Goal: Task Accomplishment & Management: Manage account settings

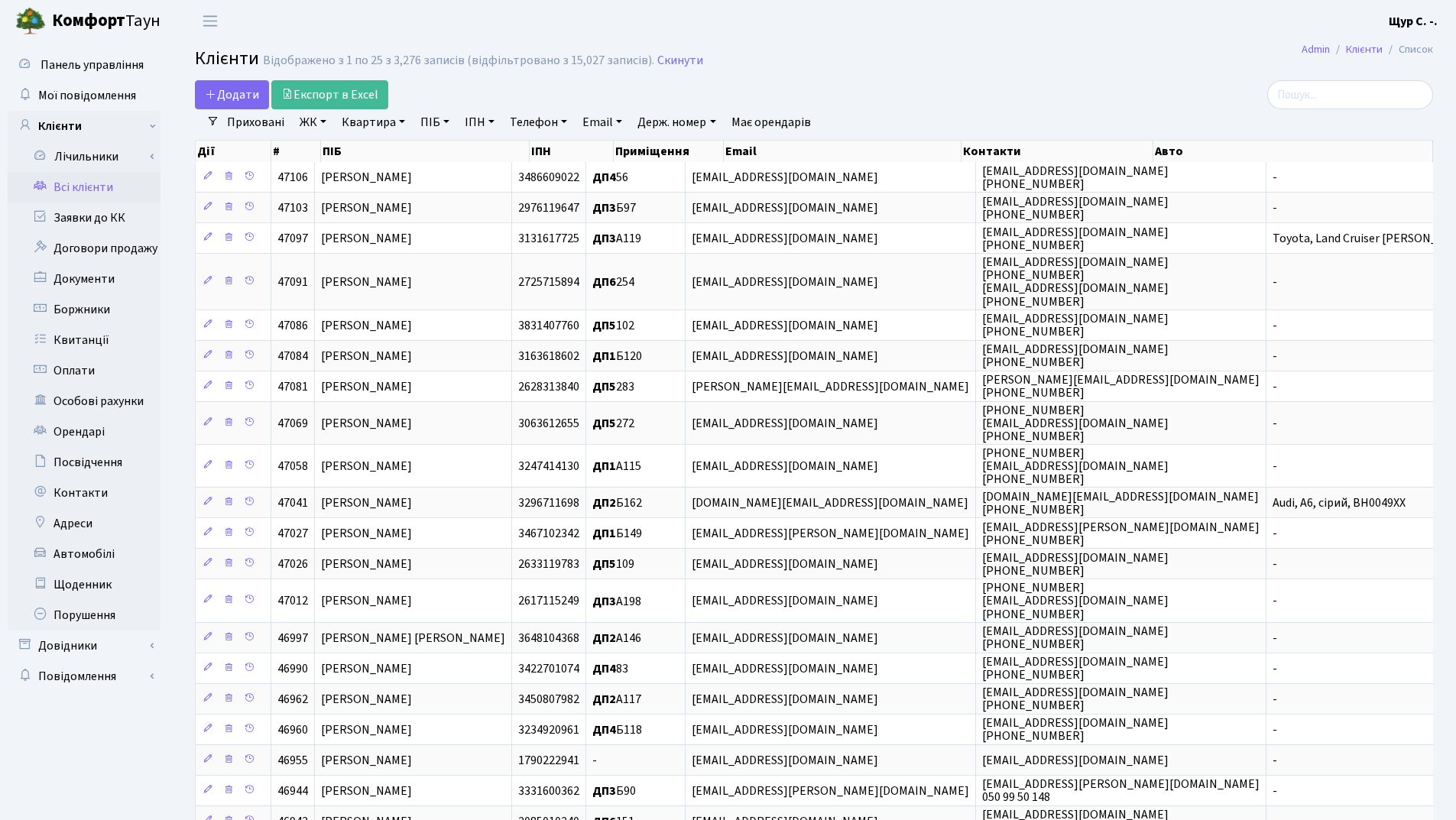
select select "25"
click at [375, 119] on link "Квартира" at bounding box center [373, 123] width 76 height 26
type input "283"
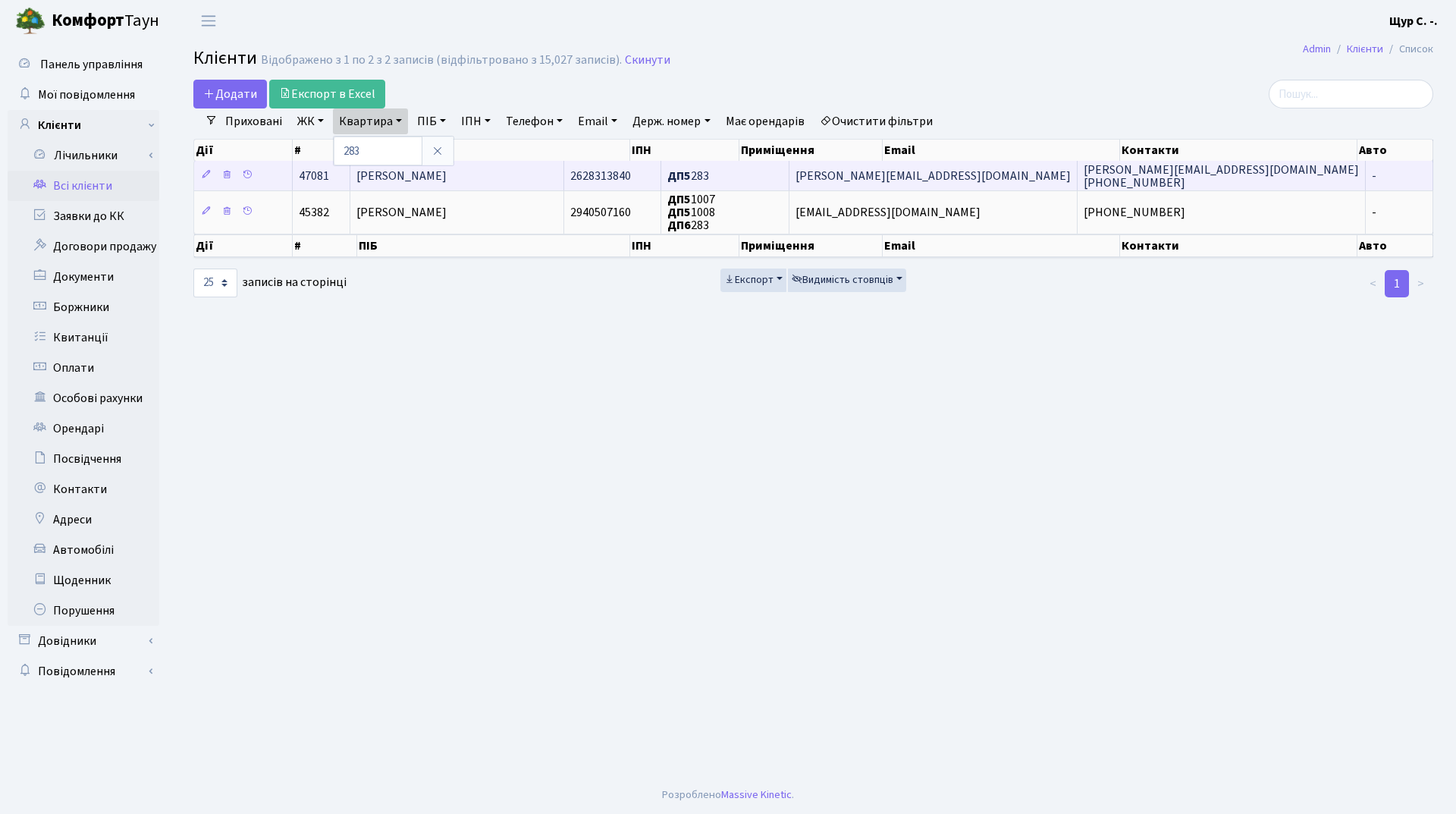
click at [394, 173] on span "[PERSON_NAME]" at bounding box center [401, 176] width 90 height 17
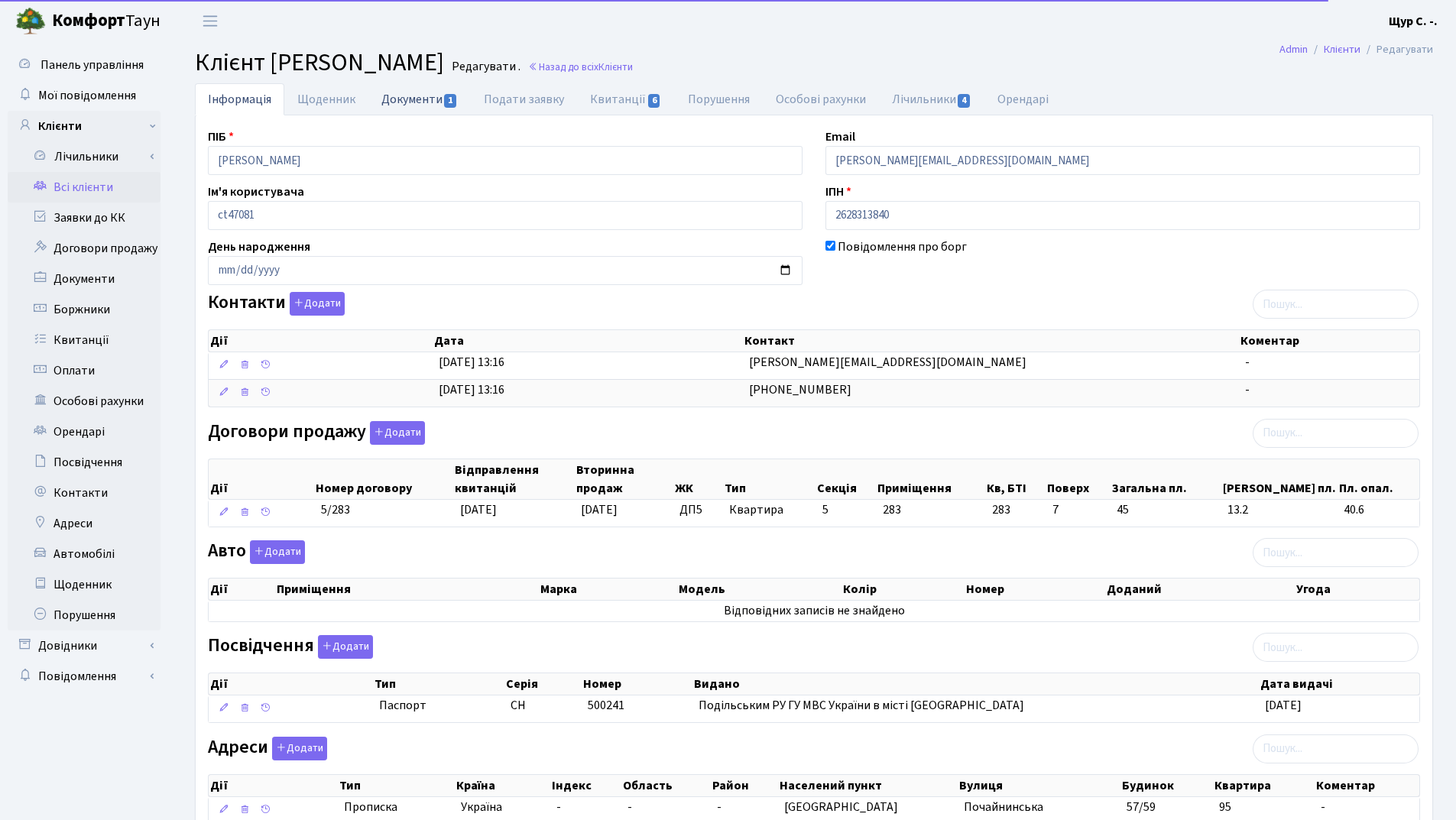
click at [417, 97] on link "Документи 1" at bounding box center [419, 99] width 102 height 31
select select "25"
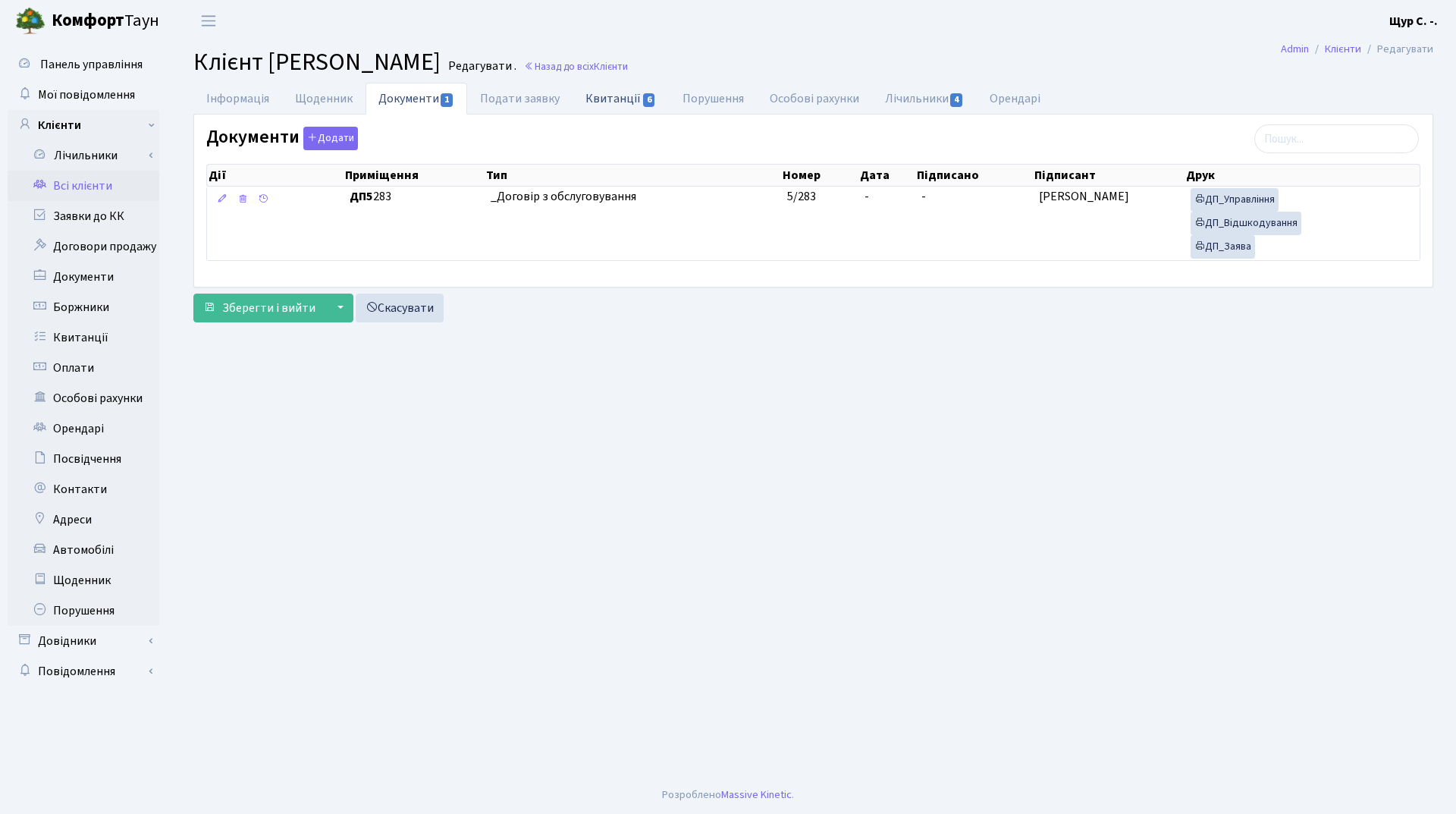
click at [622, 101] on link "Квитанції 6" at bounding box center [620, 98] width 96 height 31
select select "25"
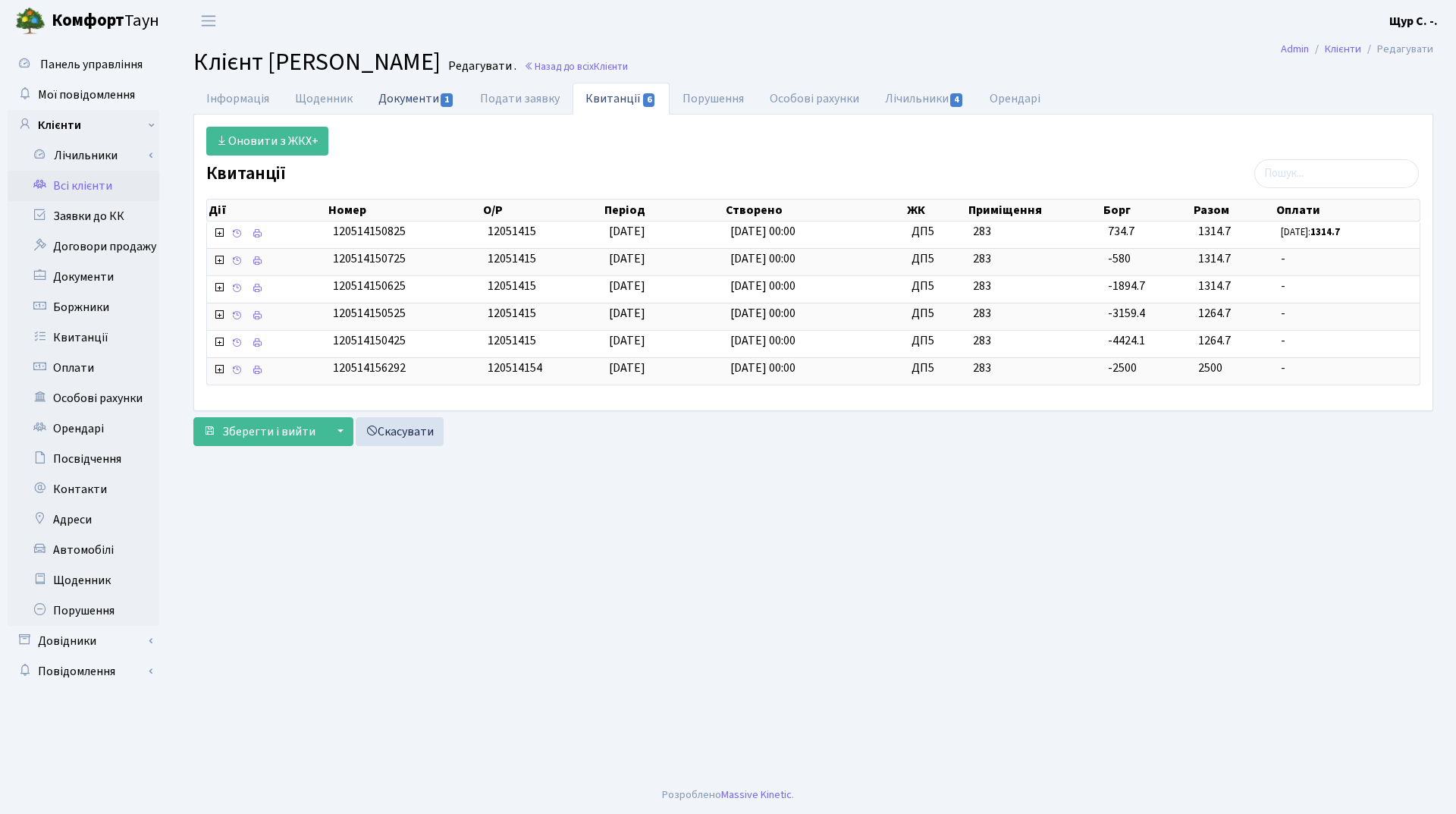
click at [415, 105] on link "Документи 1" at bounding box center [416, 98] width 101 height 31
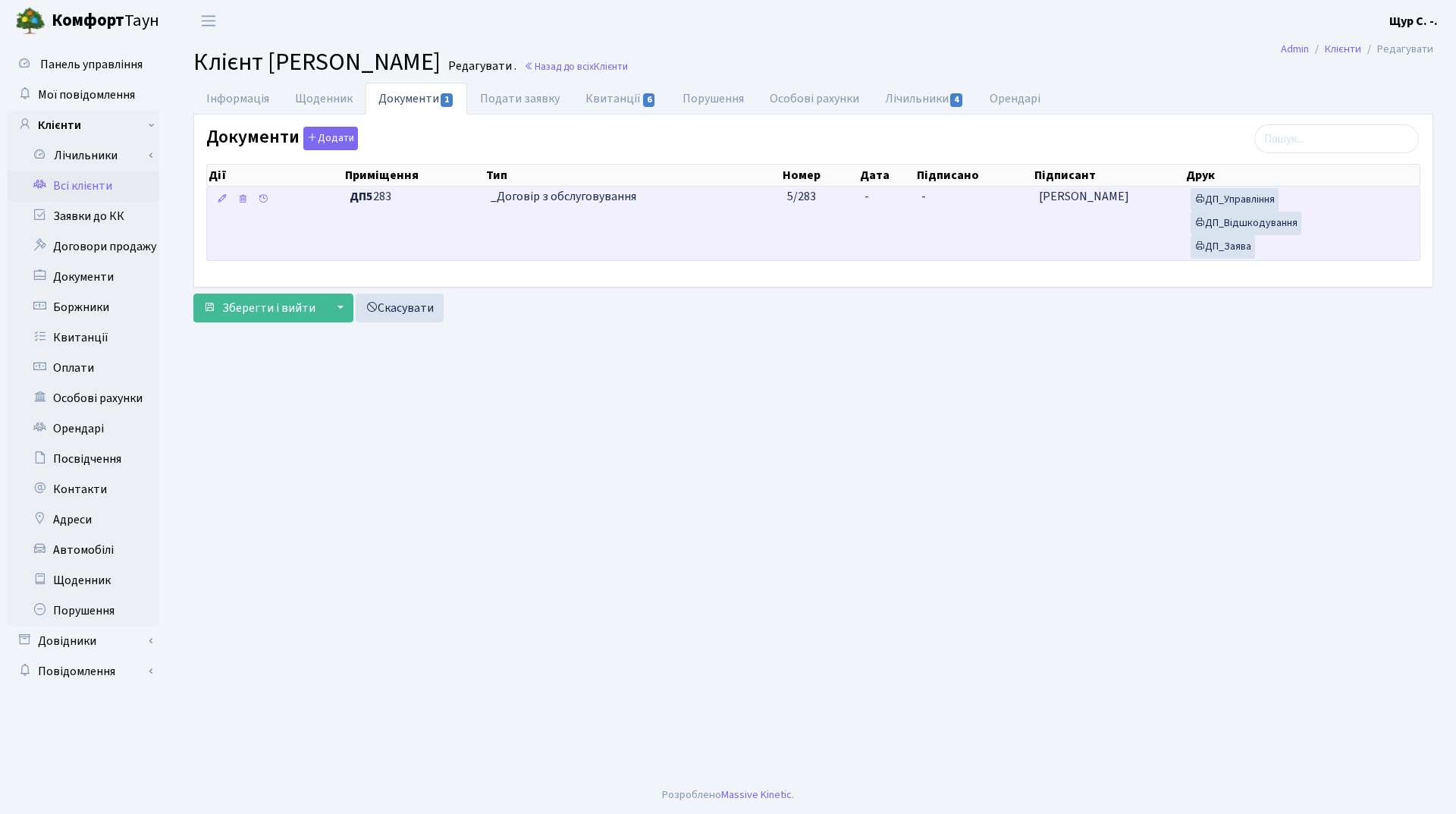
click at [691, 228] on td "_Договір з обслуговування" at bounding box center [633, 223] width 297 height 74
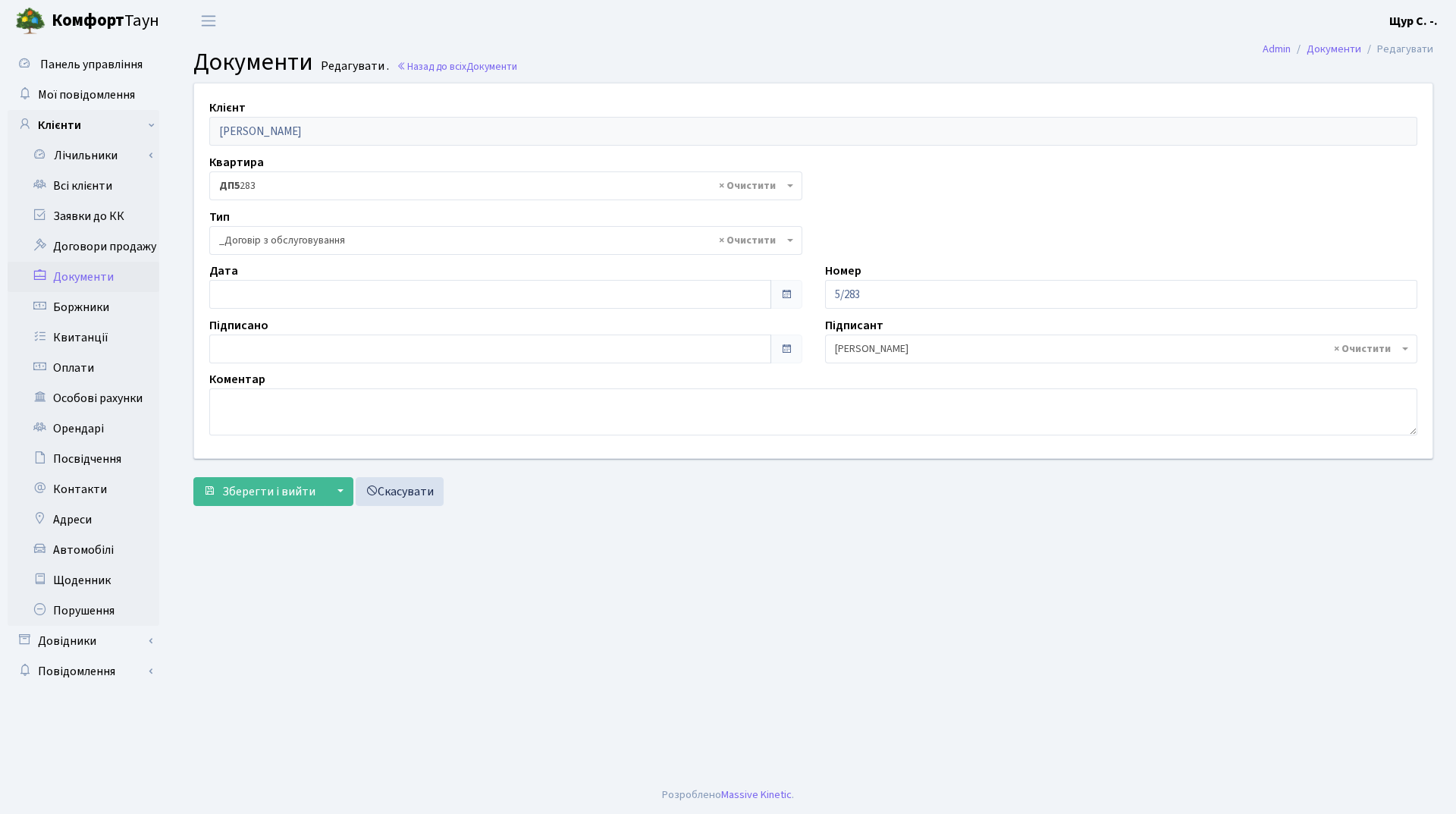
select select "289"
type input "[DATE]"
click at [409, 292] on input "[DATE]" at bounding box center [491, 294] width 562 height 29
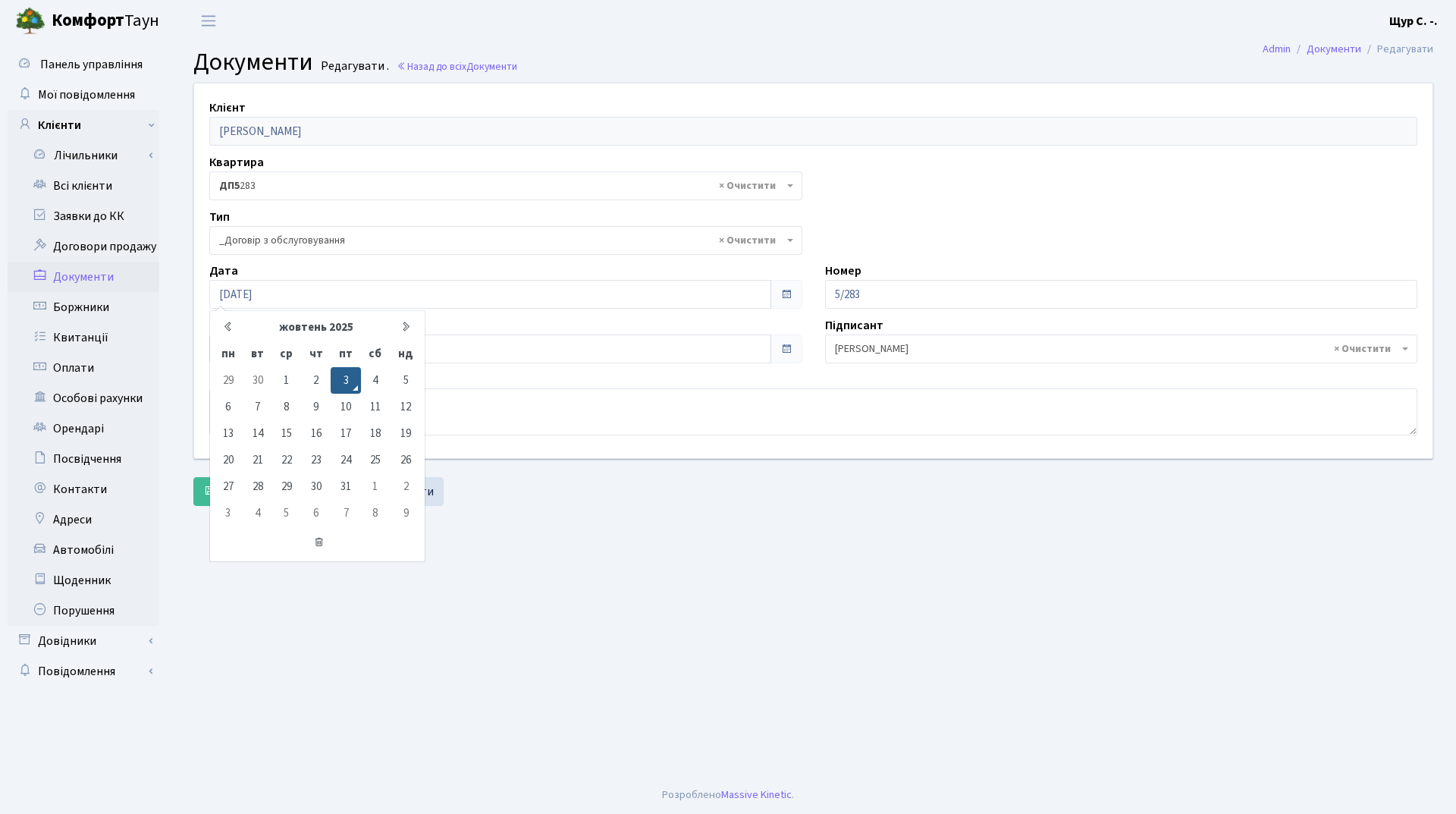
click at [654, 586] on main "Admin Документи Редагувати Документи Редагувати . Назад до всіх Документи Клієн…" at bounding box center [813, 409] width 1286 height 735
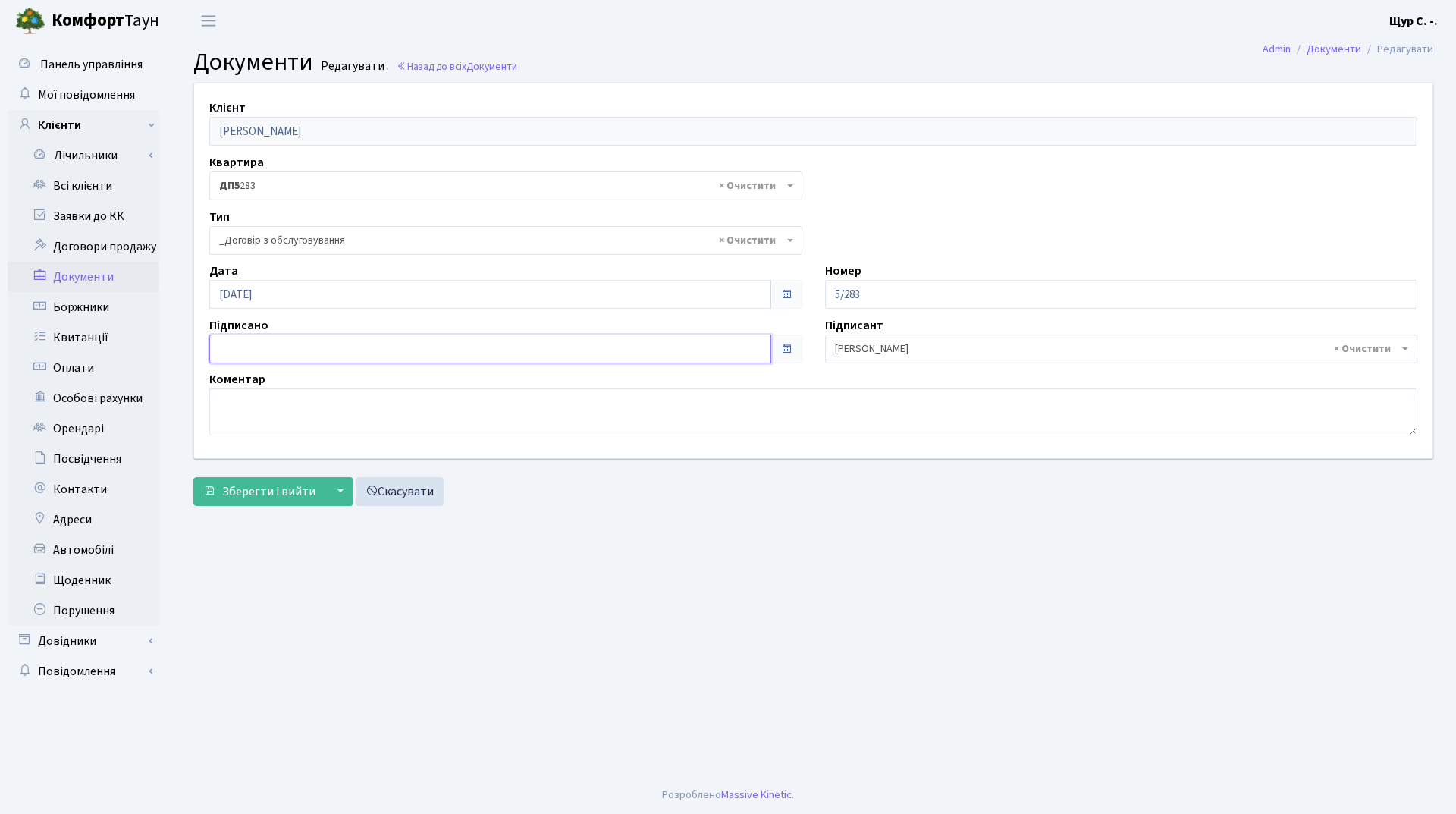
type input "[DATE]"
click at [457, 346] on input "[DATE]" at bounding box center [491, 348] width 562 height 29
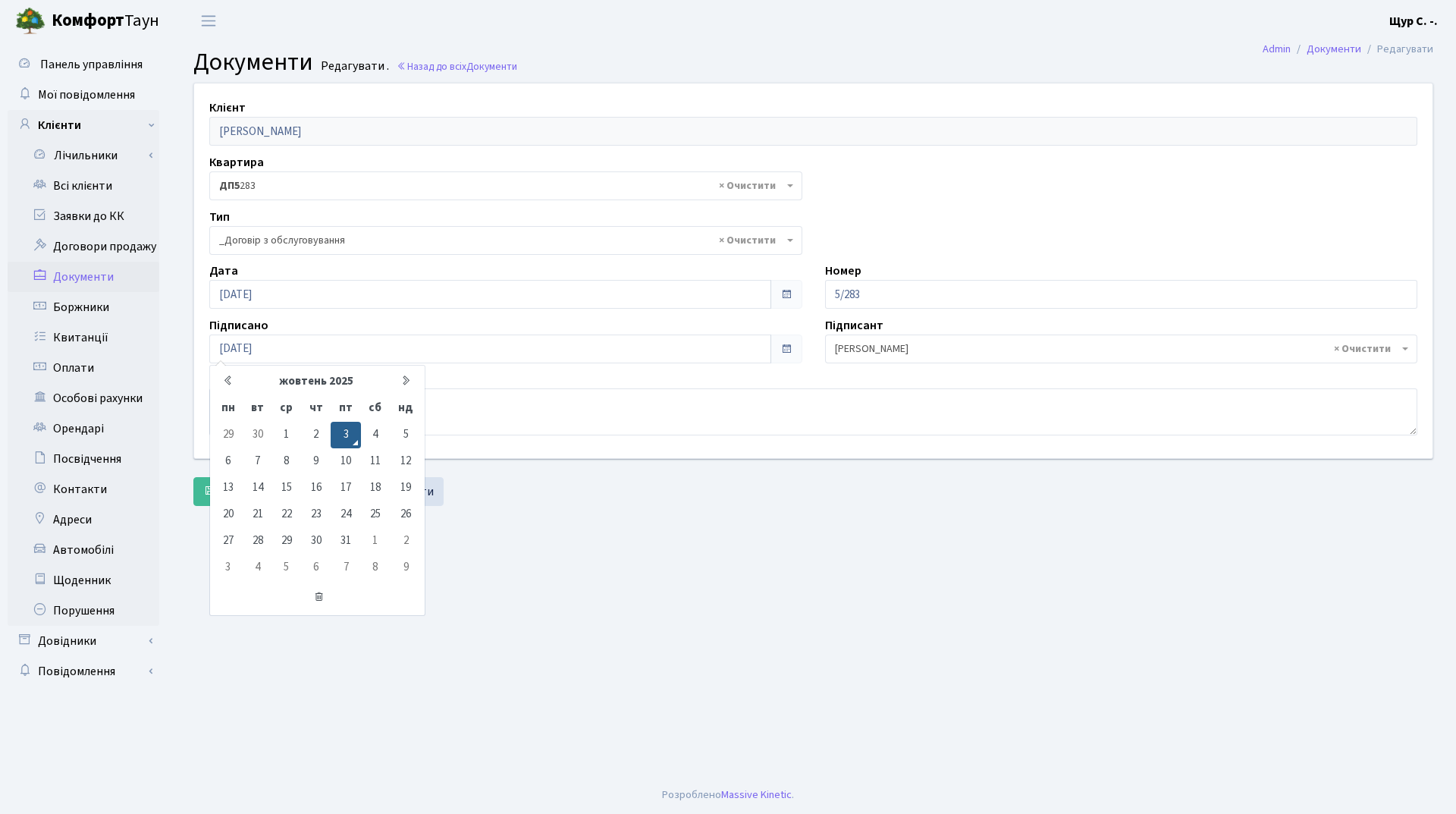
click at [600, 549] on main "Admin Документи Редагувати Документи Редагувати . Назад до всіх Документи Клієн…" at bounding box center [813, 409] width 1286 height 735
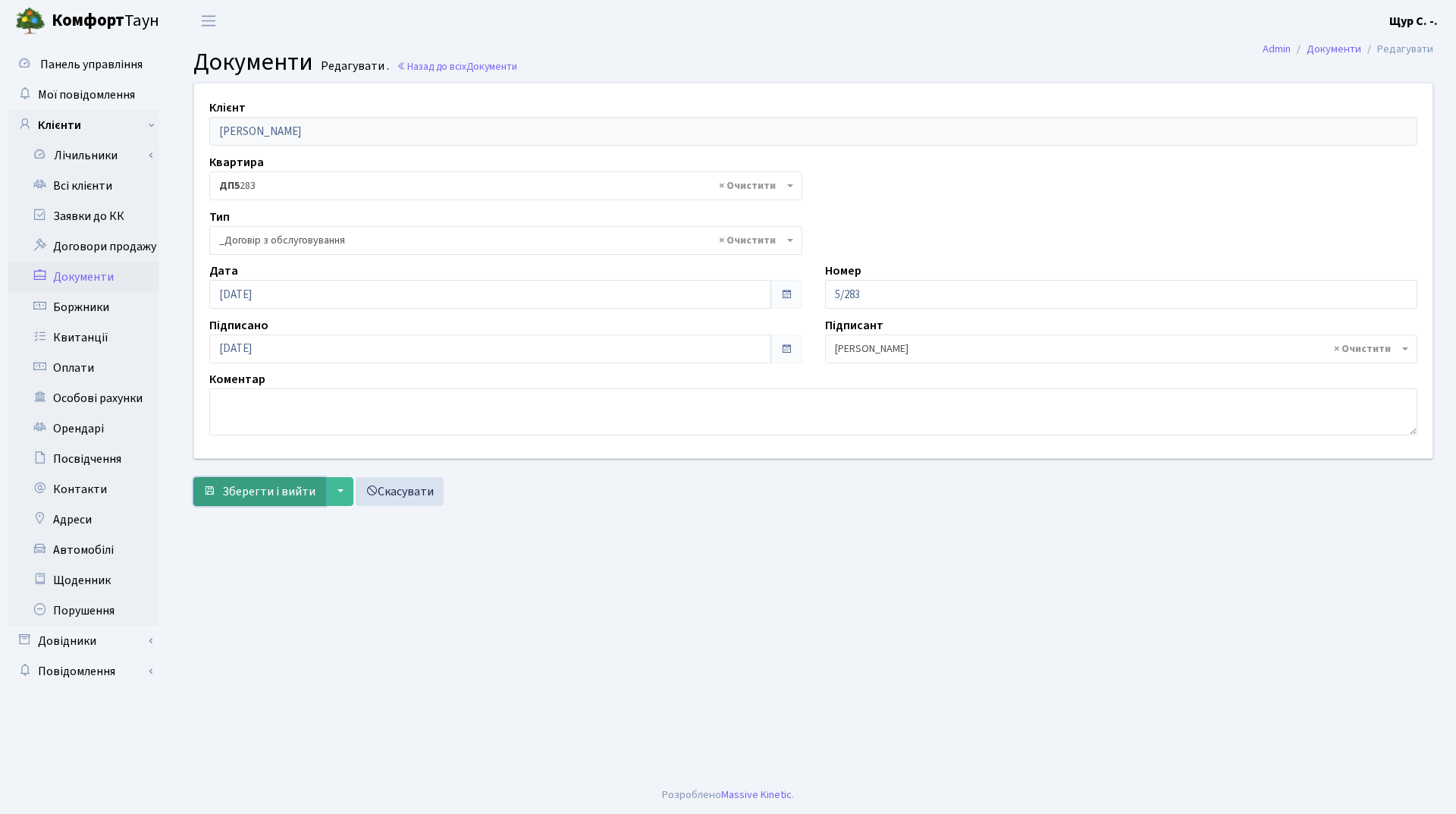
click at [250, 497] on span "Зберегти і вийти" at bounding box center [269, 492] width 93 height 17
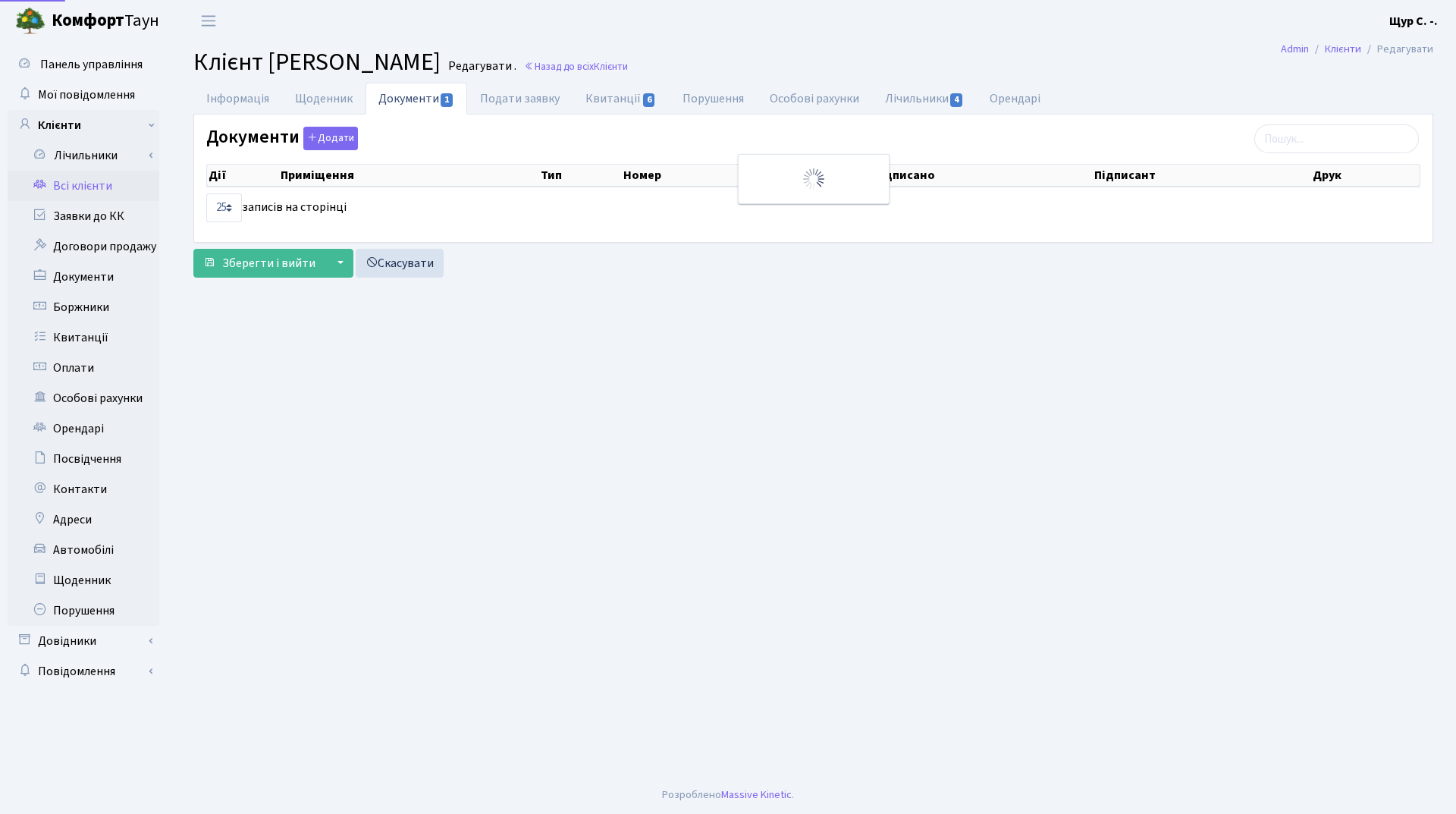
select select "25"
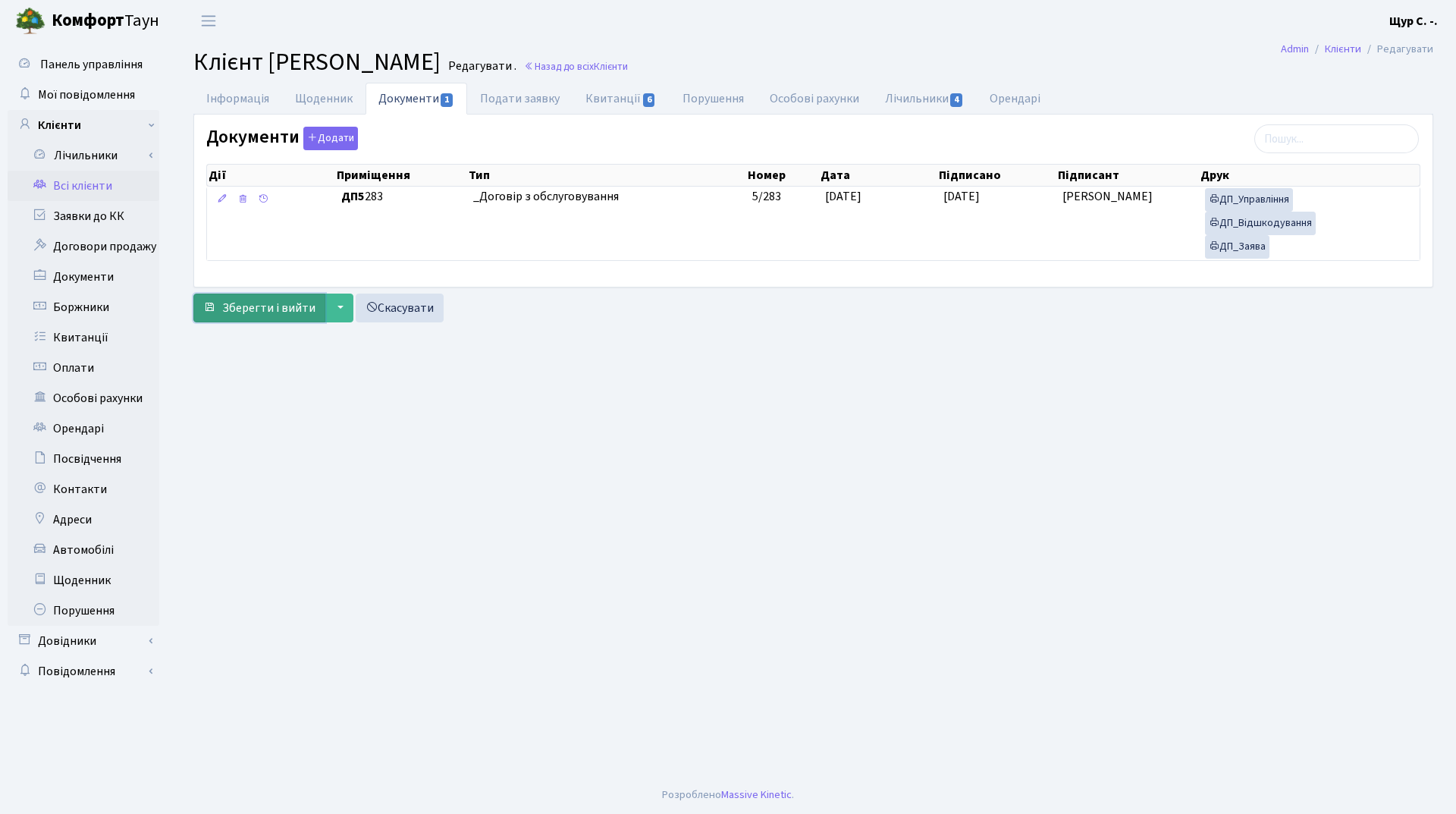
click at [264, 305] on span "Зберегти і вийти" at bounding box center [269, 308] width 93 height 17
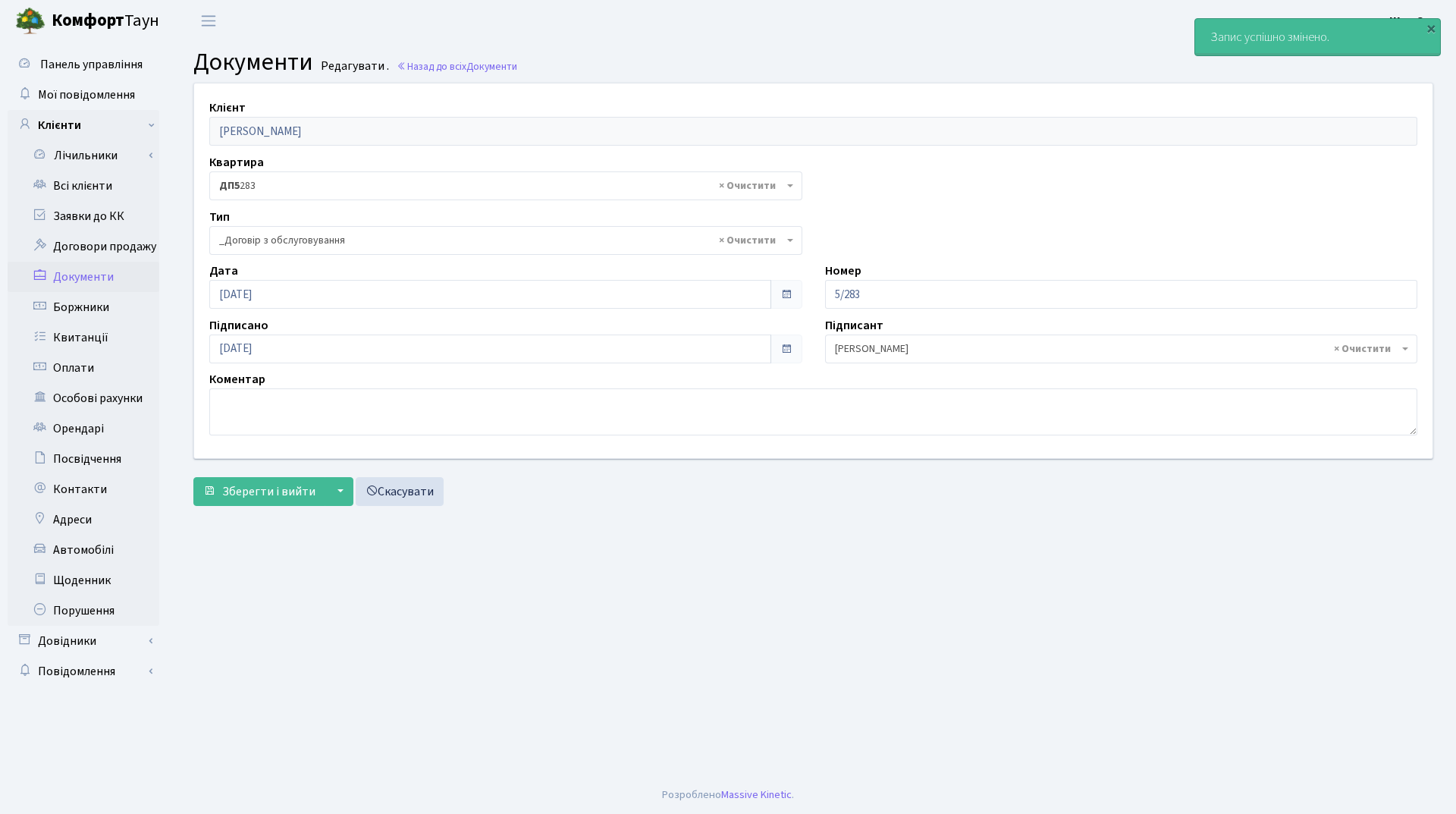
select select "289"
click at [104, 188] on link "Всі клієнти" at bounding box center [83, 185] width 152 height 31
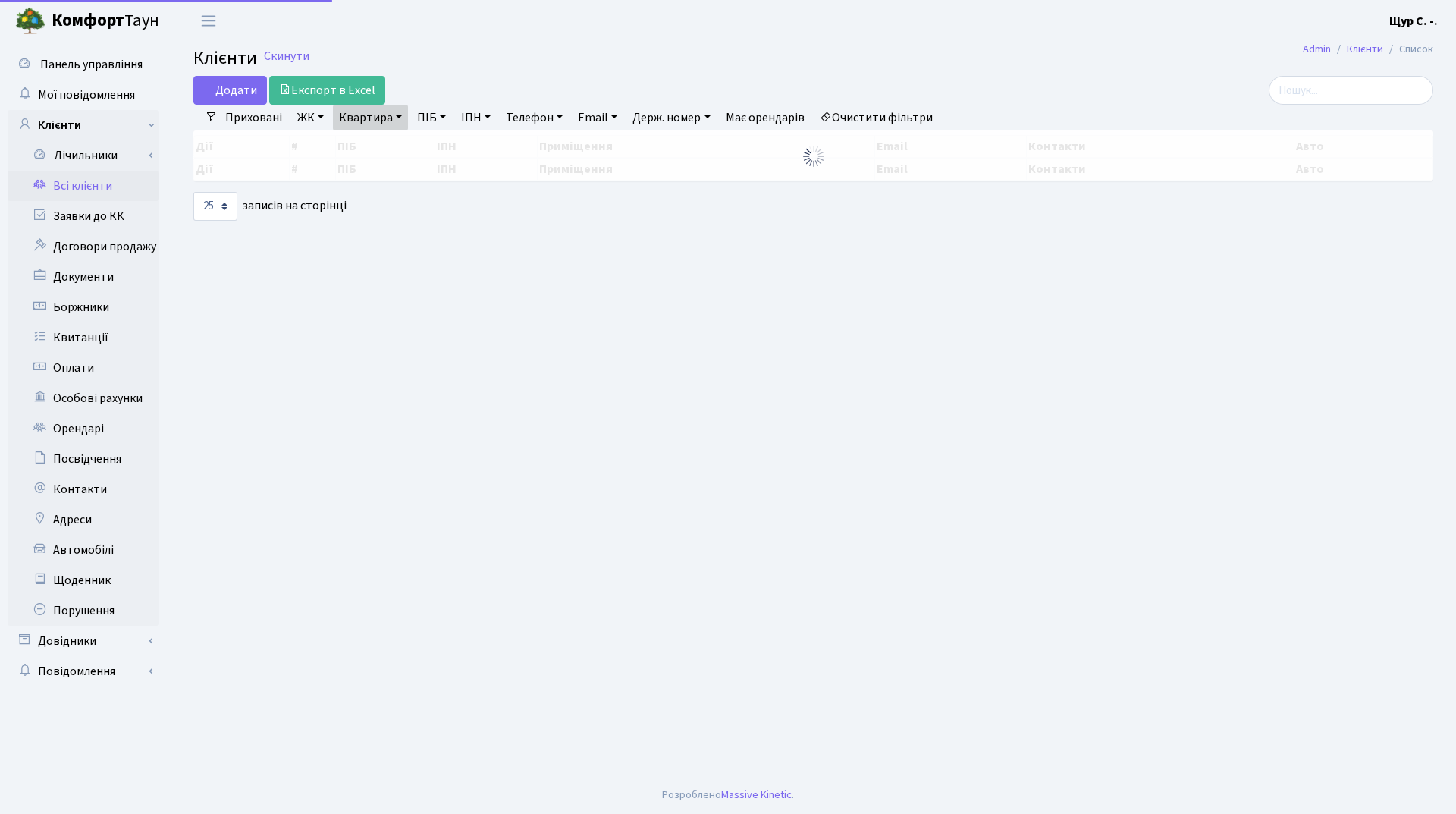
select select "25"
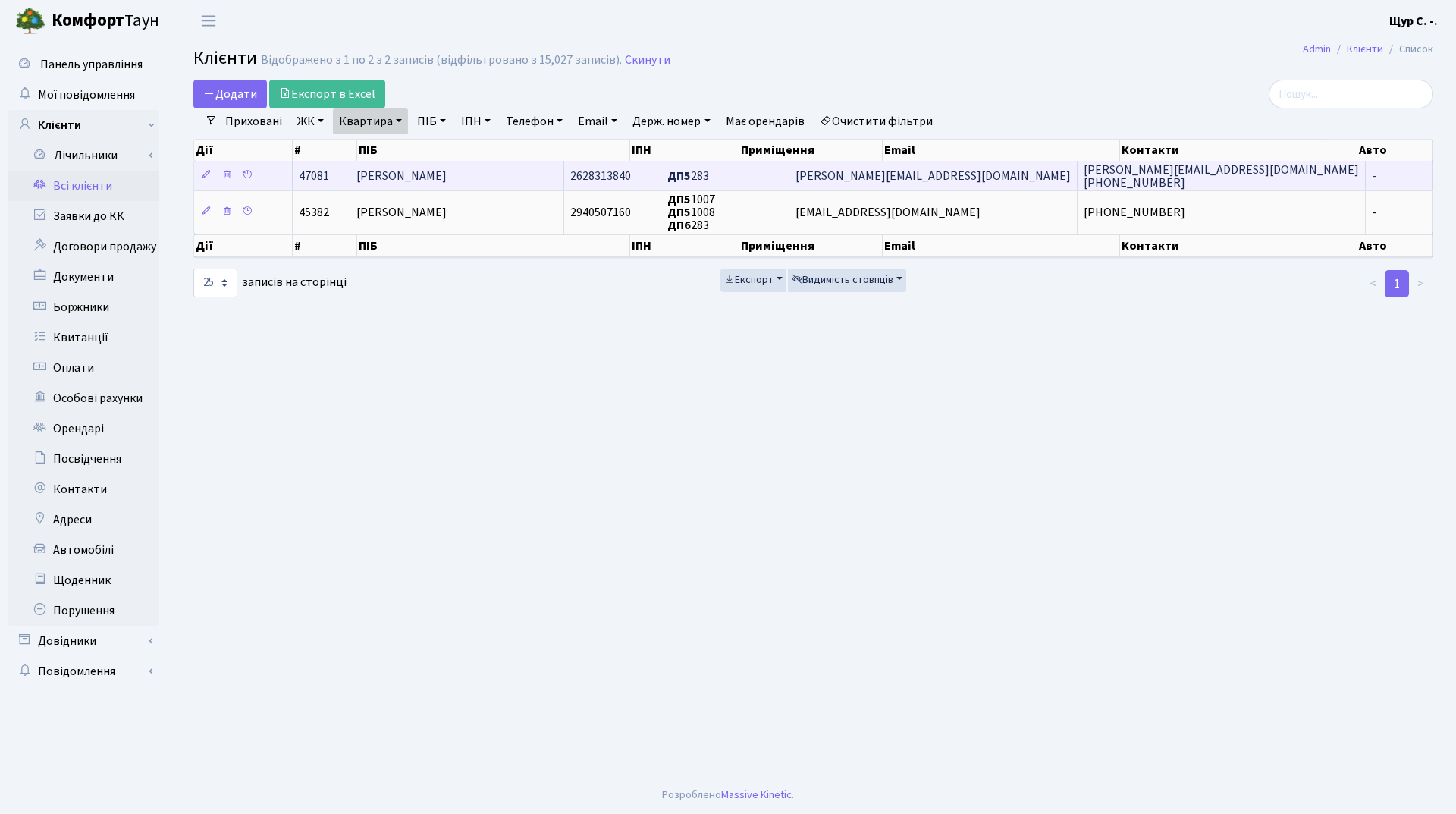
click at [444, 177] on span "[PERSON_NAME]" at bounding box center [401, 176] width 90 height 17
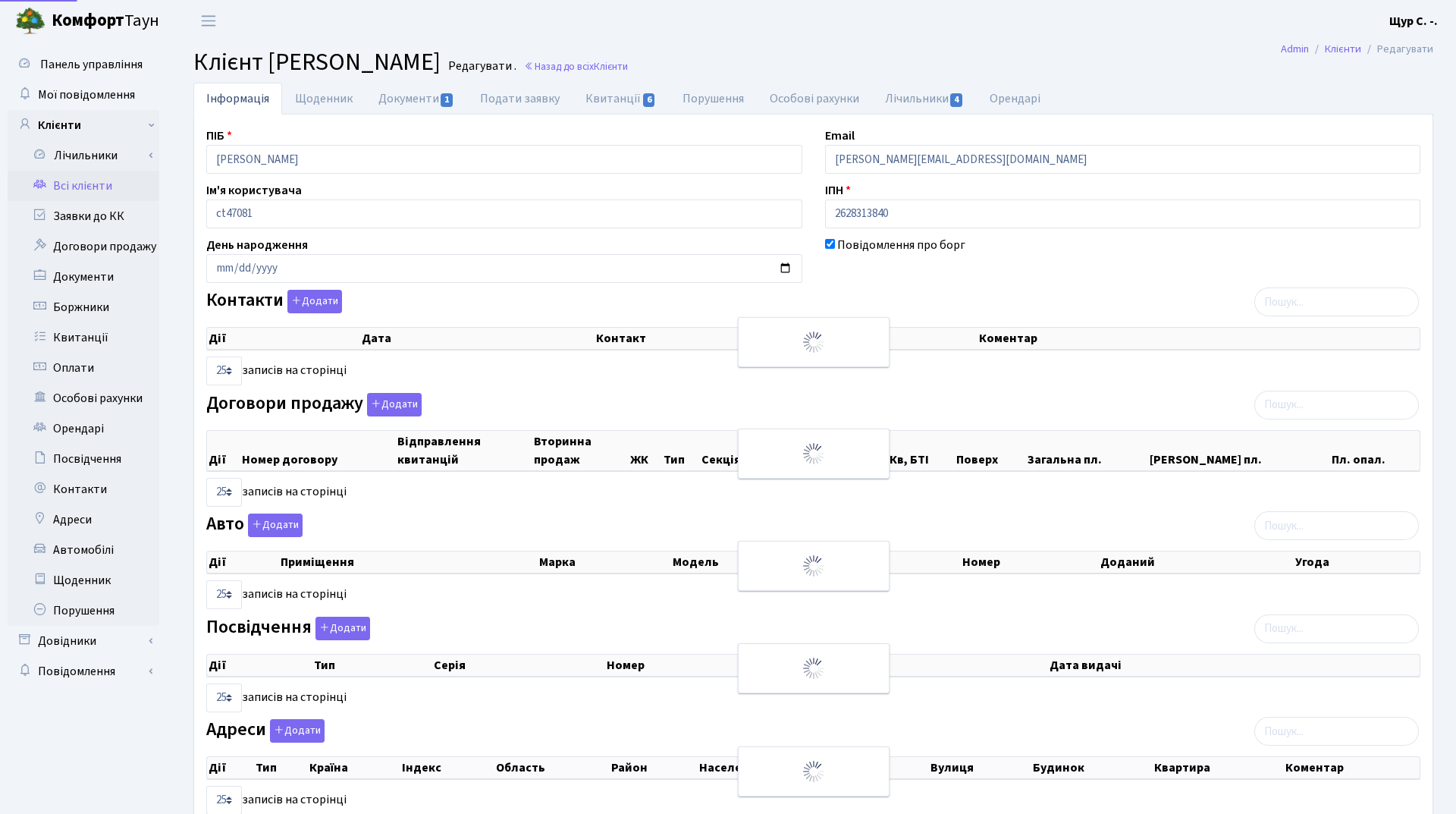
select select "25"
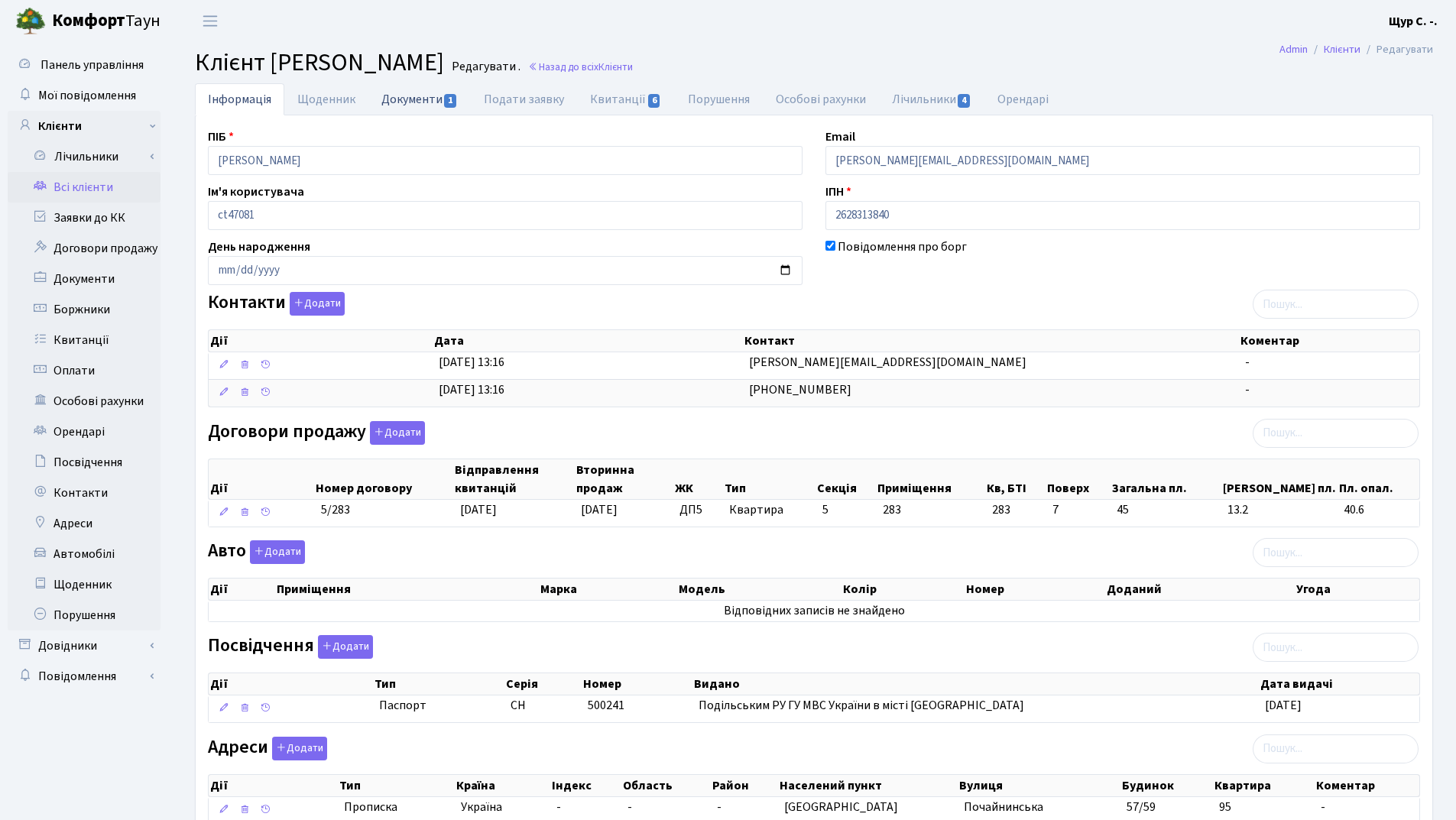
click at [425, 101] on link "Документи 1" at bounding box center [419, 99] width 102 height 31
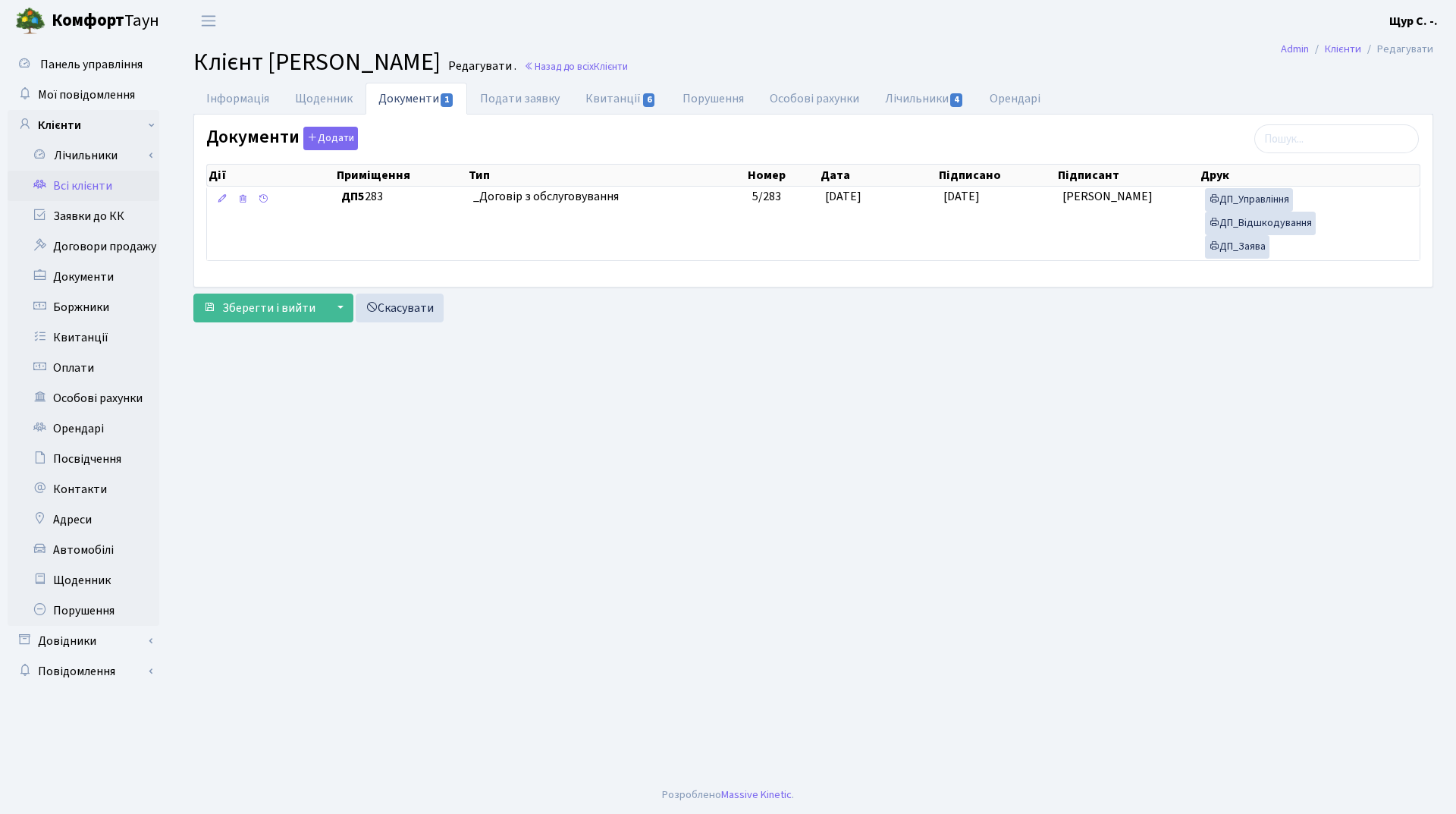
click at [75, 183] on link "Всі клієнти" at bounding box center [83, 185] width 152 height 31
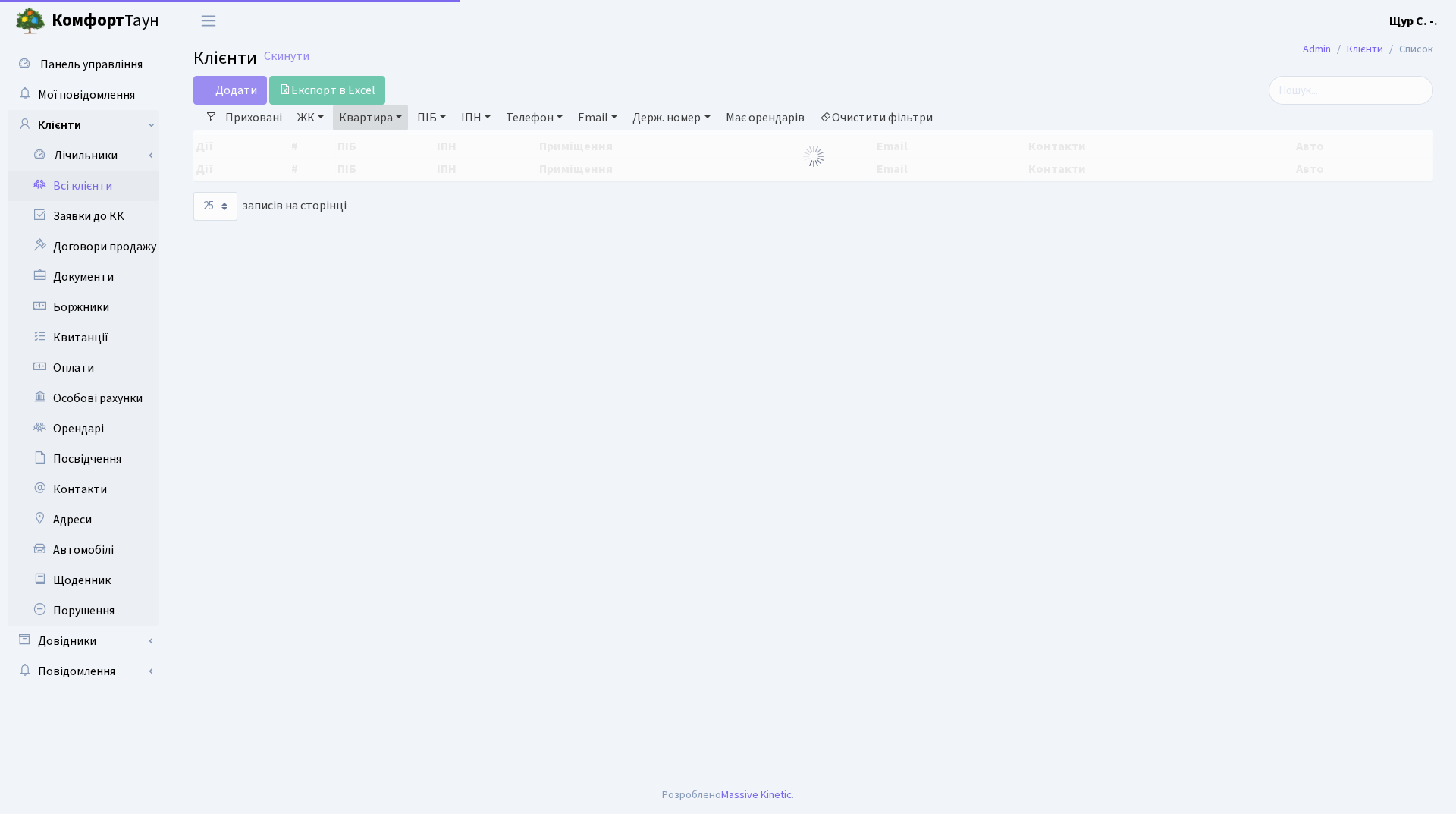
select select "25"
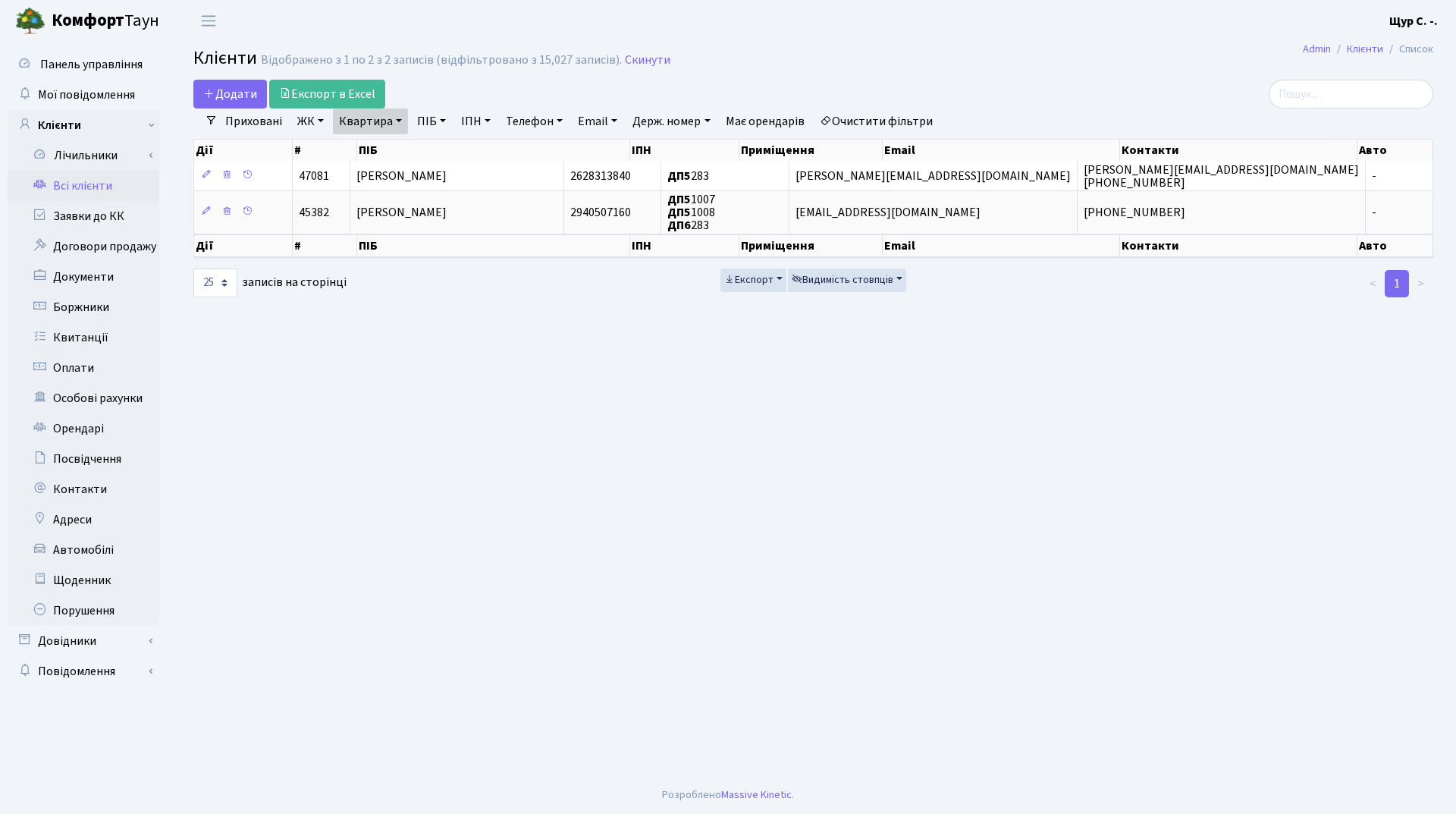
click at [402, 125] on link "Квартира" at bounding box center [371, 122] width 75 height 26
click at [393, 150] on input "283" at bounding box center [378, 151] width 88 height 29
type input "293"
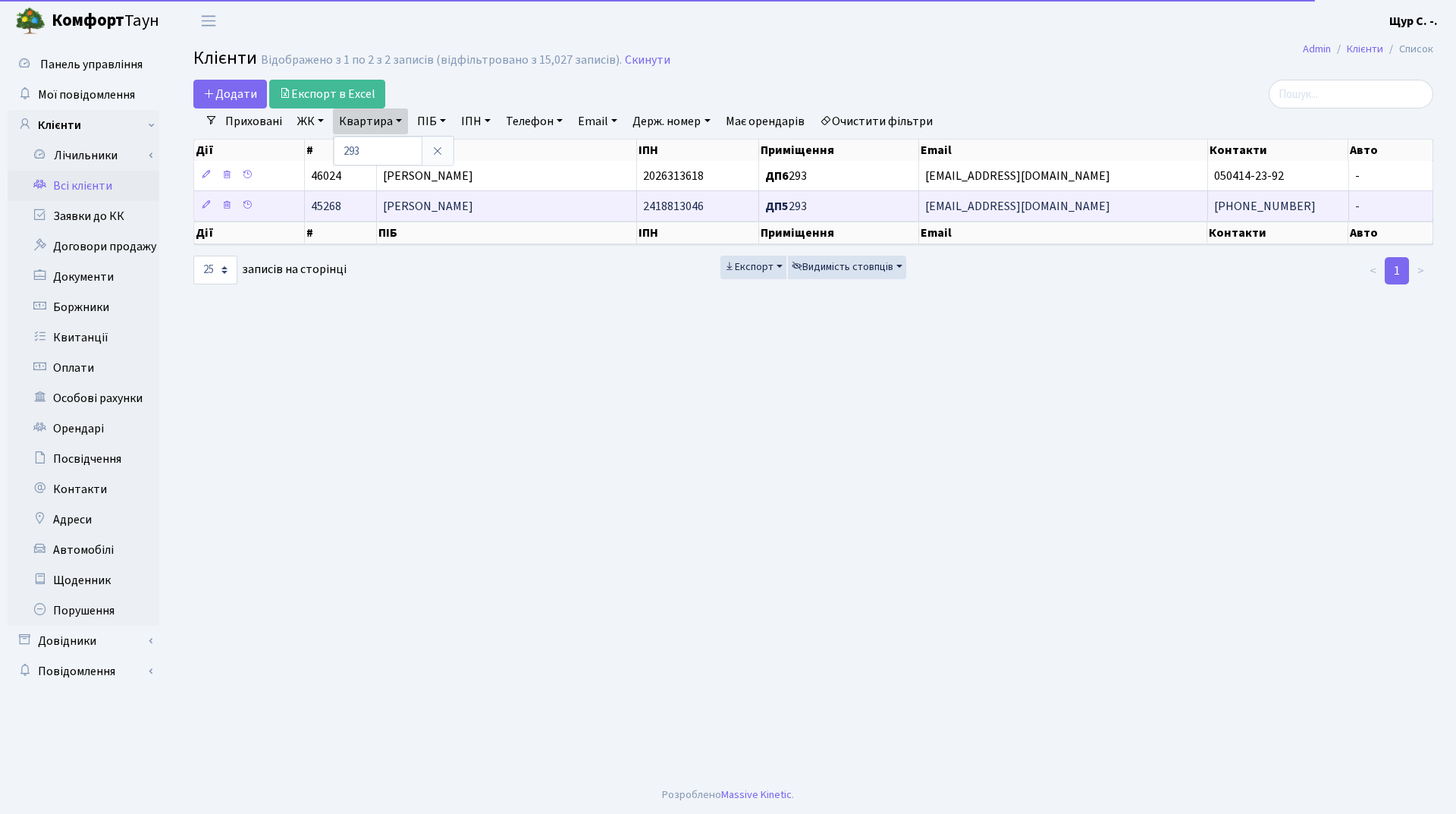
click at [428, 204] on span "[PERSON_NAME]" at bounding box center [427, 207] width 90 height 17
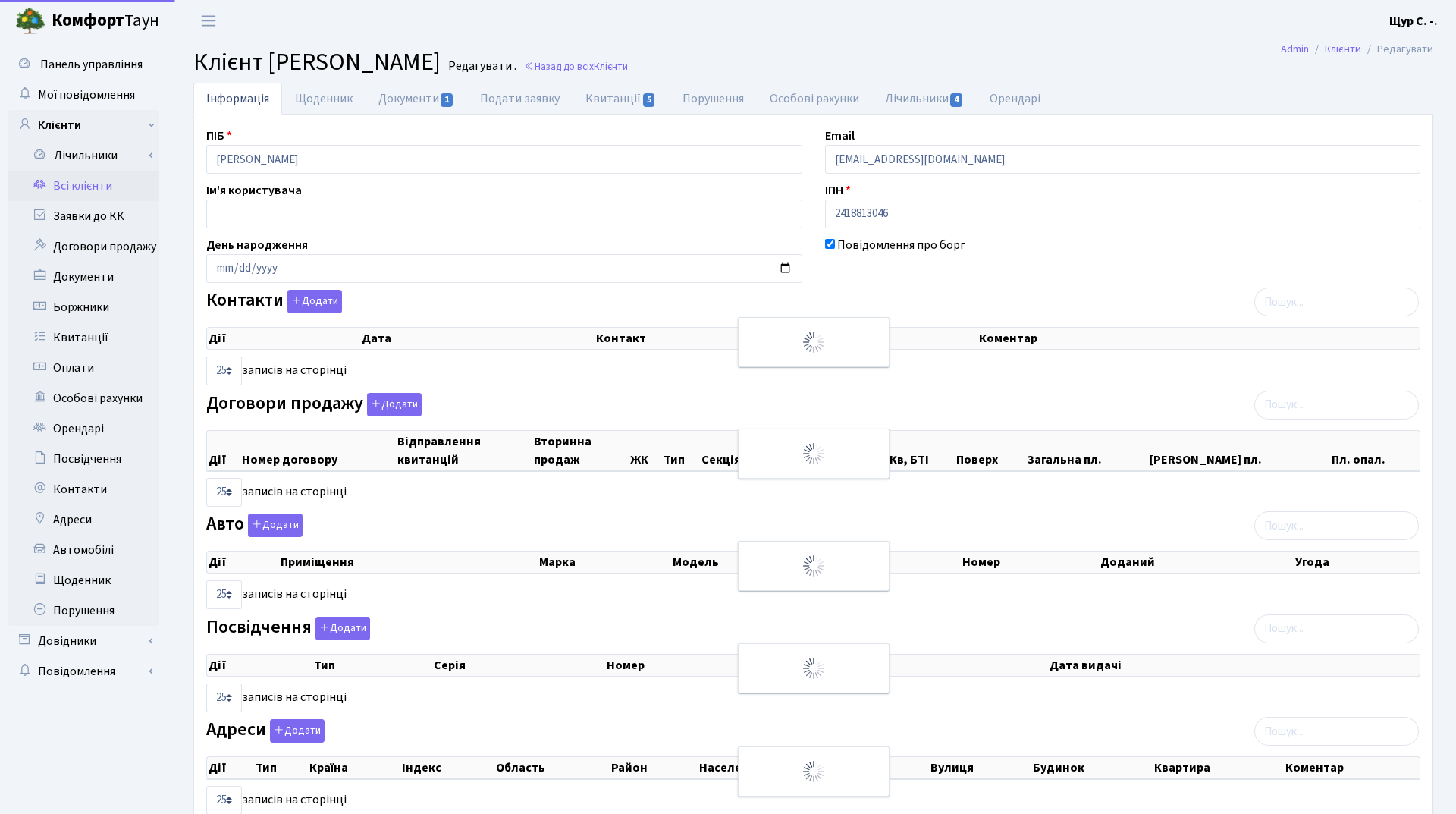
select select "25"
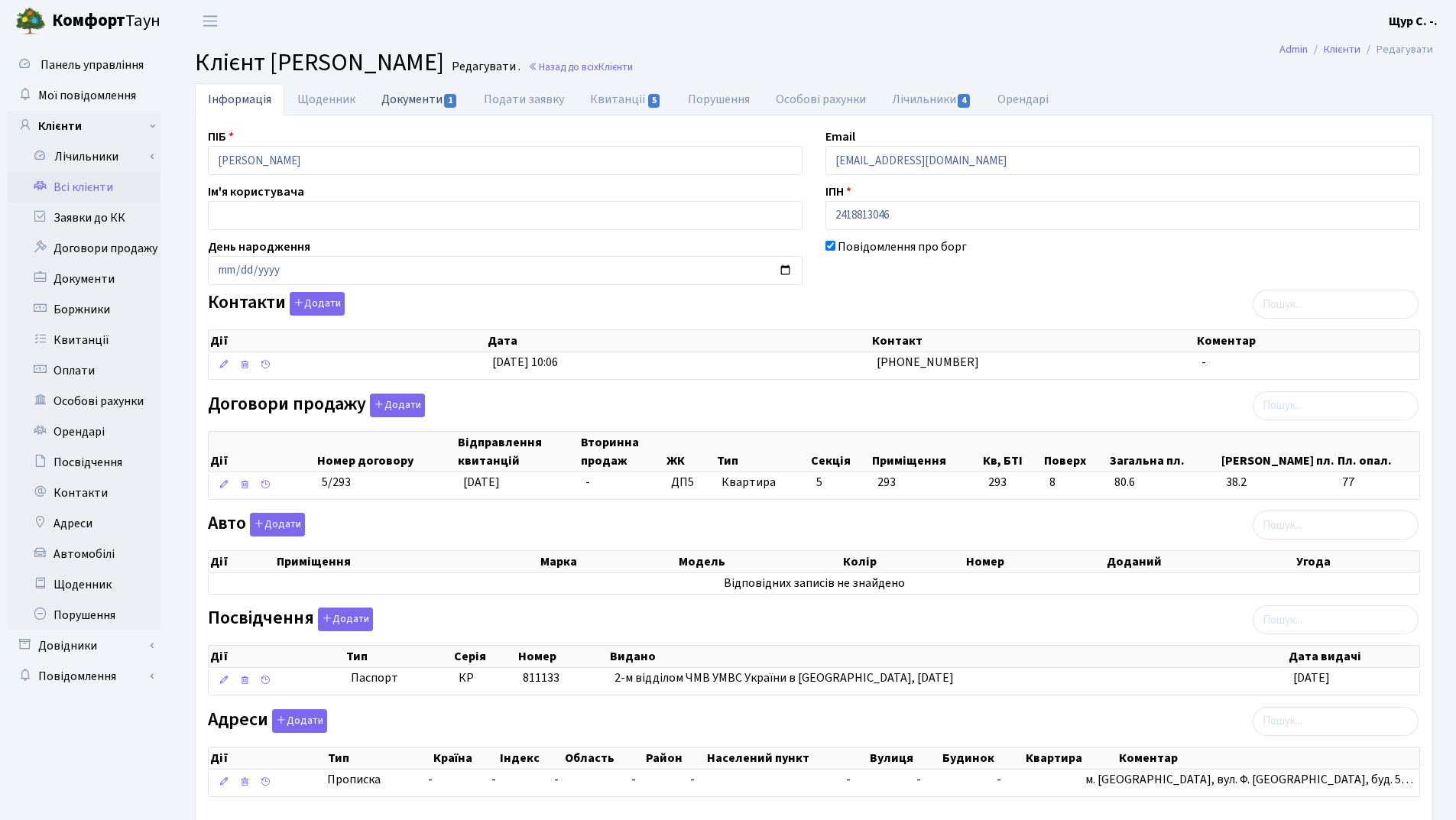
click at [400, 103] on link "Документи 1" at bounding box center [419, 99] width 102 height 31
select select "25"
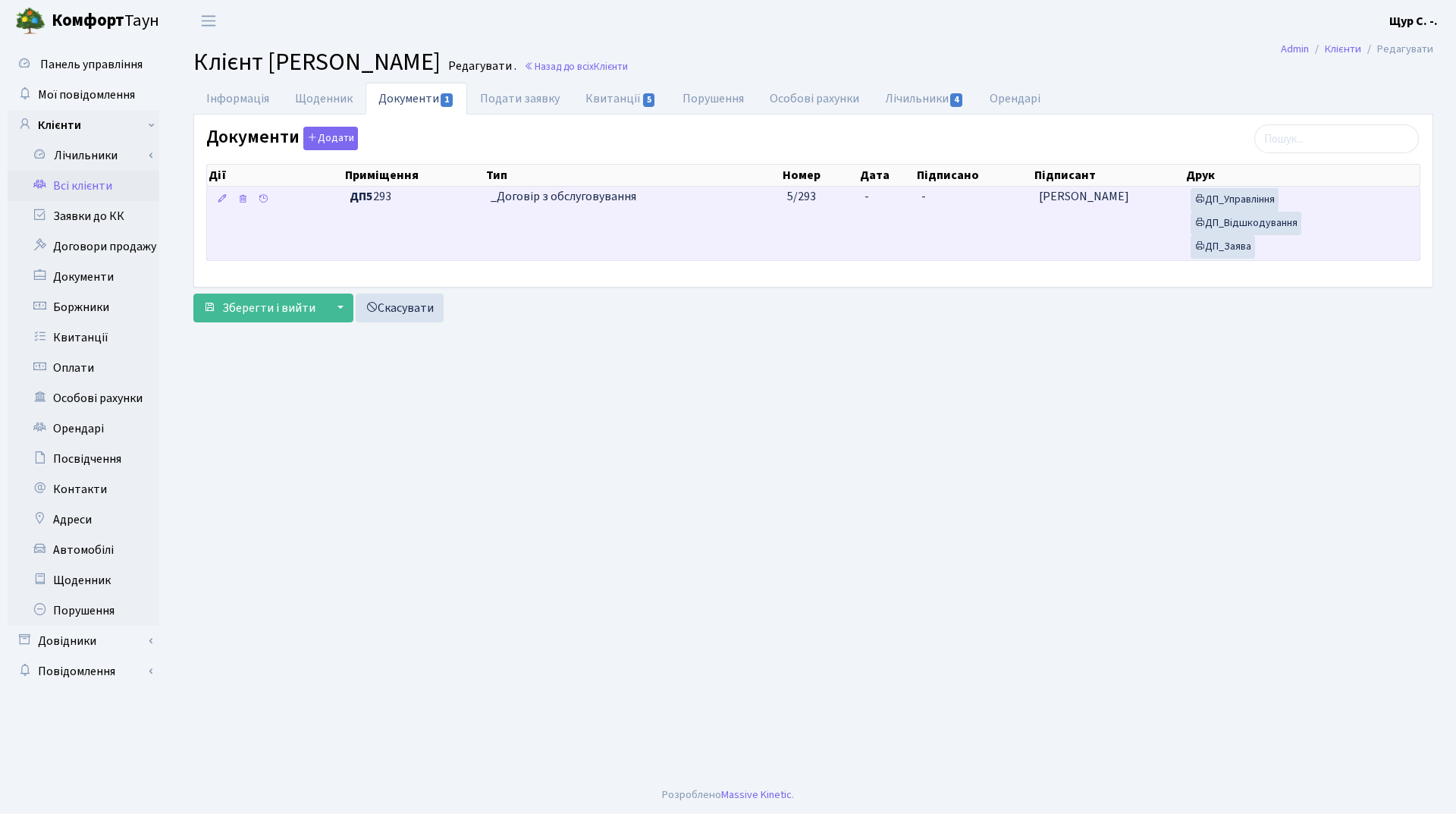
click at [683, 234] on td "_Договір з обслуговування" at bounding box center [633, 223] width 297 height 74
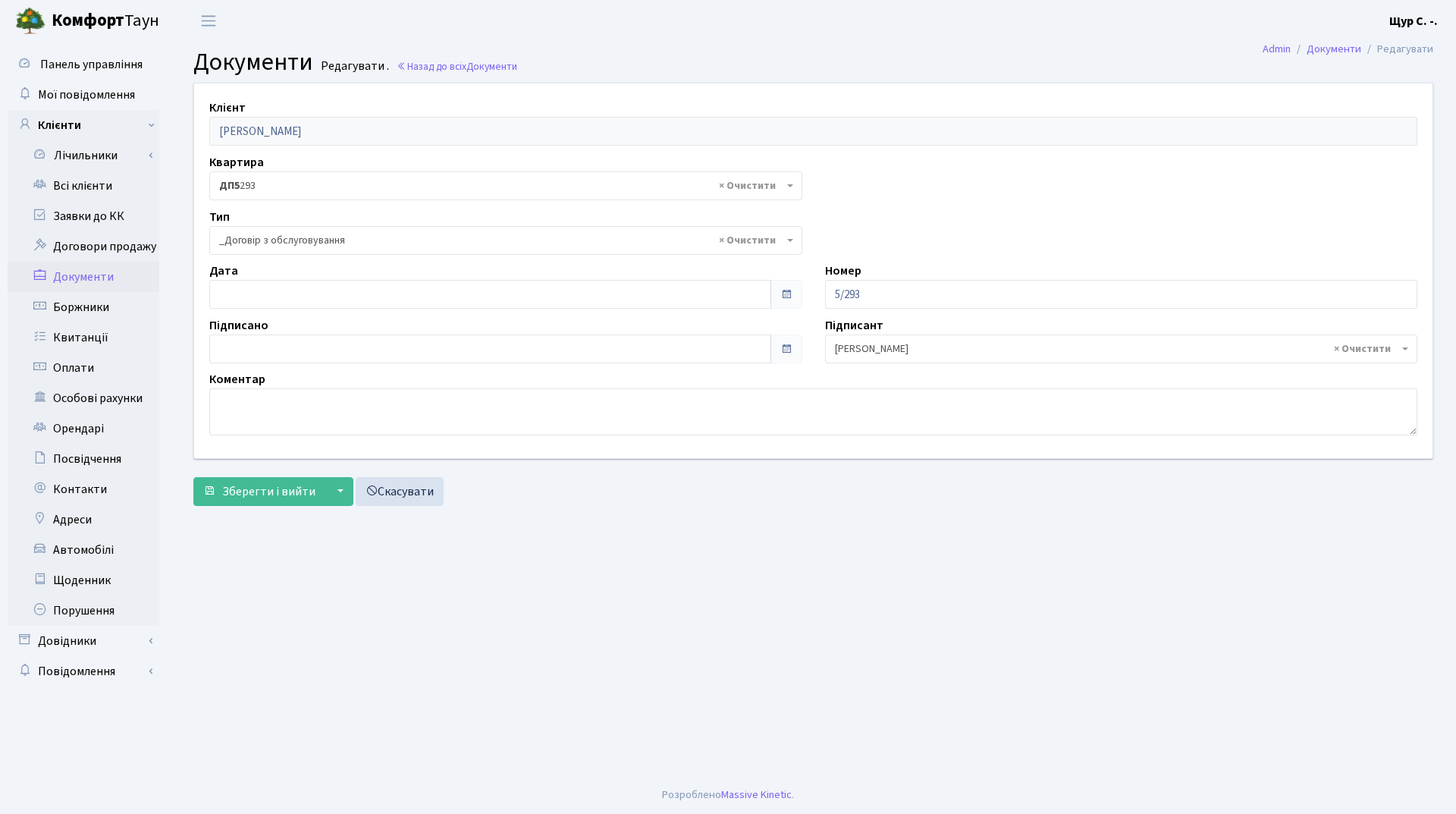
select select "289"
type input "03.10.2025"
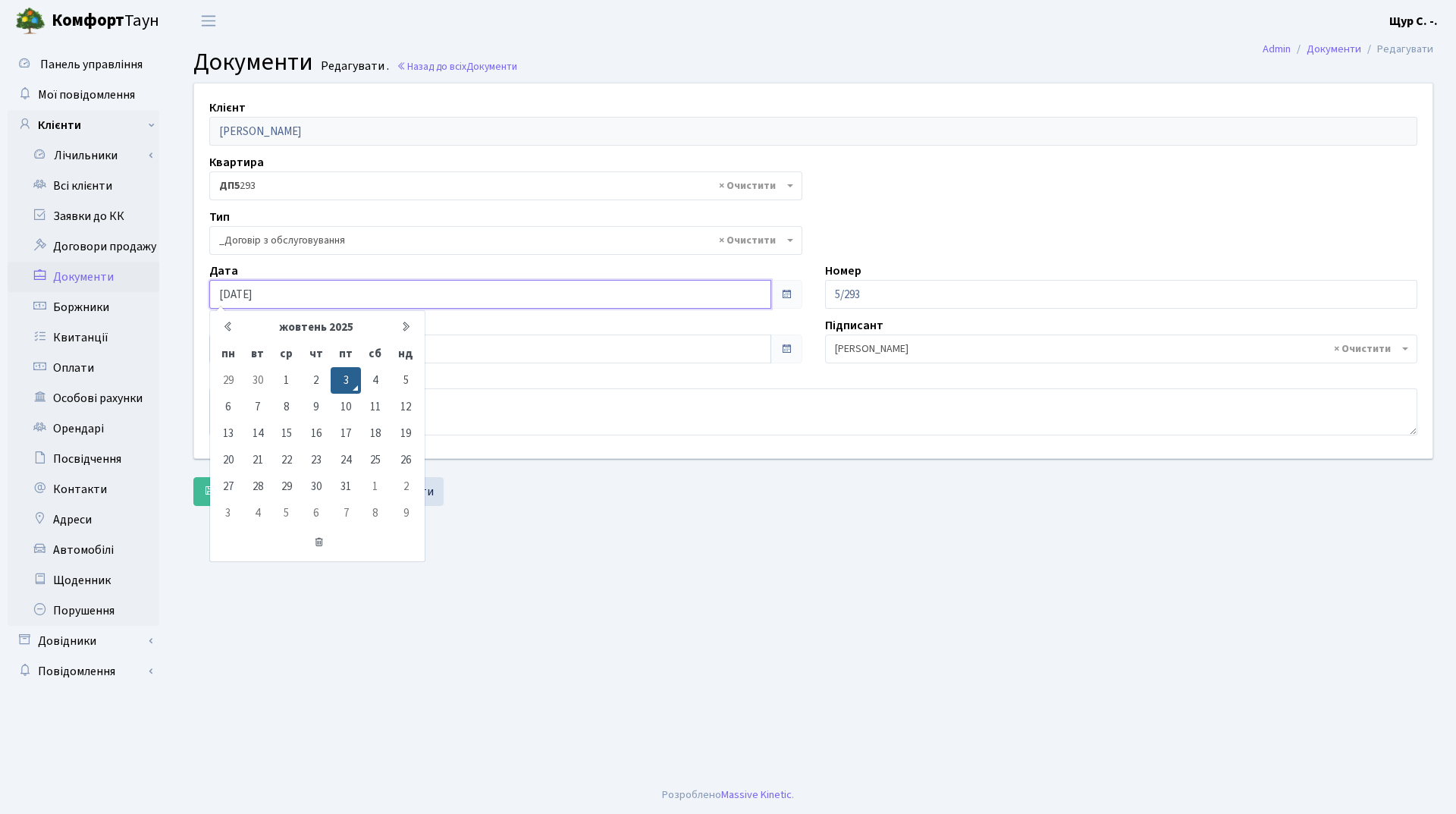
click at [437, 290] on input "03.10.2025" at bounding box center [491, 294] width 562 height 29
click at [666, 623] on main "Admin Документи Редагувати Документи Редагувати . Назад до всіх Документи Клієн…" at bounding box center [813, 409] width 1286 height 735
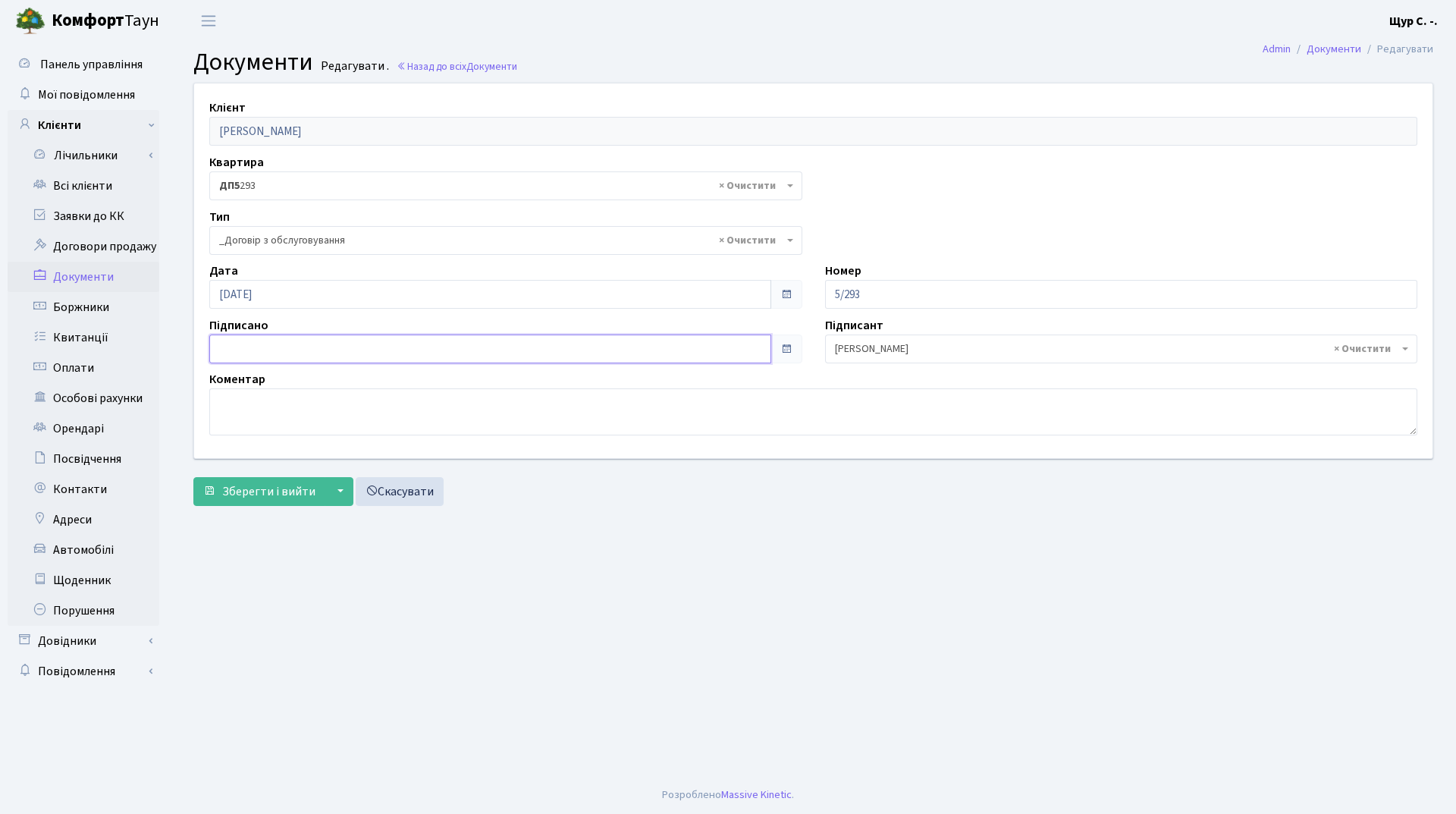
type input "[DATE]"
click at [450, 344] on input "[DATE]" at bounding box center [491, 348] width 562 height 29
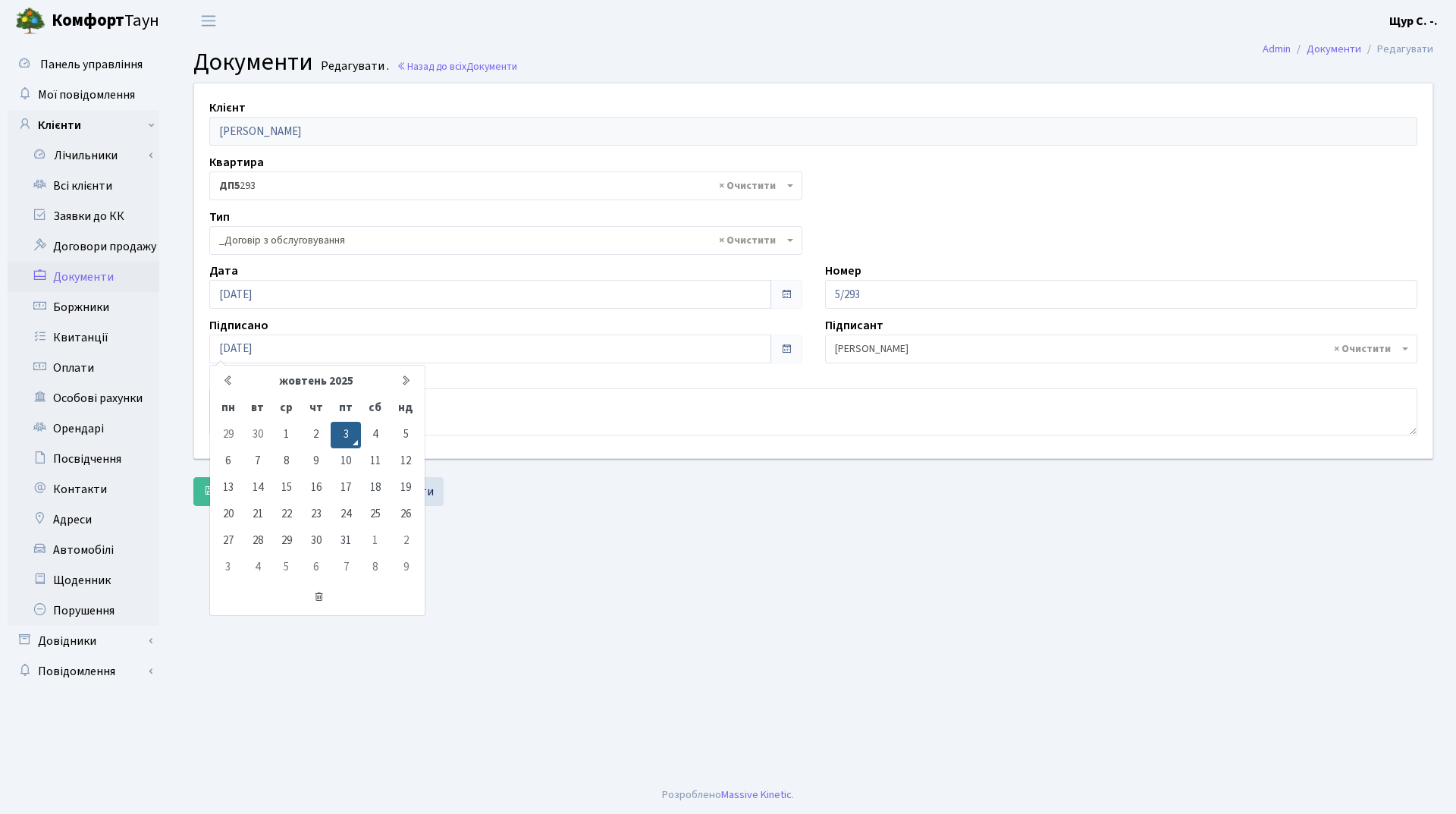
click at [604, 620] on main "Admin Документи Редагувати Документи Редагувати . Назад до всіх Документи Клієн…" at bounding box center [813, 409] width 1286 height 735
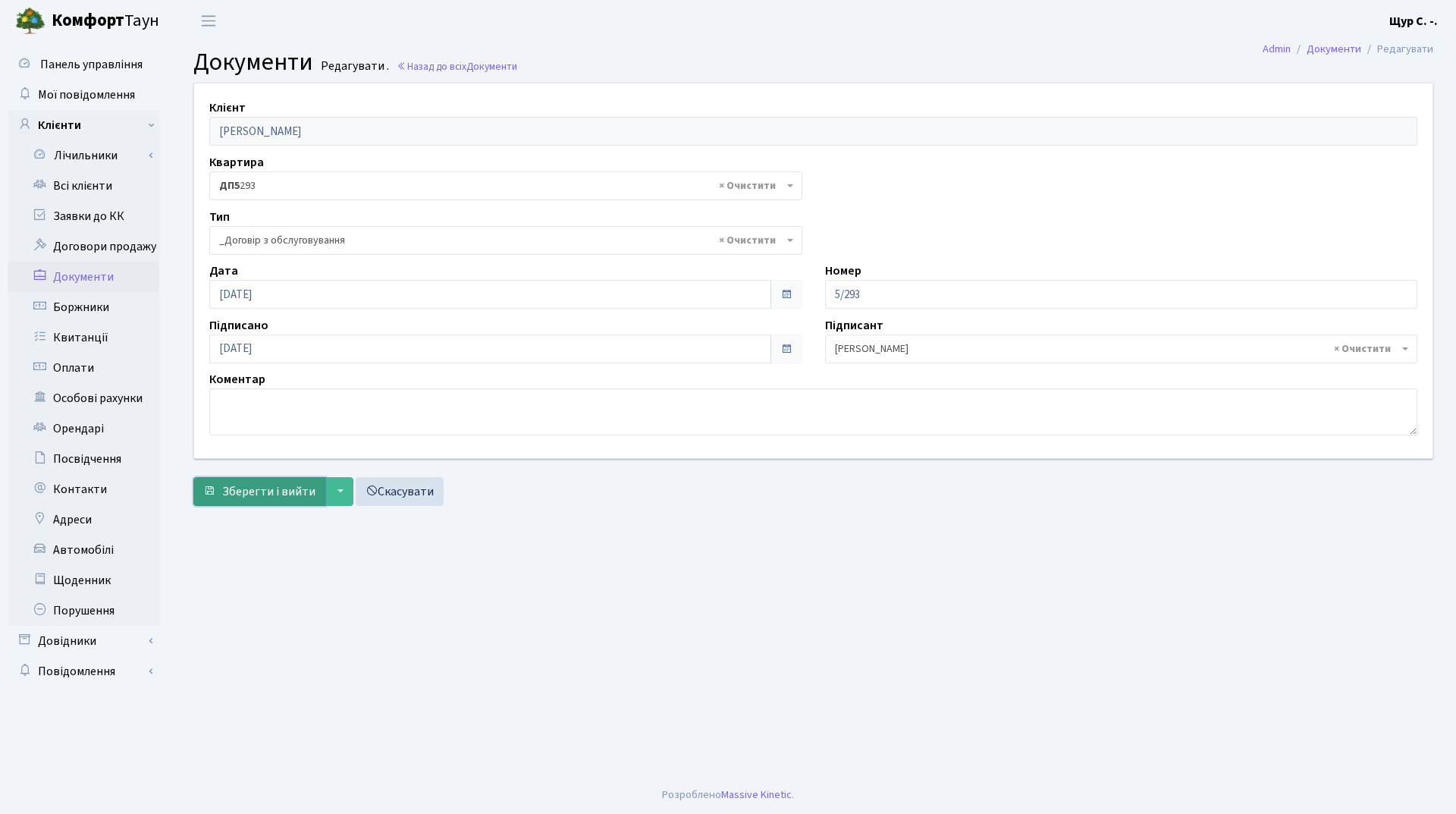
click at [268, 497] on span "Зберегти і вийти" at bounding box center [269, 492] width 93 height 17
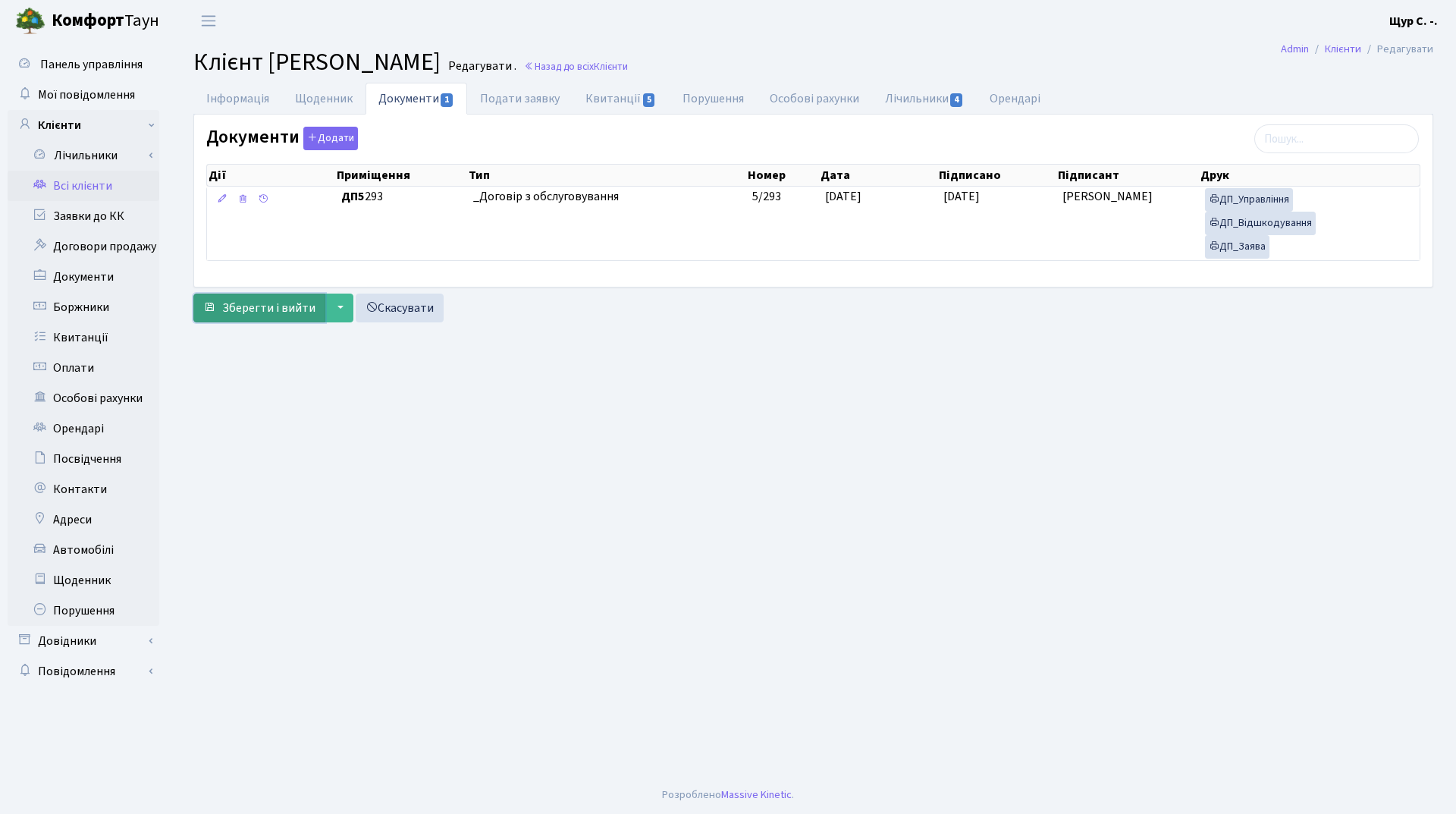
click at [268, 306] on span "Зберегти і вийти" at bounding box center [269, 308] width 93 height 17
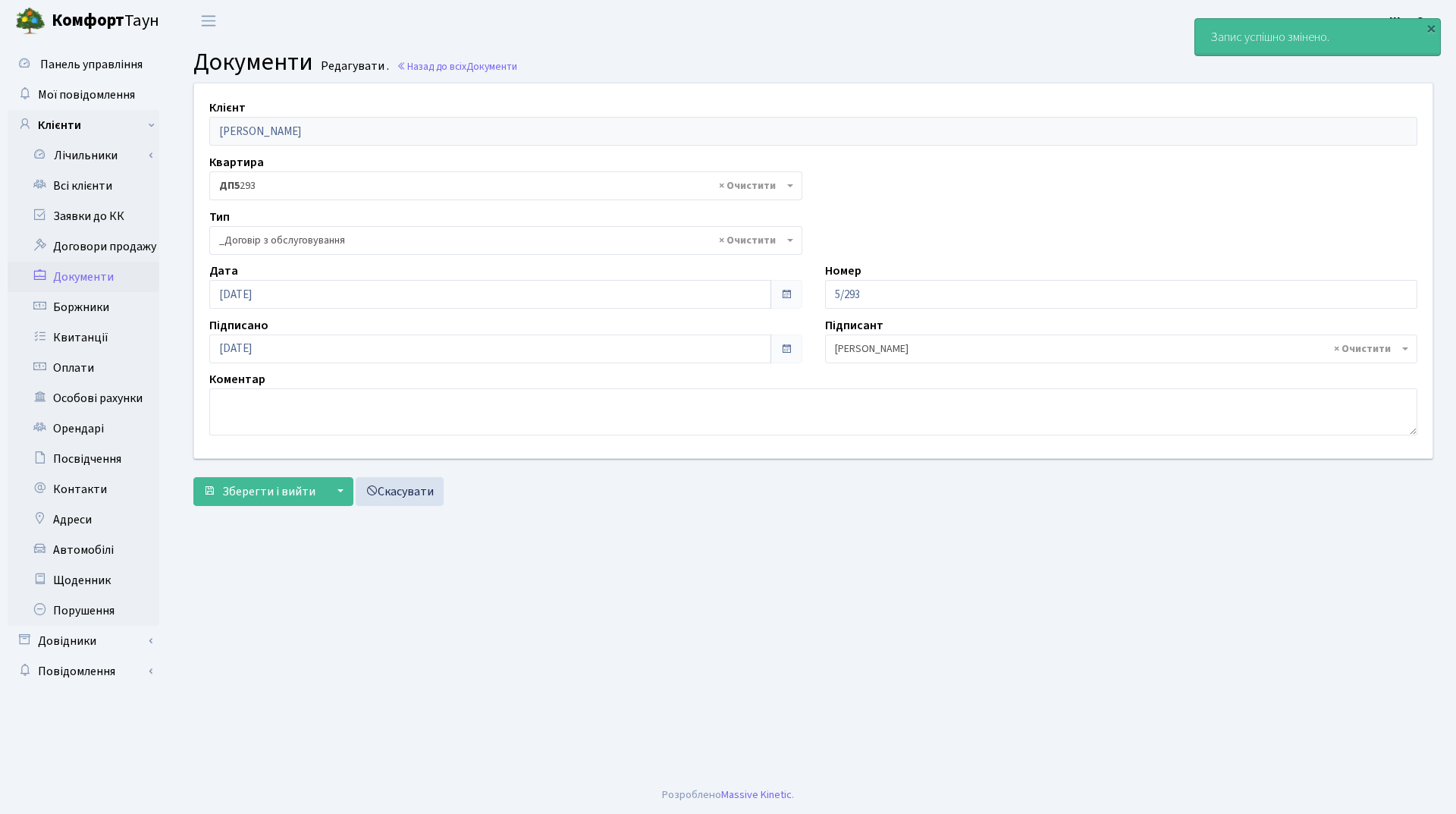
select select "289"
click at [111, 191] on link "Всі клієнти" at bounding box center [83, 185] width 152 height 31
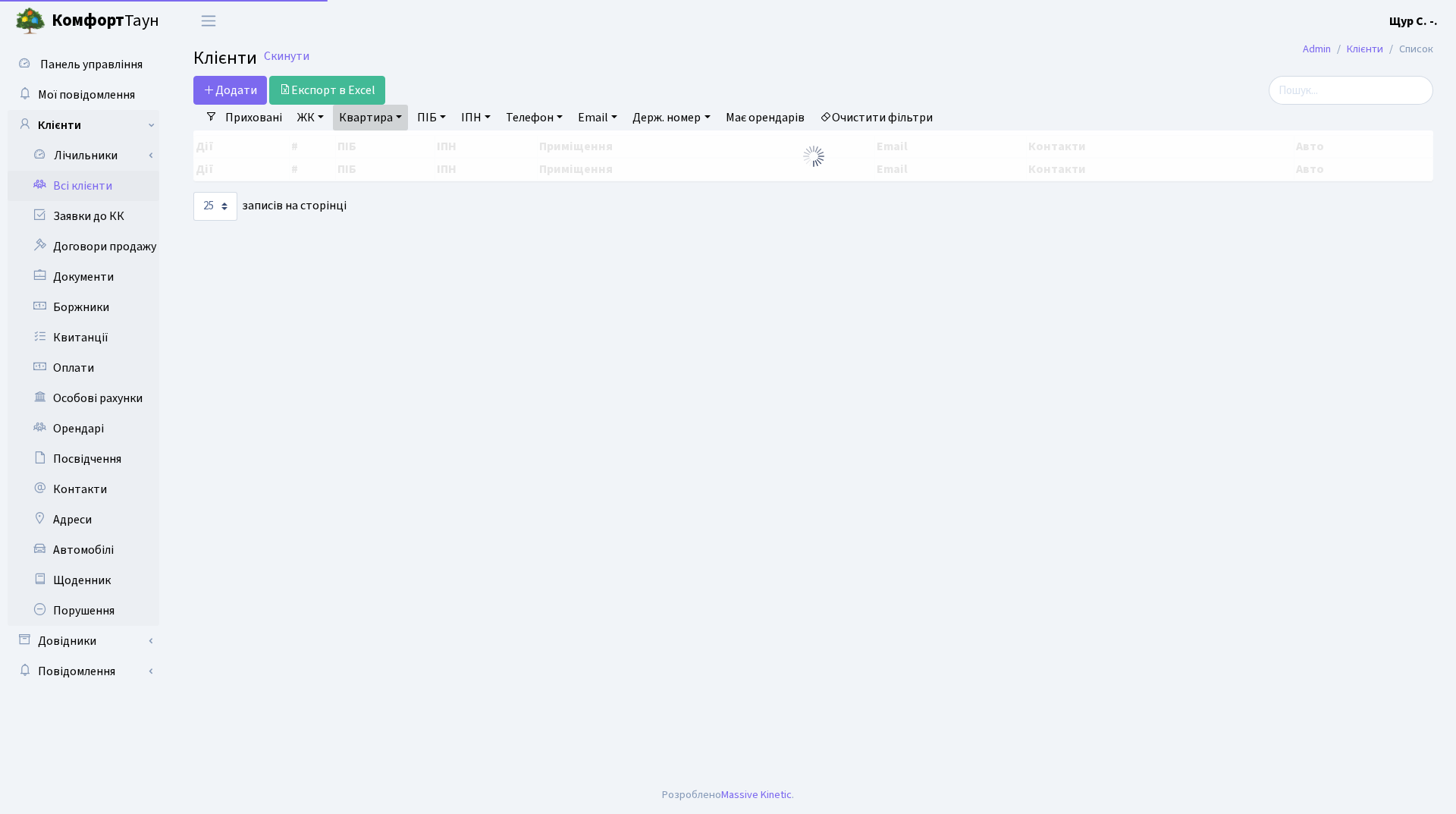
select select "25"
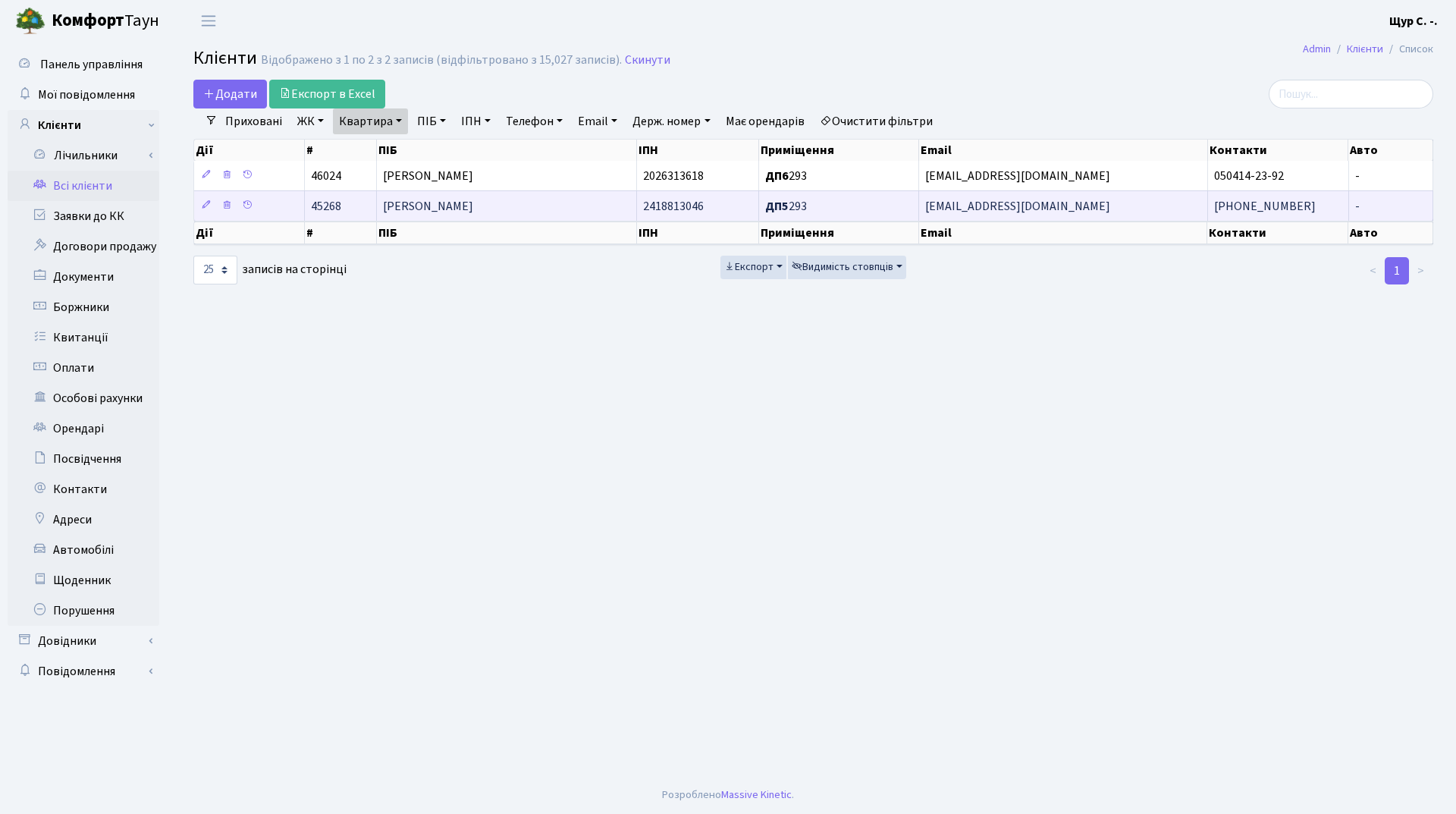
click at [467, 202] on span "Галиць Оксана Василівна" at bounding box center [427, 207] width 90 height 17
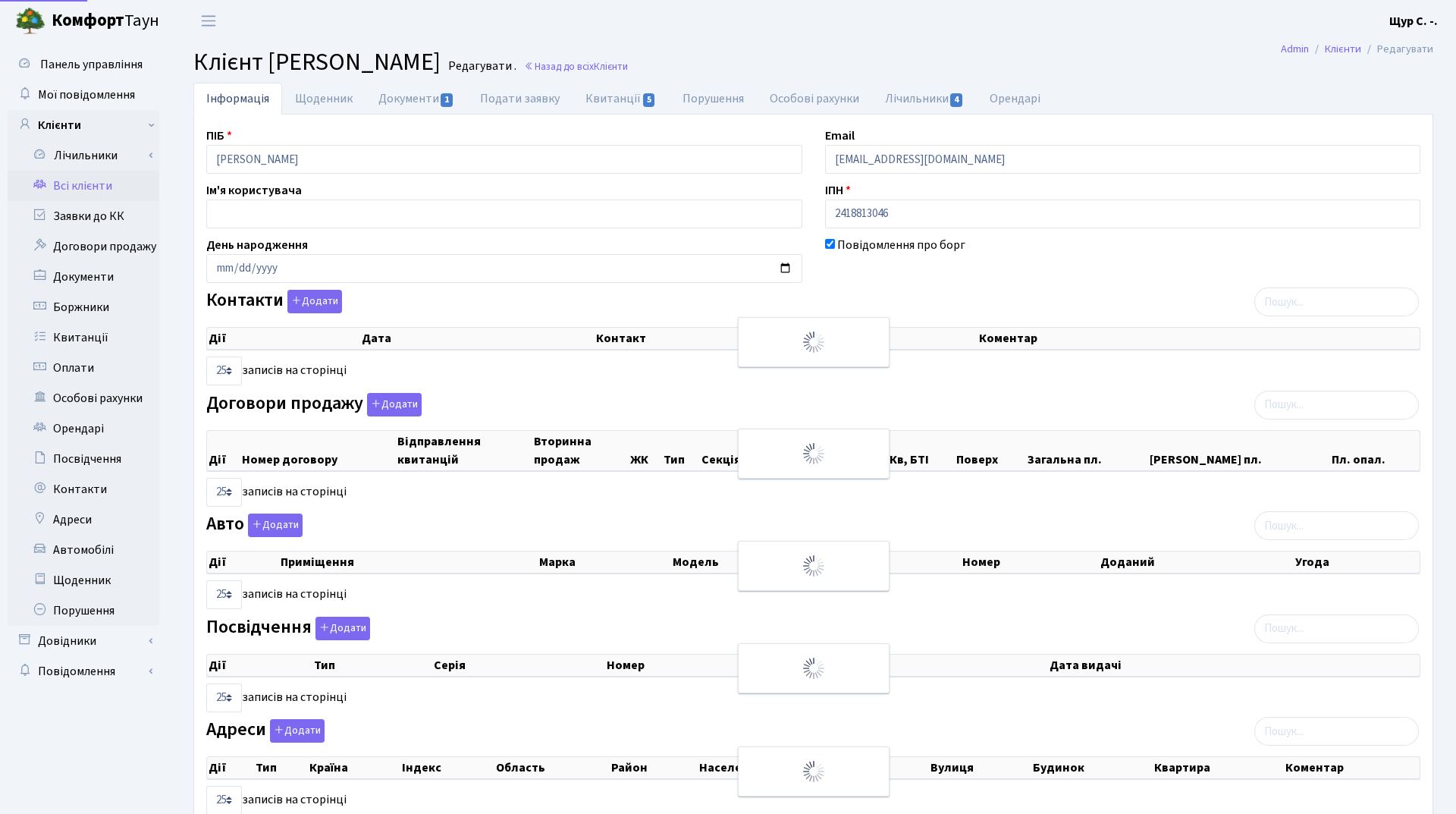
select select "25"
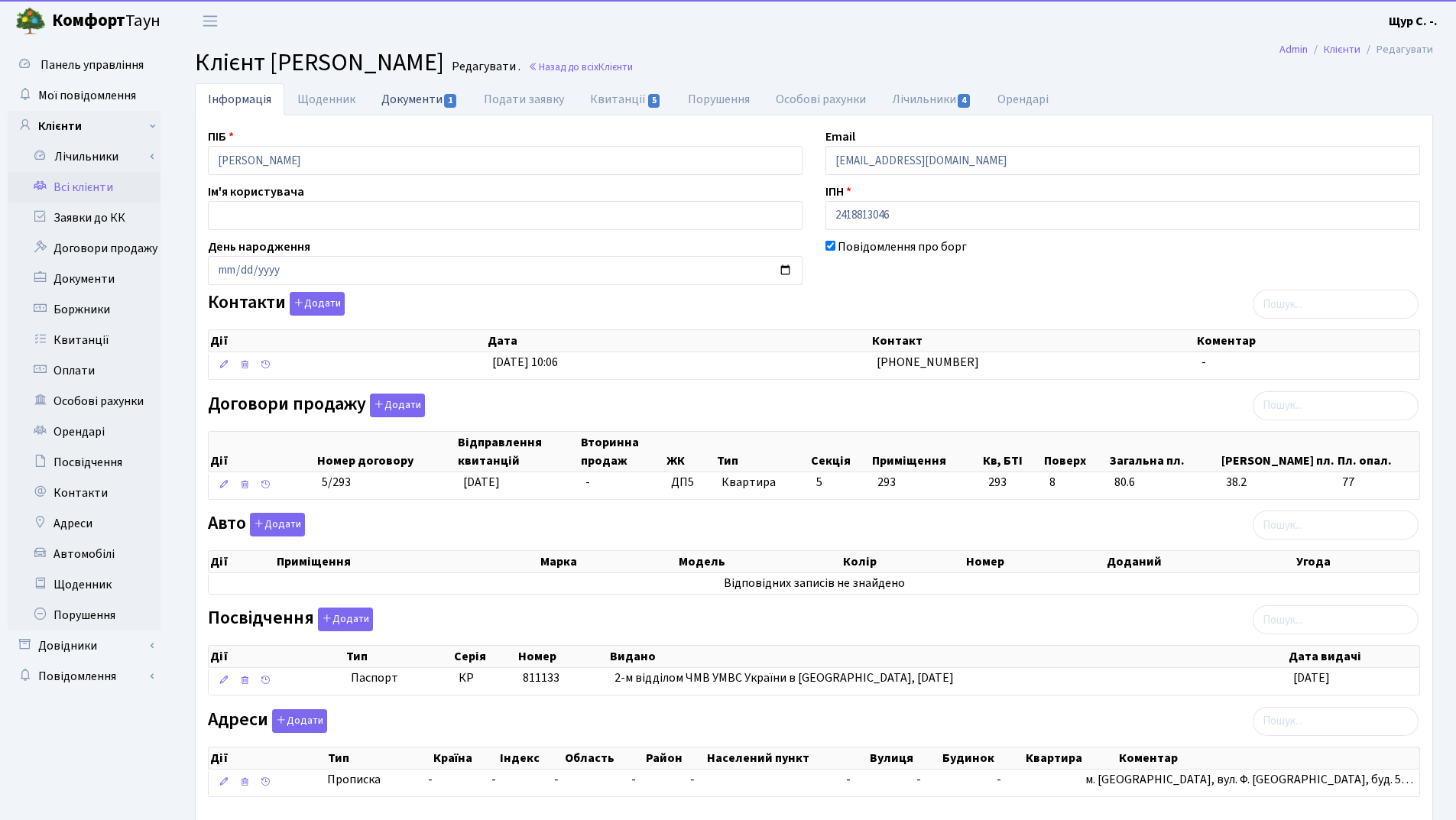
click at [417, 101] on link "Документи 1" at bounding box center [419, 99] width 102 height 31
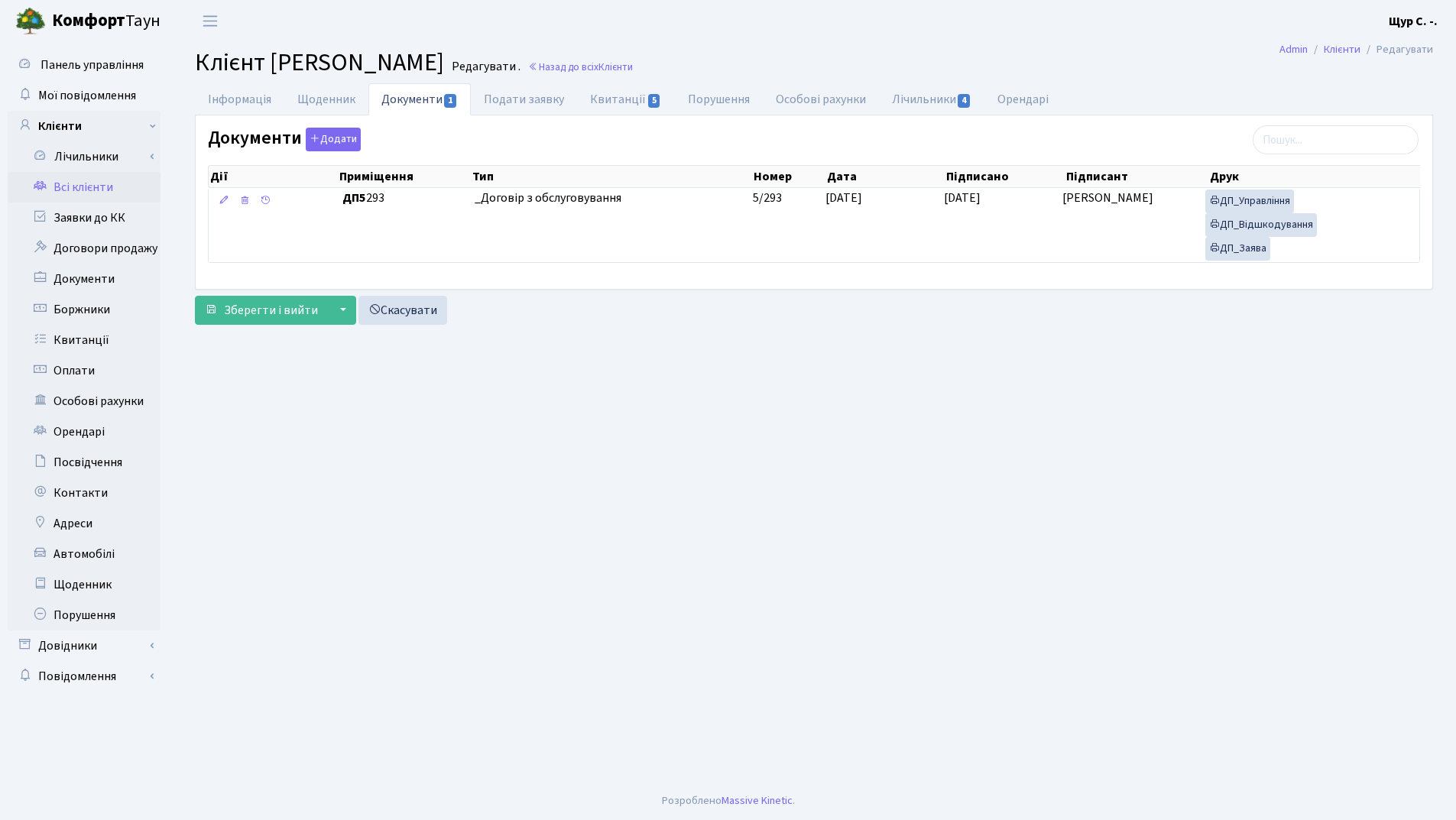
click at [104, 190] on link "Всі клієнти" at bounding box center [83, 187] width 153 height 31
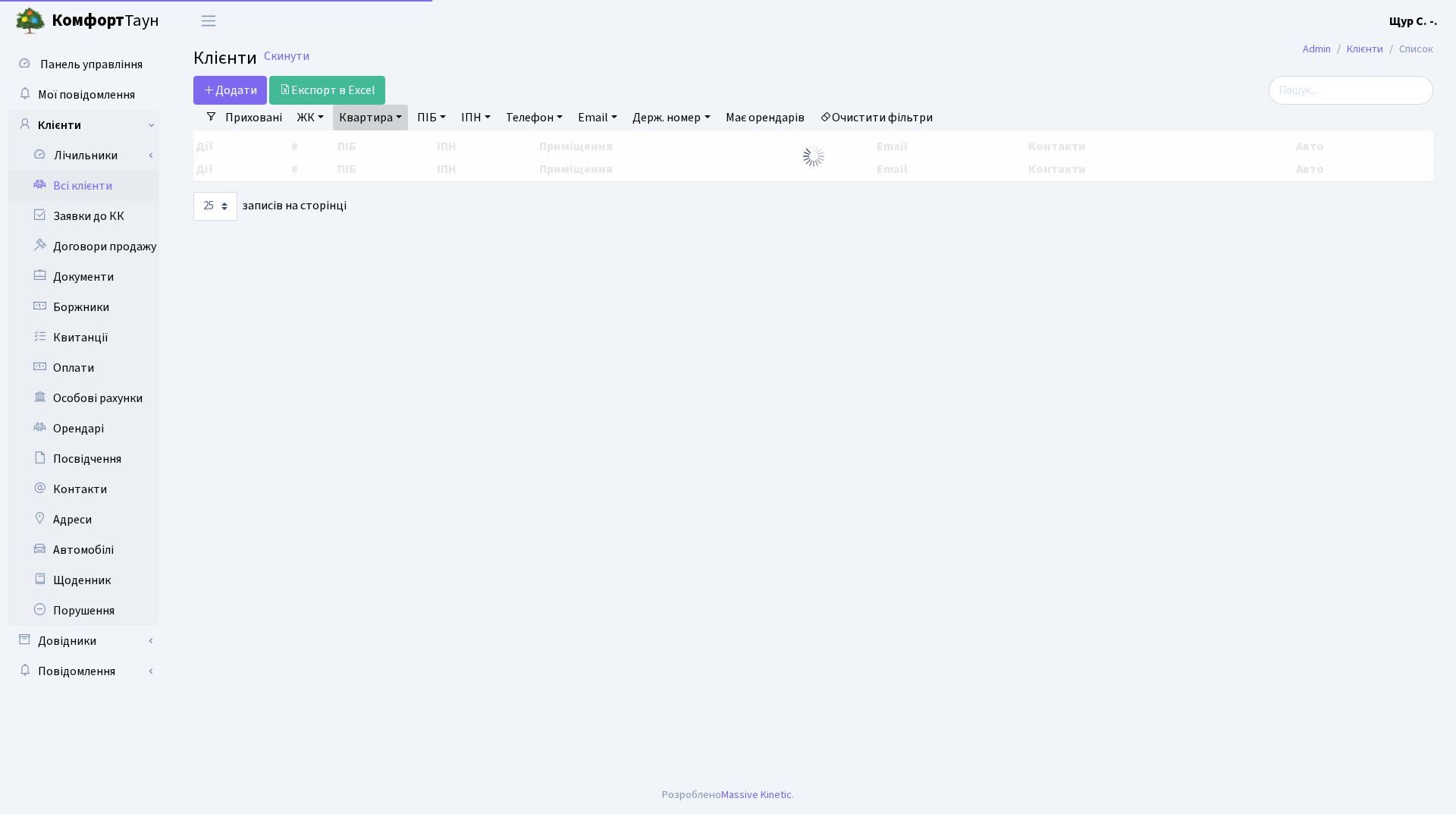
select select "25"
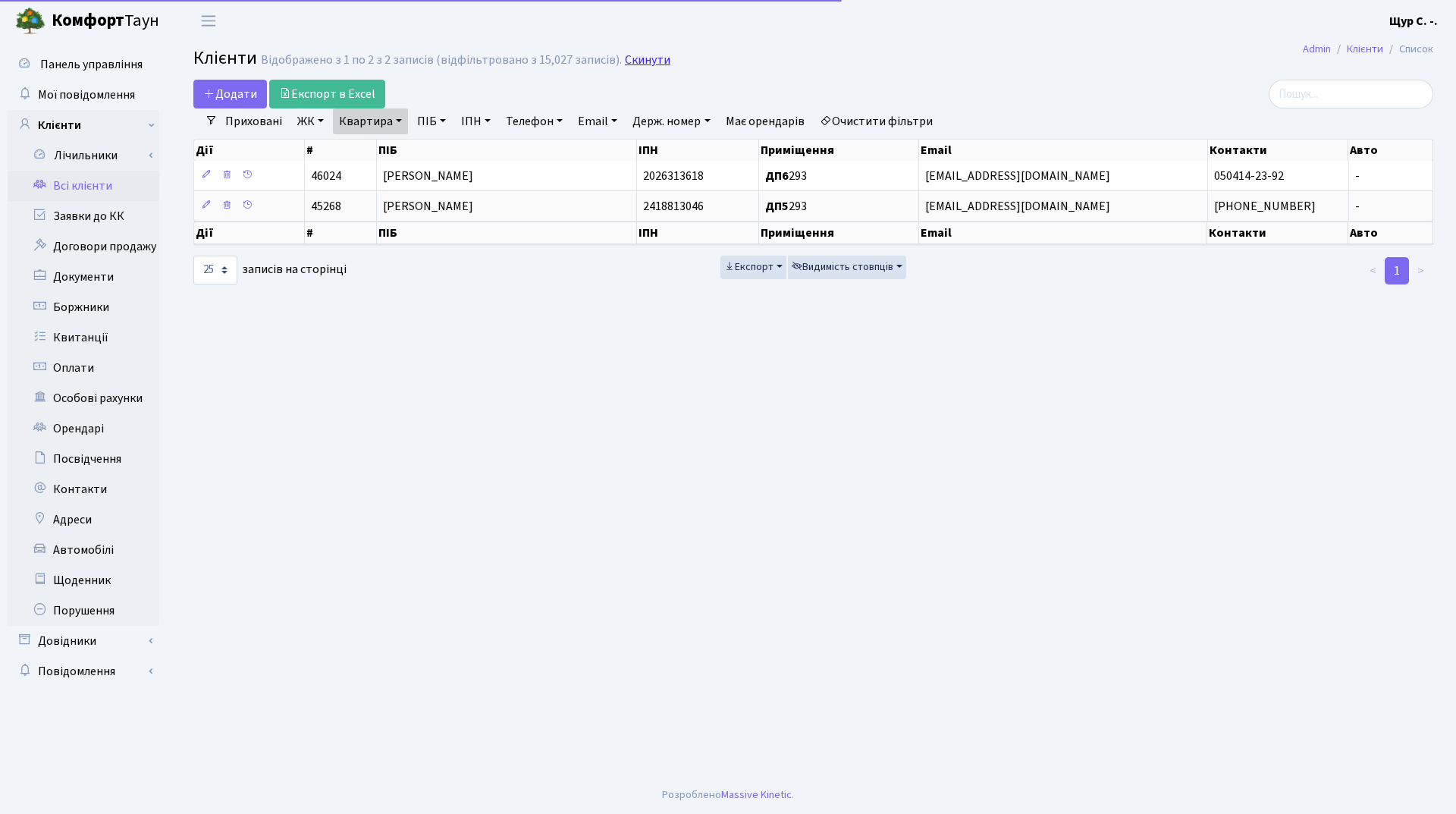
click at [632, 60] on link "Скинути" at bounding box center [647, 60] width 46 height 14
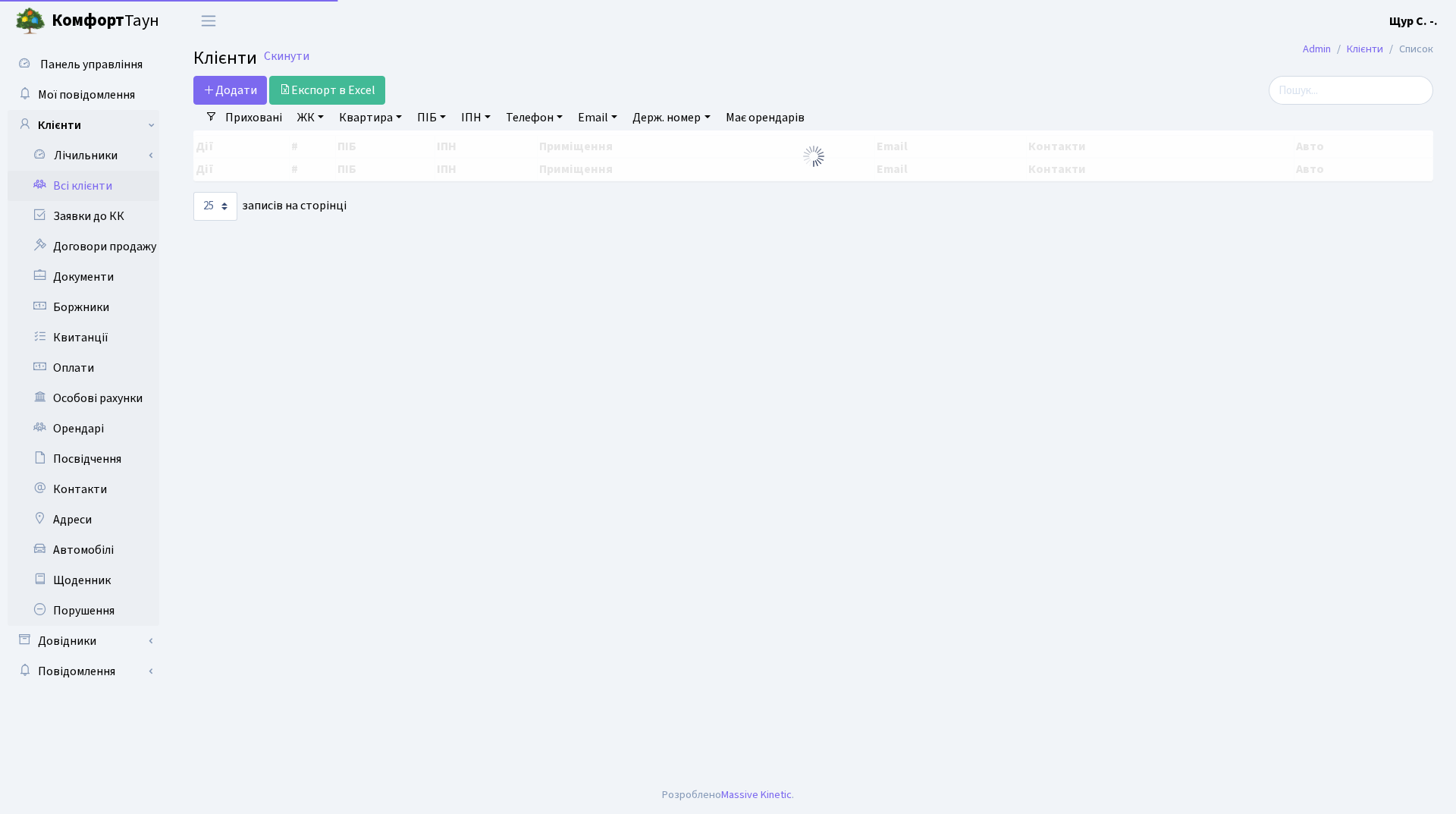
select select "25"
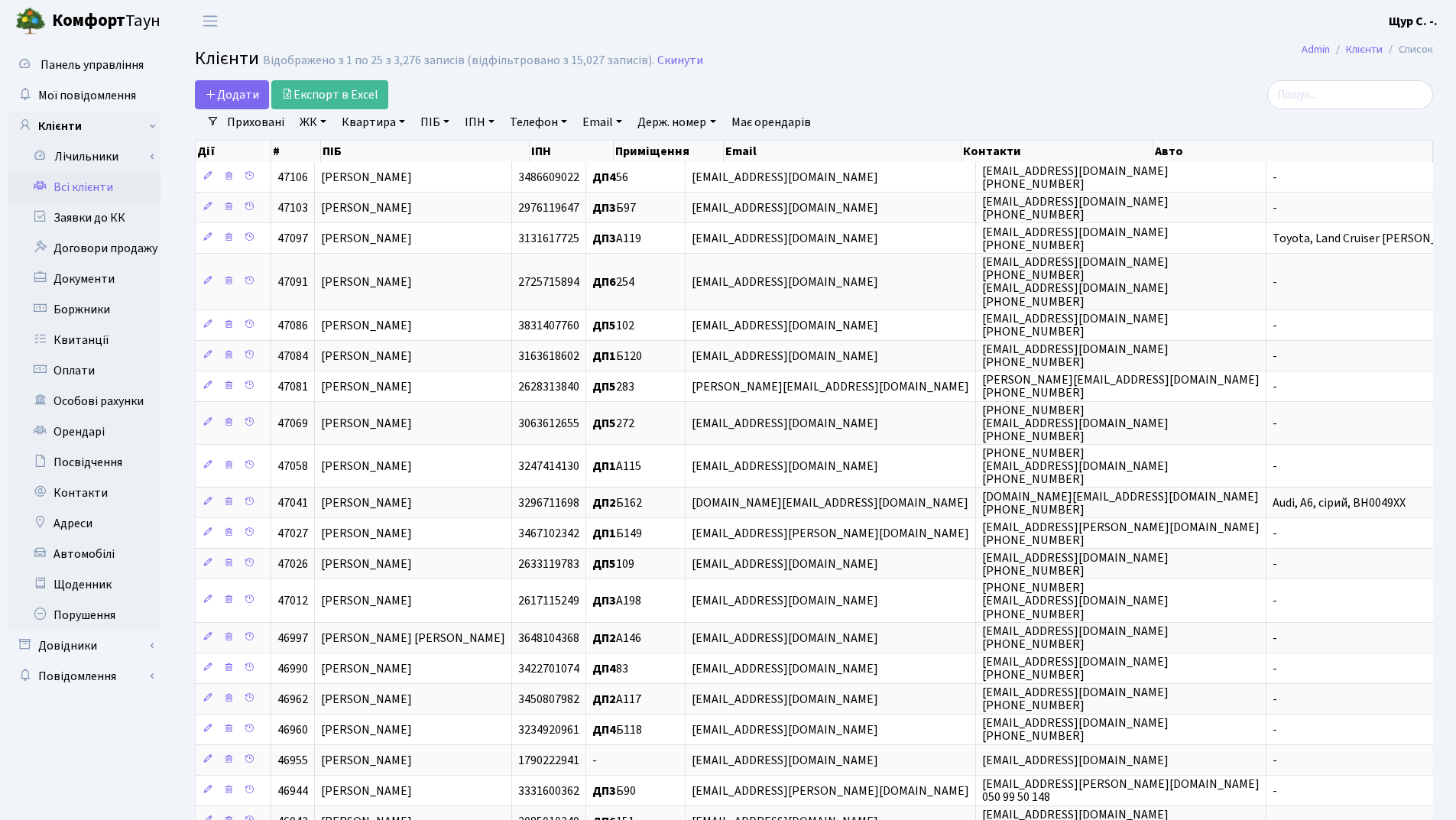
click at [363, 129] on link "Квартира" at bounding box center [373, 123] width 76 height 26
type input "293"
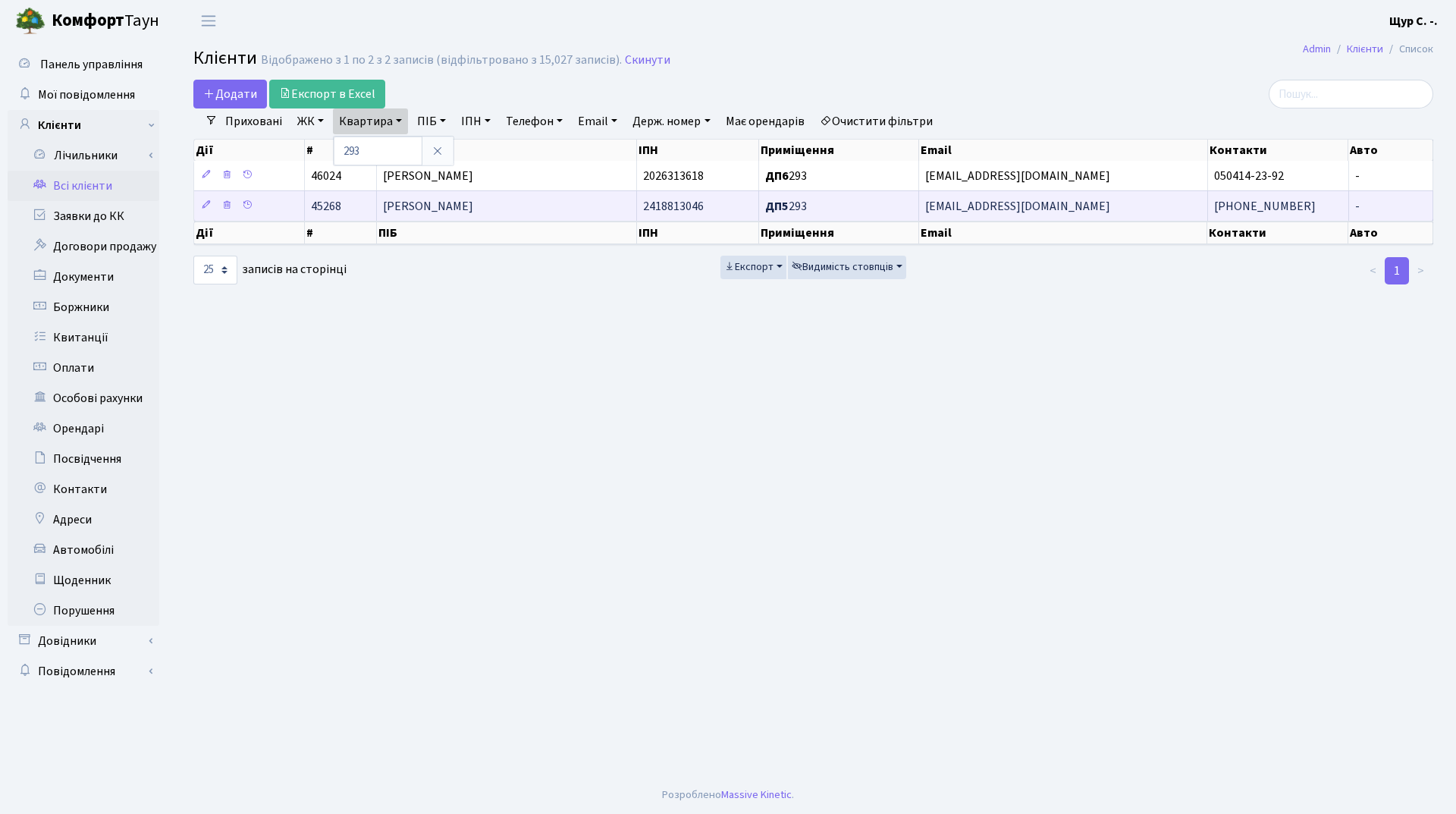
click at [469, 208] on span "Галиць Оксана Василівна" at bounding box center [427, 207] width 90 height 17
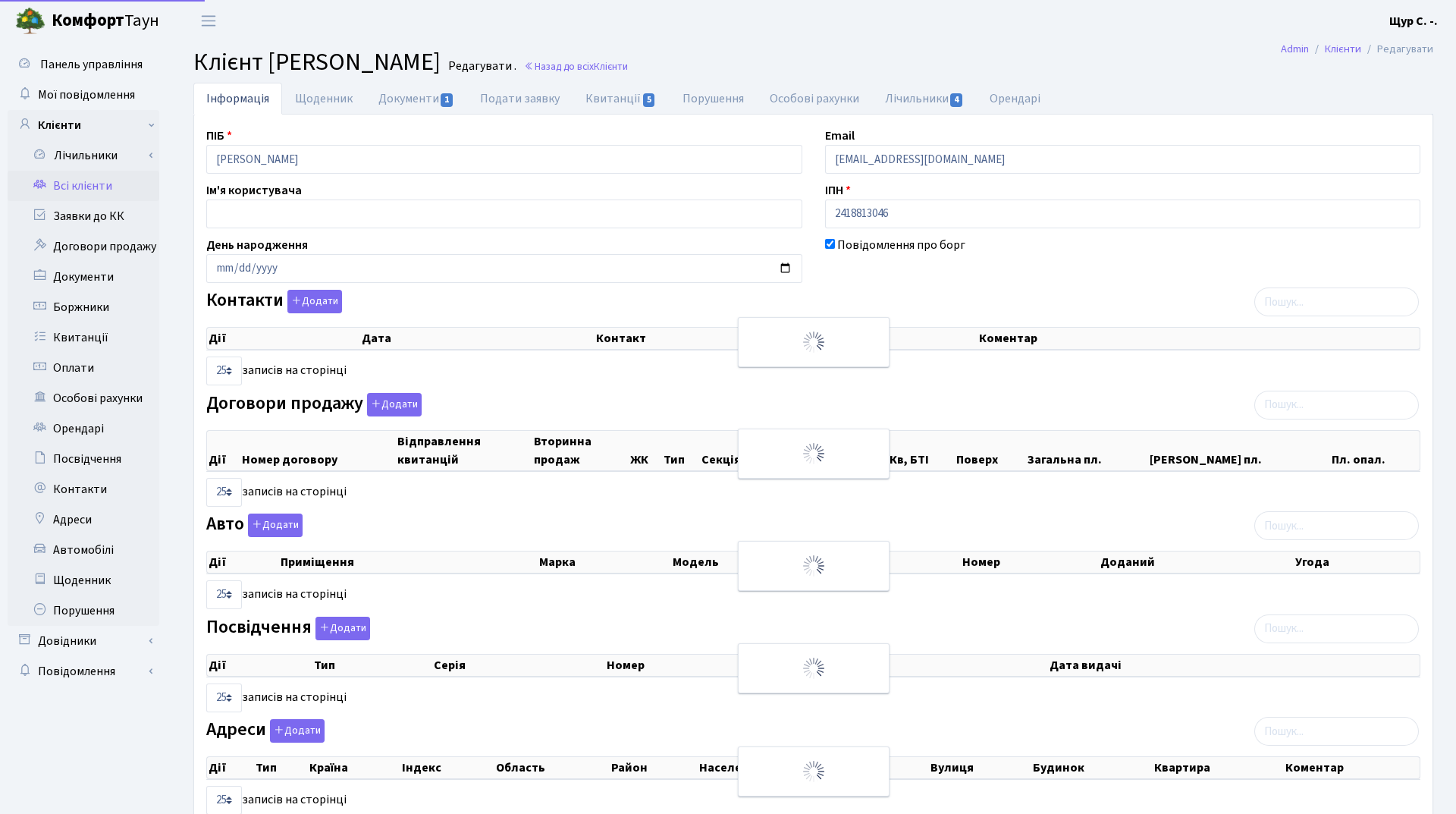
select select "25"
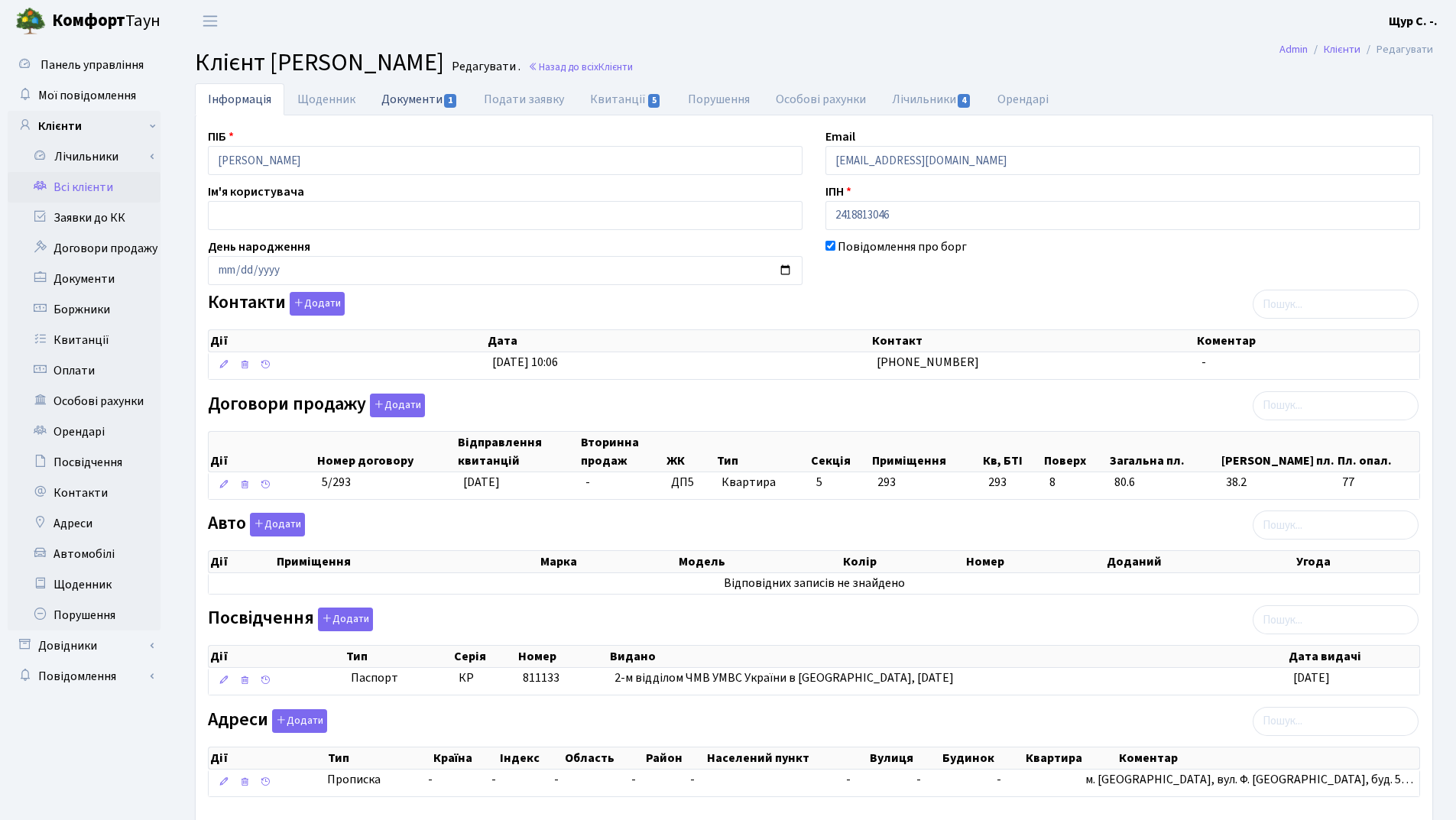
click at [429, 104] on link "Документи 1" at bounding box center [419, 99] width 102 height 31
select select "25"
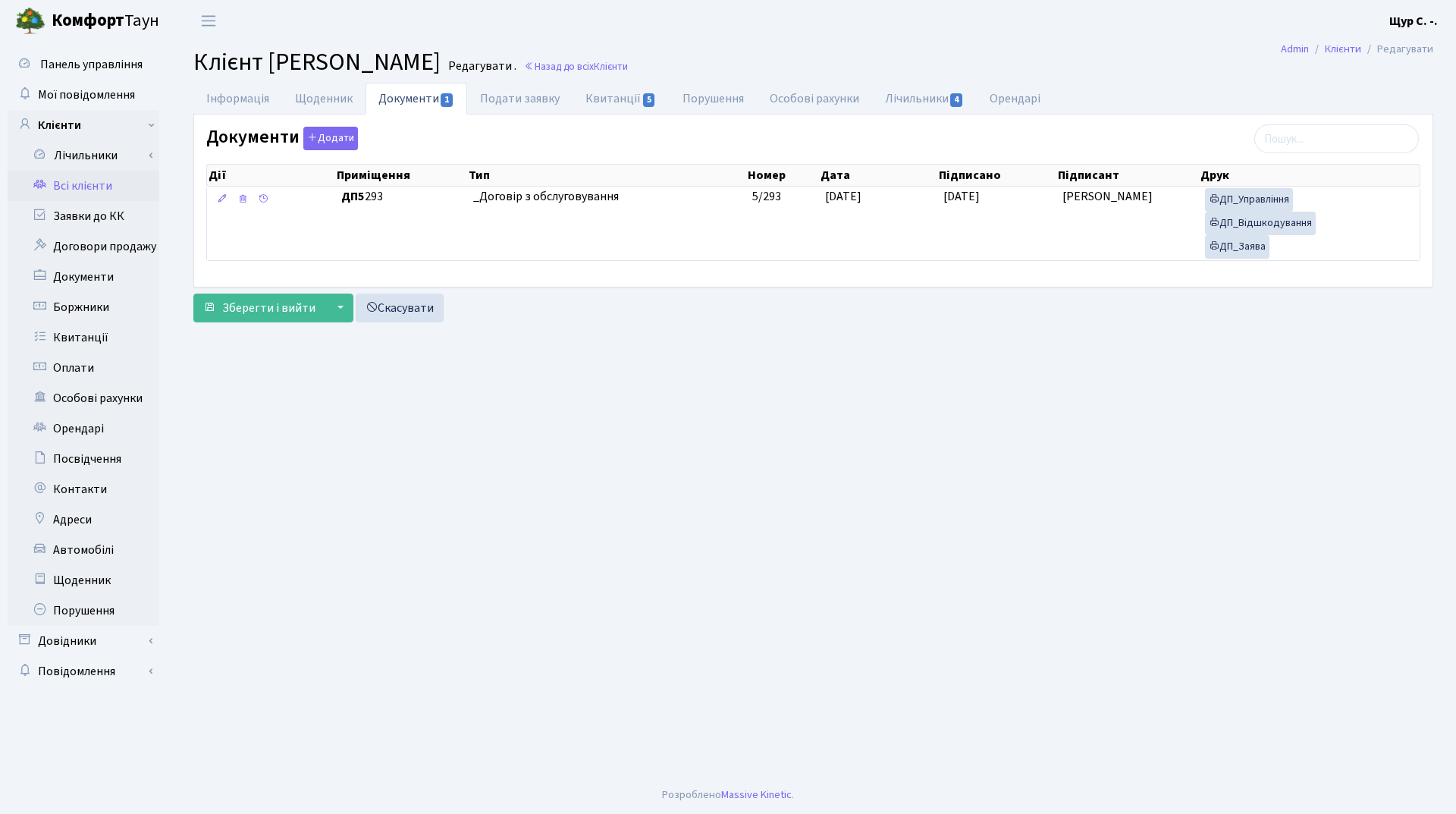
click at [85, 188] on link "Всі клієнти" at bounding box center [83, 185] width 152 height 31
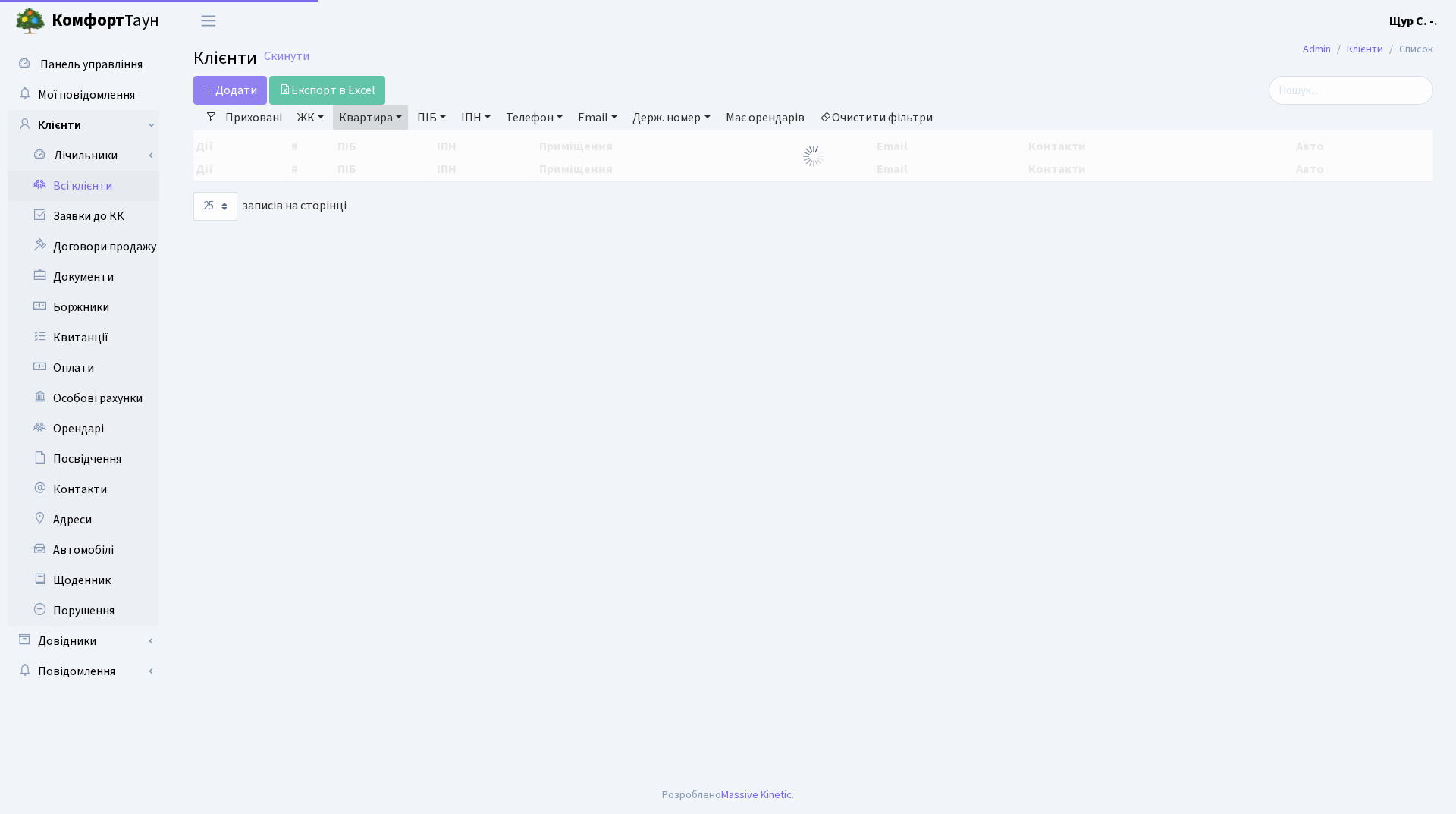
select select "25"
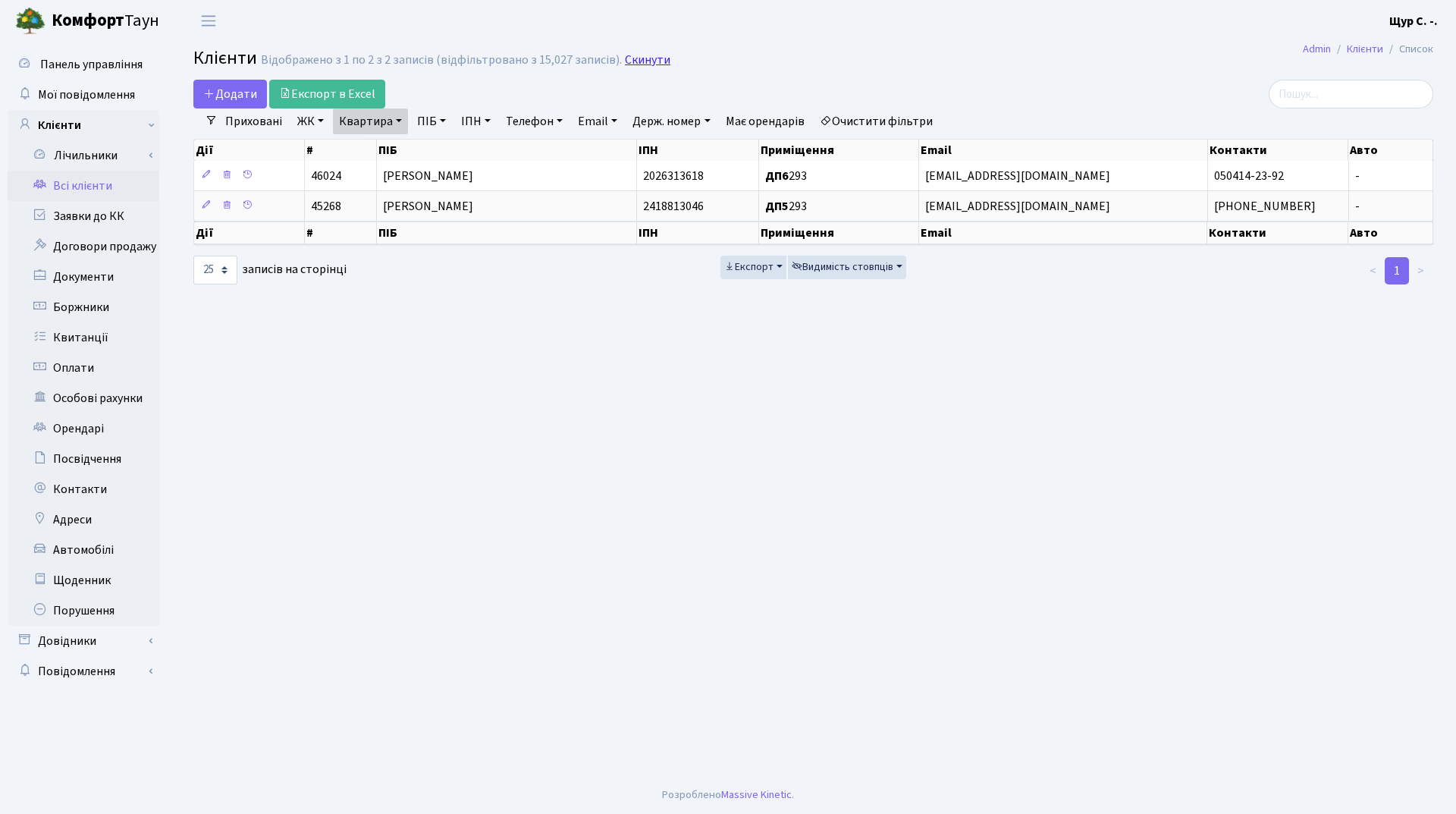
click at [648, 64] on link "Скинути" at bounding box center [647, 60] width 46 height 14
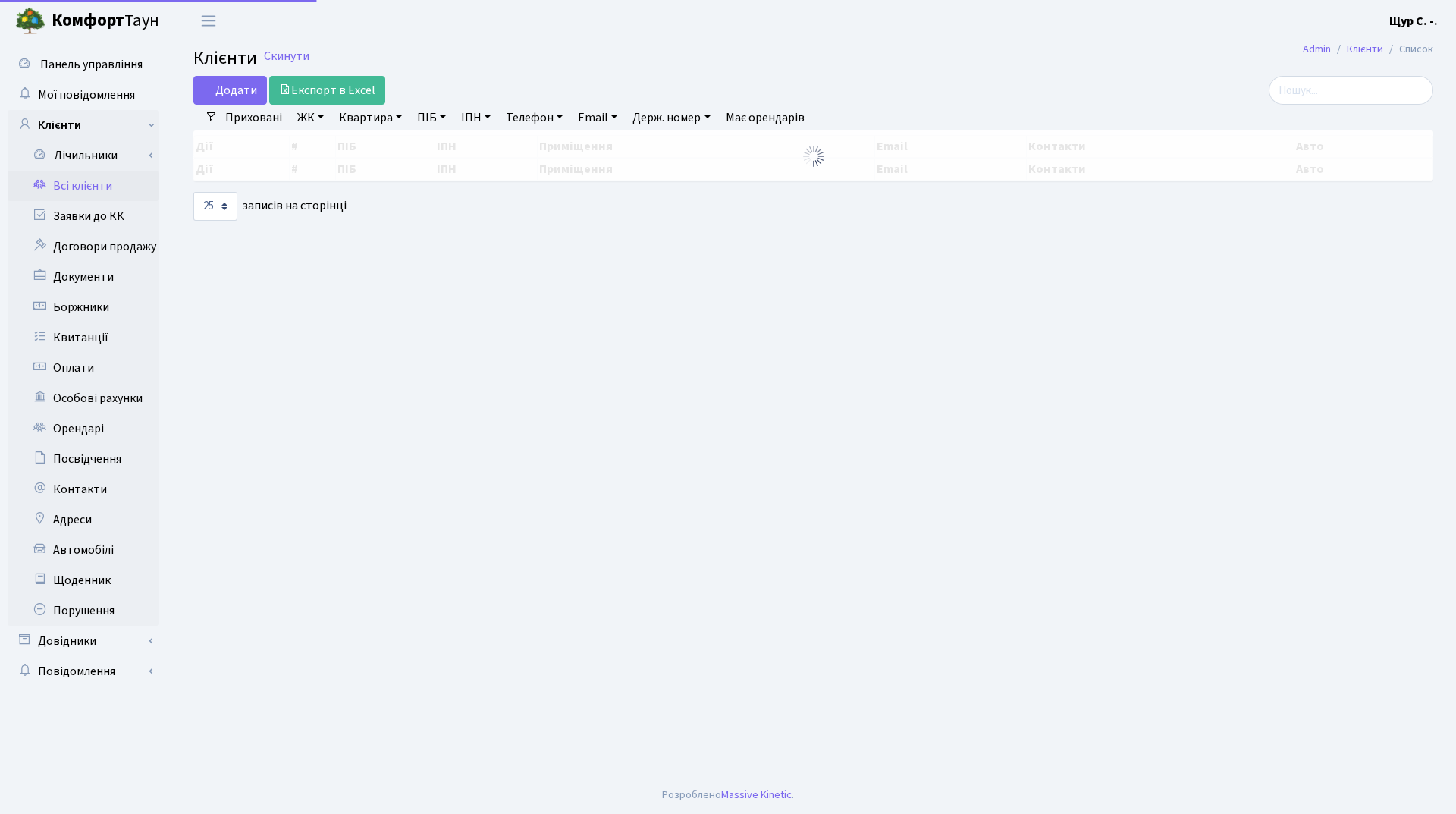
select select "25"
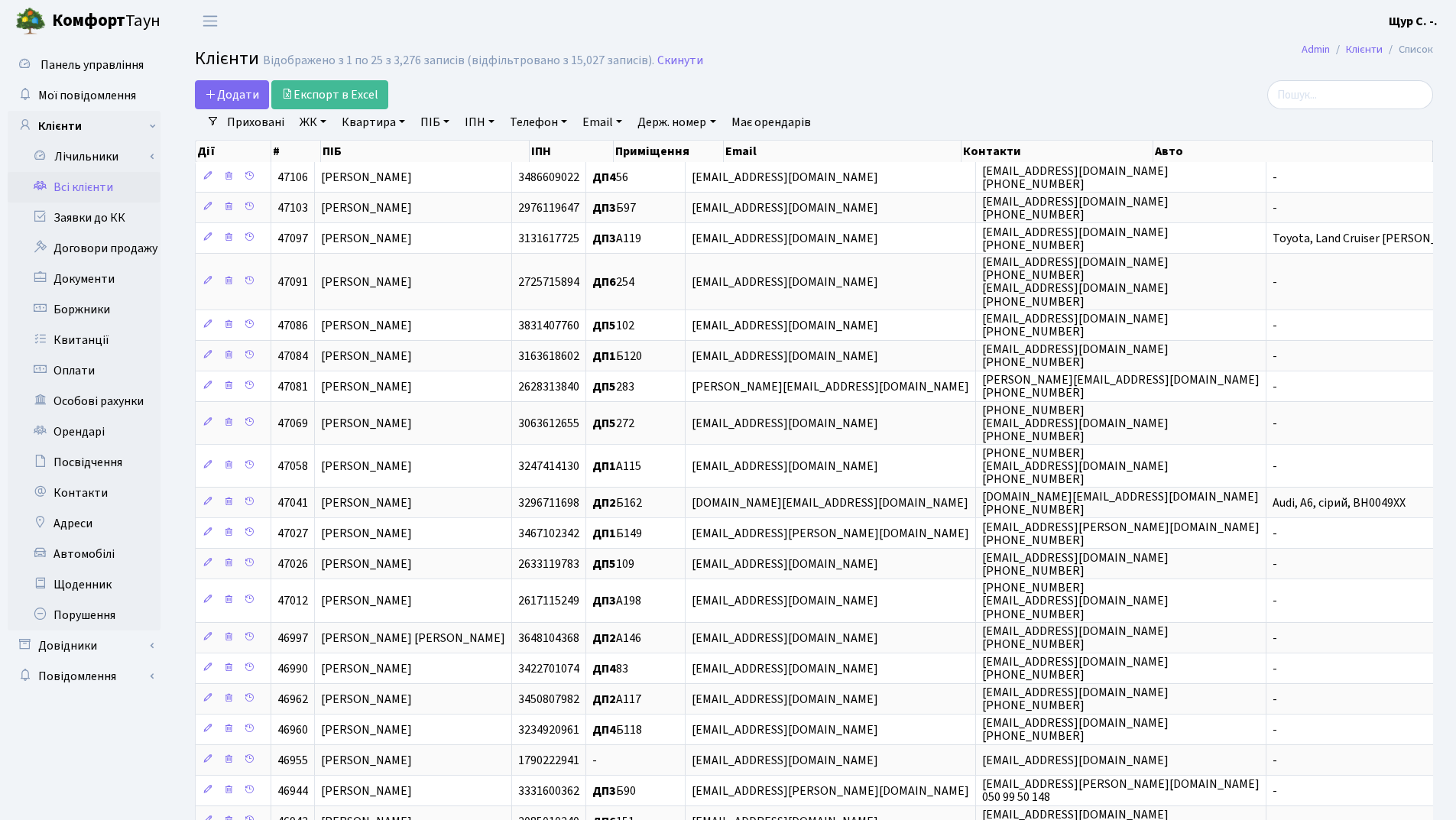
click at [372, 126] on link "Квартира" at bounding box center [373, 123] width 76 height 26
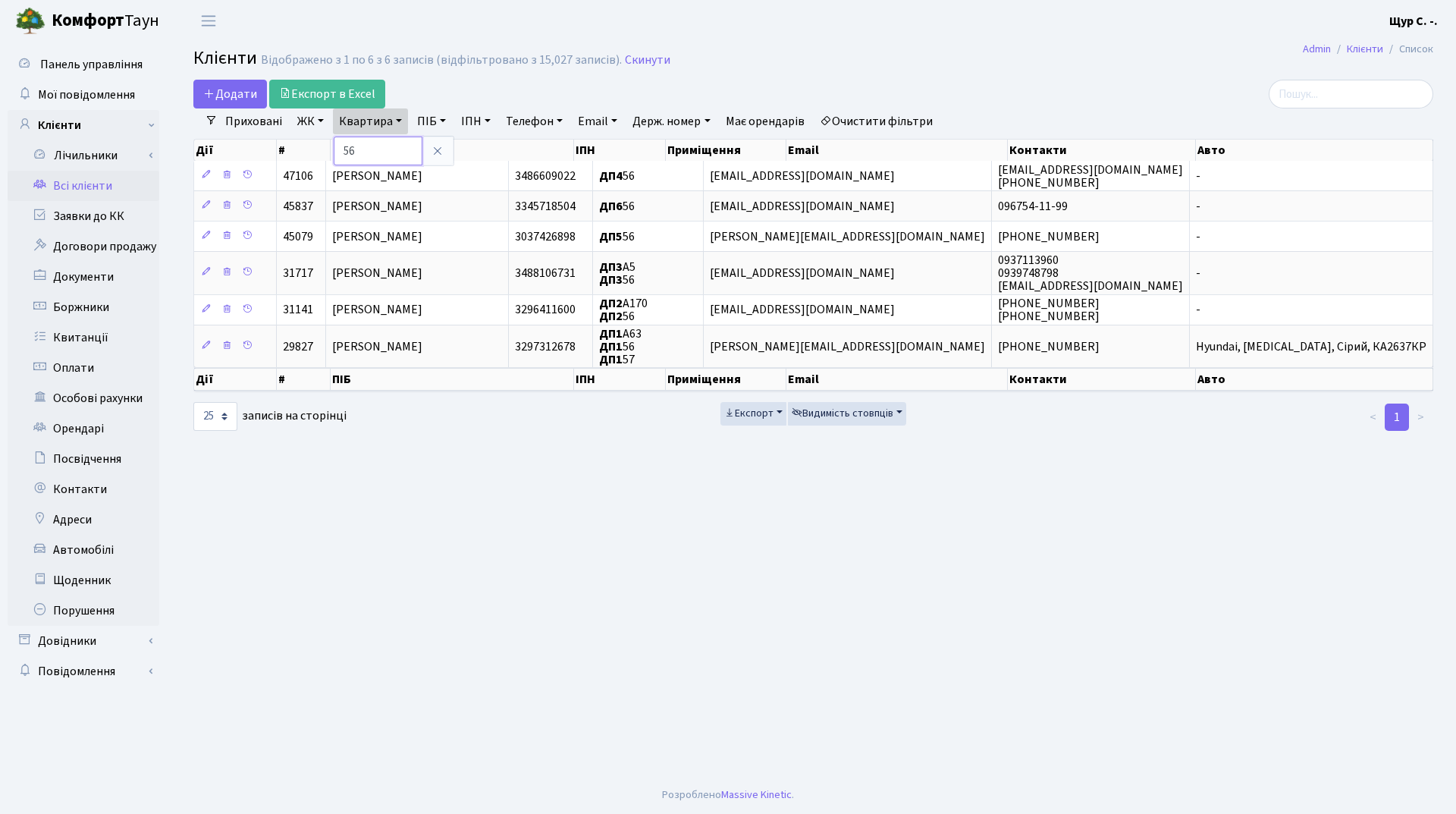
type input "5"
click at [443, 149] on icon at bounding box center [438, 151] width 12 height 12
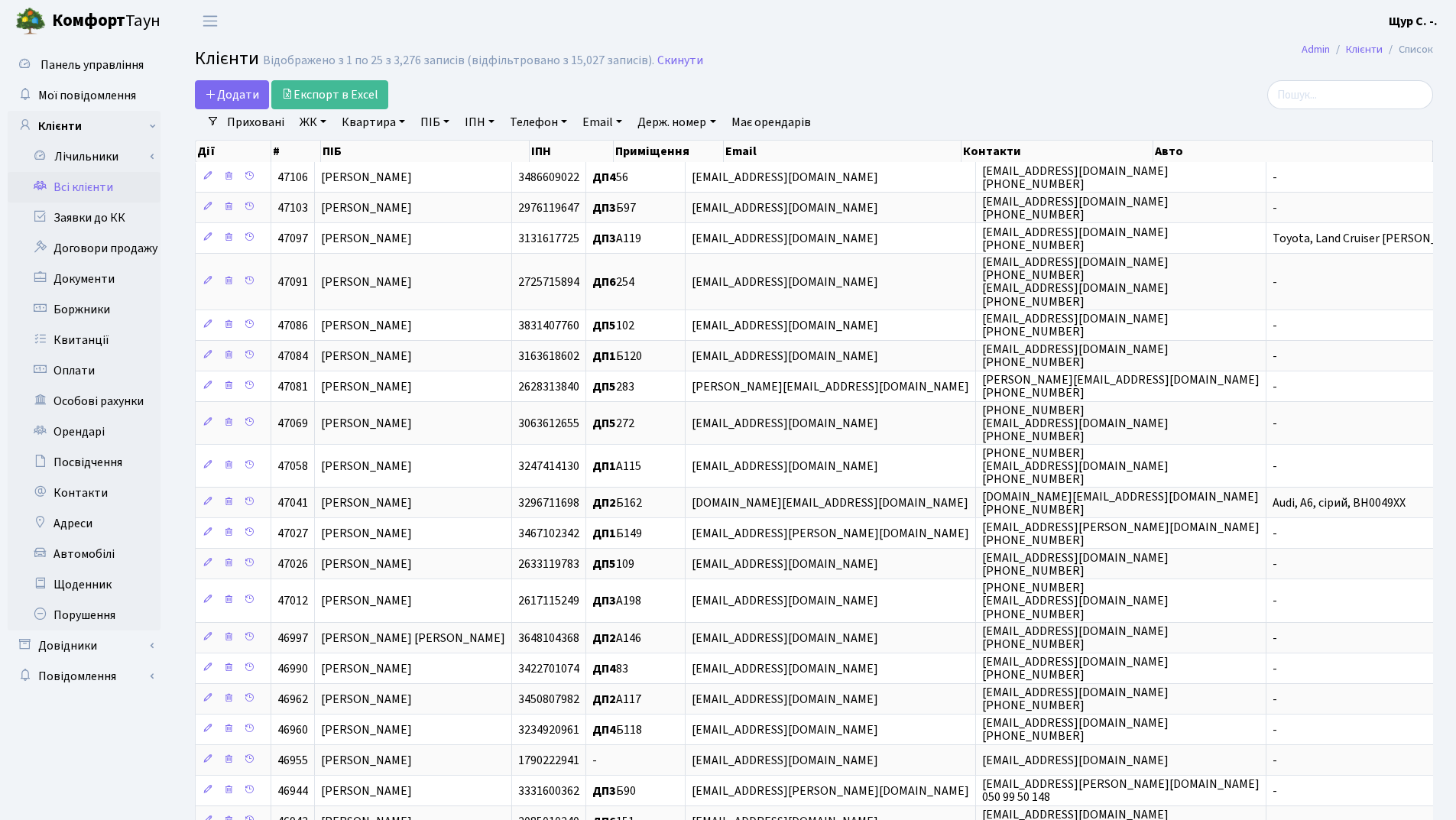
click at [436, 123] on link "ПІБ" at bounding box center [435, 123] width 41 height 26
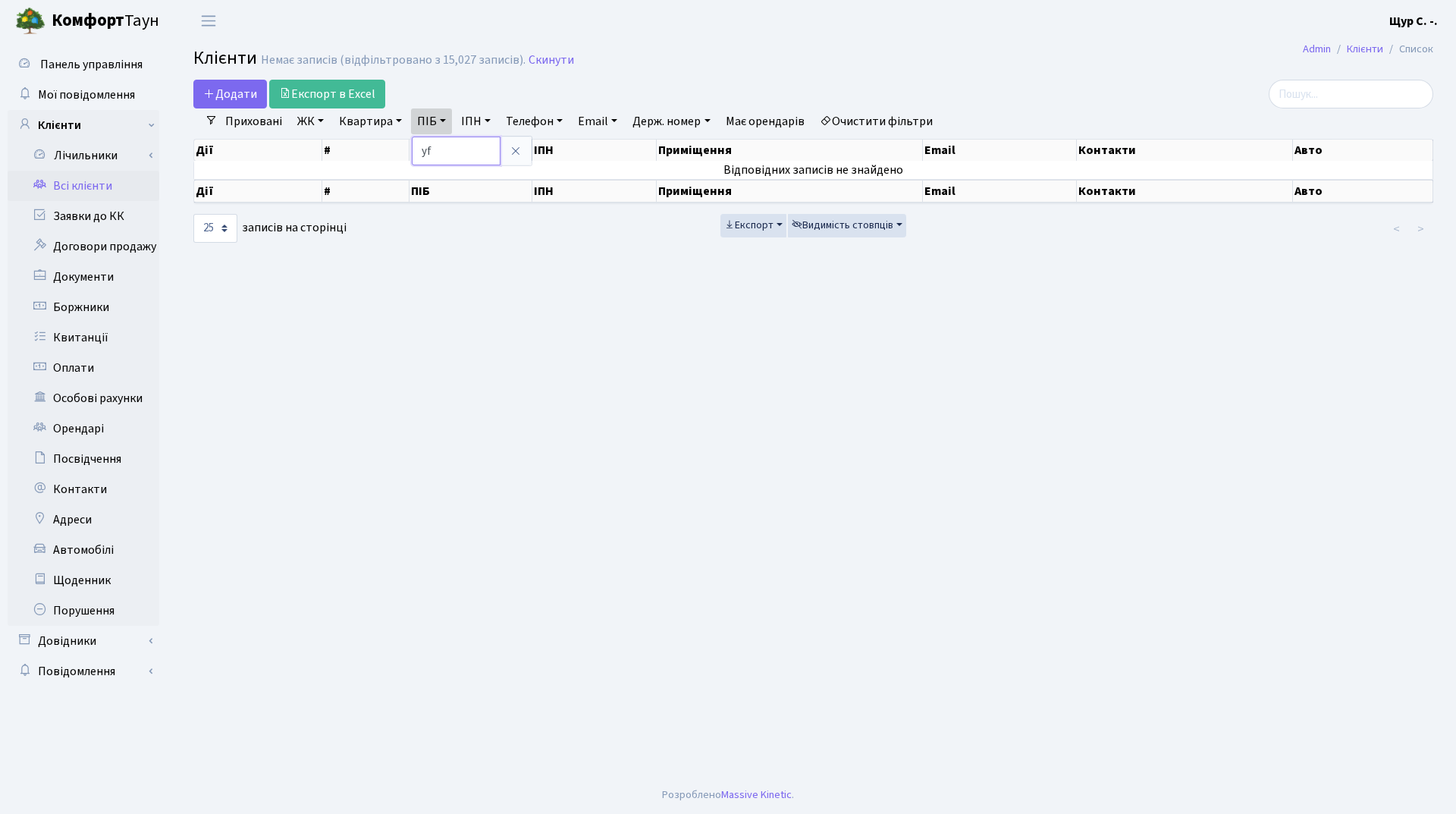
type input "y"
click at [556, 63] on link "Скинути" at bounding box center [551, 60] width 46 height 14
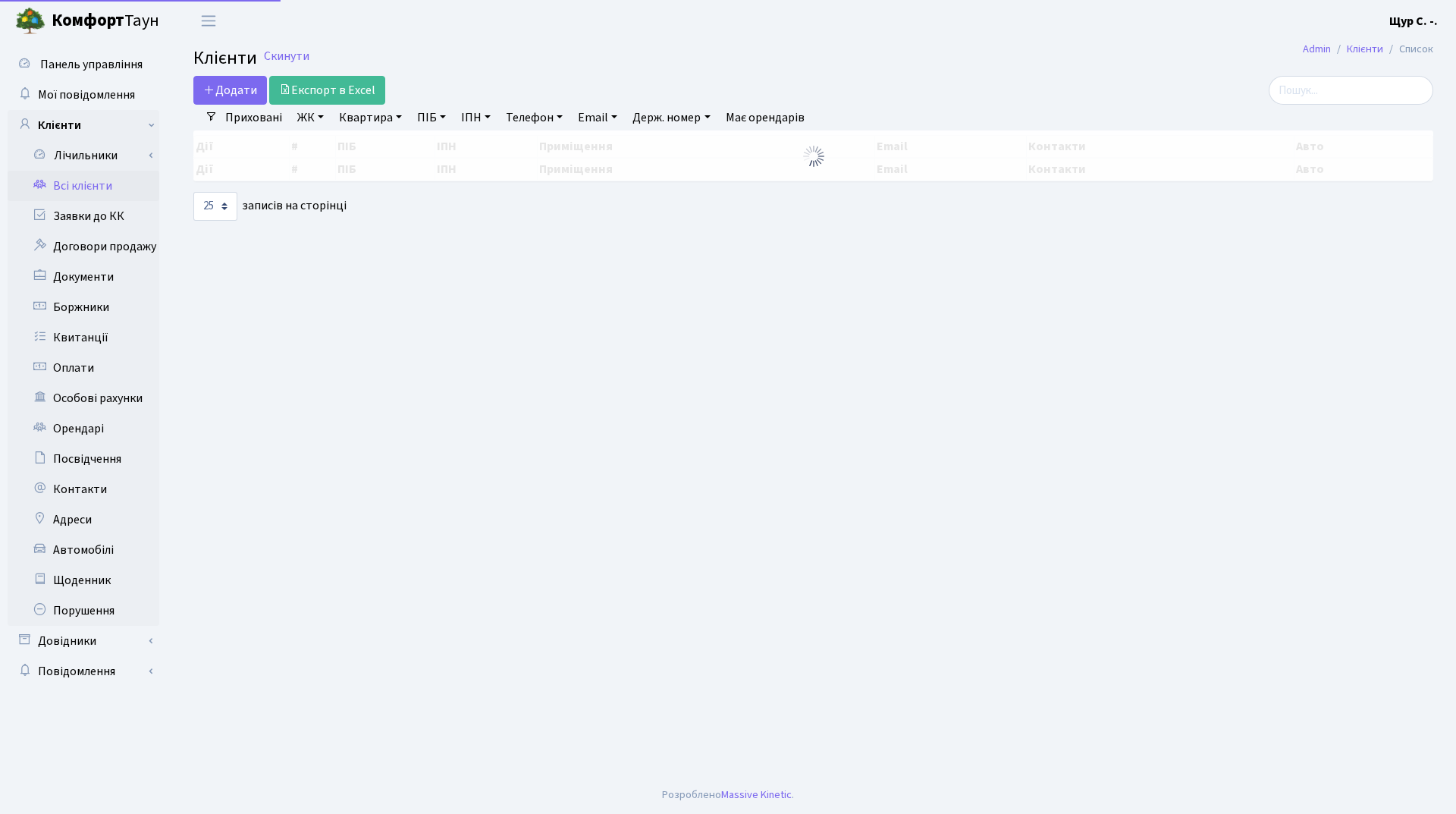
select select "25"
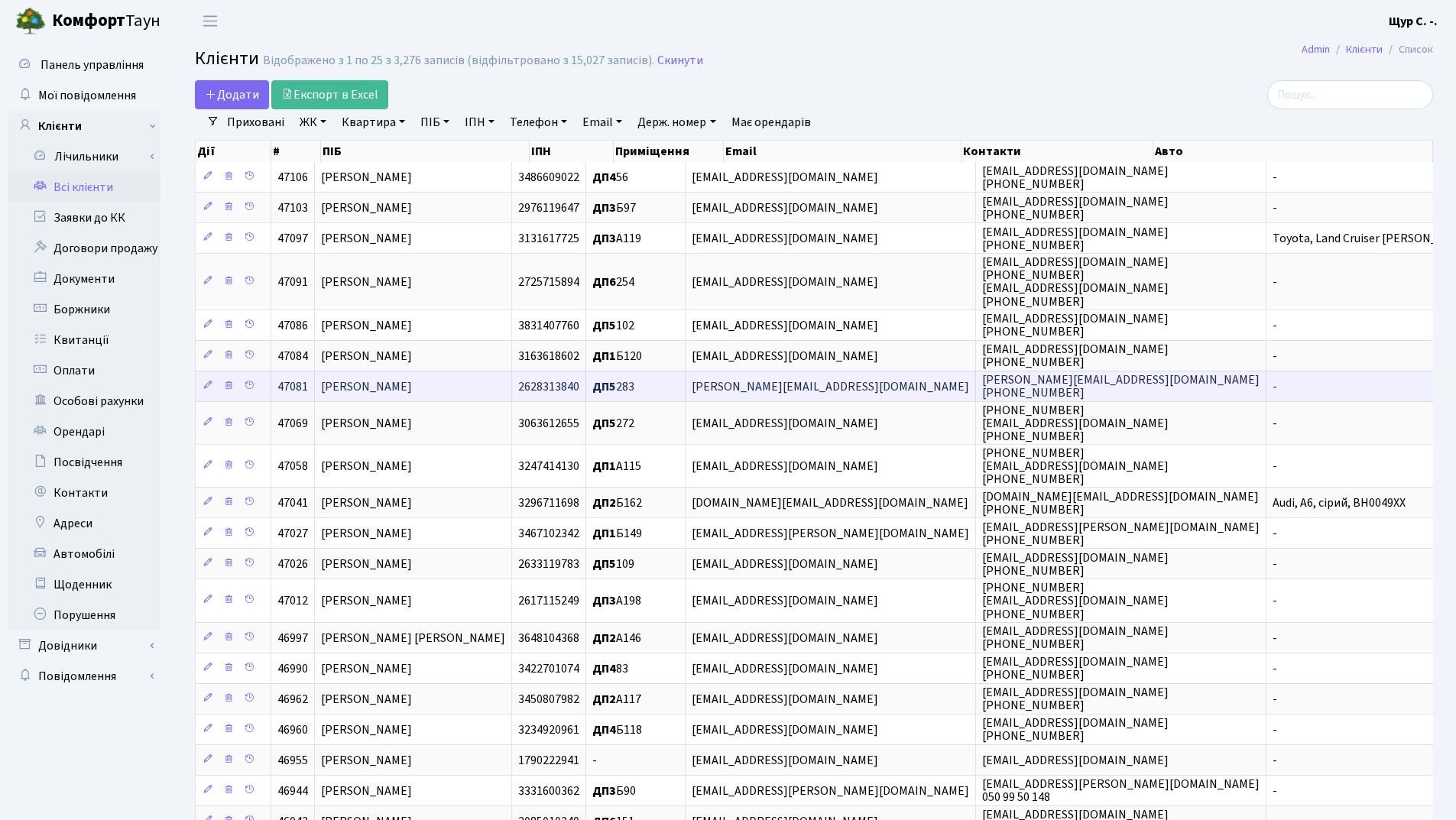
click at [412, 388] on span "[PERSON_NAME]" at bounding box center [366, 387] width 91 height 17
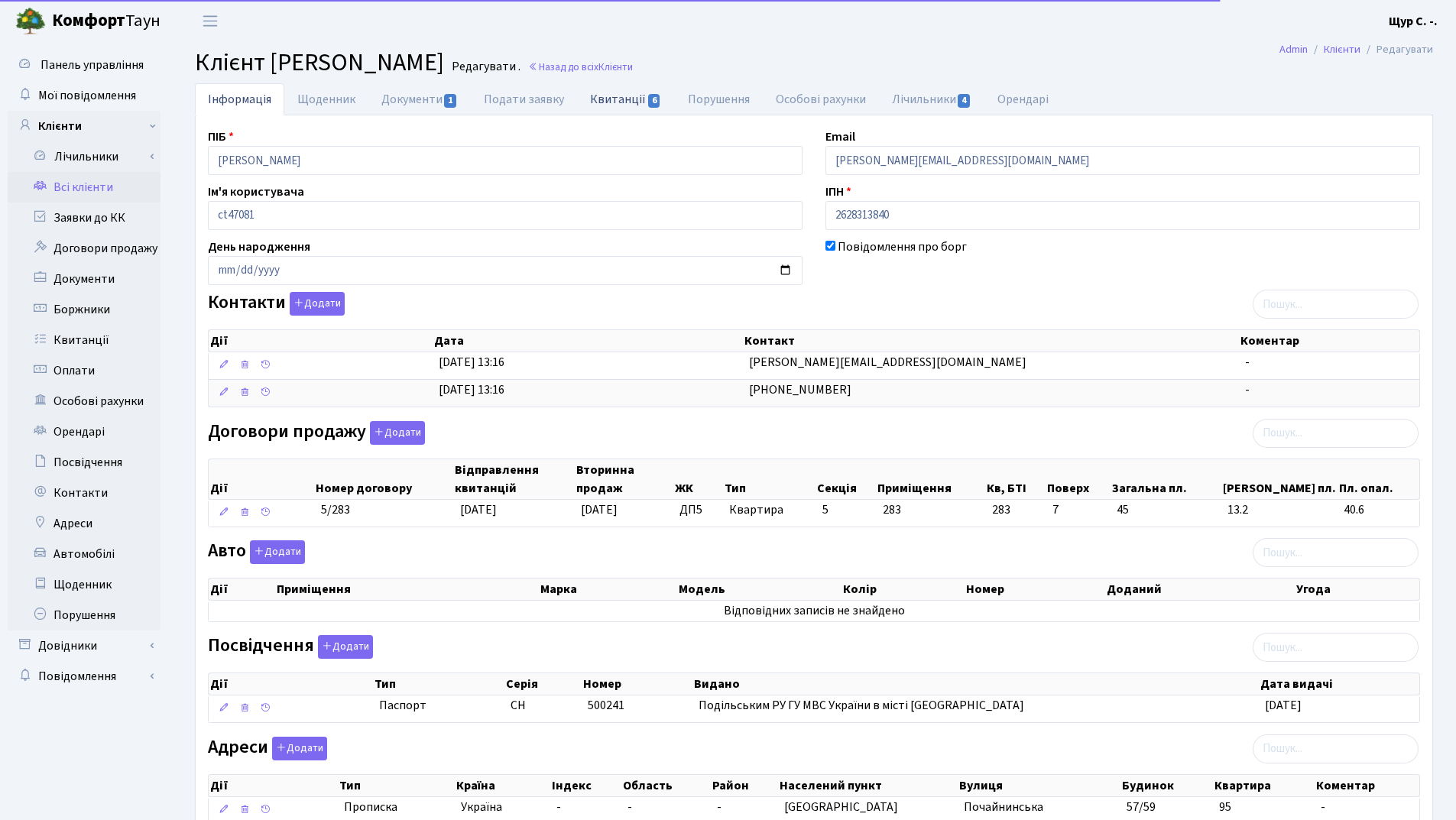
click at [603, 89] on link "Квитанції 6" at bounding box center [625, 99] width 97 height 31
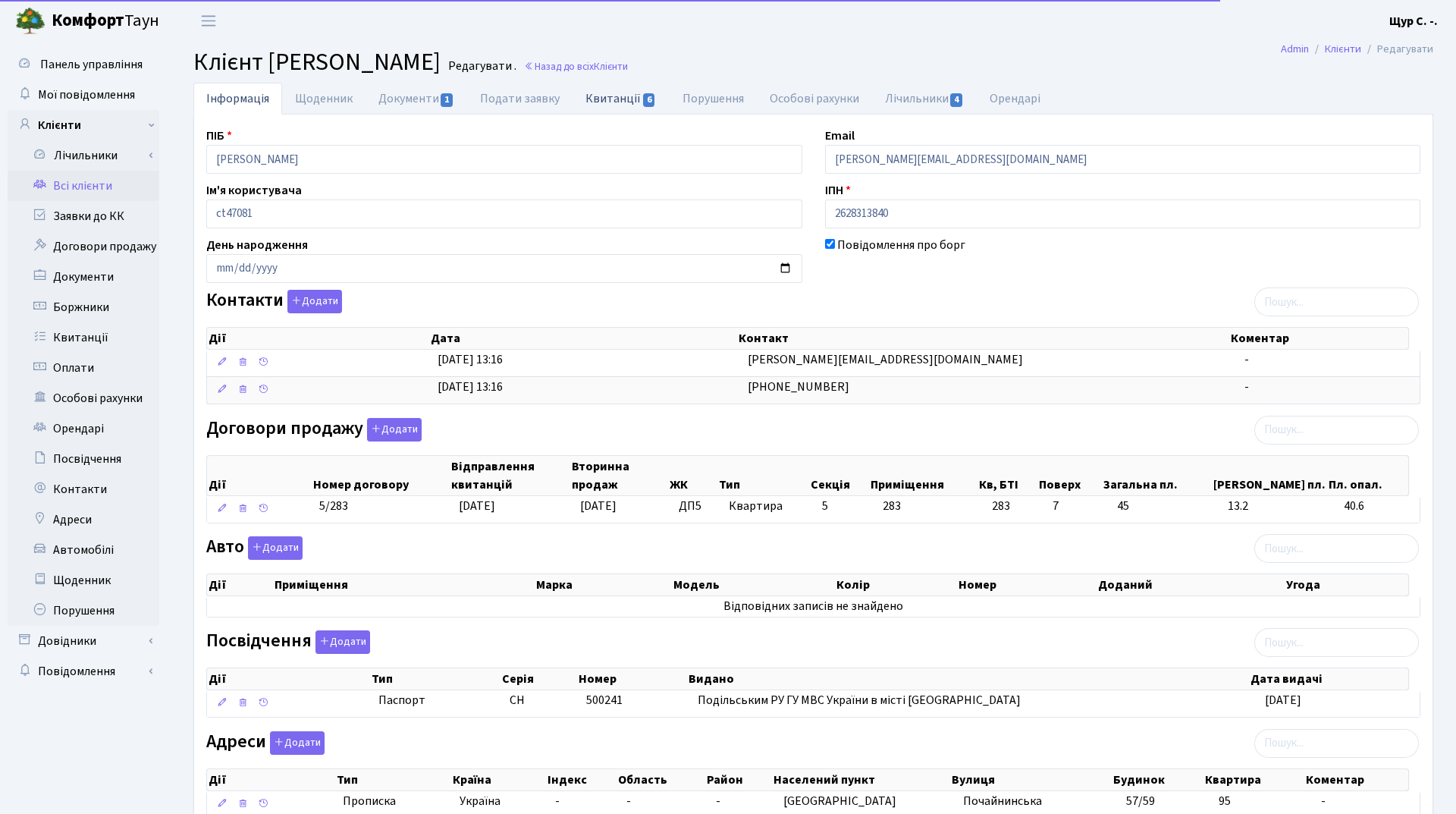
select select "25"
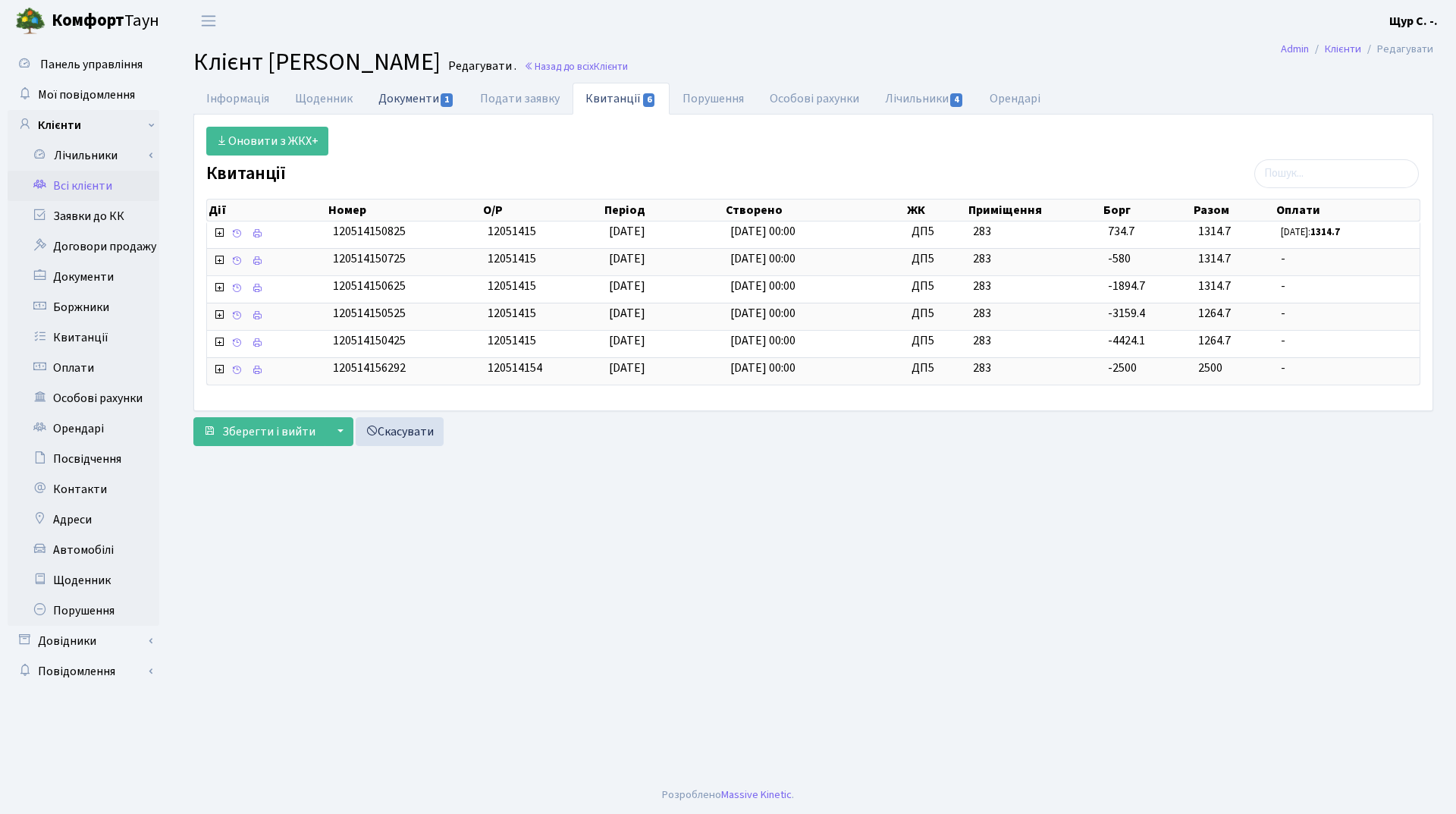
click at [399, 101] on link "Документи 1" at bounding box center [416, 98] width 101 height 31
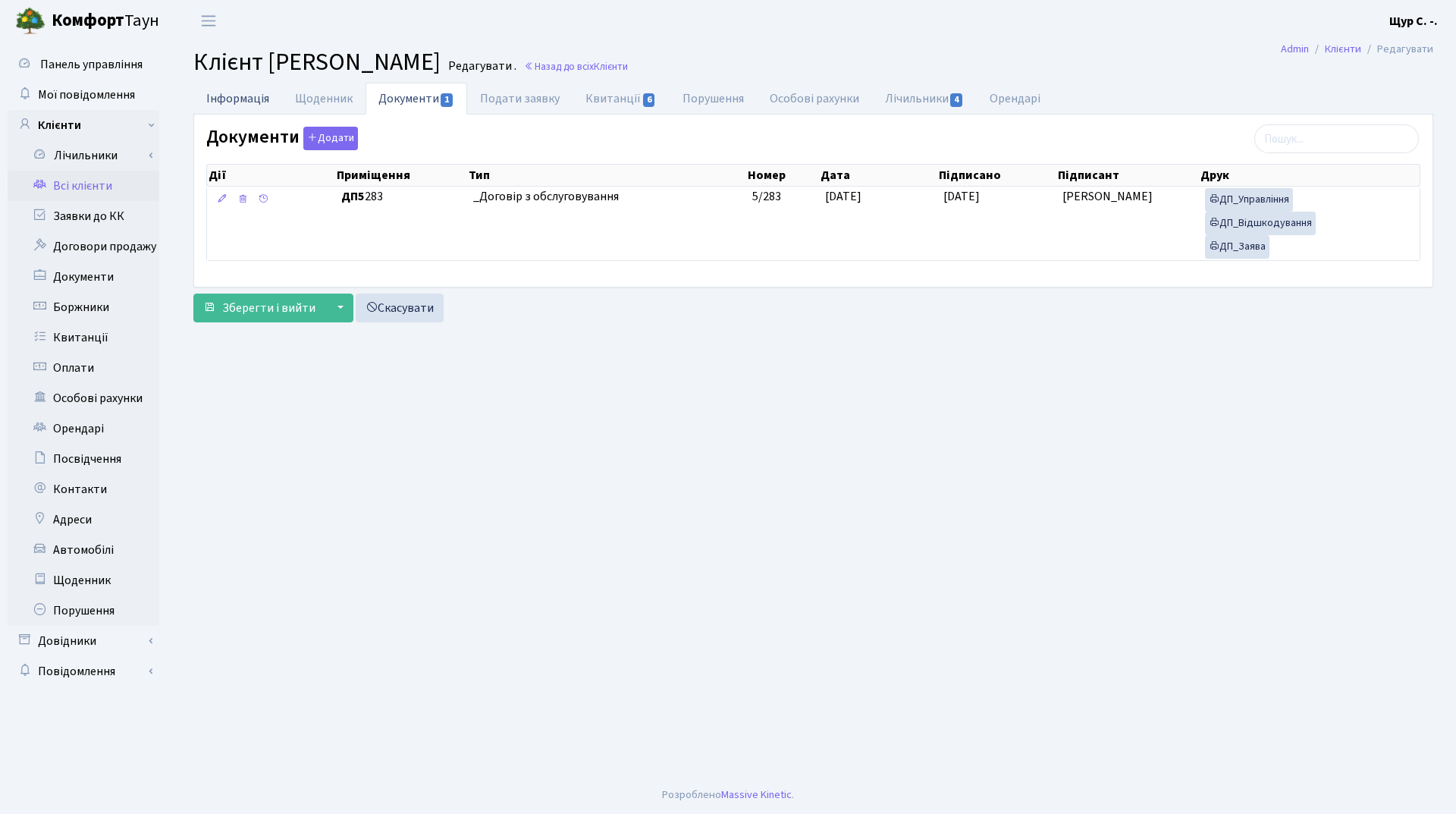
click at [222, 102] on link "Інформація" at bounding box center [237, 98] width 88 height 31
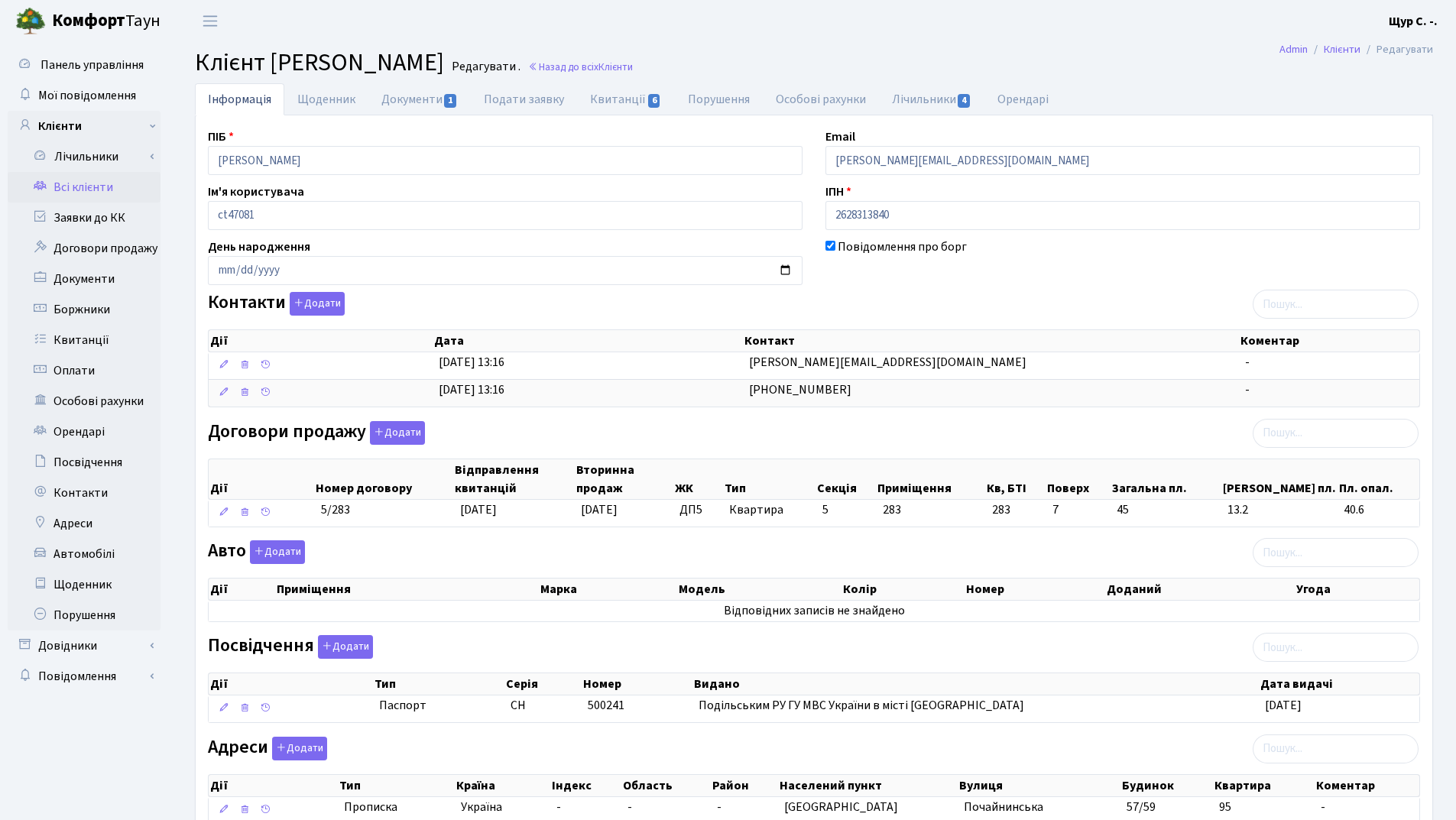
click at [89, 193] on link "Всі клієнти" at bounding box center [83, 187] width 153 height 31
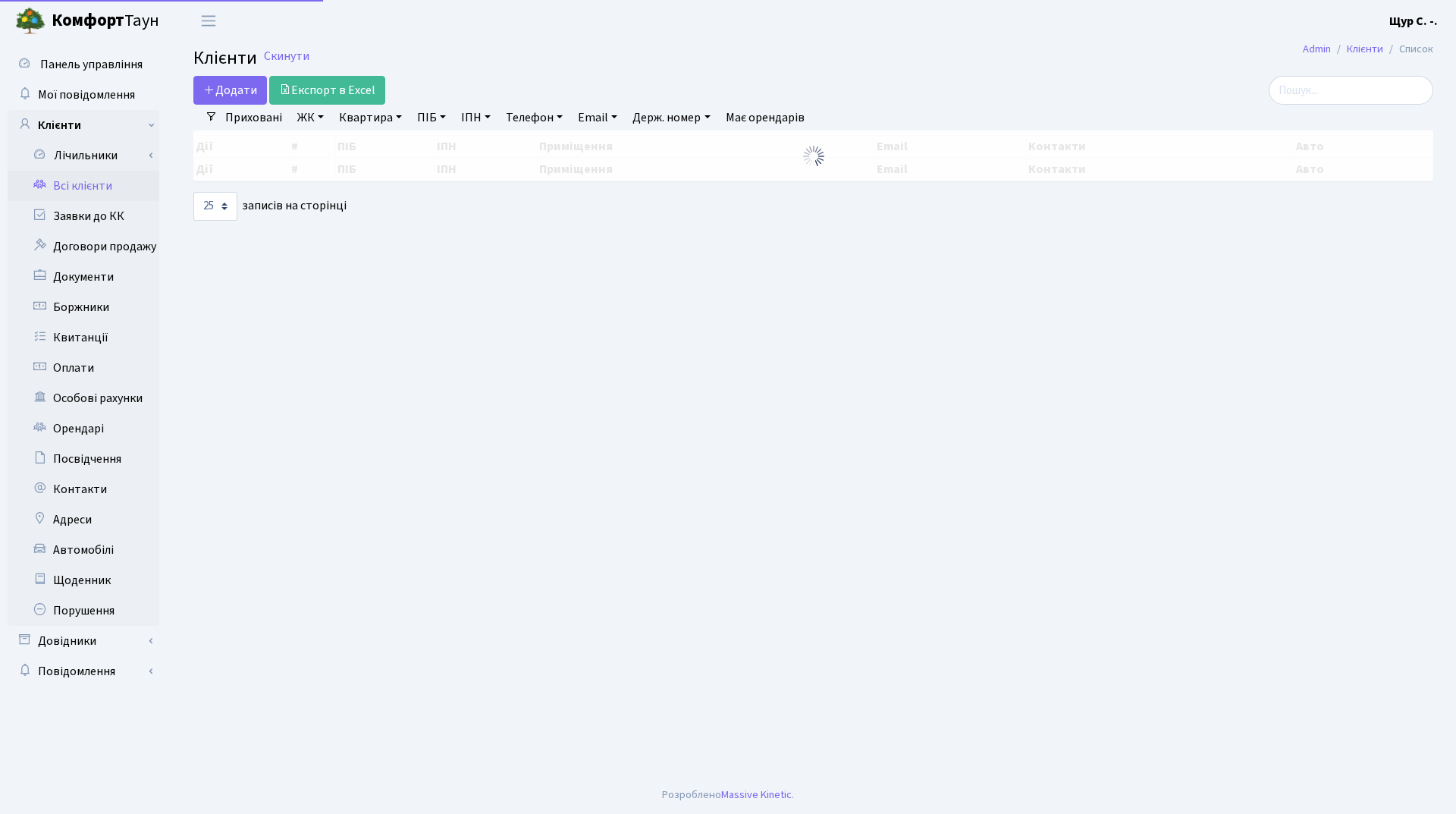
select select "25"
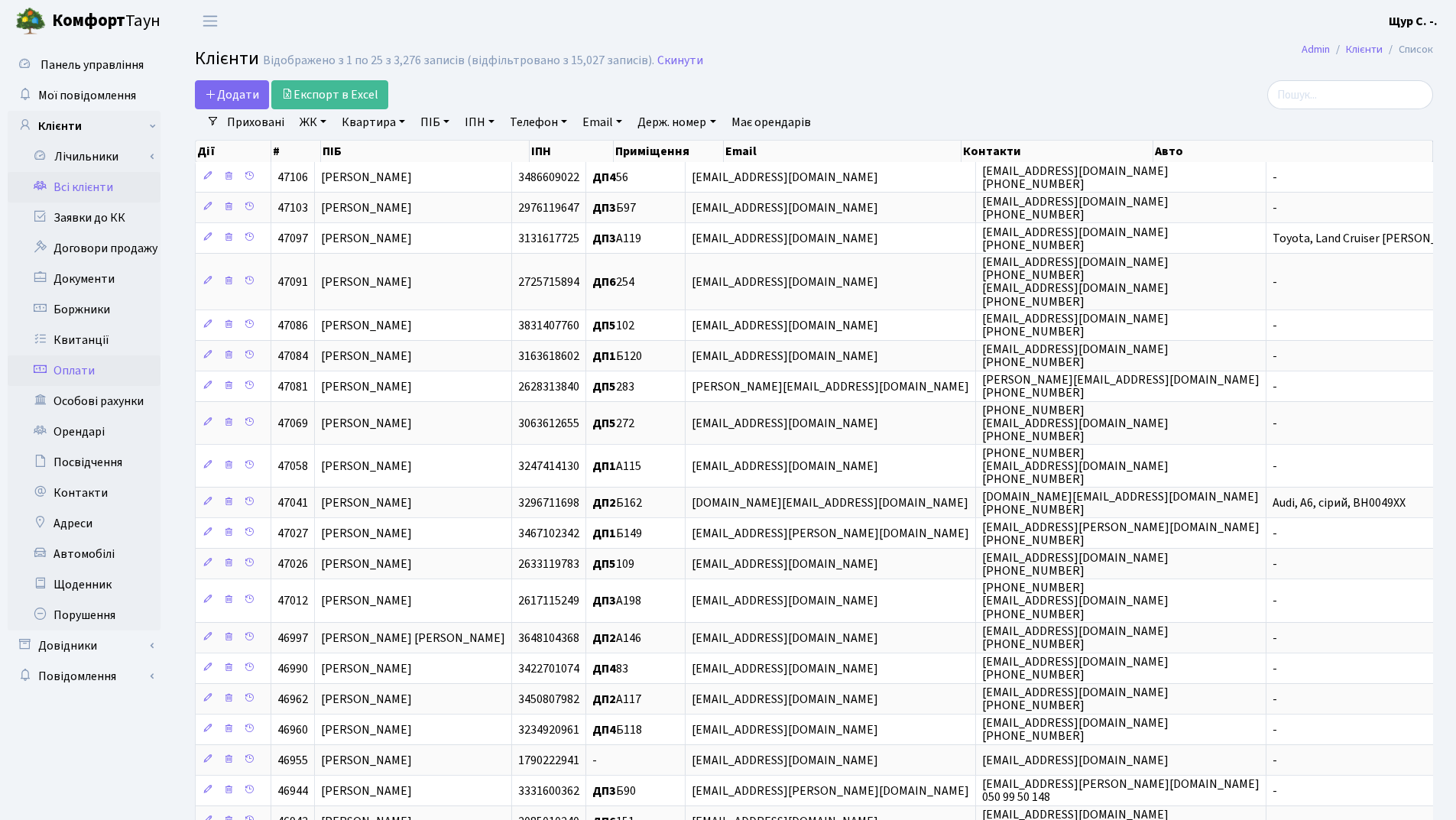
click at [64, 373] on link "Оплати" at bounding box center [83, 371] width 153 height 31
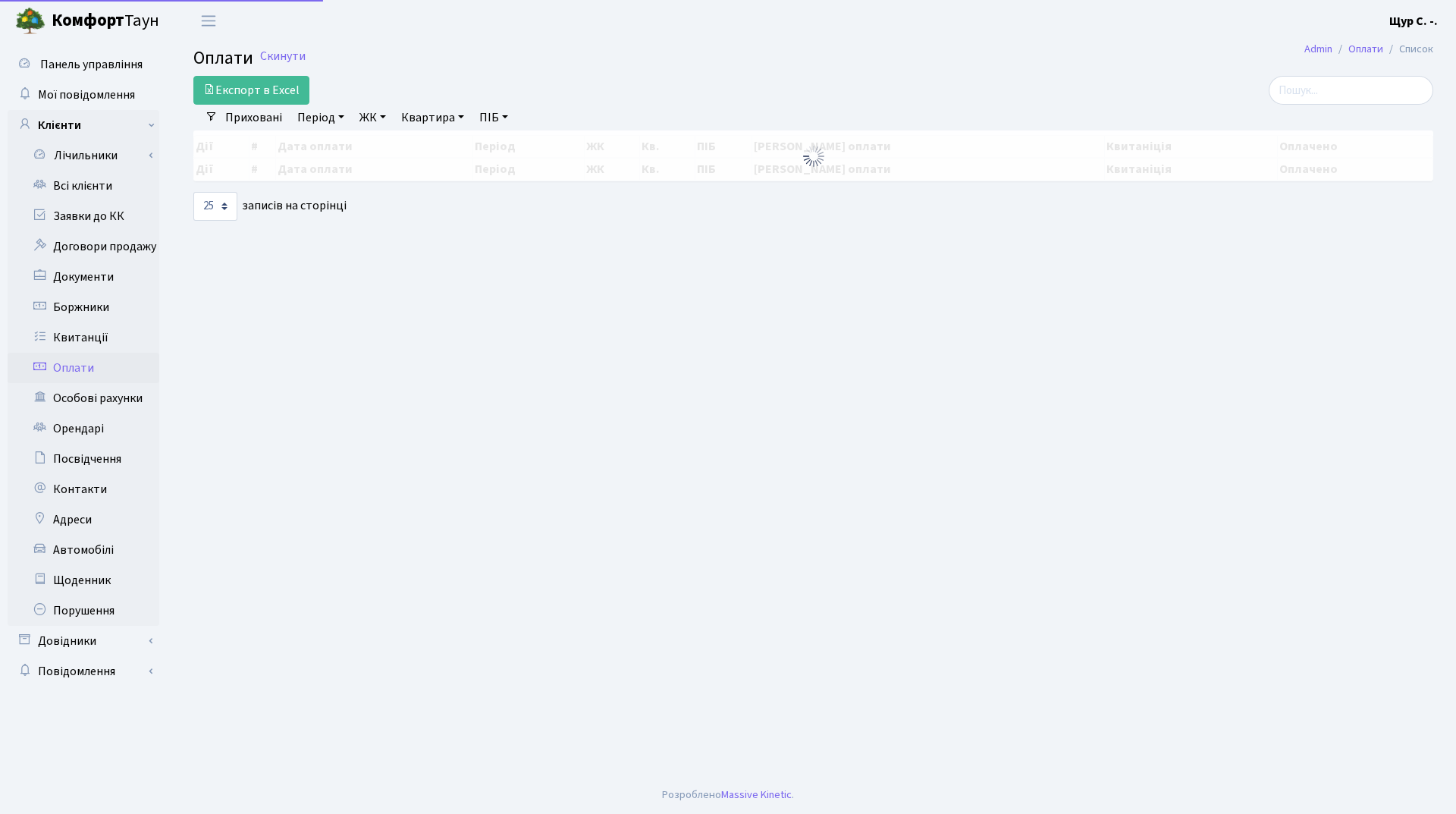
select select "25"
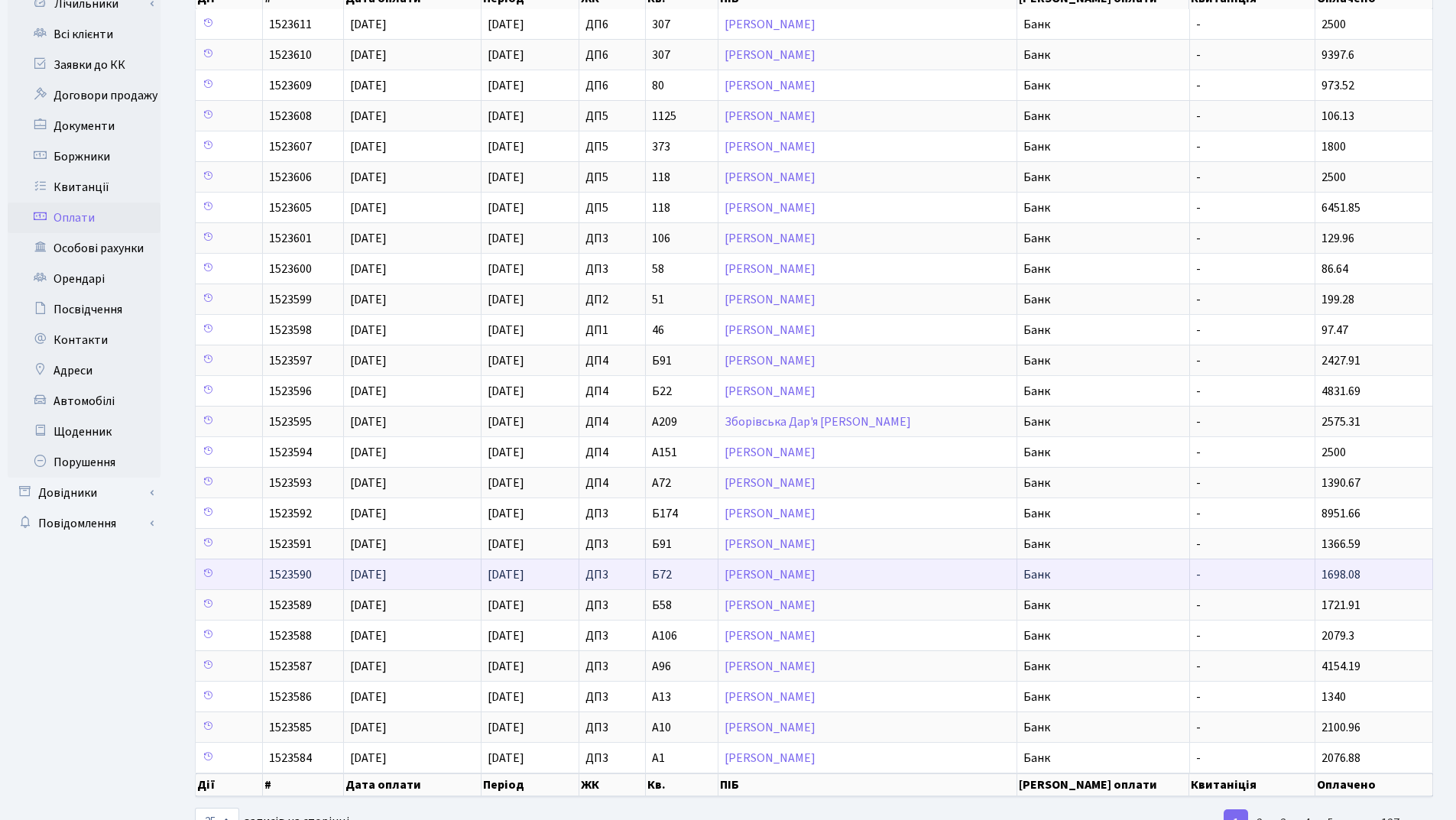
scroll to position [209, 0]
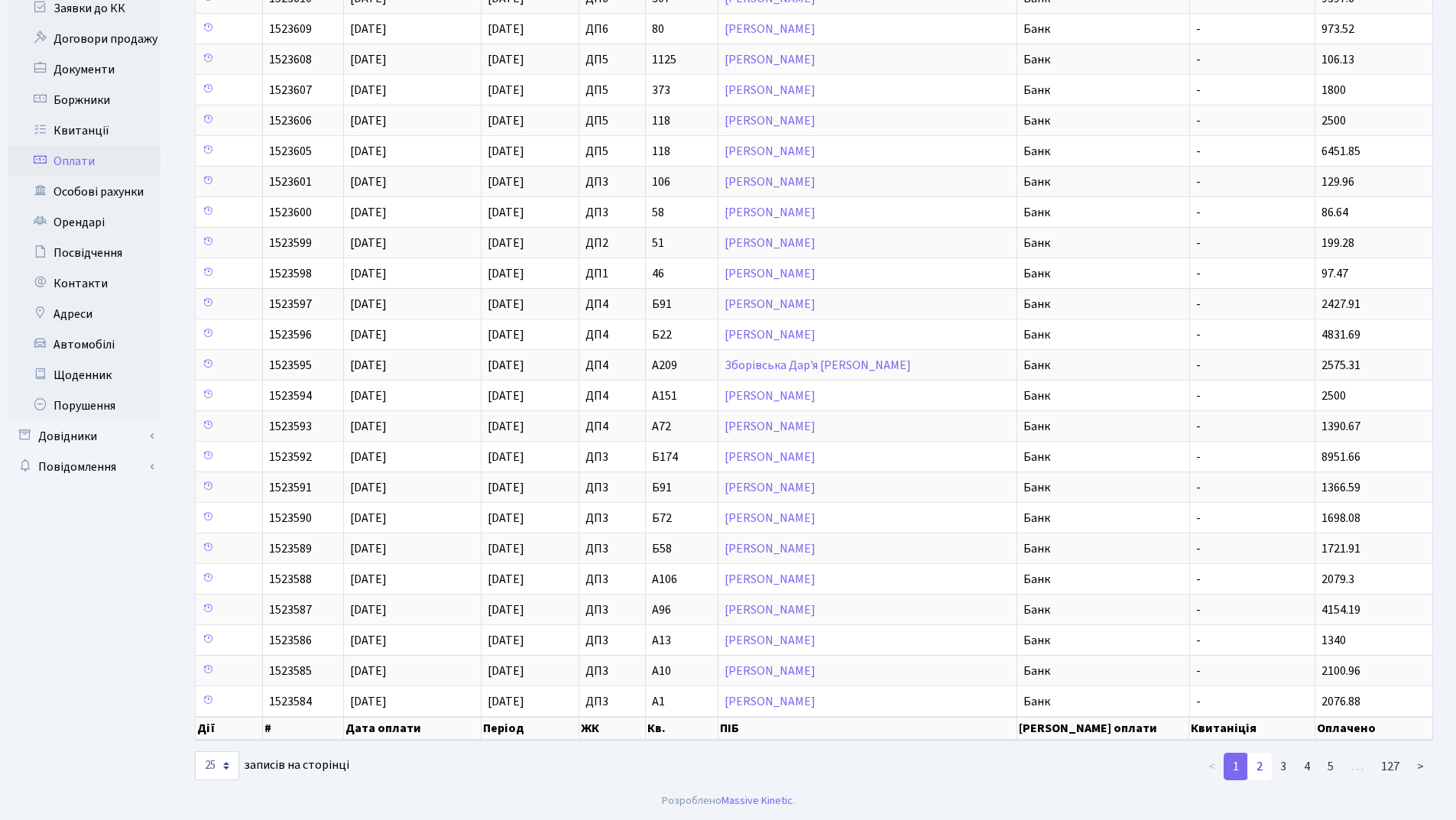
click at [1268, 771] on link "2" at bounding box center [1260, 767] width 24 height 27
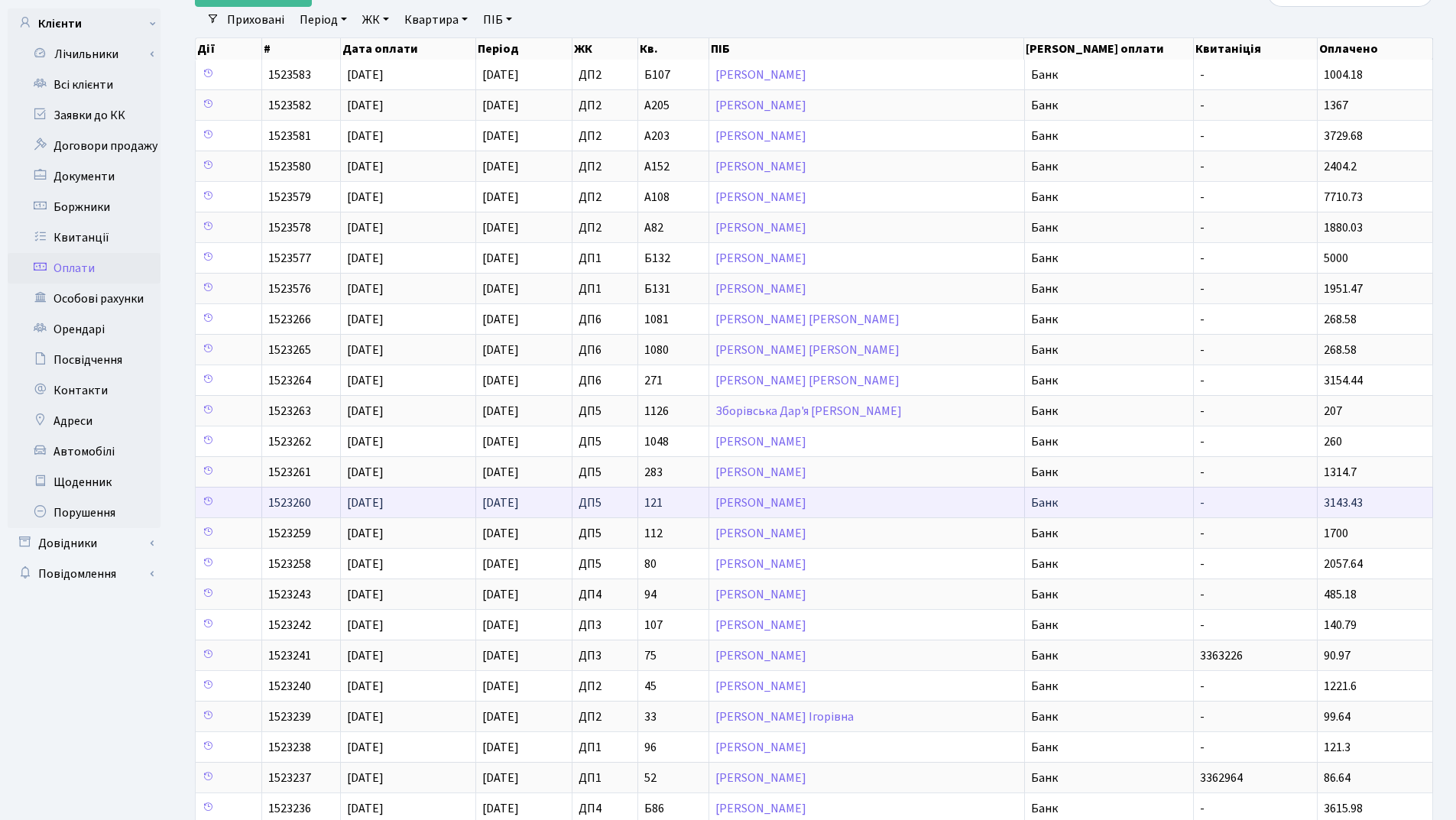
scroll to position [0, 0]
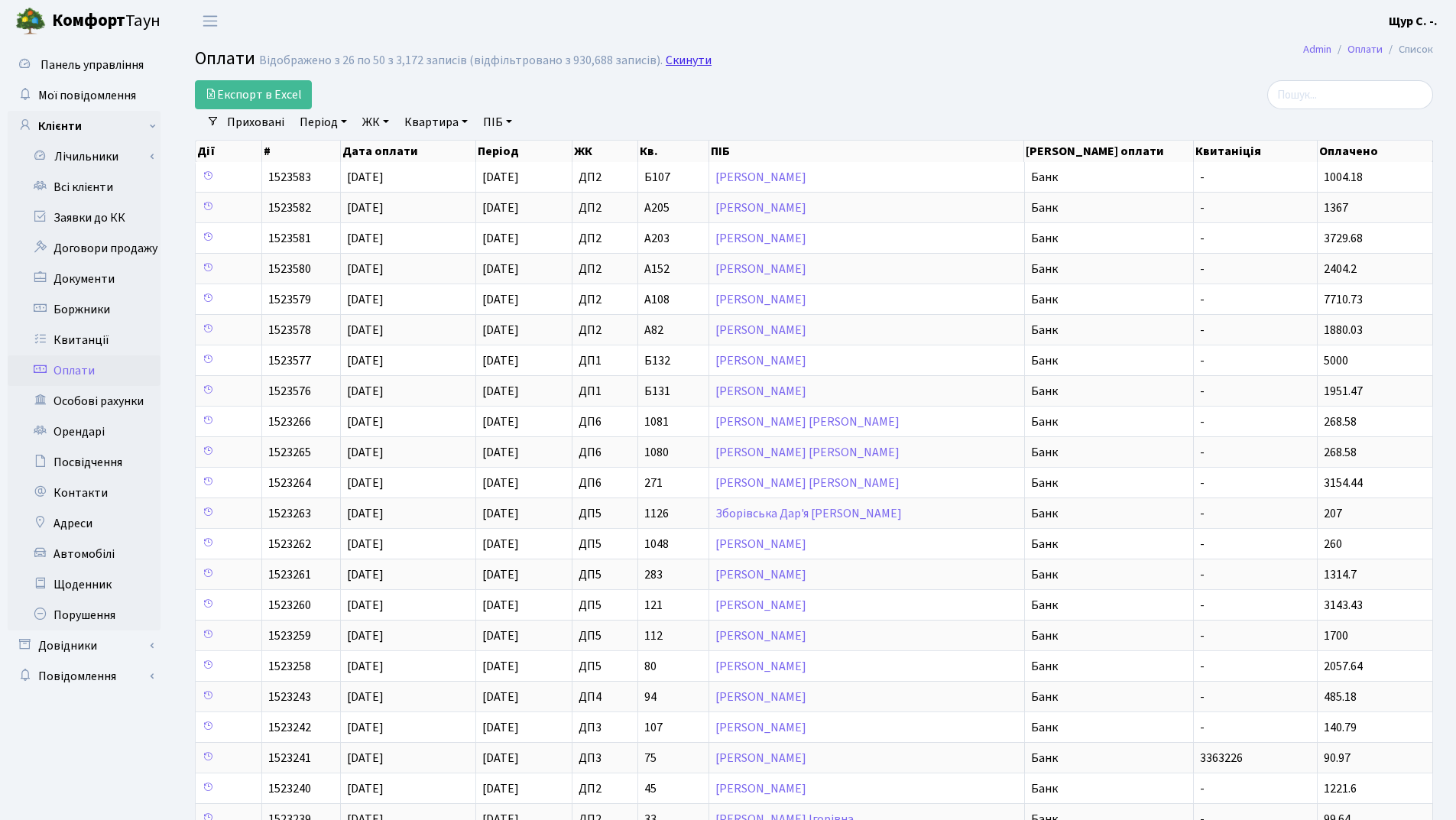
click at [679, 61] on link "Скинути" at bounding box center [689, 60] width 46 height 14
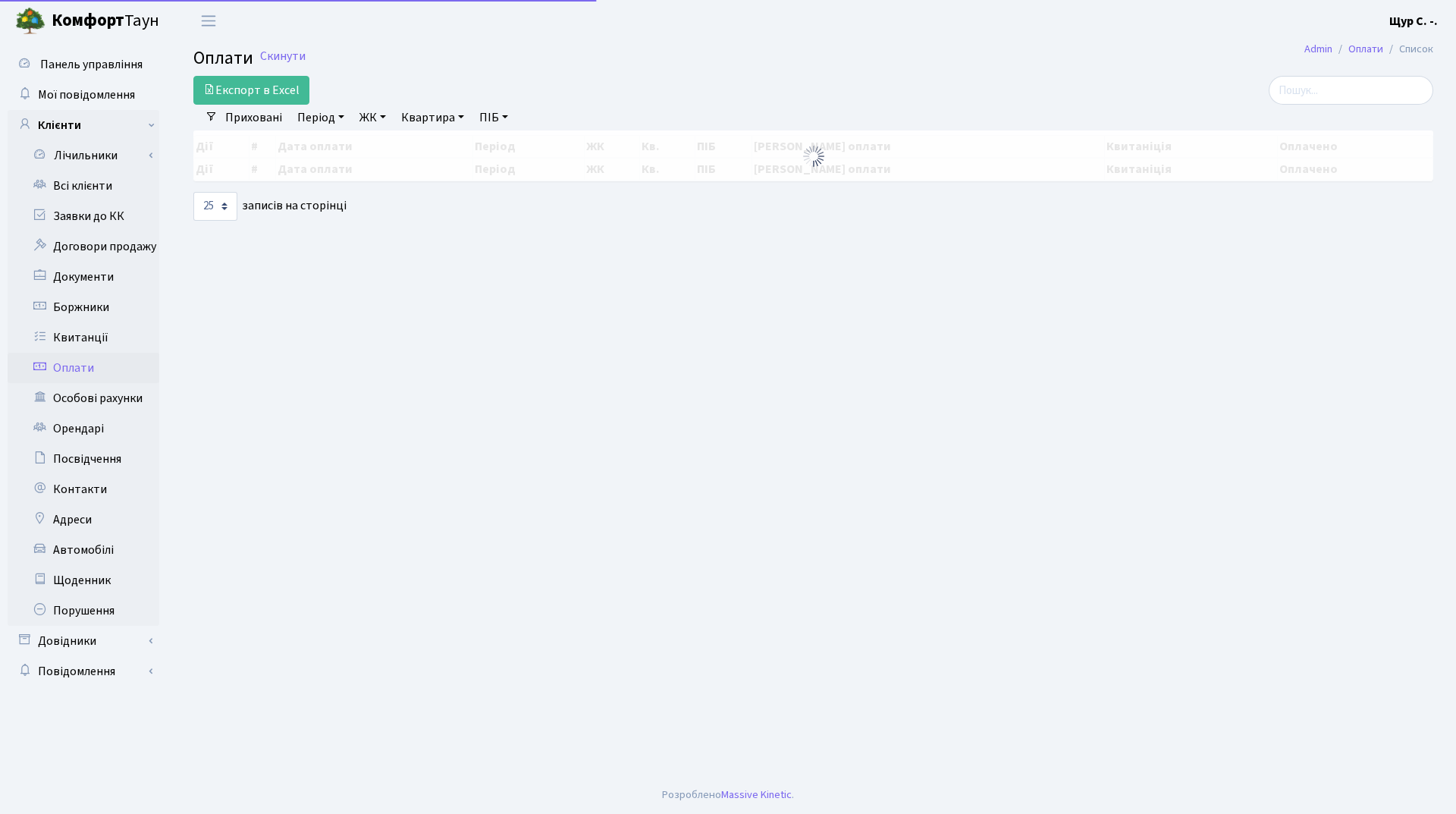
select select "25"
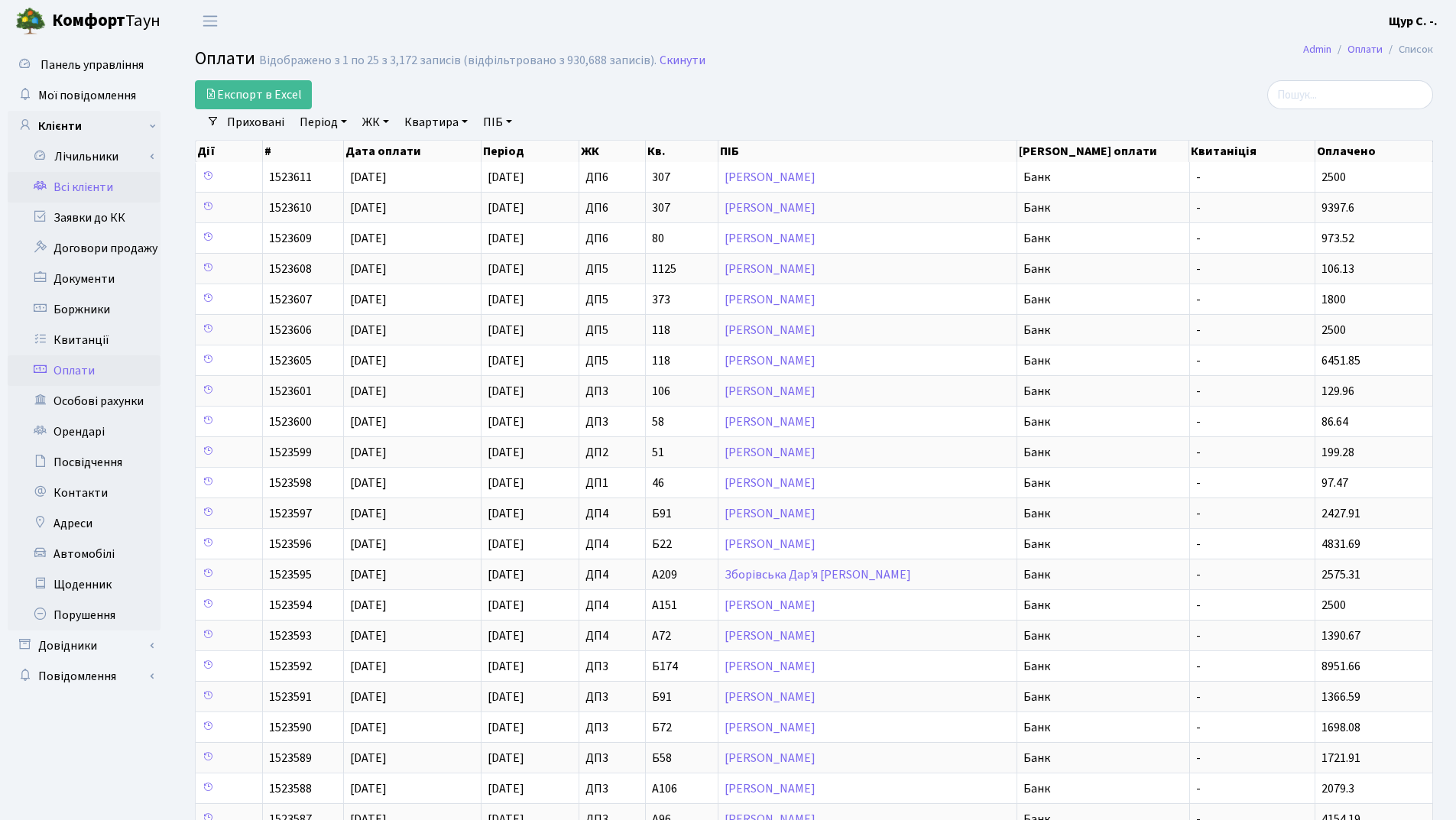
click at [72, 194] on link "Всі клієнти" at bounding box center [83, 187] width 153 height 31
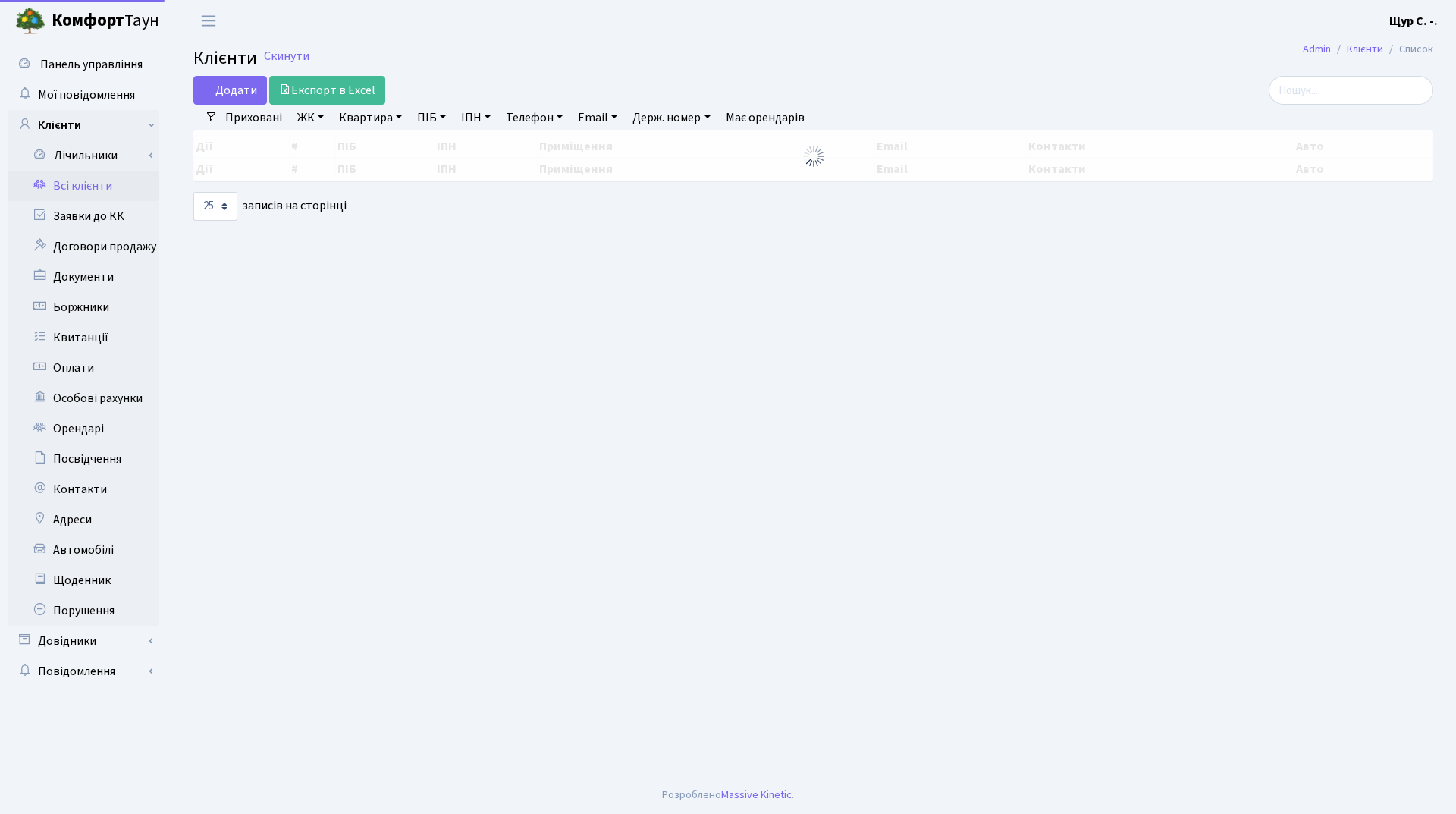
select select "25"
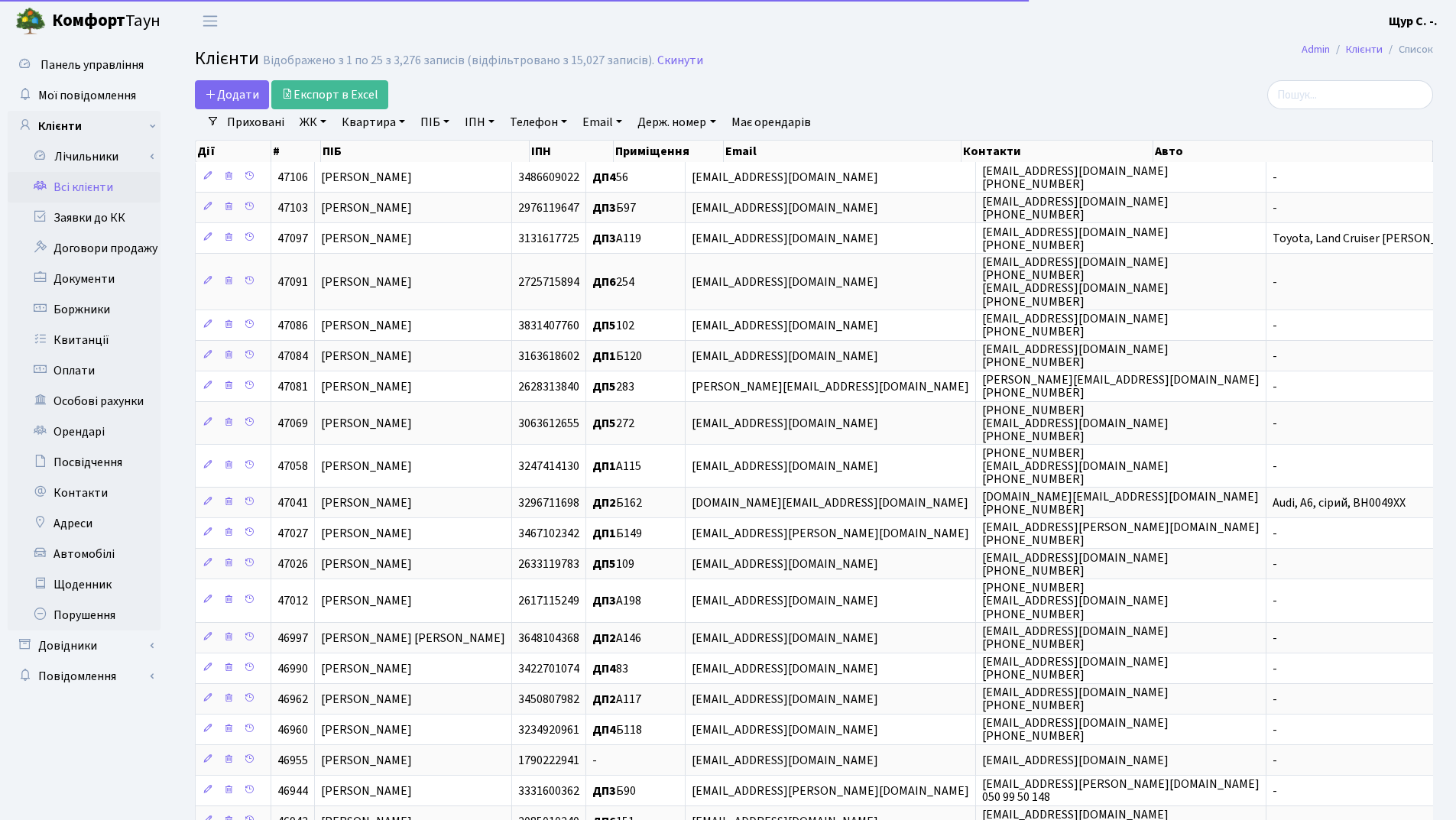
click at [365, 130] on link "Квартира" at bounding box center [373, 123] width 76 height 26
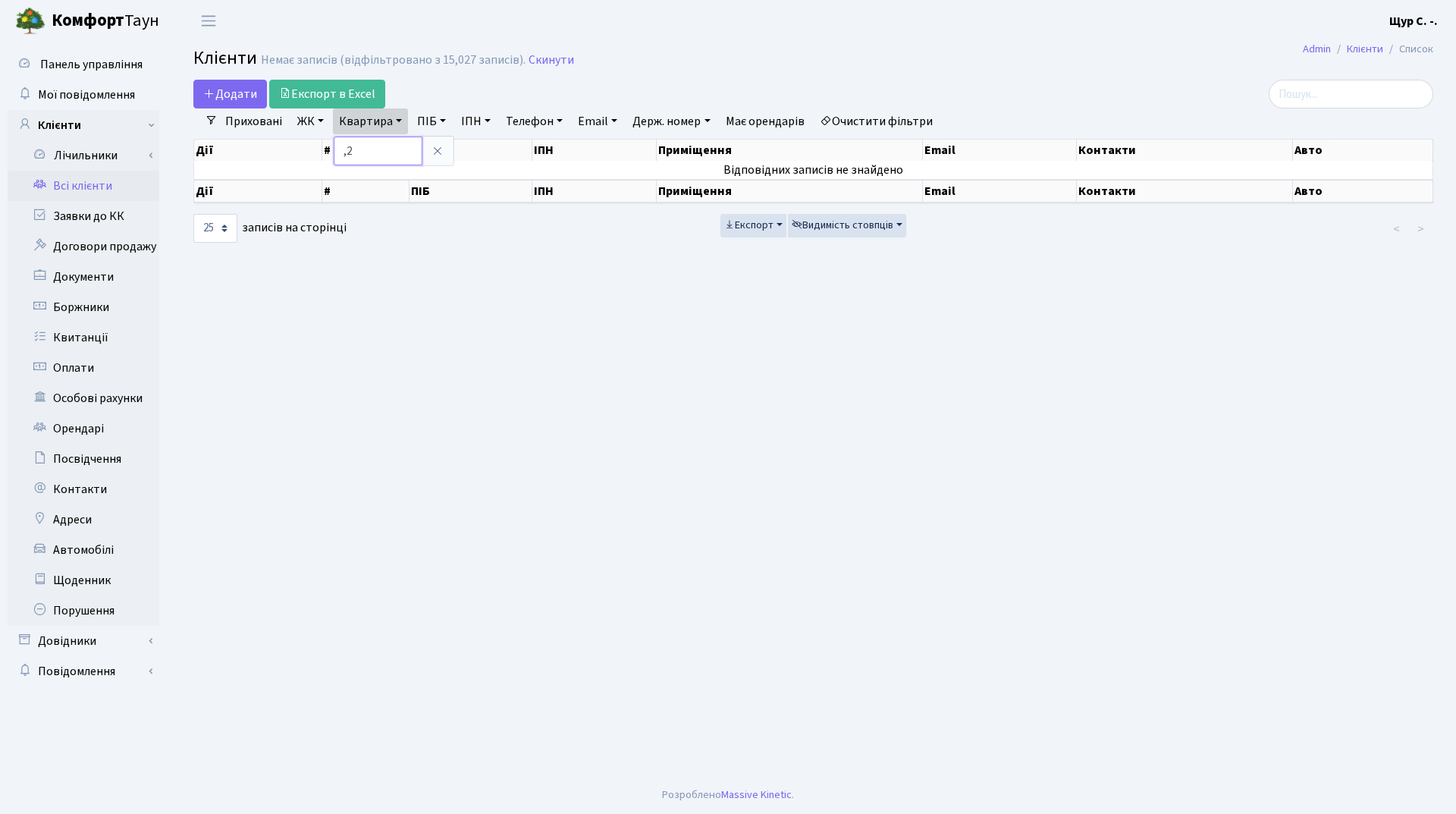
type input ","
type input "б28"
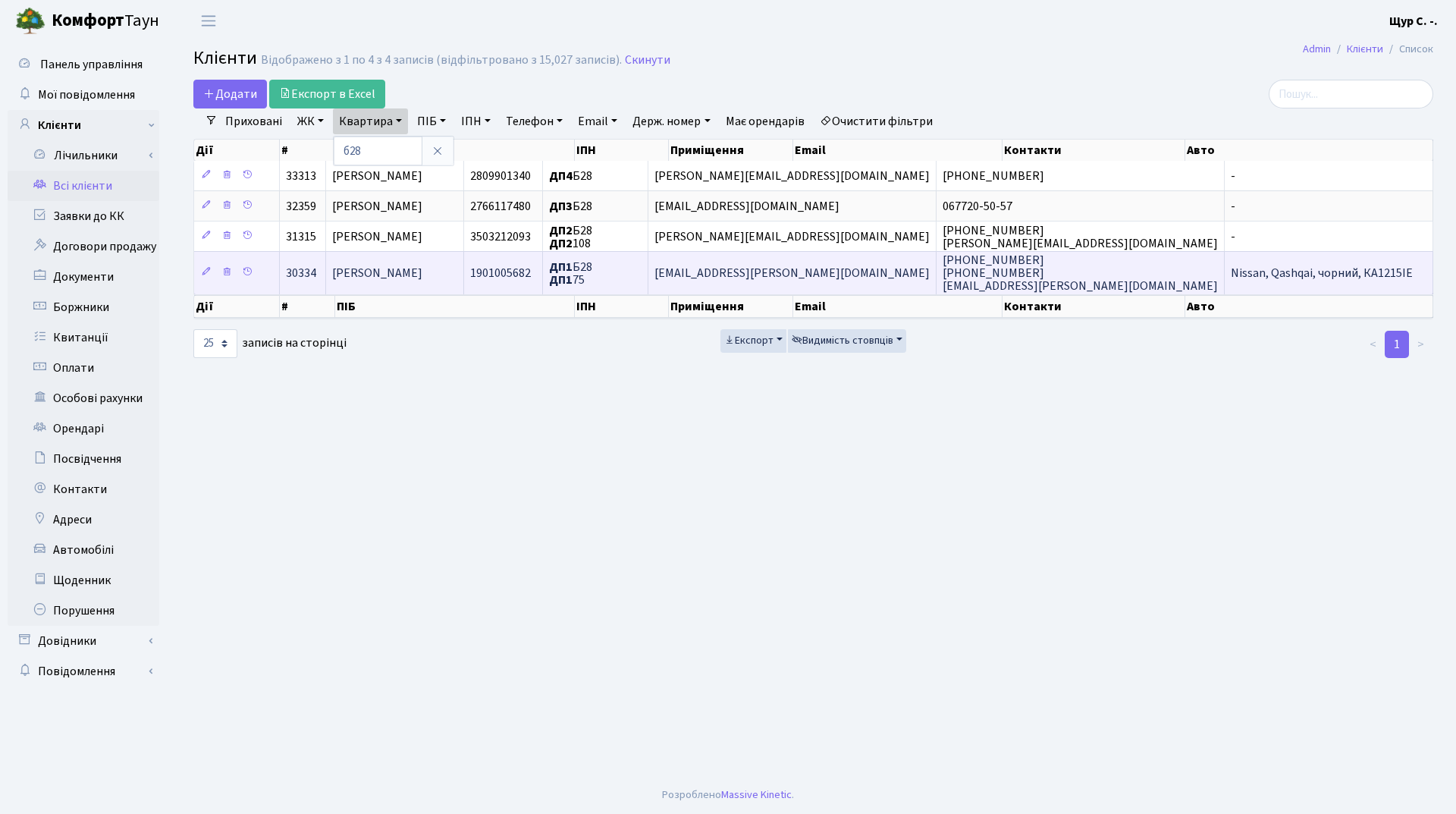
click at [402, 286] on td "[PERSON_NAME]" at bounding box center [395, 273] width 138 height 43
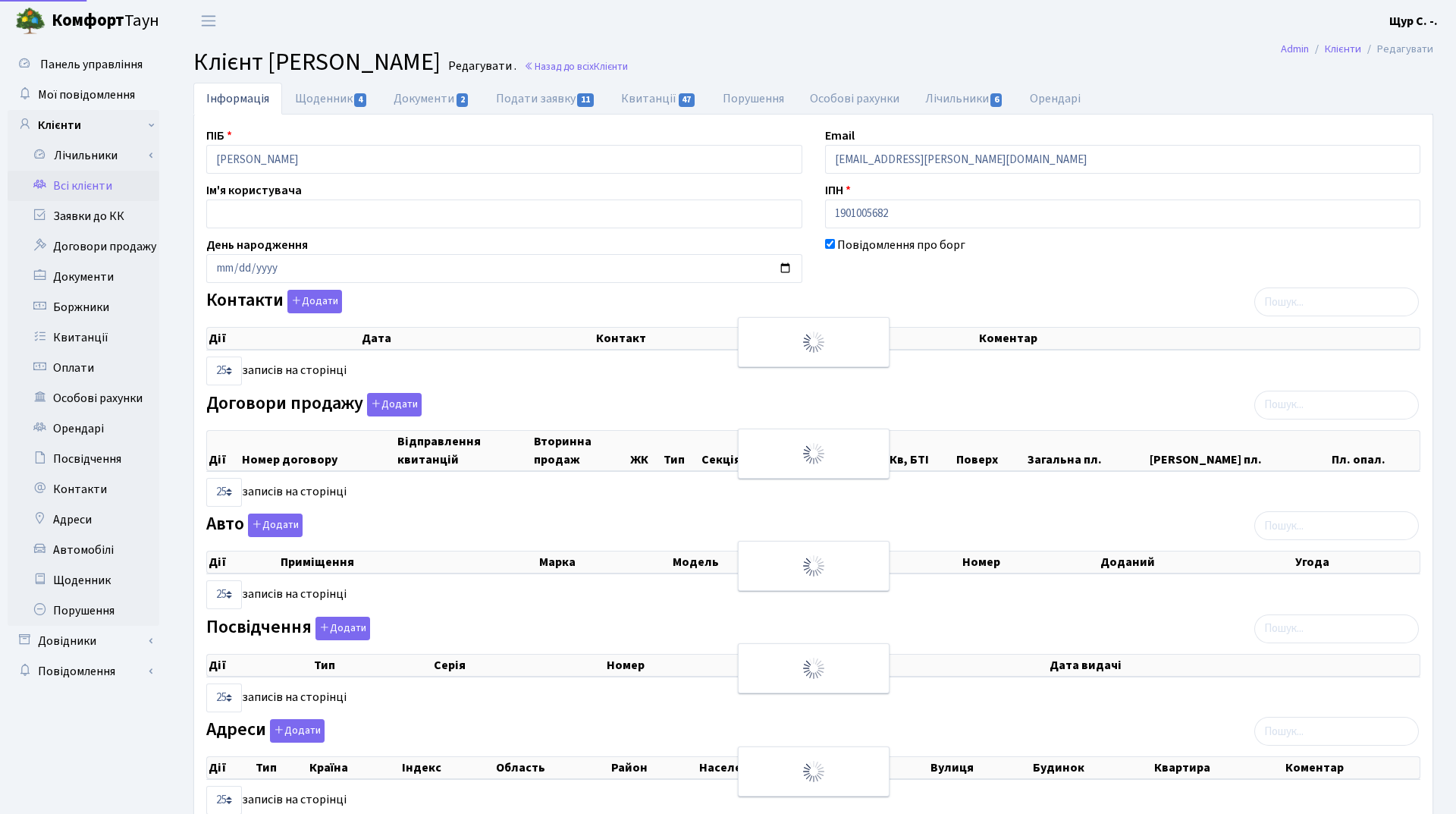
select select "25"
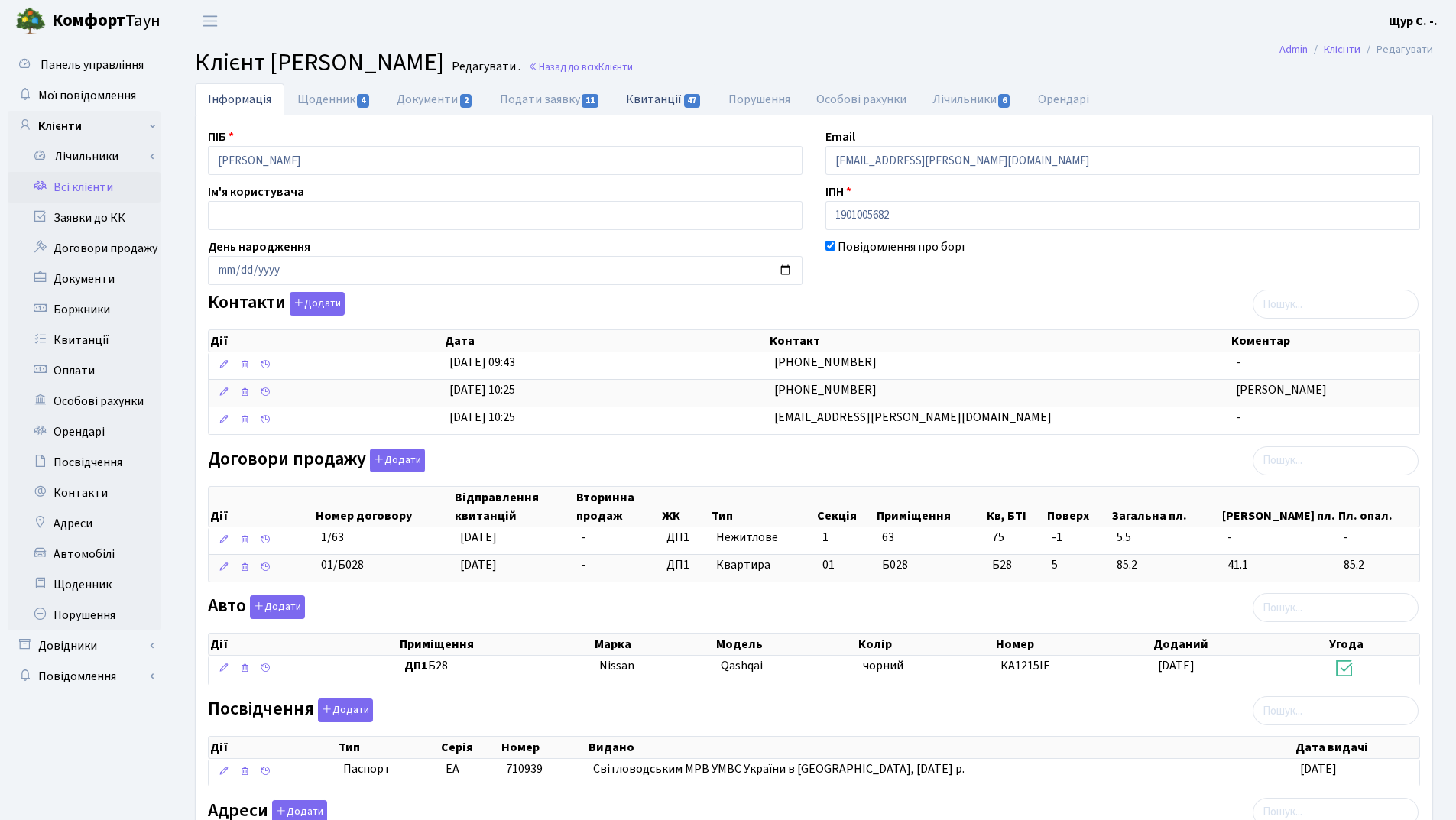
click at [659, 99] on link "Квитанції 47" at bounding box center [663, 99] width 101 height 31
select select "25"
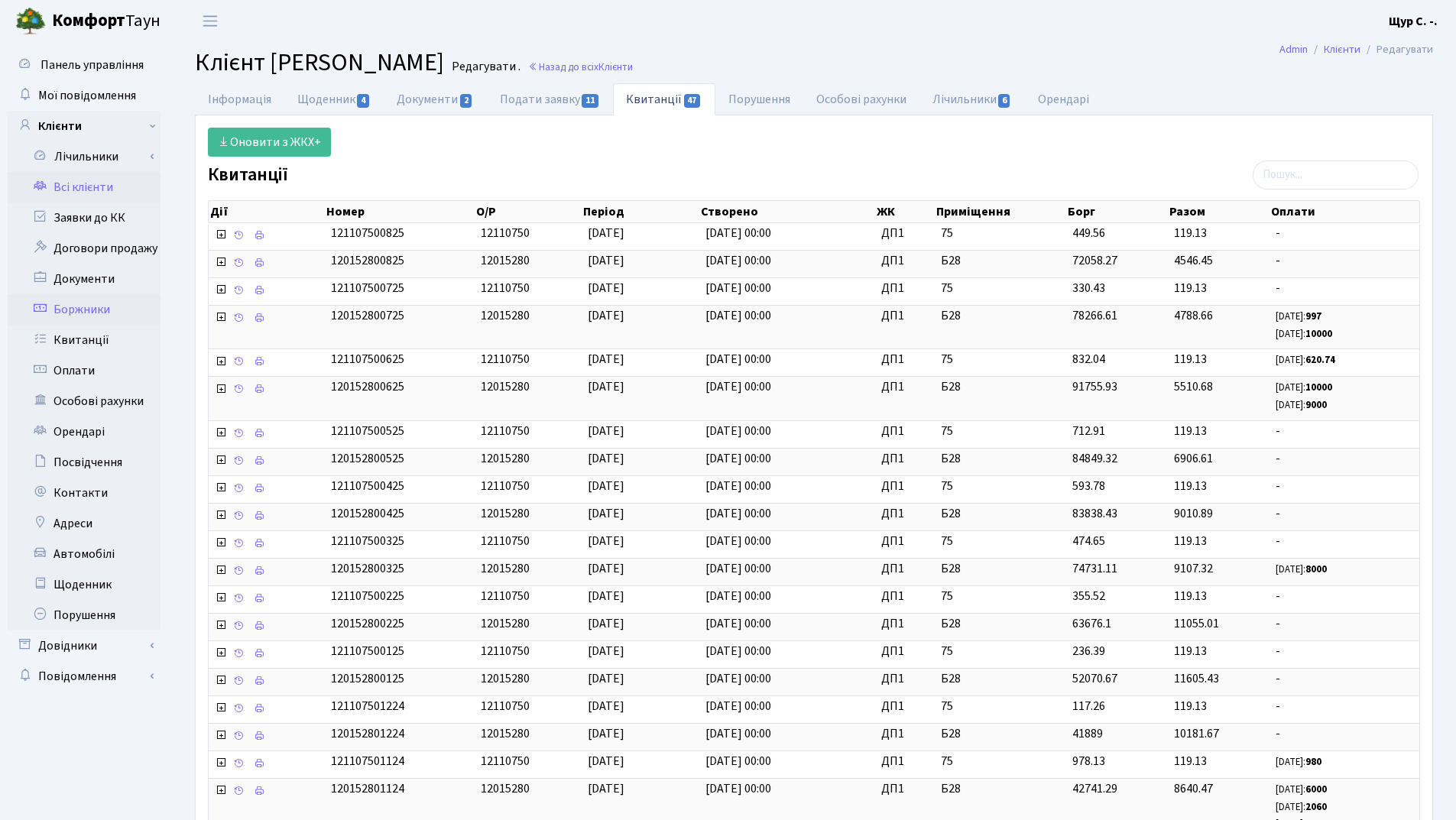
click at [92, 312] on link "Боржники" at bounding box center [83, 310] width 153 height 31
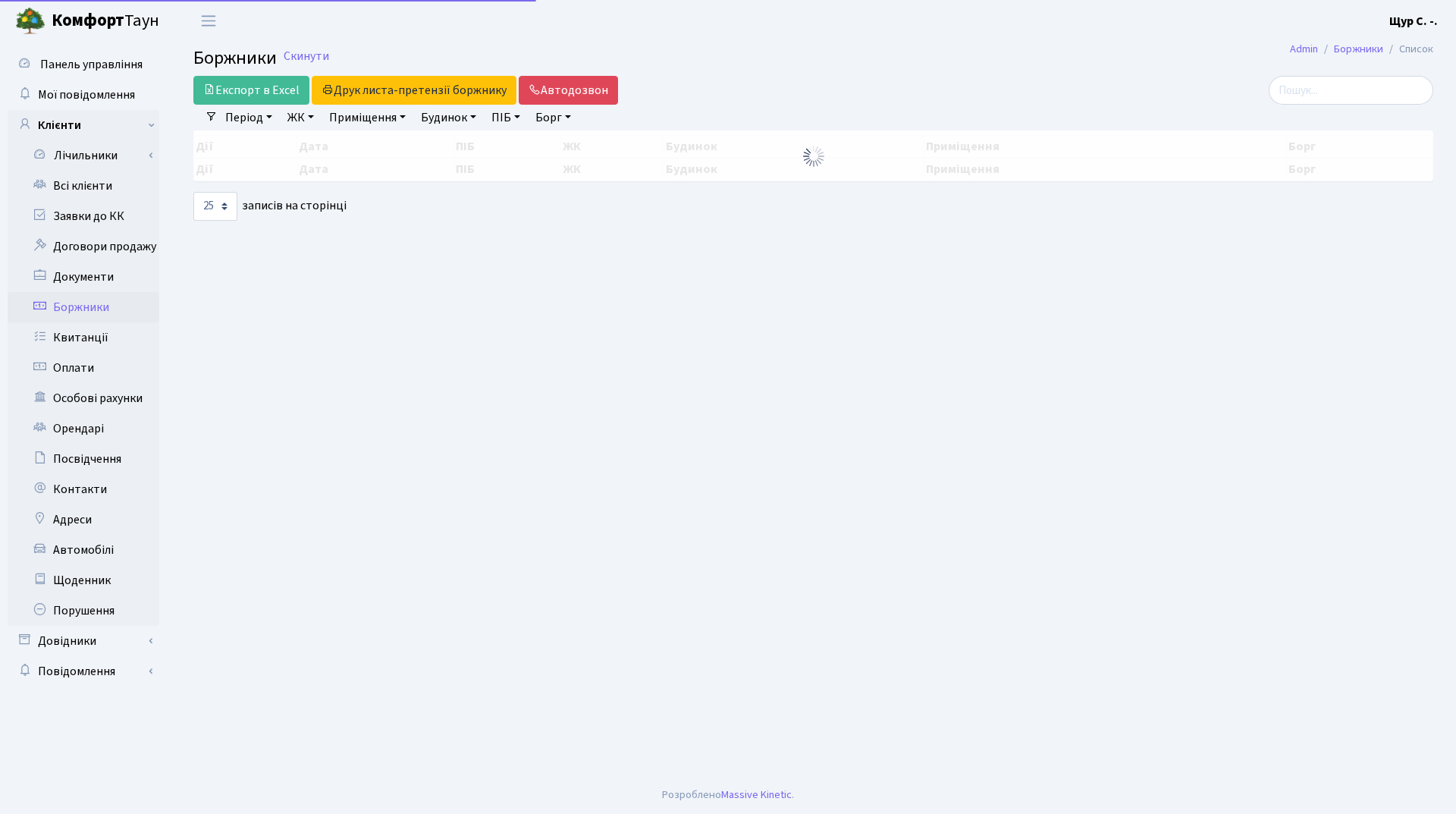
select select "25"
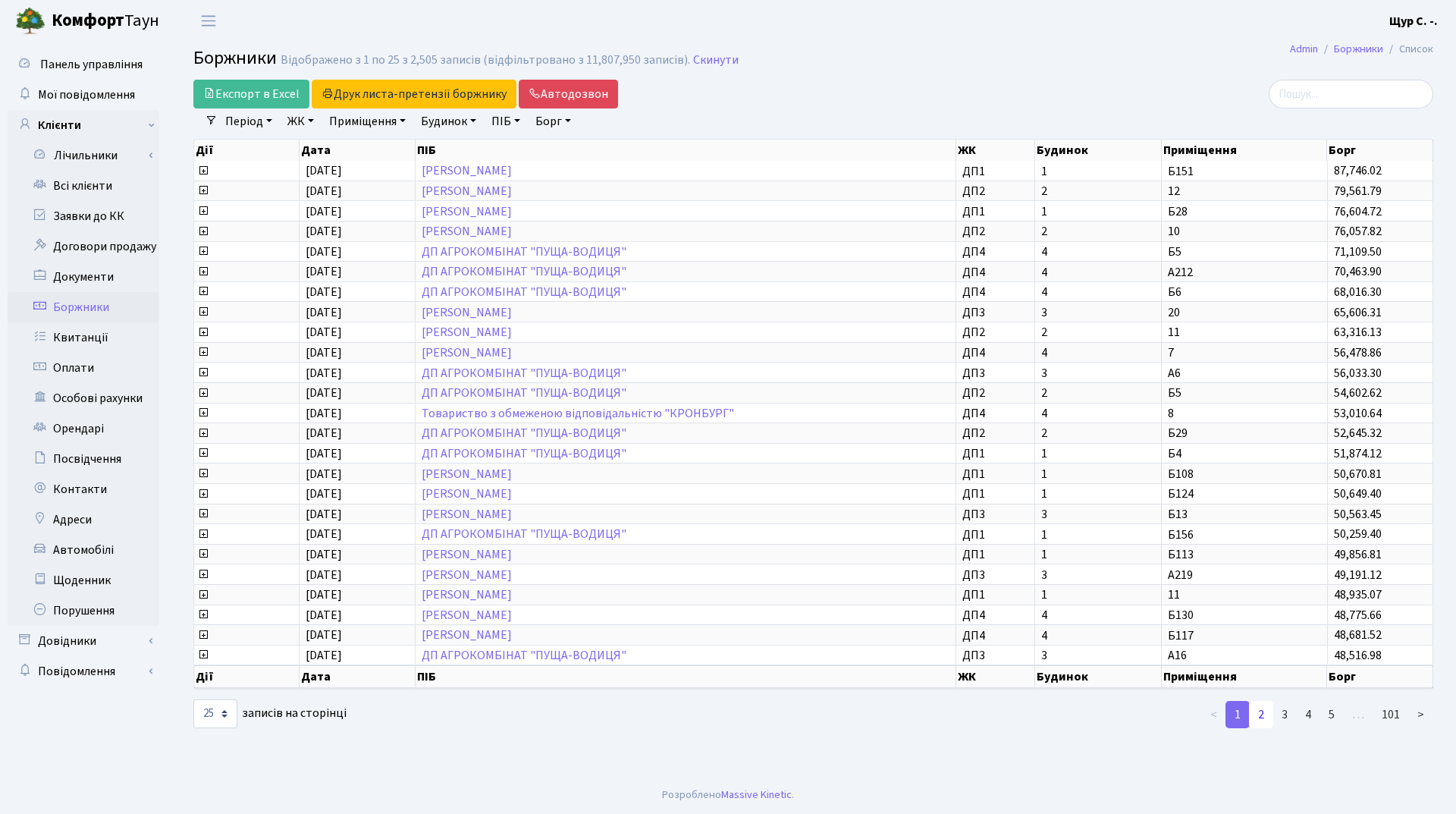
click at [1265, 719] on link "2" at bounding box center [1261, 714] width 24 height 27
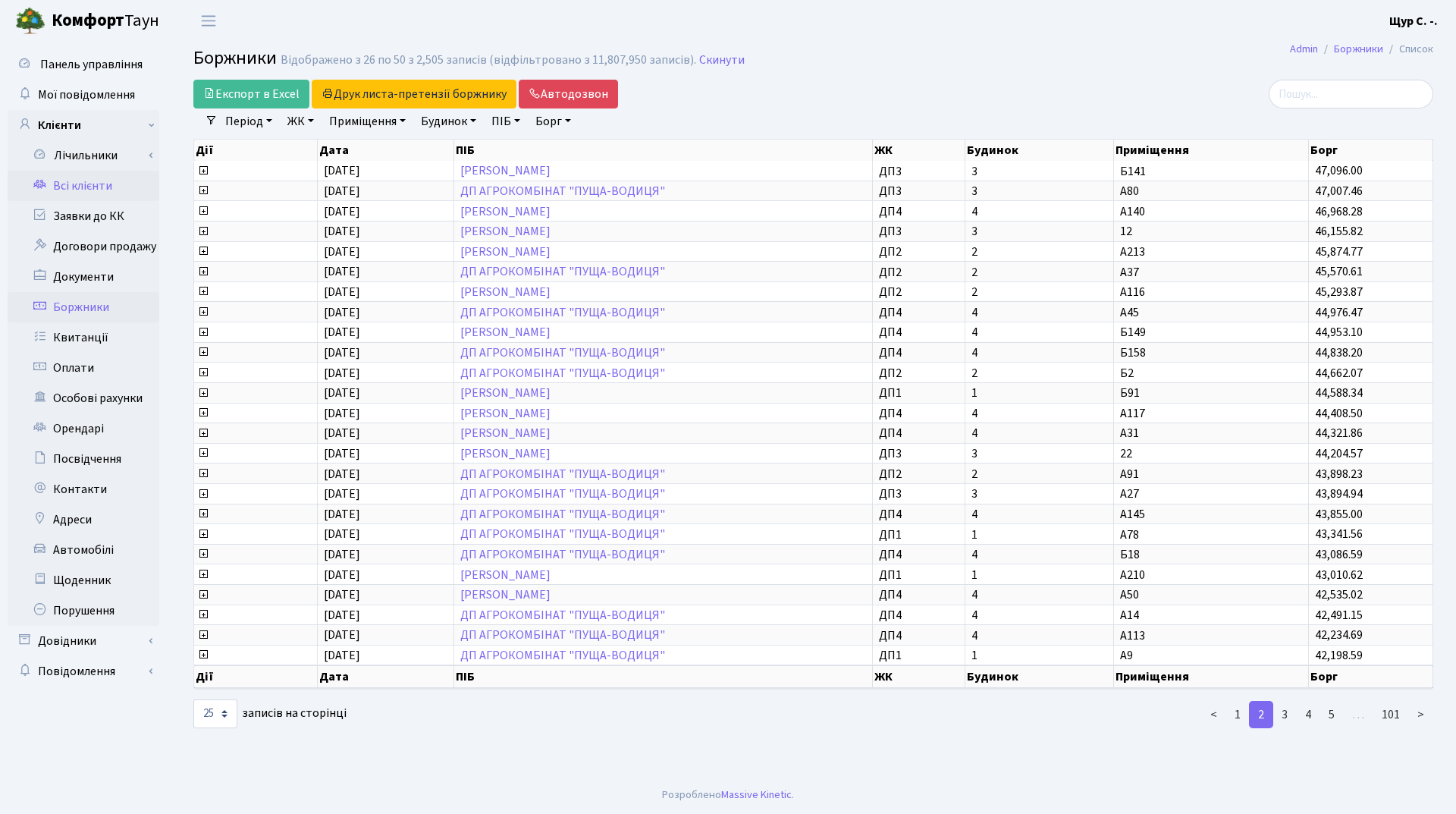
click at [85, 191] on link "Всі клієнти" at bounding box center [83, 185] width 152 height 31
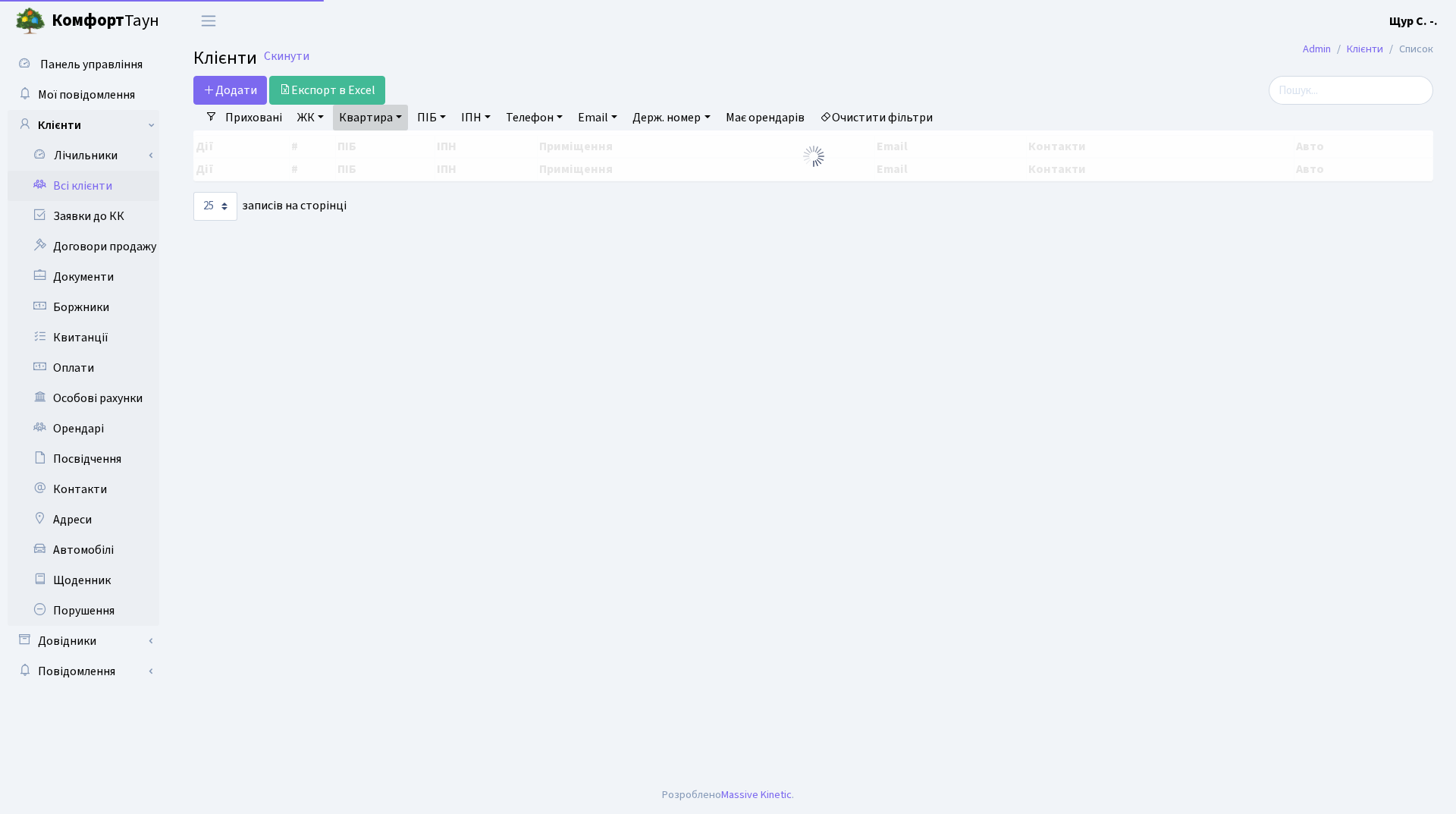
select select "25"
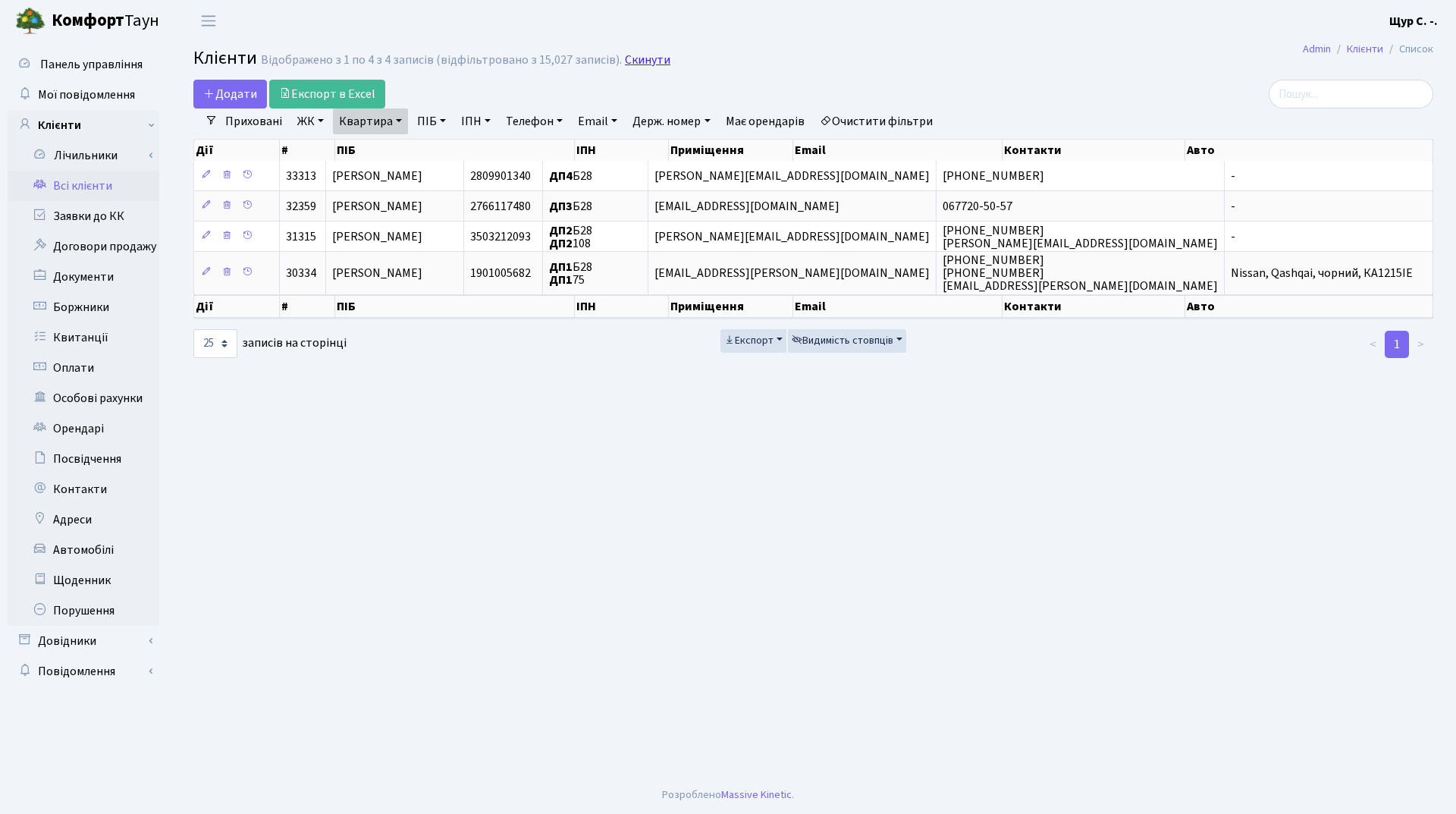
click at [640, 58] on link "Скинути" at bounding box center [647, 60] width 46 height 14
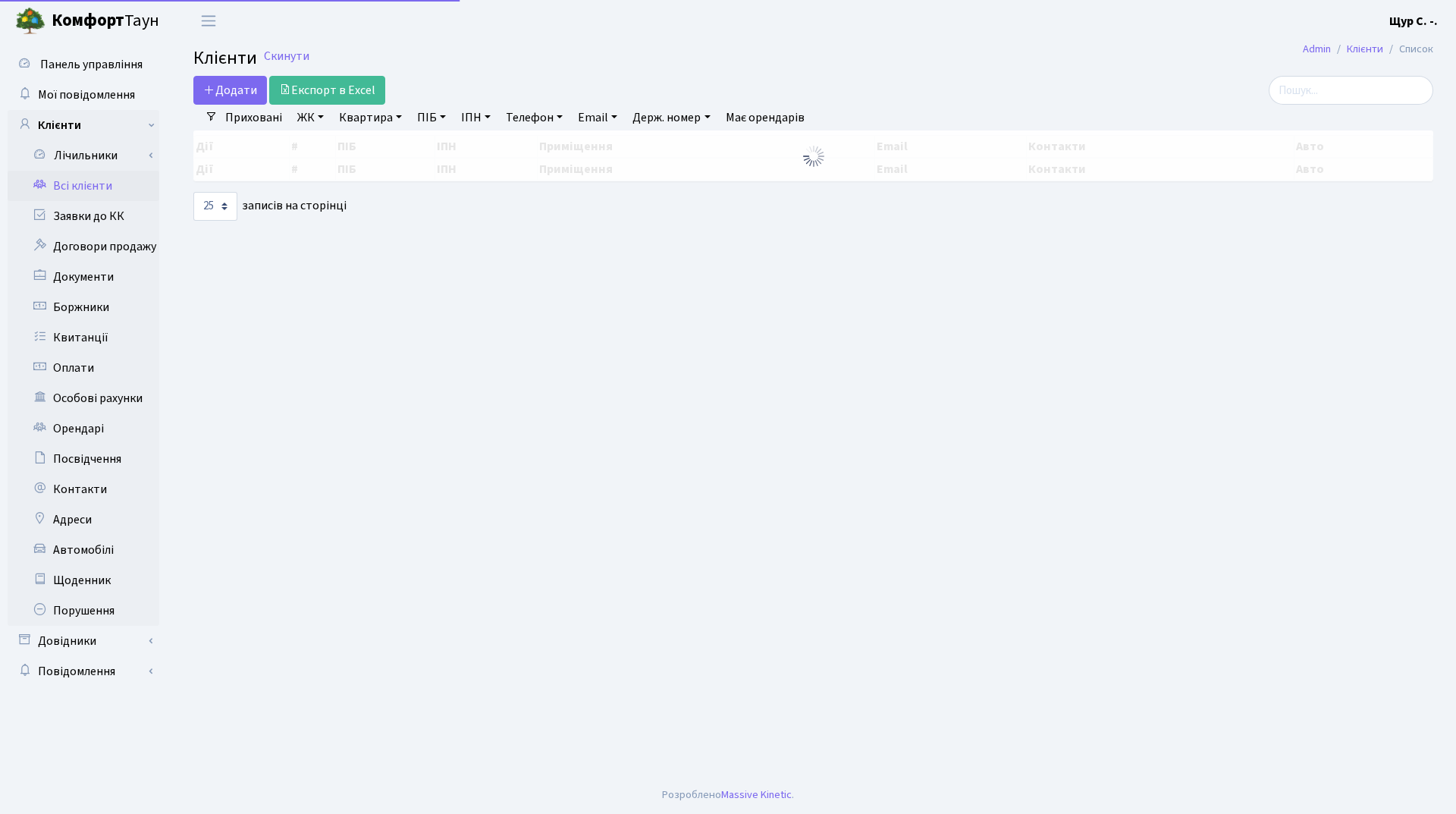
select select "25"
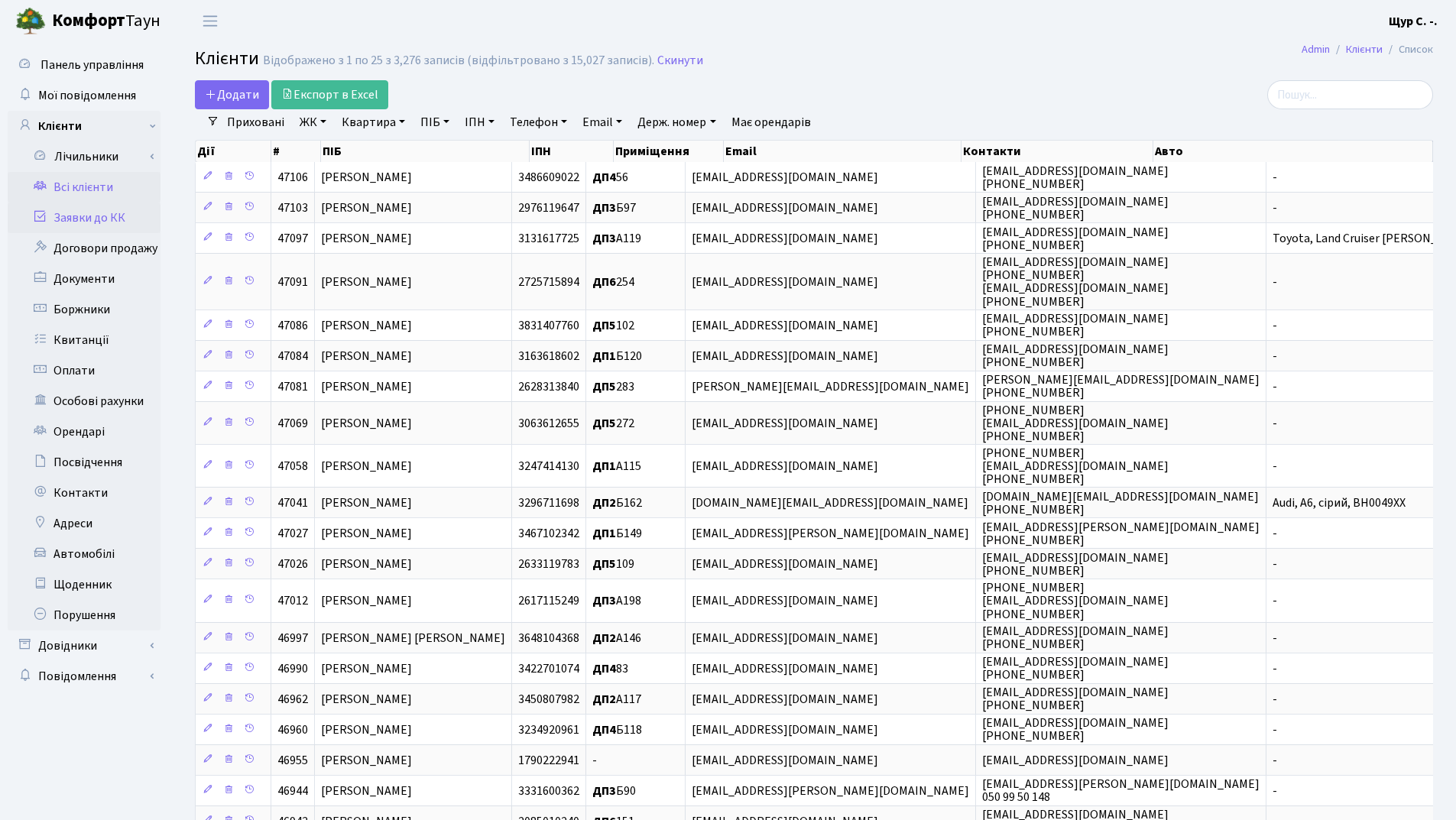
click at [97, 212] on link "Заявки до КК" at bounding box center [83, 218] width 153 height 31
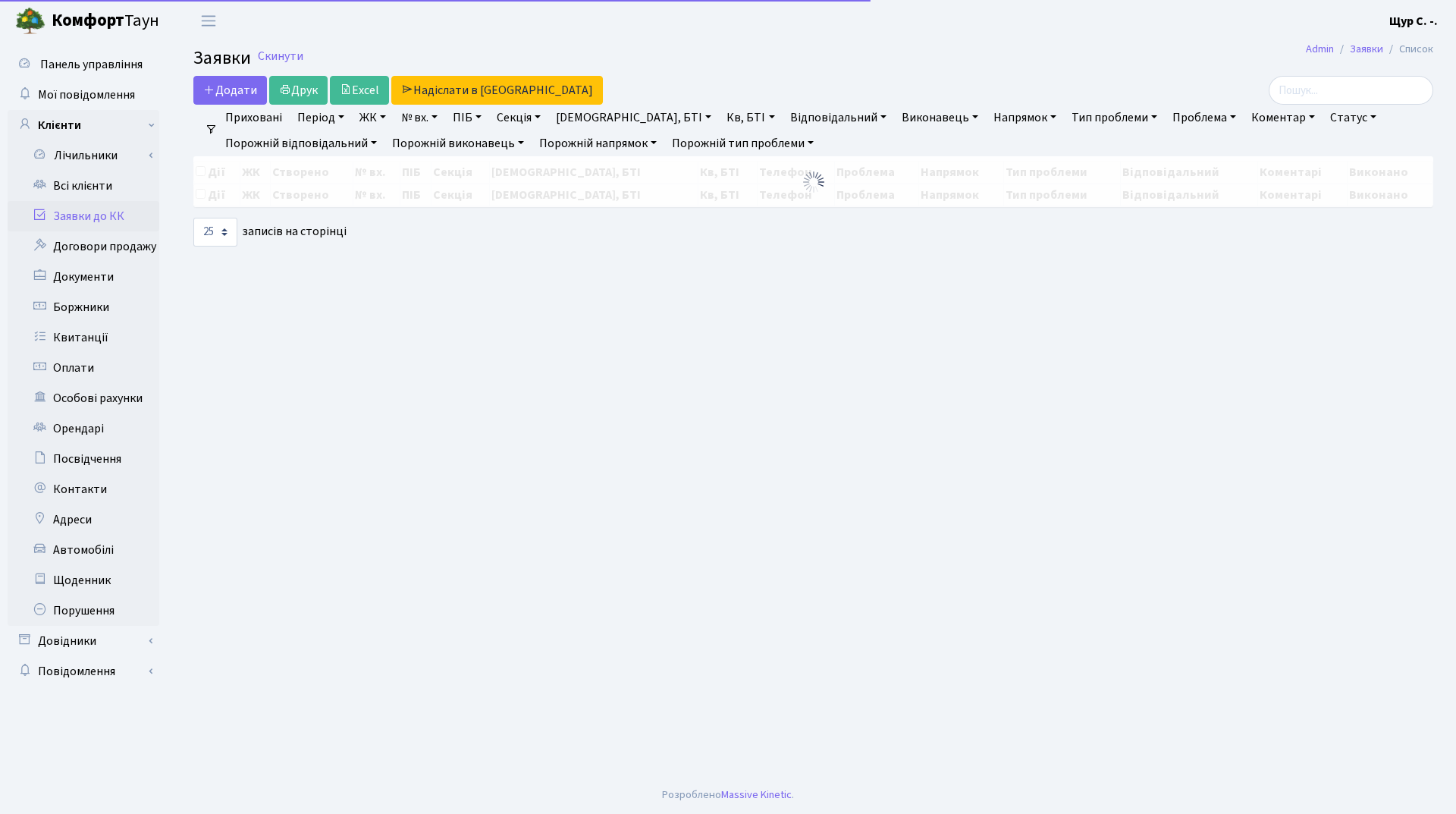
select select "25"
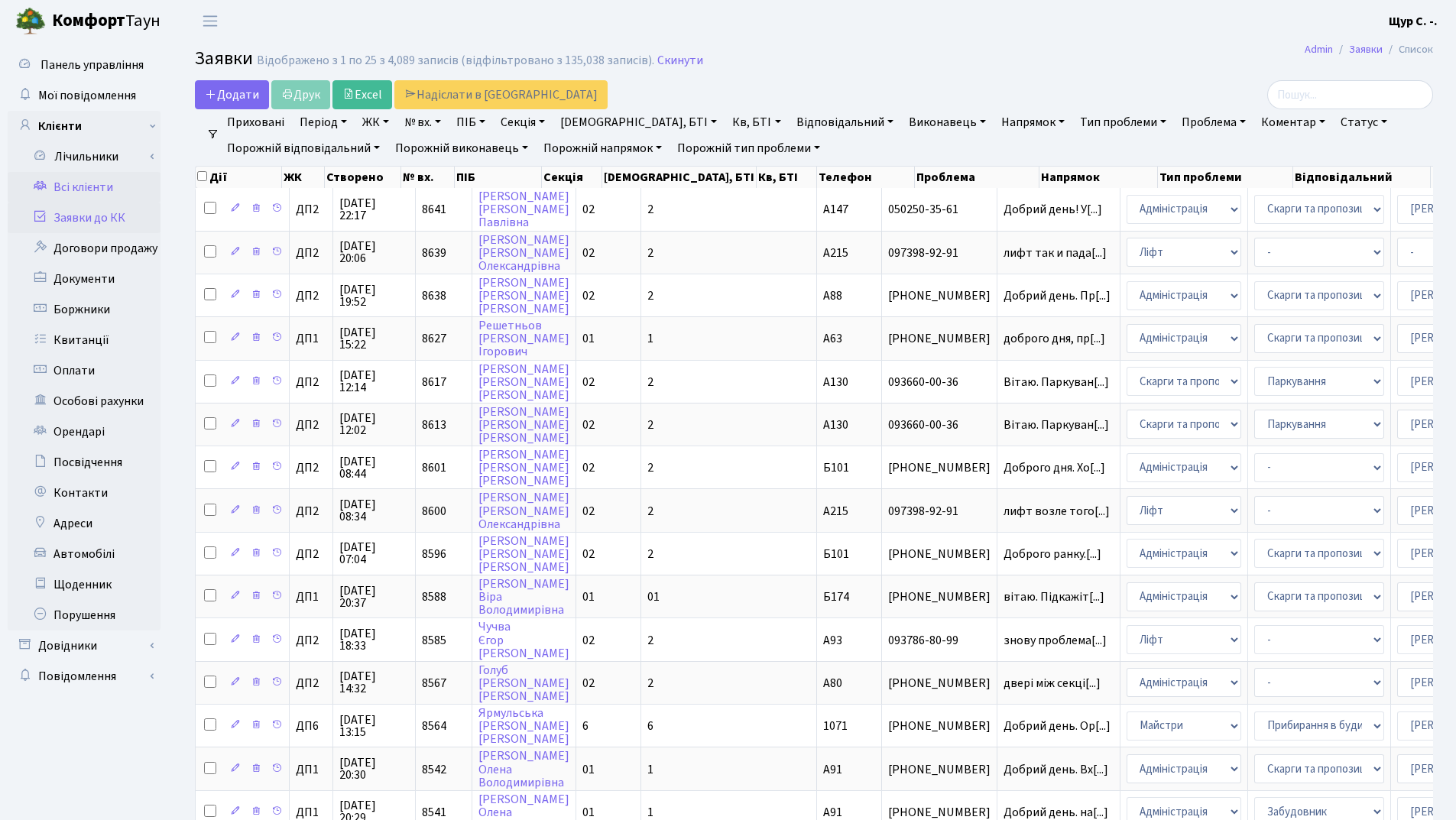
click at [84, 183] on link "Всі клієнти" at bounding box center [83, 187] width 153 height 31
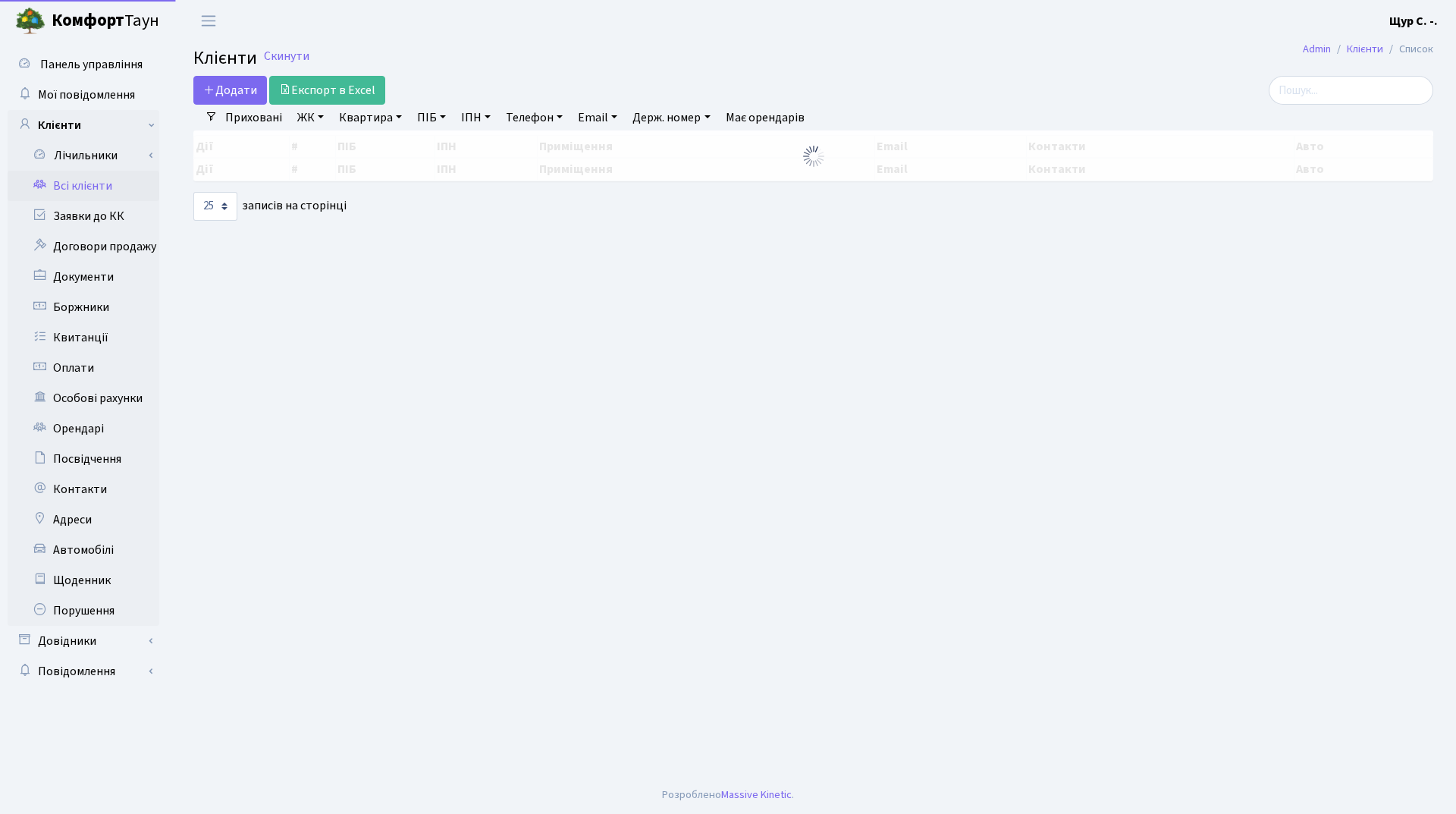
select select "25"
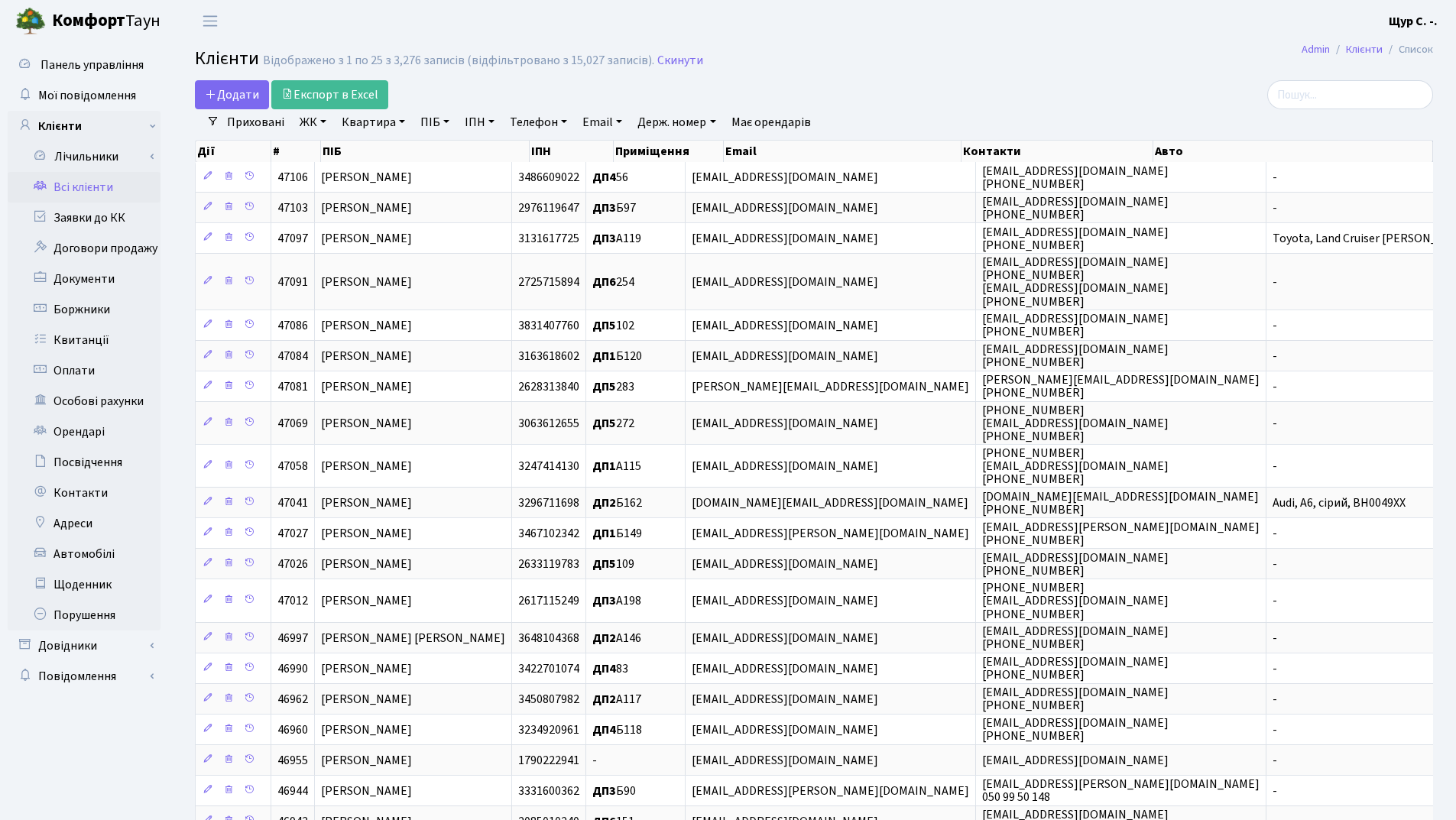
click at [388, 123] on link "Квартира" at bounding box center [373, 123] width 76 height 26
type input "182"
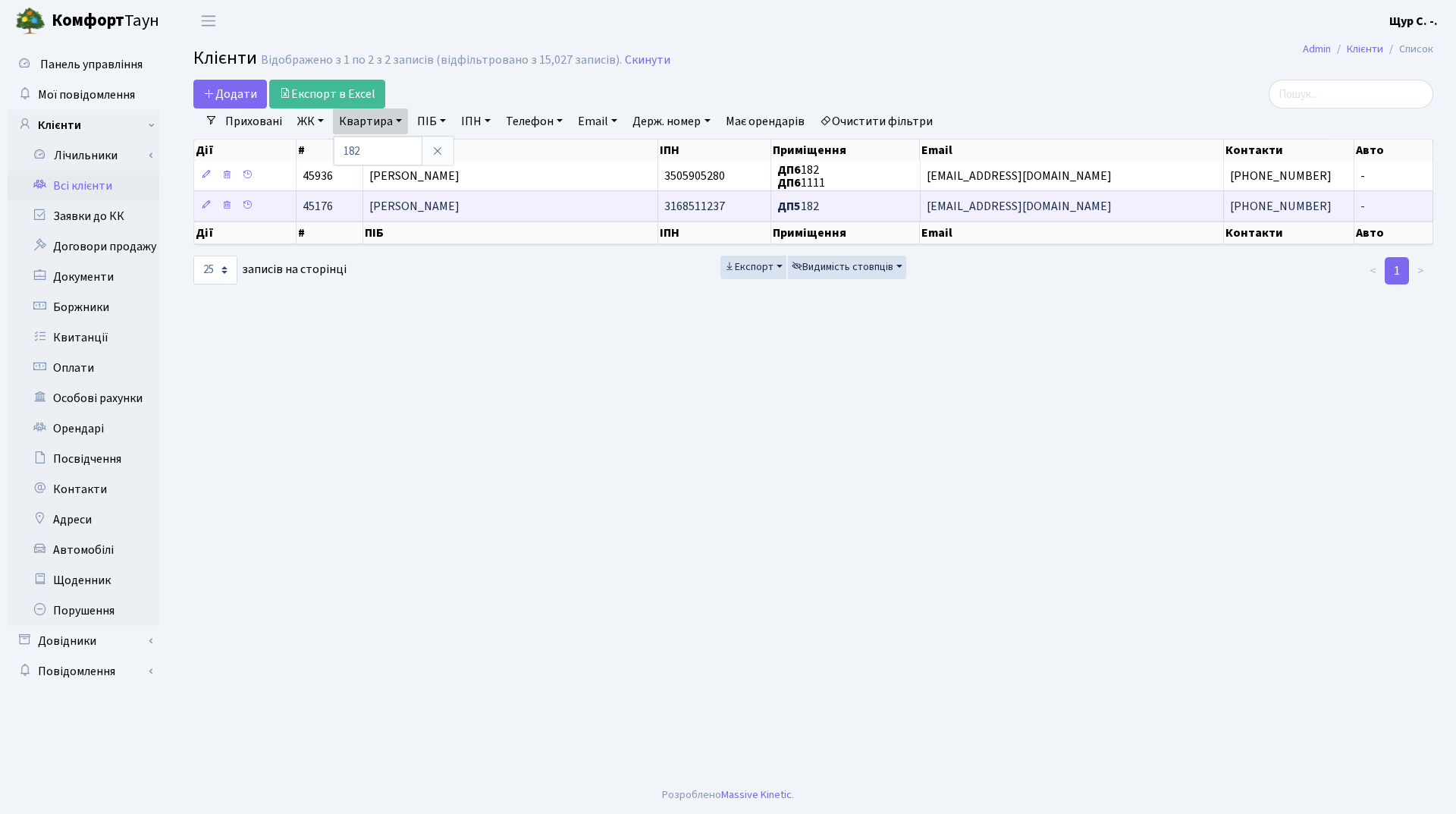
click at [408, 206] on span "[PERSON_NAME]" at bounding box center [414, 207] width 90 height 17
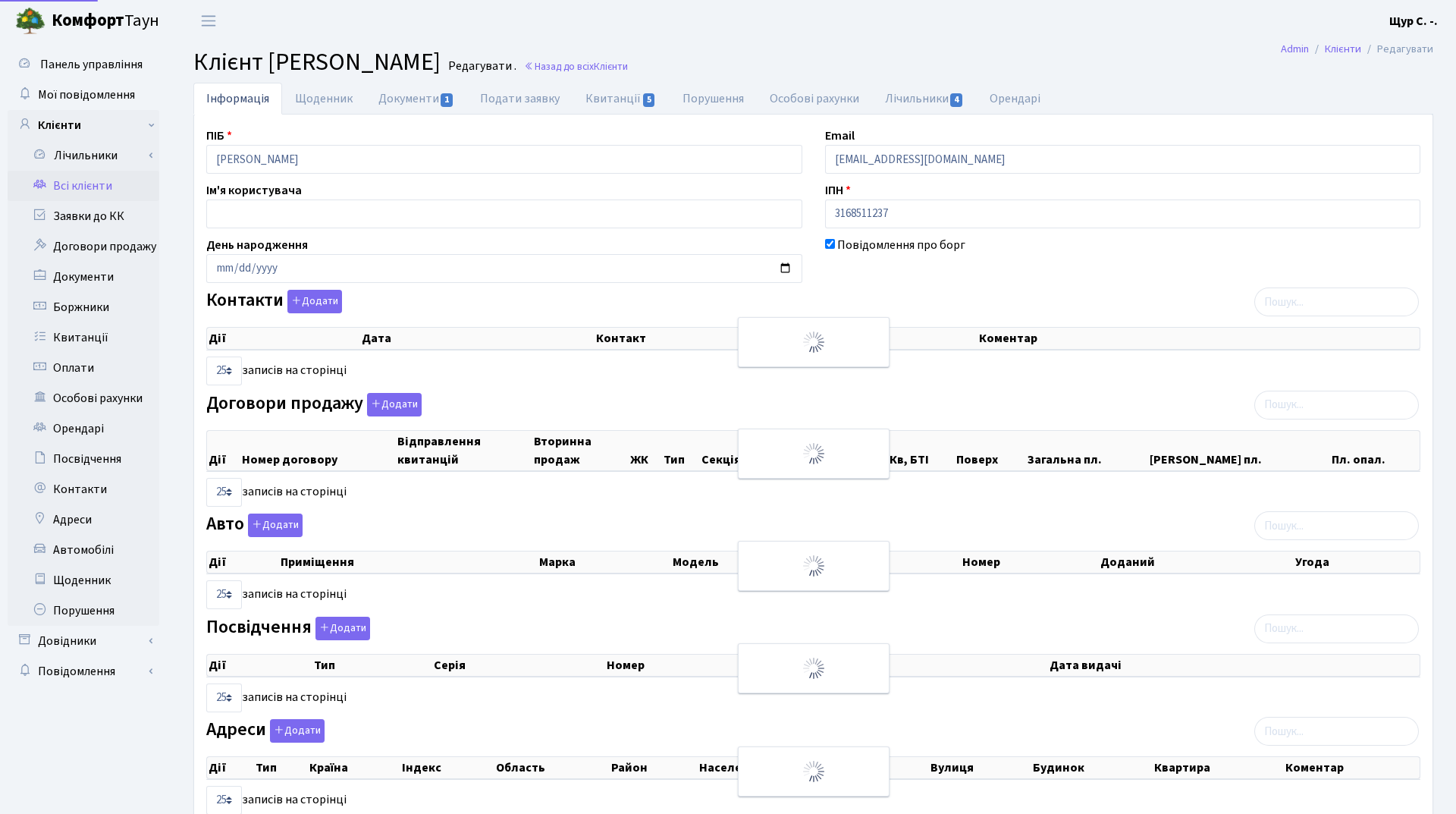
select select "25"
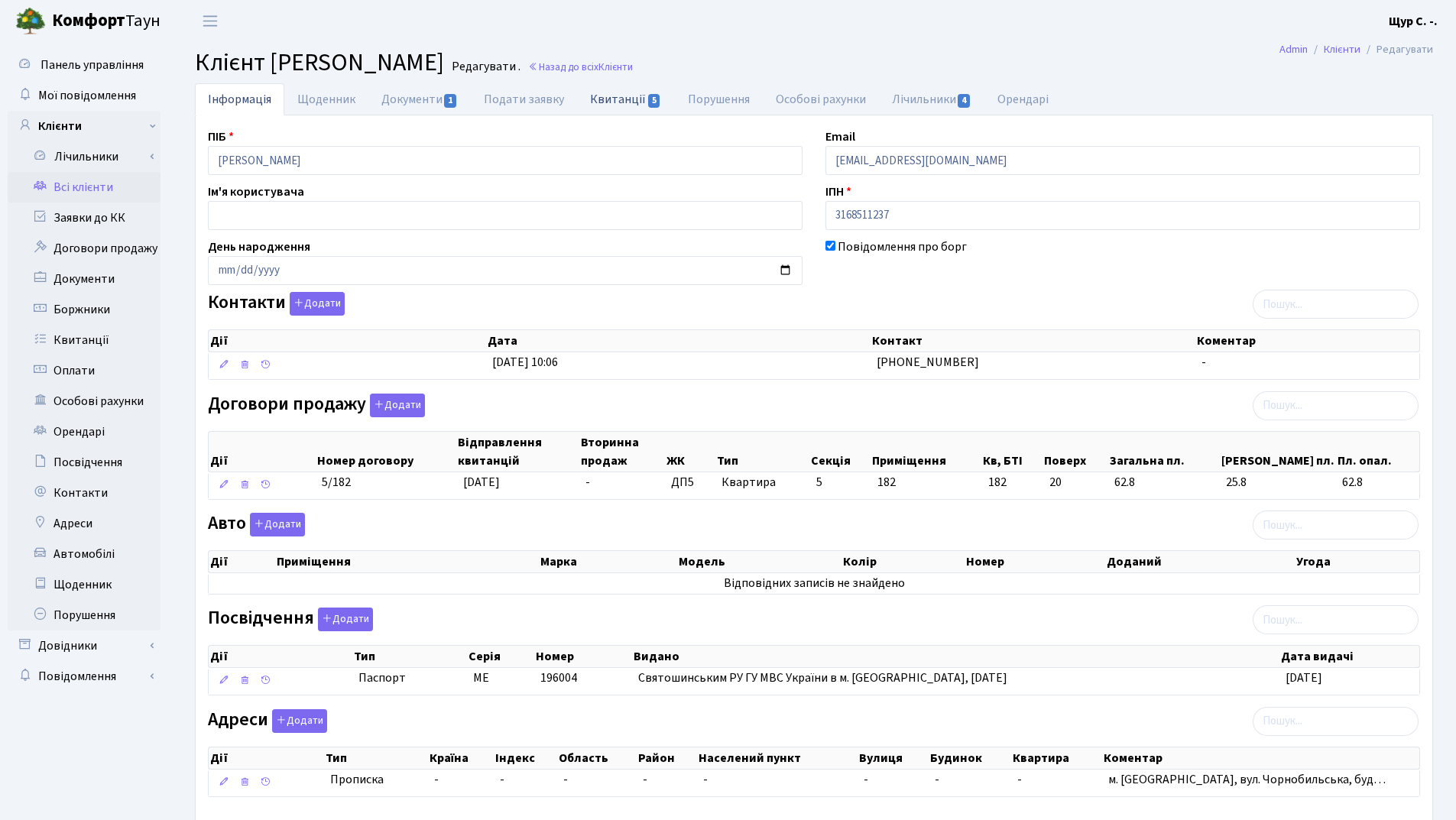
click at [626, 100] on link "Квитанції 5" at bounding box center [625, 99] width 97 height 31
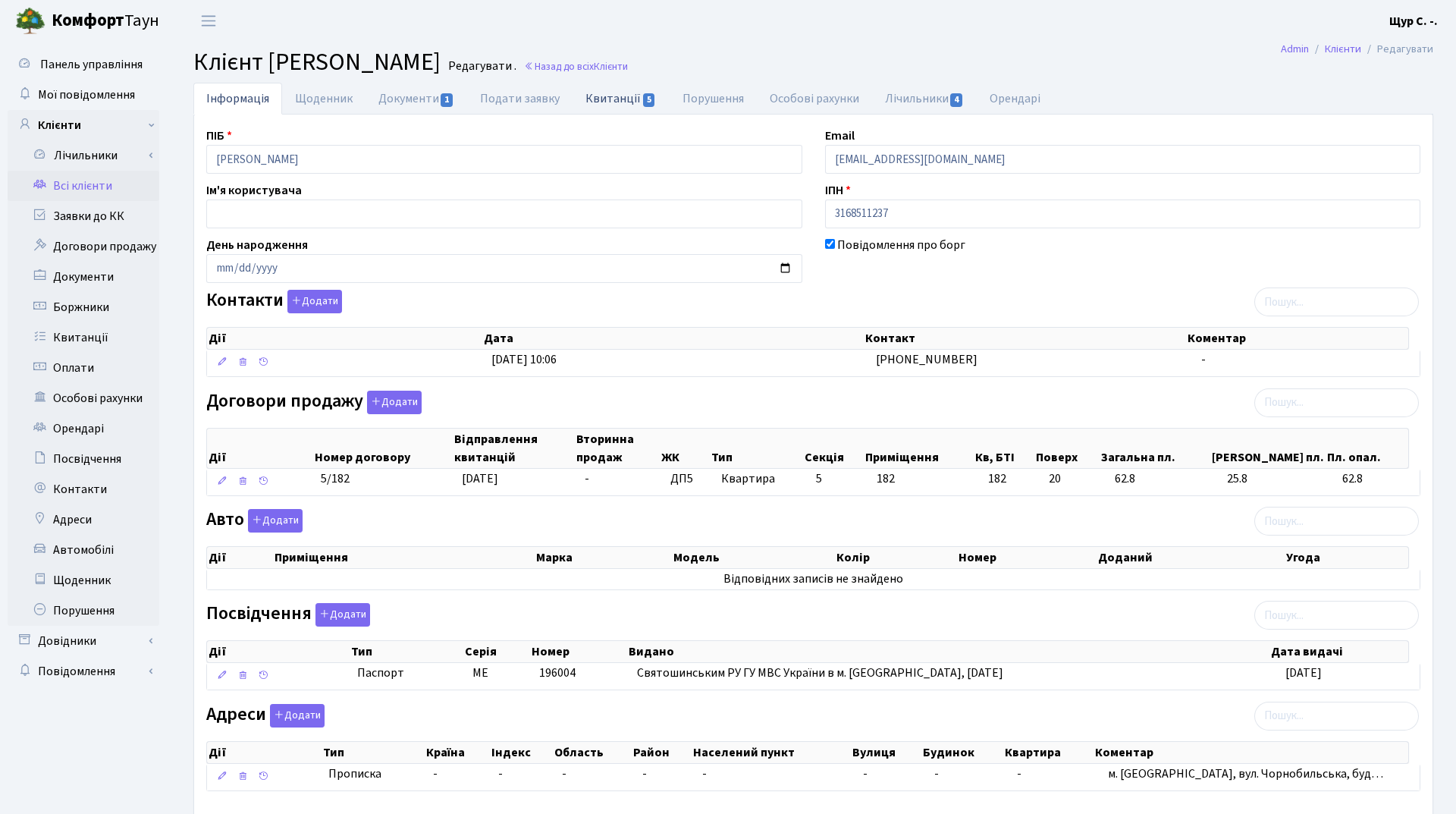
select select "25"
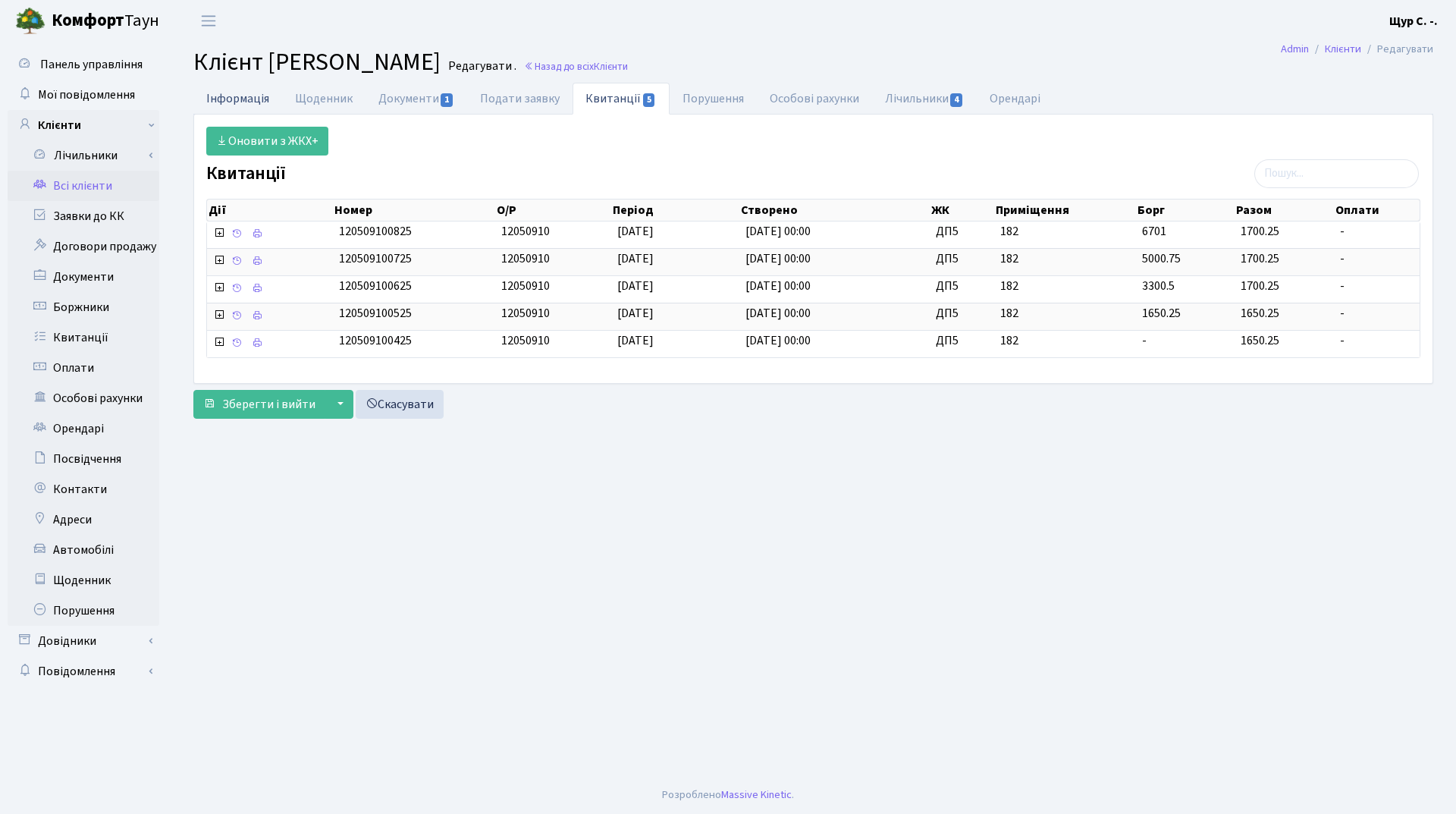
click at [235, 92] on link "Інформація" at bounding box center [237, 98] width 88 height 31
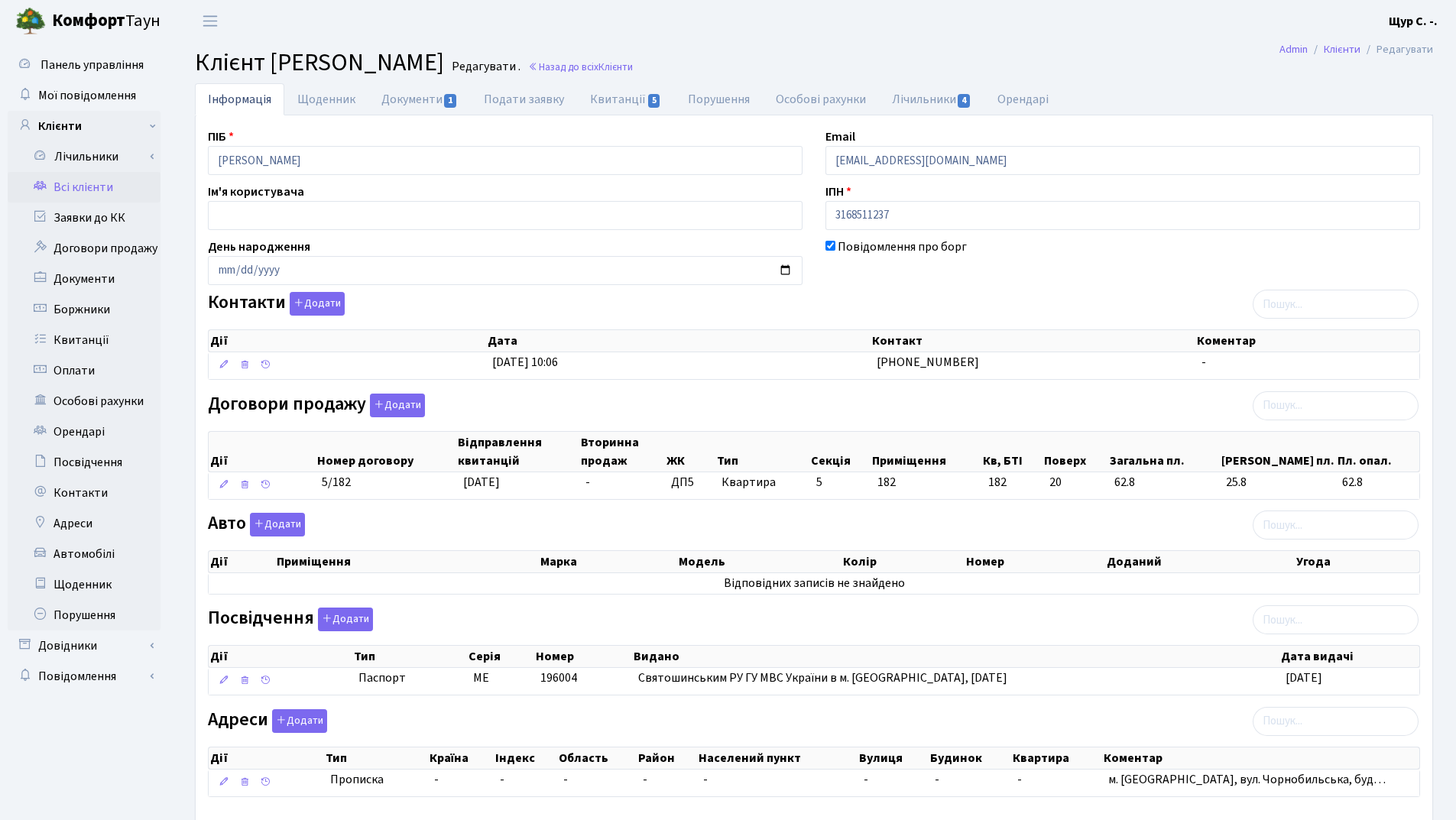
click at [106, 190] on link "Всі клієнти" at bounding box center [83, 187] width 153 height 31
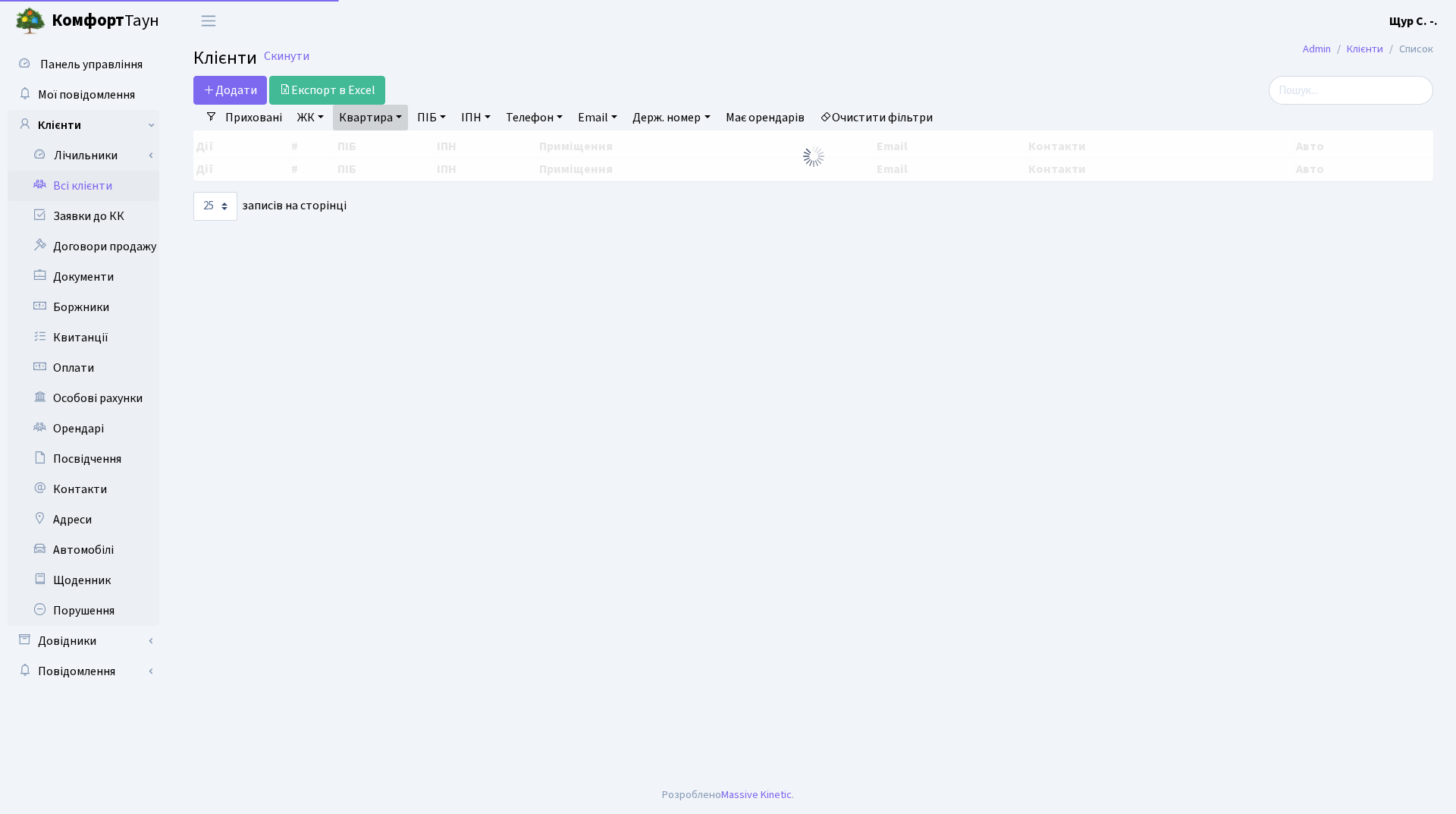
select select "25"
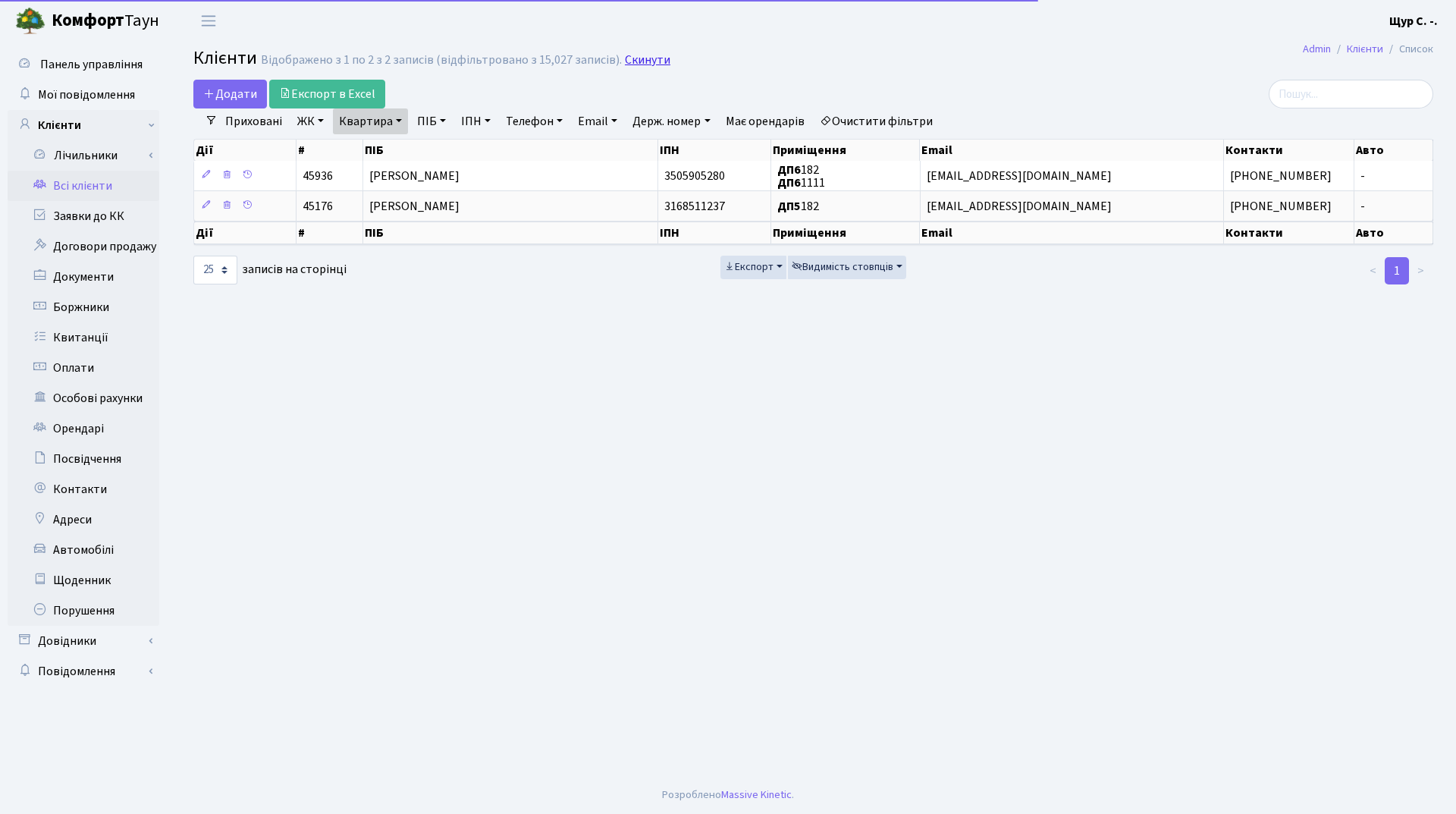
click at [643, 63] on link "Скинути" at bounding box center [647, 60] width 46 height 14
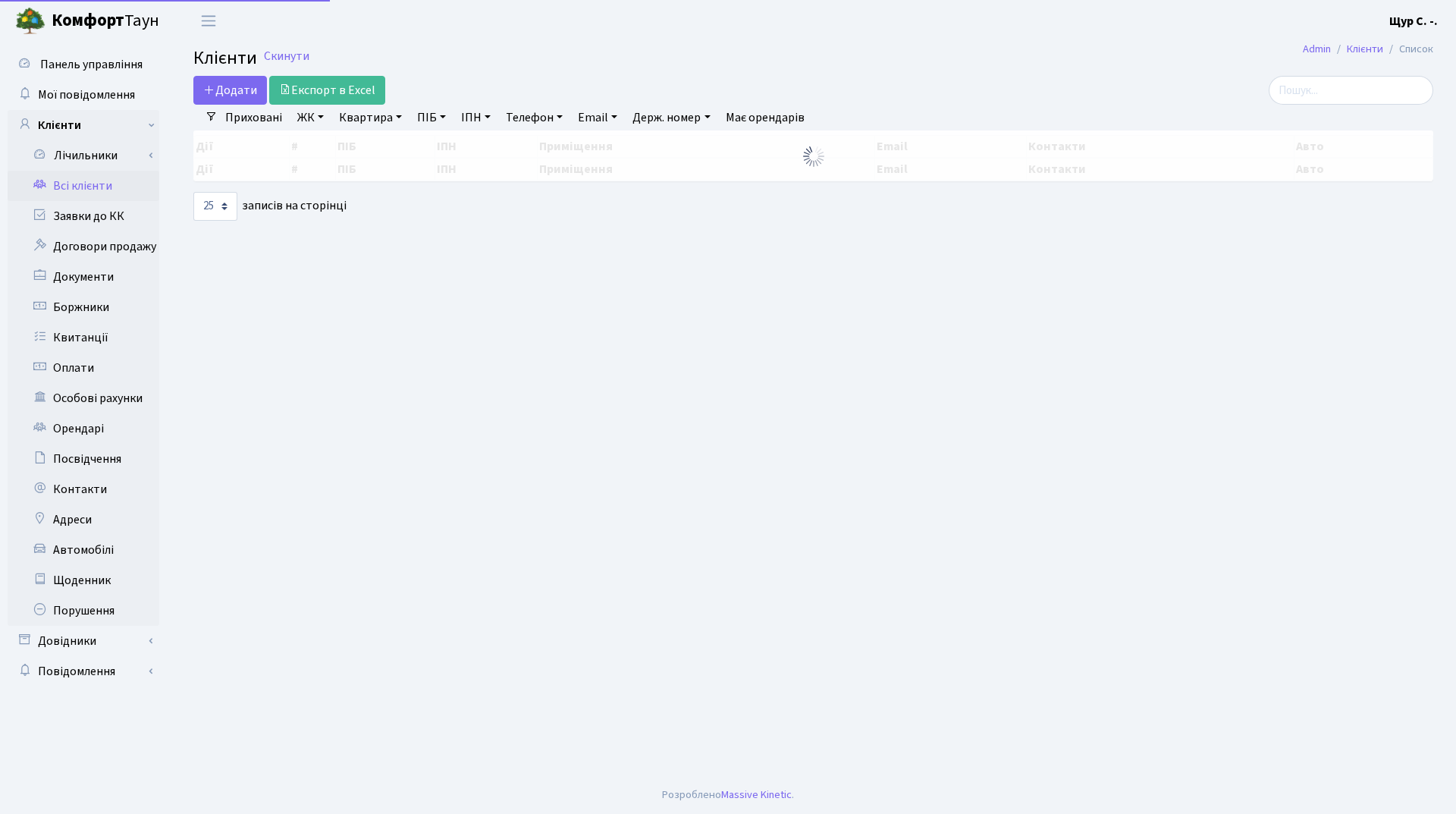
select select "25"
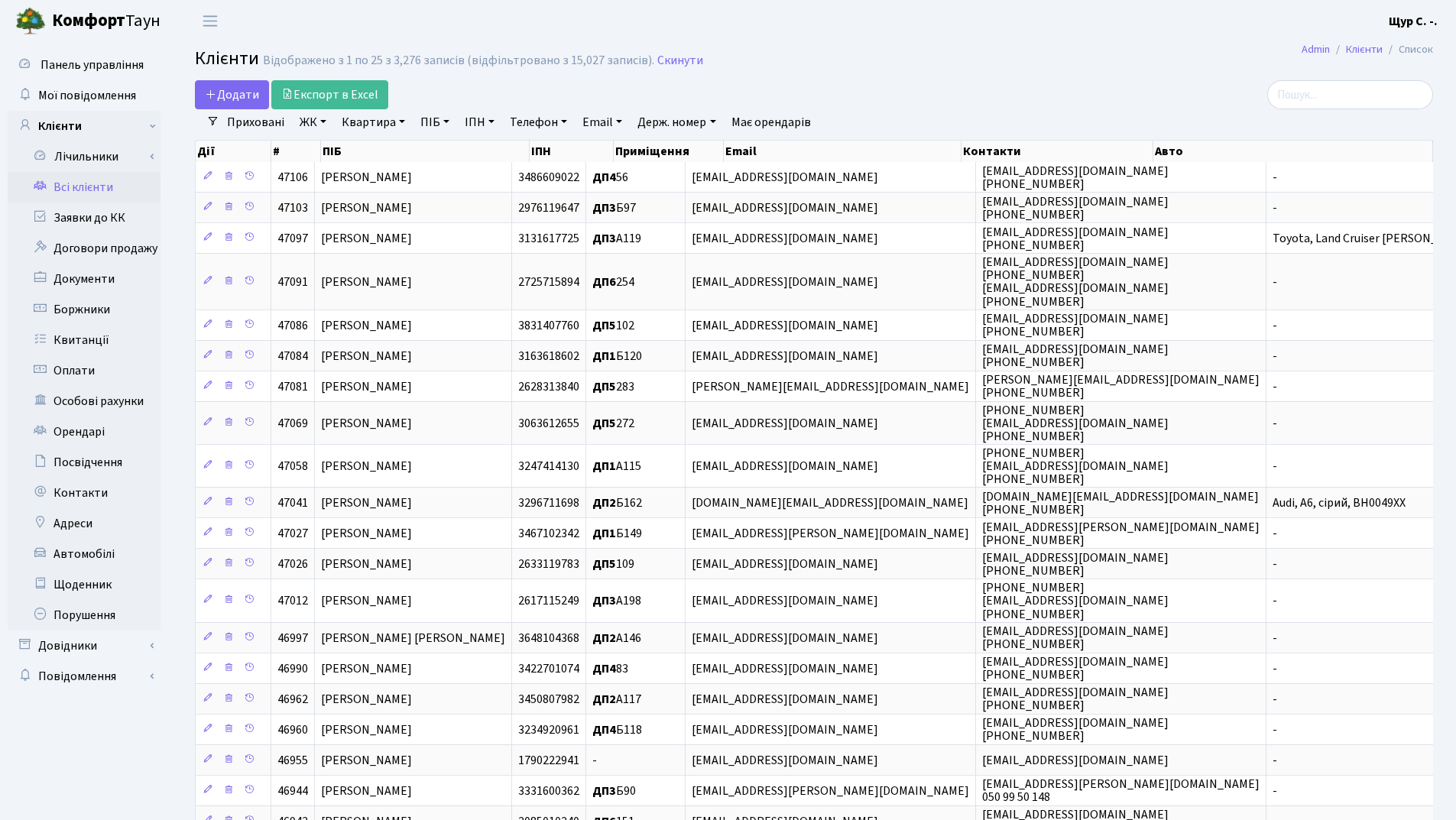
click at [372, 126] on link "Квартира" at bounding box center [373, 123] width 76 height 26
type input "55"
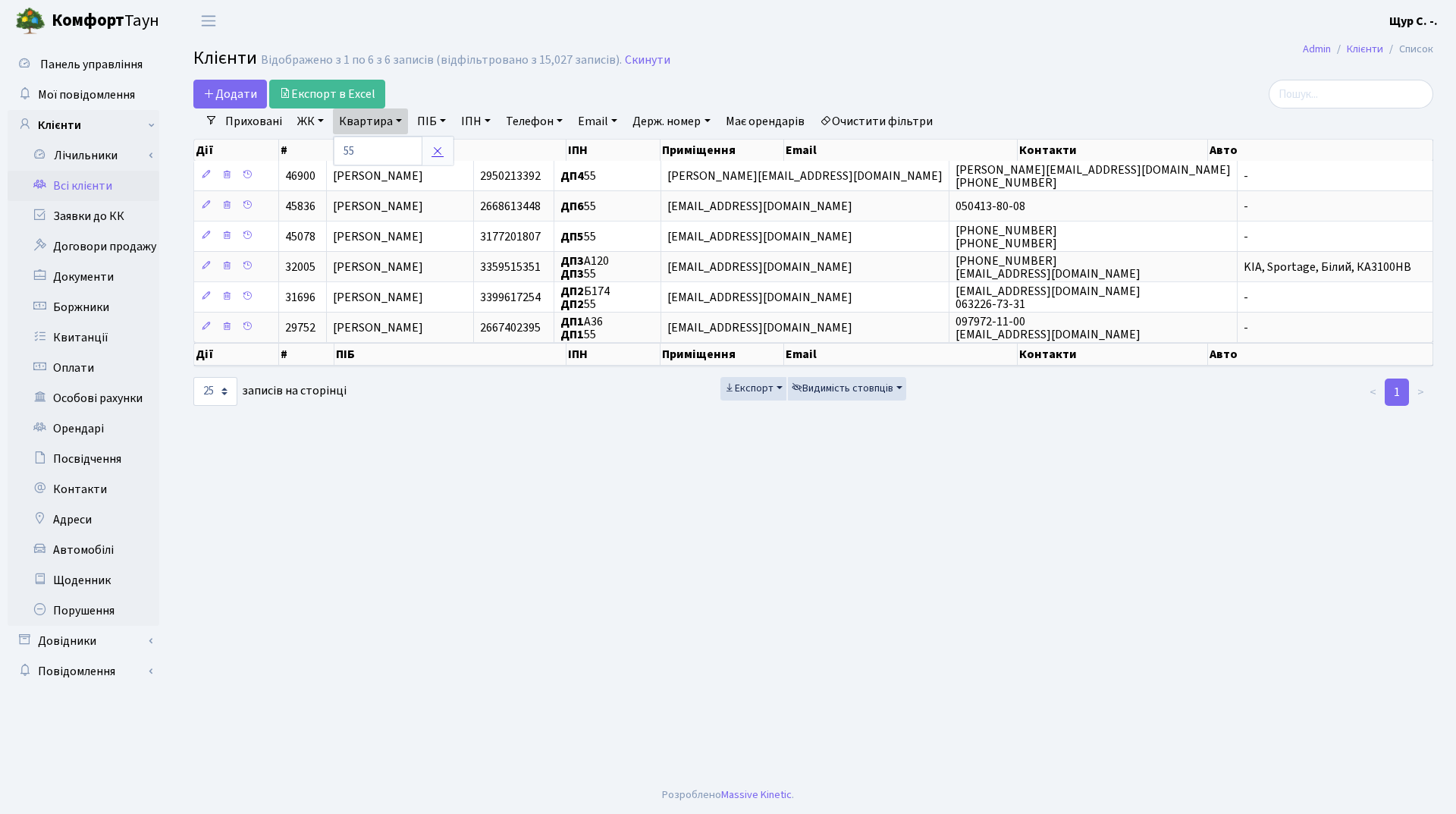
click at [436, 147] on icon at bounding box center [438, 151] width 12 height 12
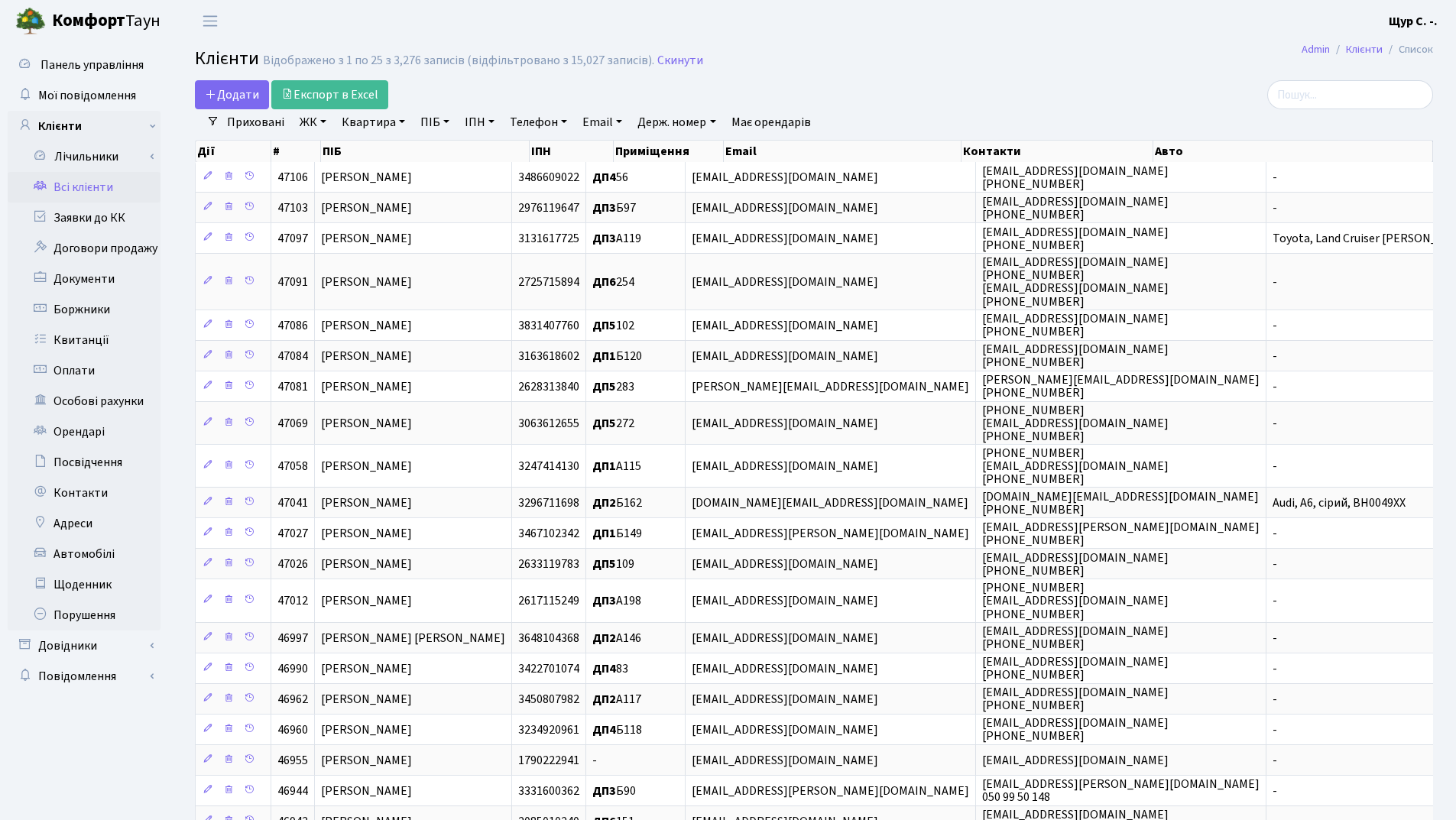
click at [431, 117] on link "ПІБ" at bounding box center [435, 123] width 41 height 26
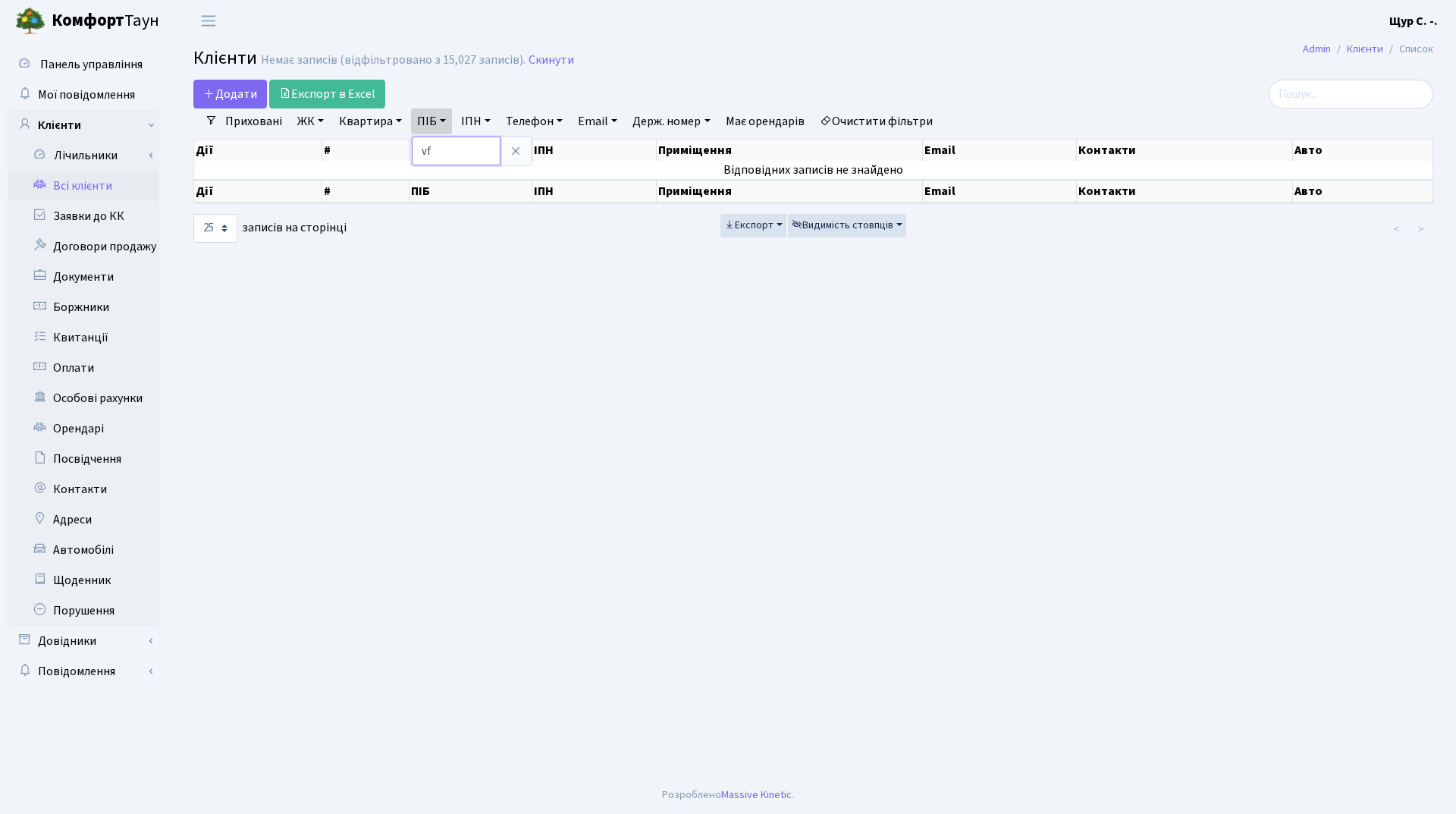
type input "v"
type input "манченко"
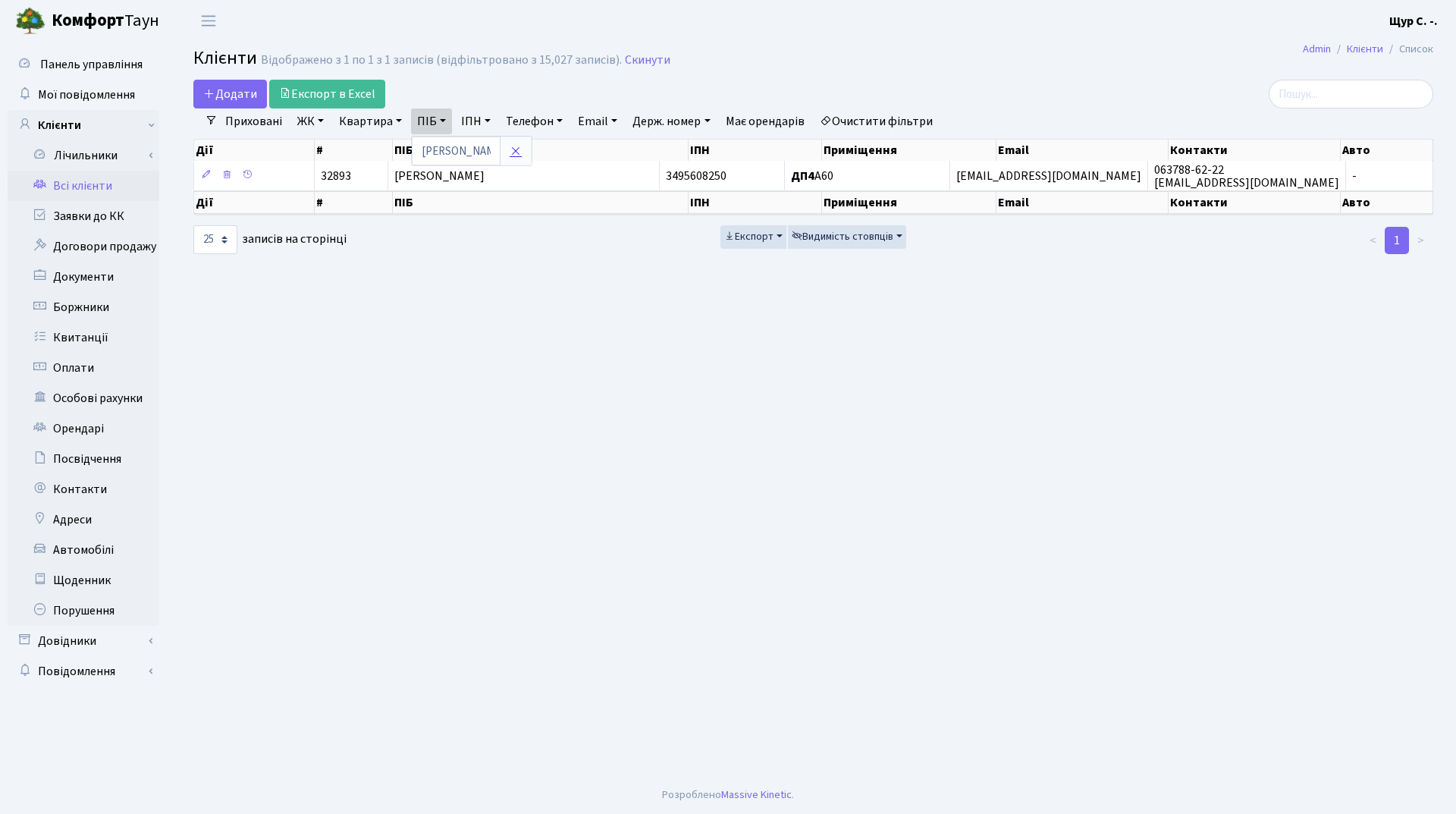
click at [508, 150] on link at bounding box center [516, 151] width 32 height 29
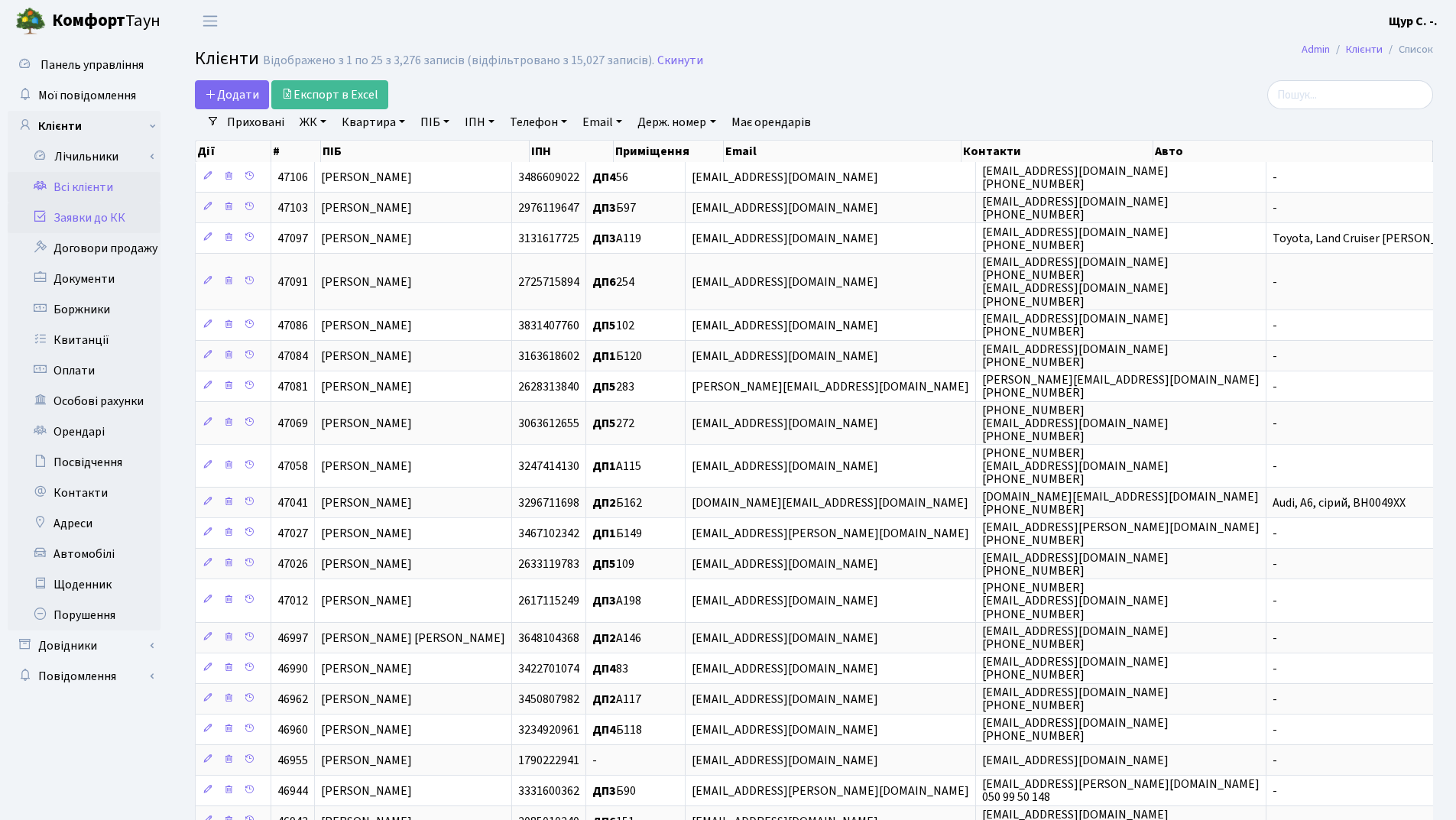
click at [81, 225] on link "Заявки до КК" at bounding box center [83, 218] width 153 height 31
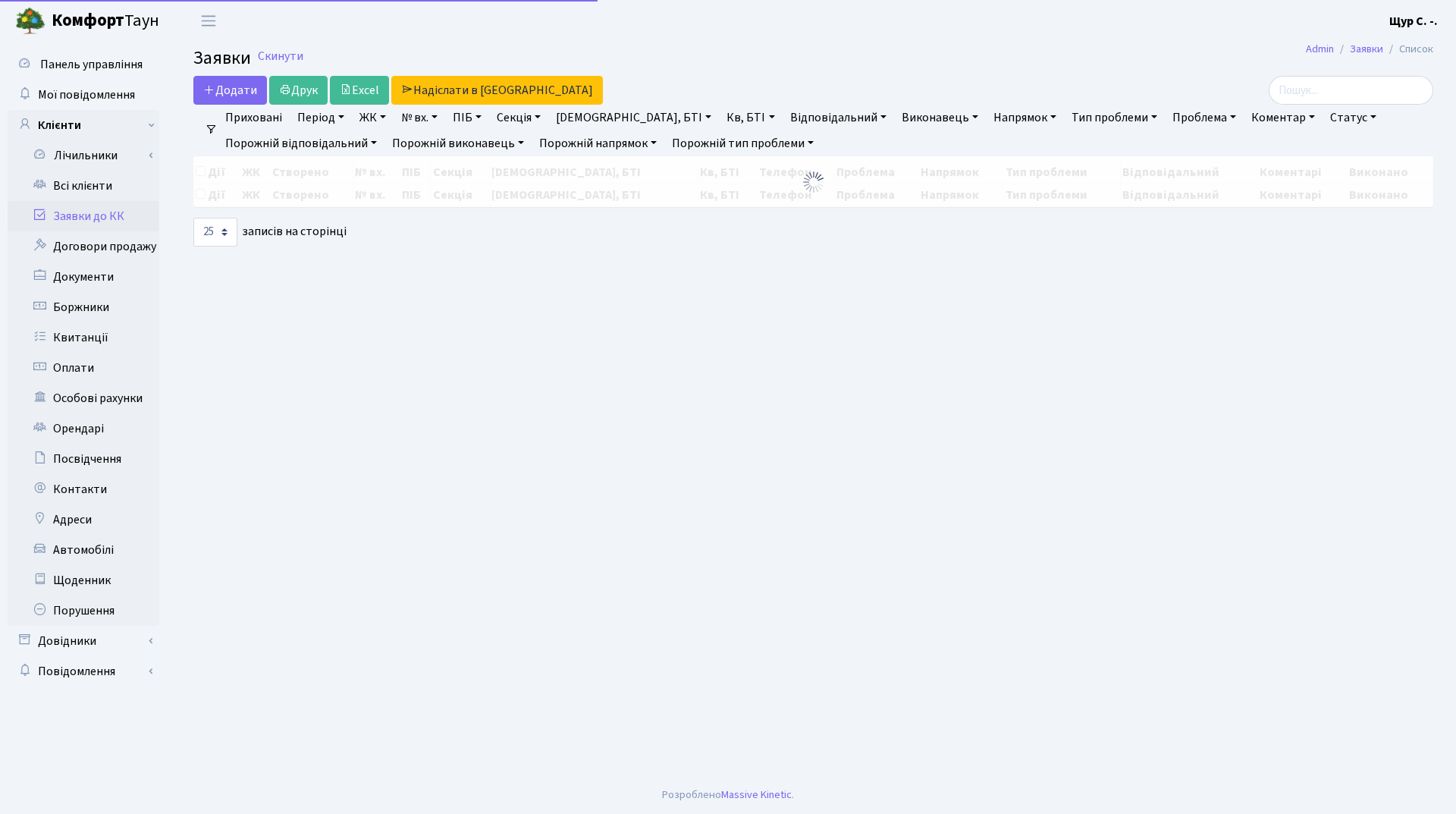
select select "25"
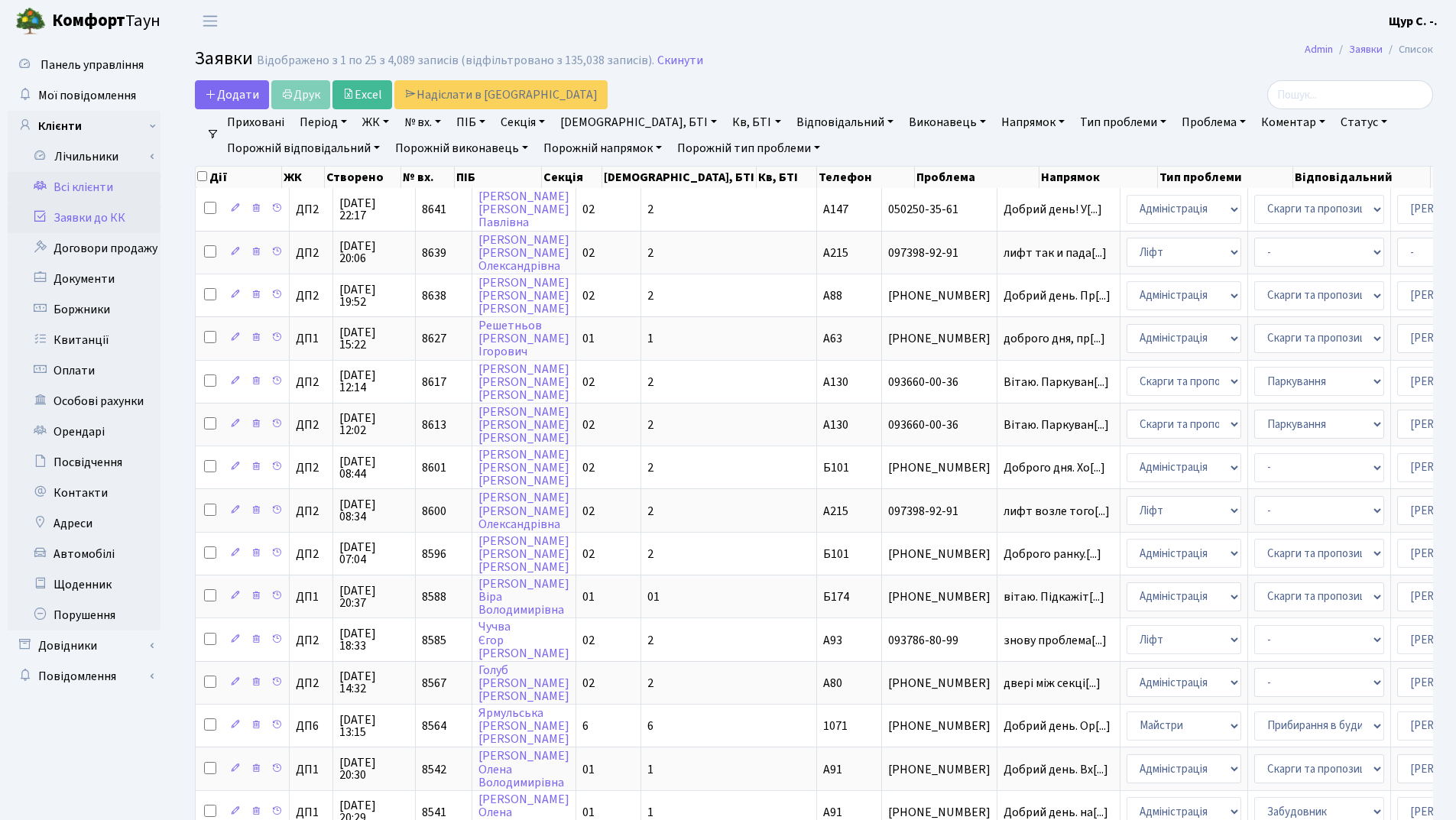
click at [75, 176] on link "Всі клієнти" at bounding box center [83, 187] width 153 height 31
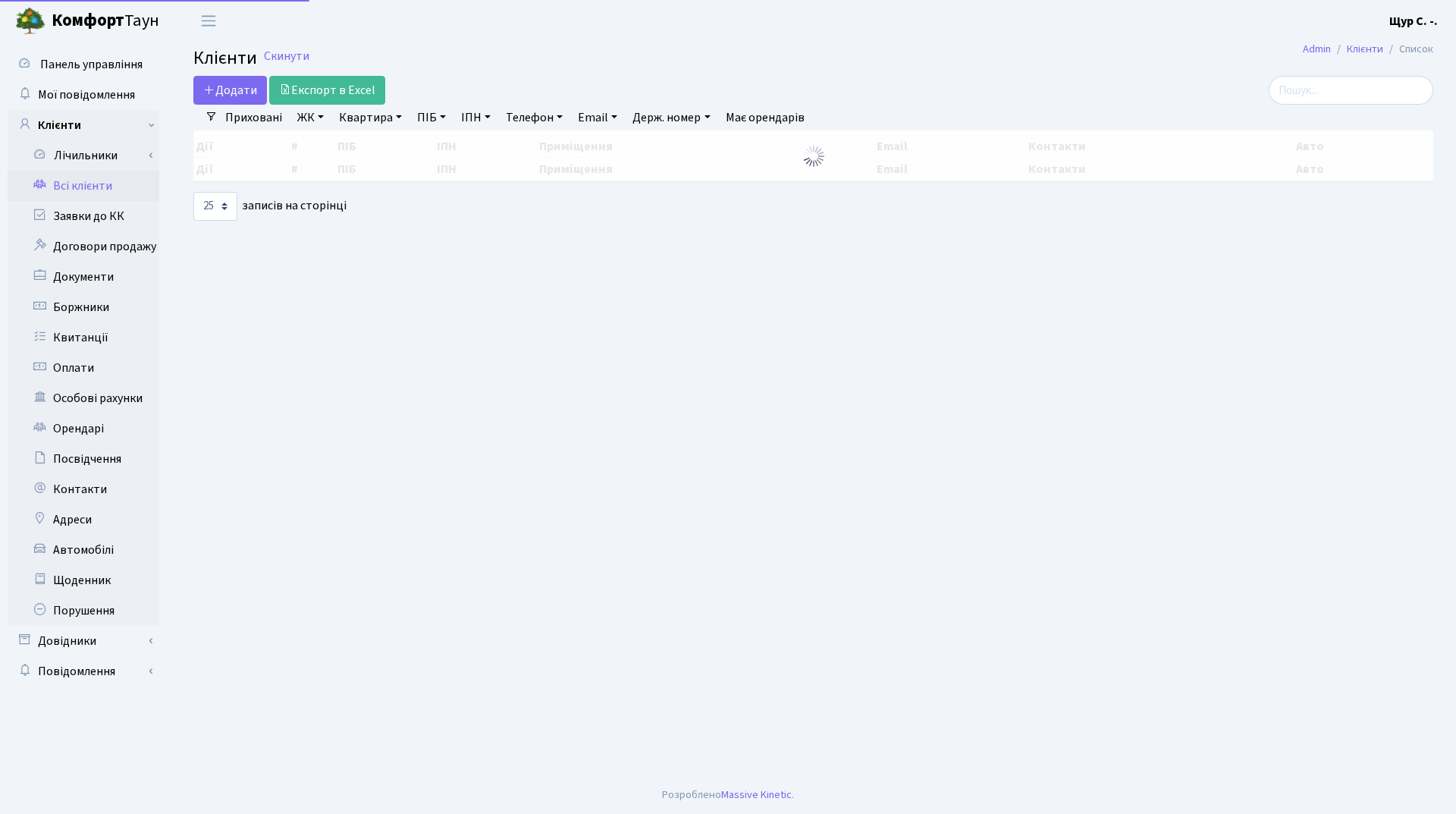
select select "25"
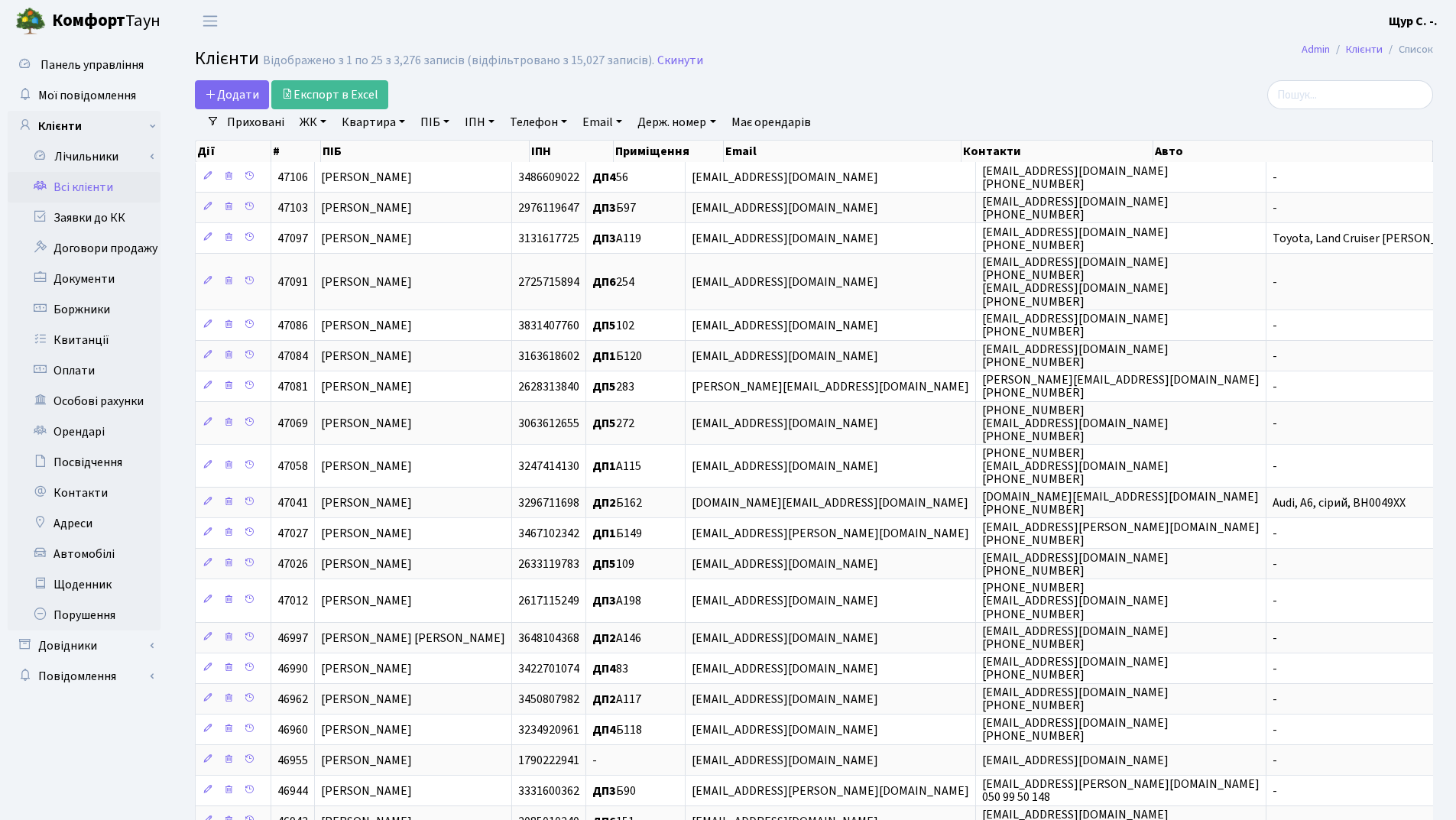
click at [365, 126] on link "Квартира" at bounding box center [373, 123] width 76 height 26
type input "21"
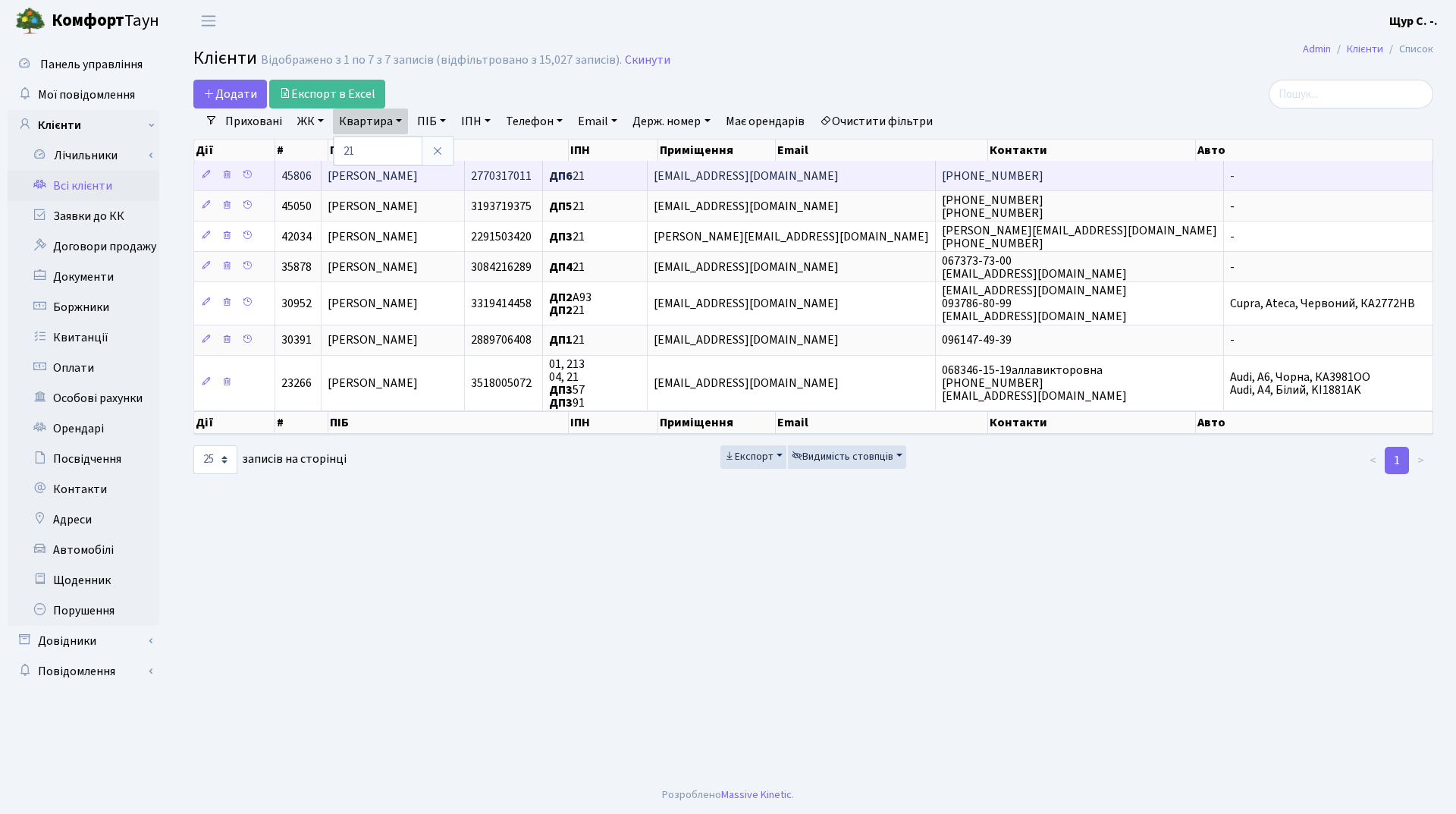
click at [415, 171] on span "[PERSON_NAME]" at bounding box center [372, 176] width 90 height 17
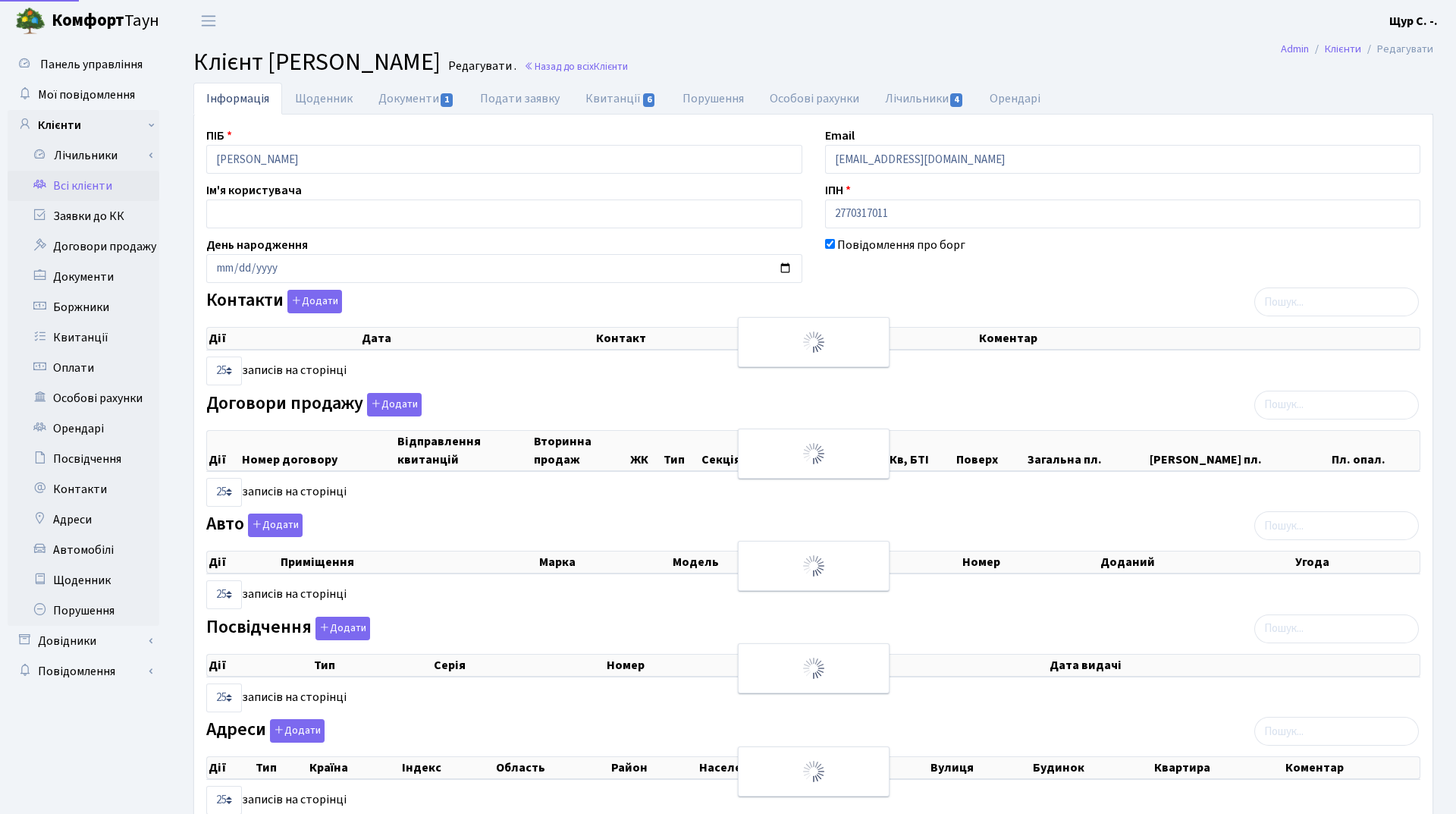
select select "25"
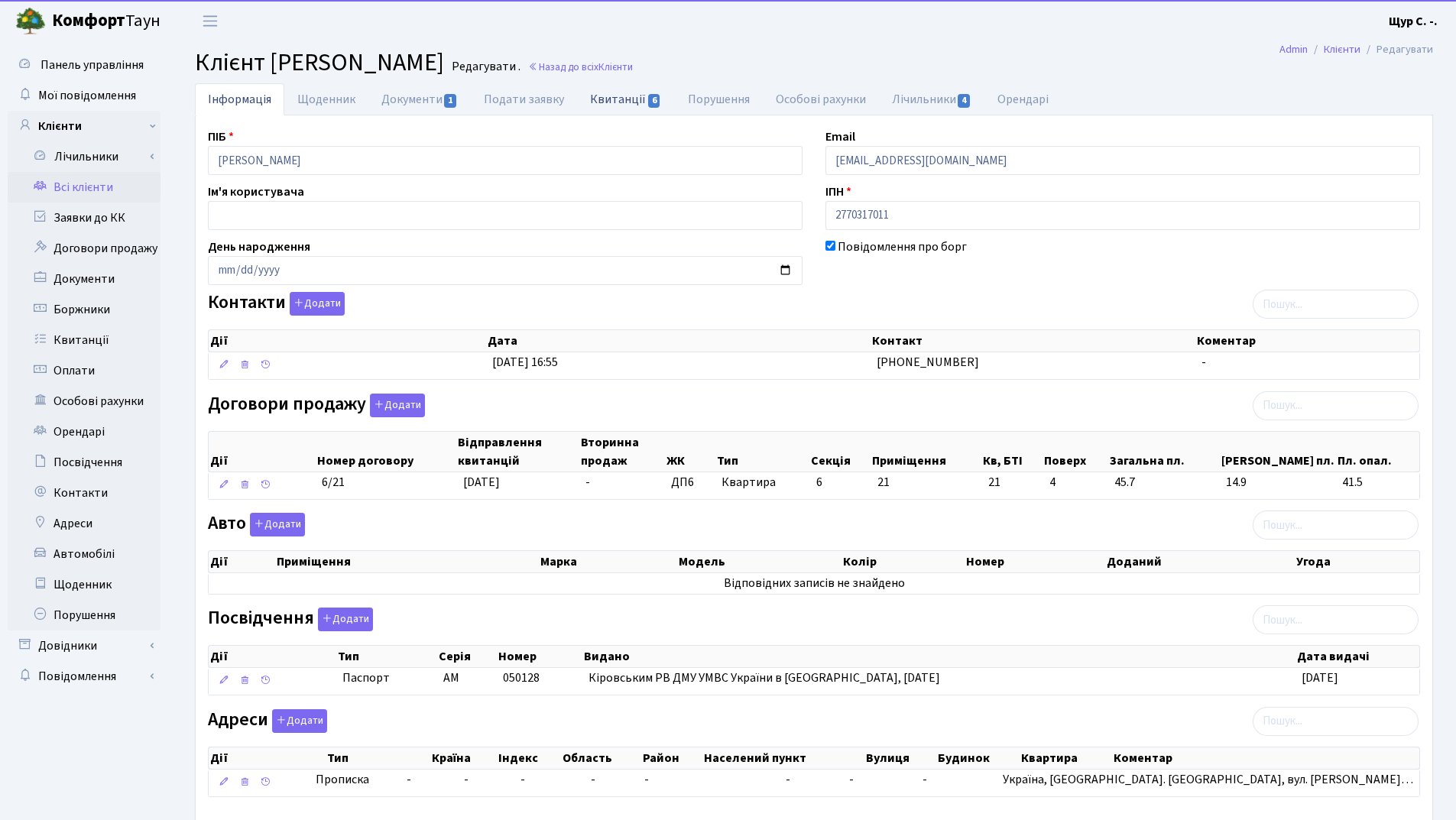
click at [618, 91] on link "Квитанції 6" at bounding box center [625, 99] width 97 height 31
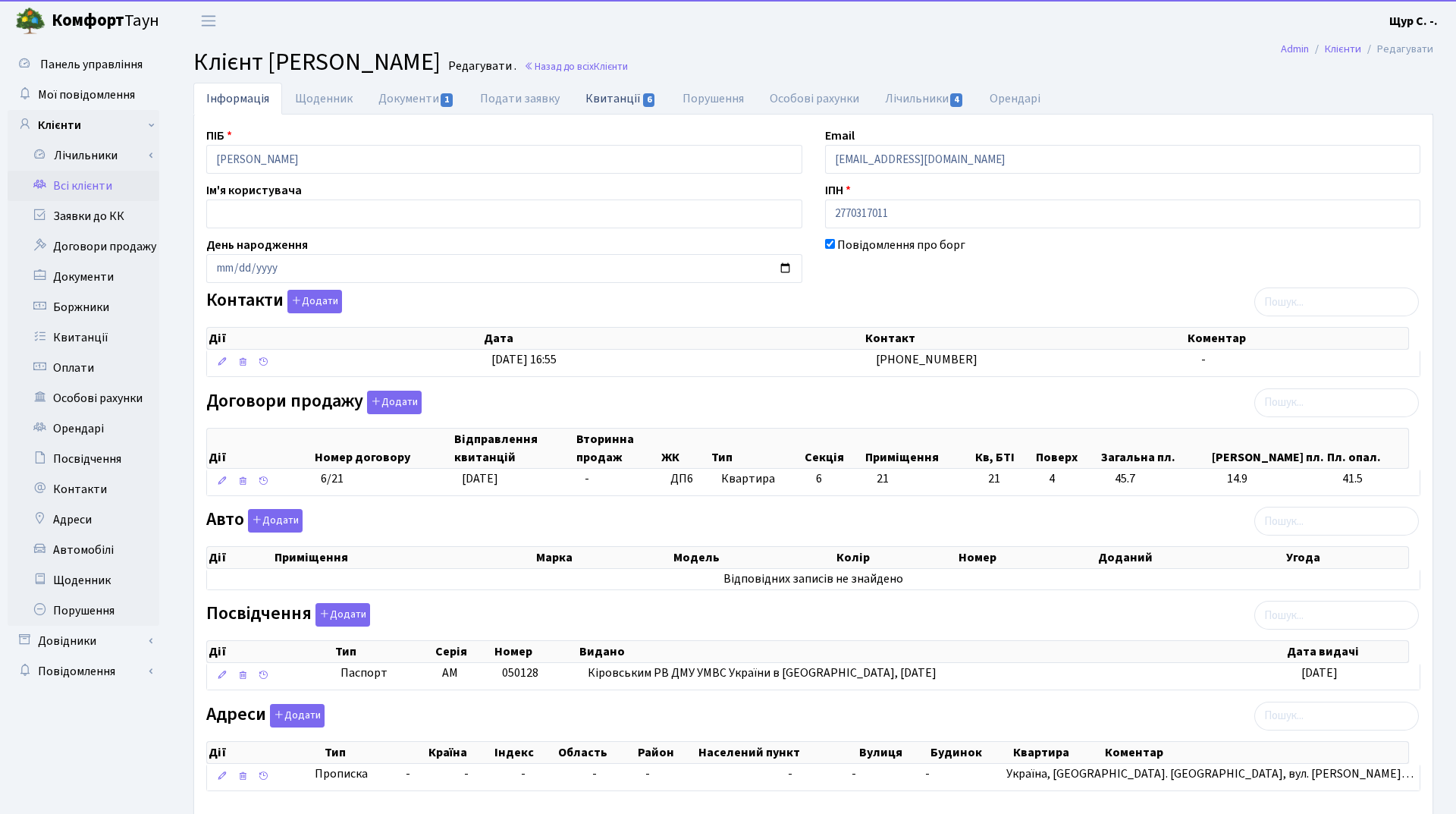
select select "25"
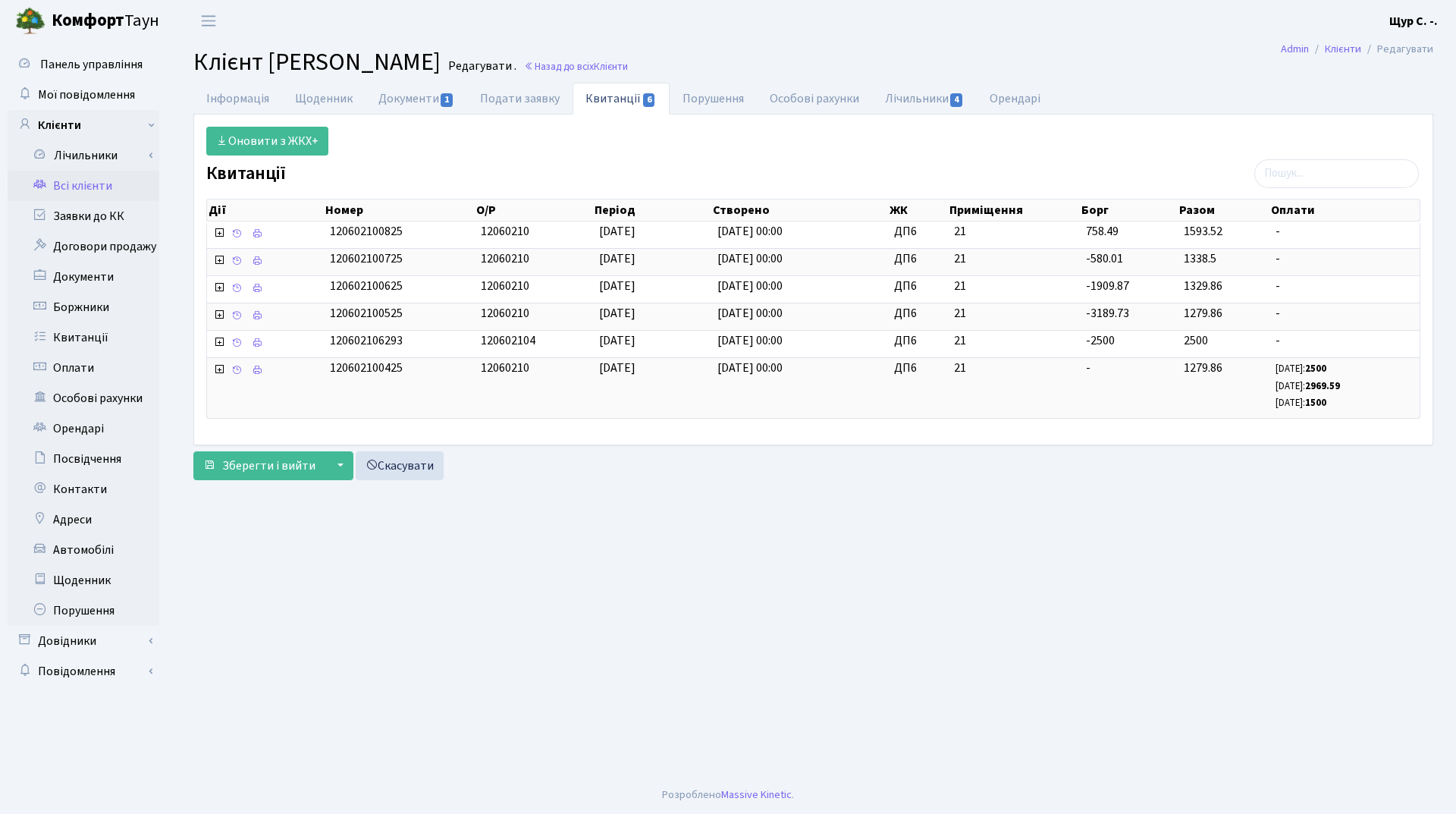
click at [128, 188] on link "Всі клієнти" at bounding box center [83, 185] width 152 height 31
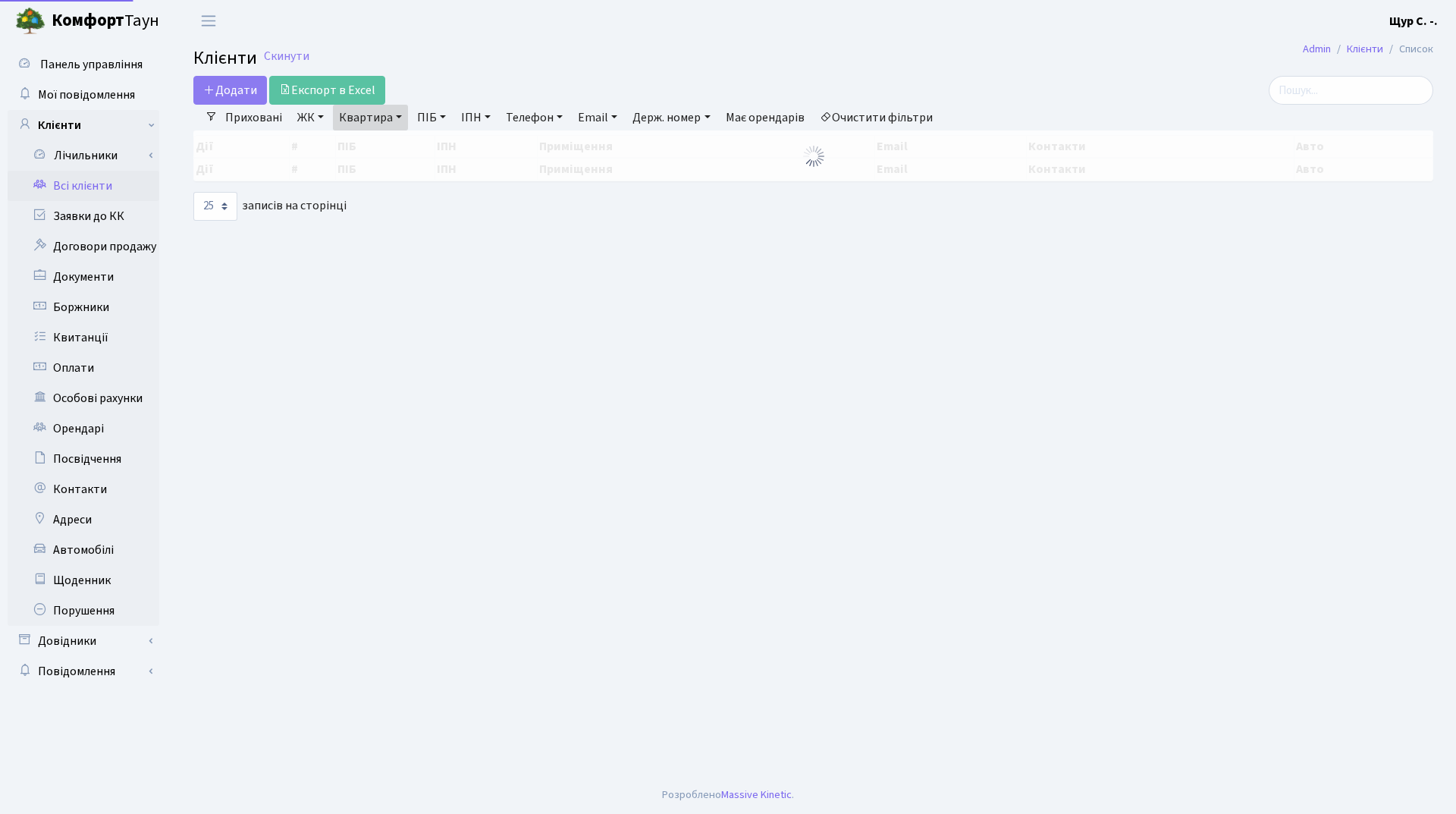
select select "25"
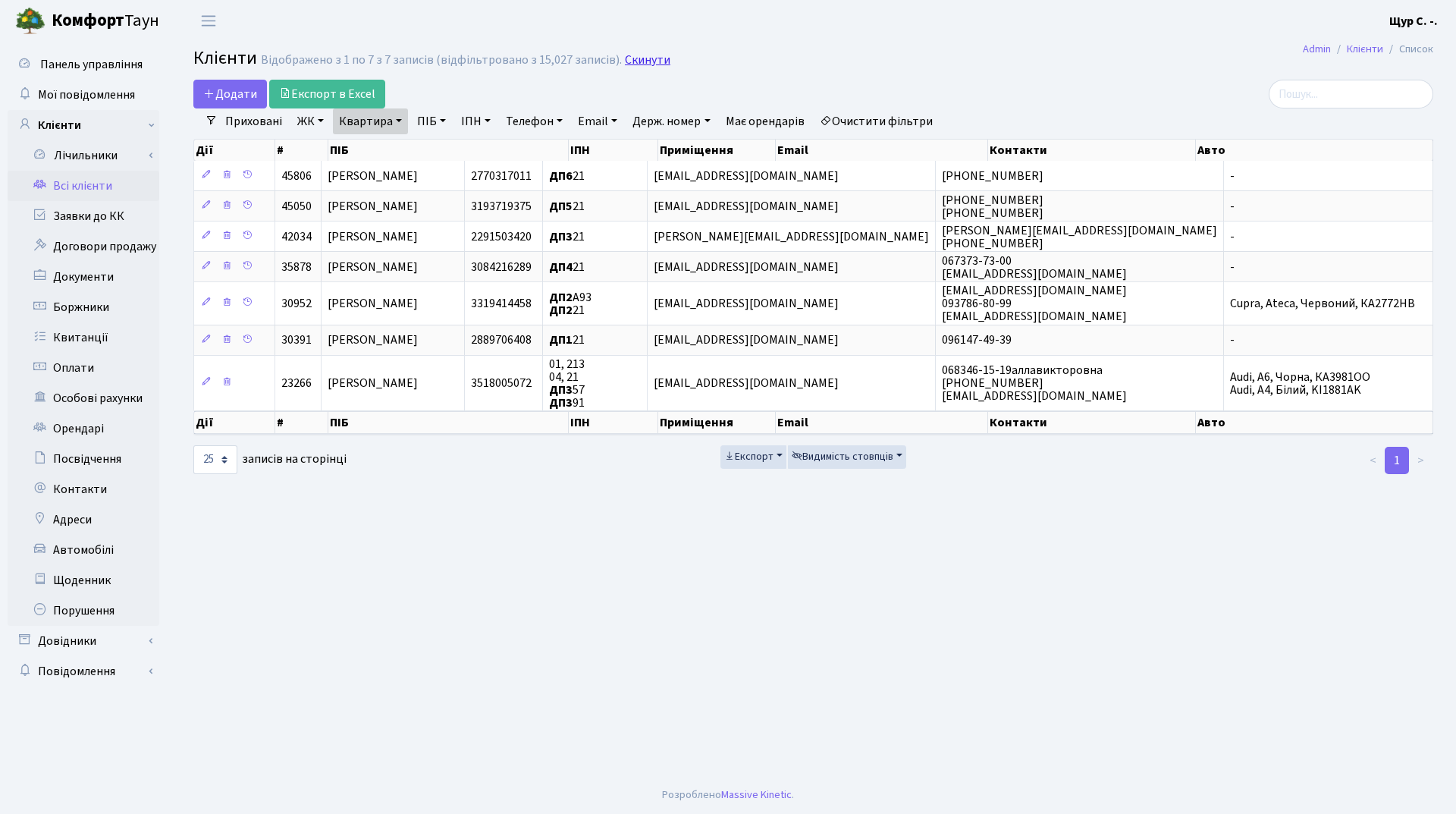
click at [633, 57] on link "Скинути" at bounding box center [647, 60] width 46 height 14
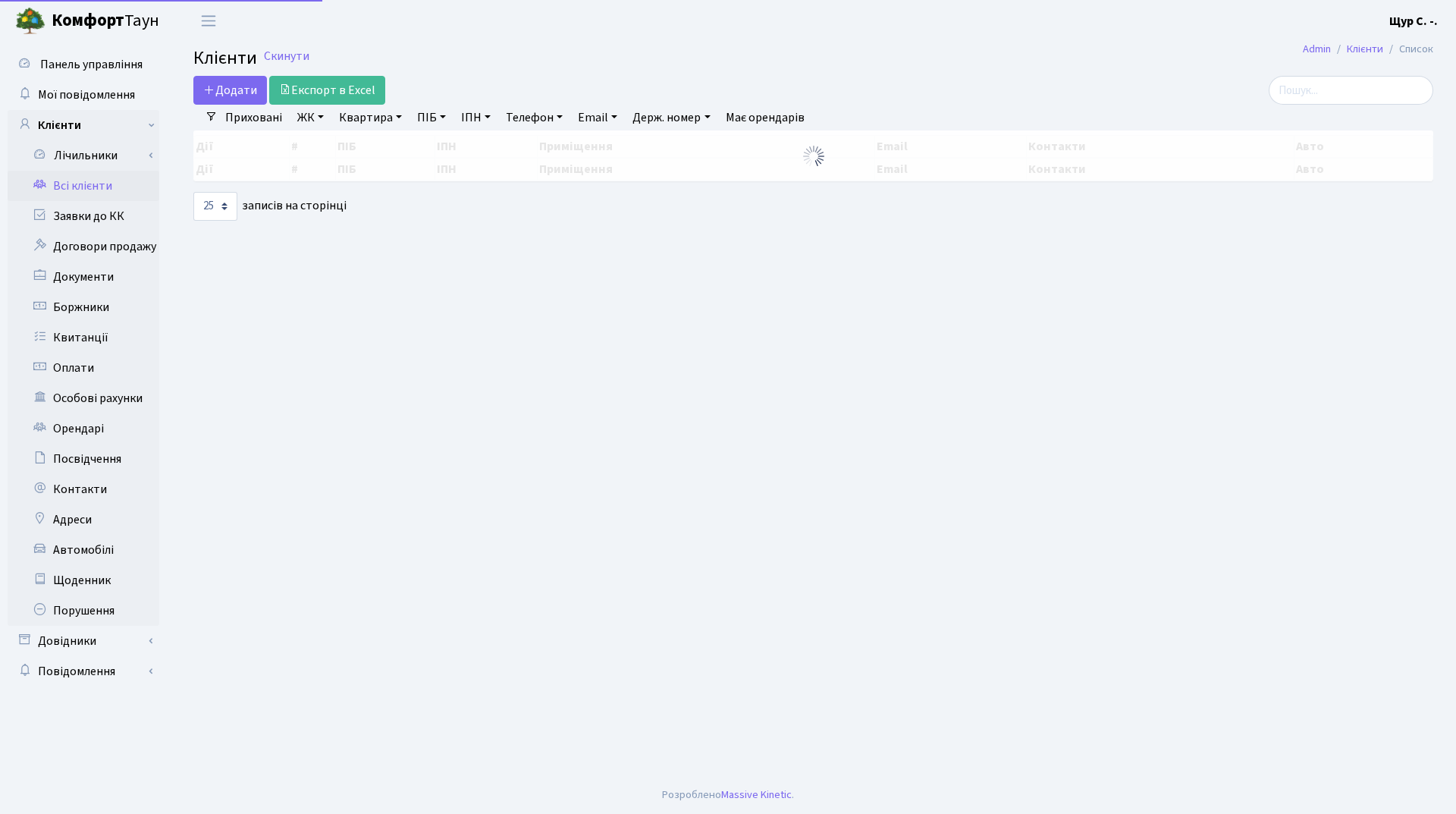
select select "25"
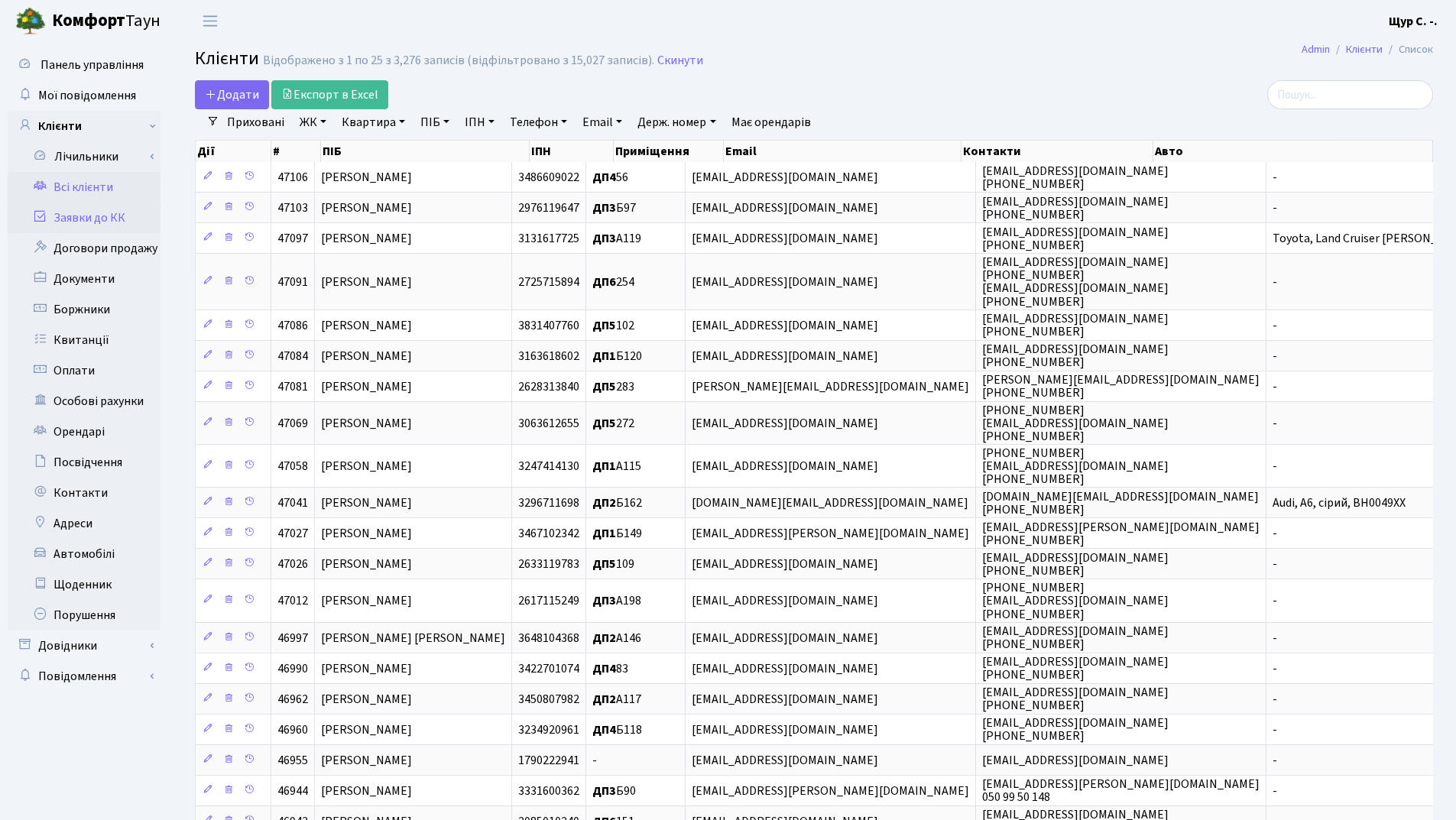
click at [71, 214] on link "Заявки до КК" at bounding box center [83, 218] width 153 height 31
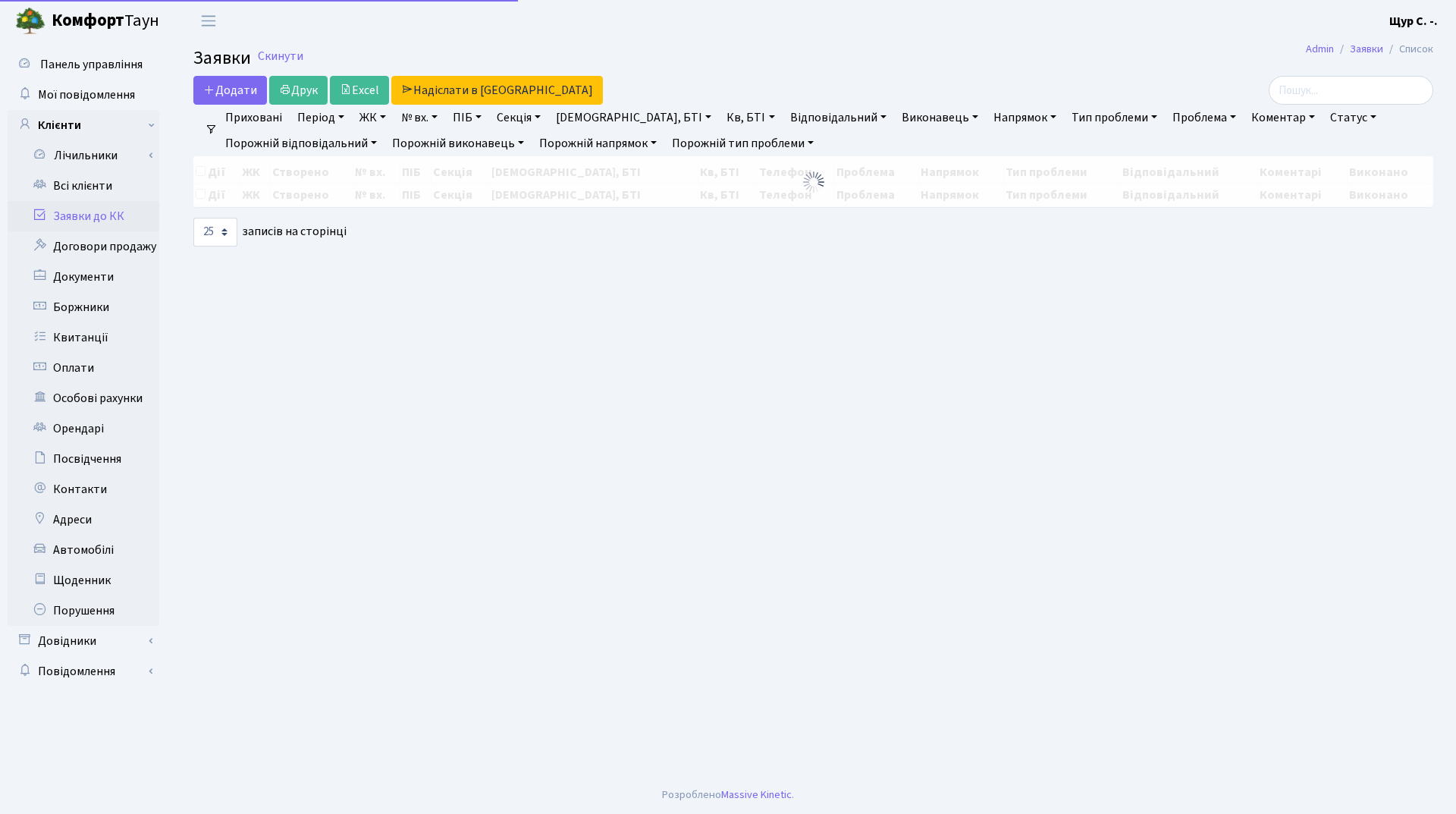
select select "25"
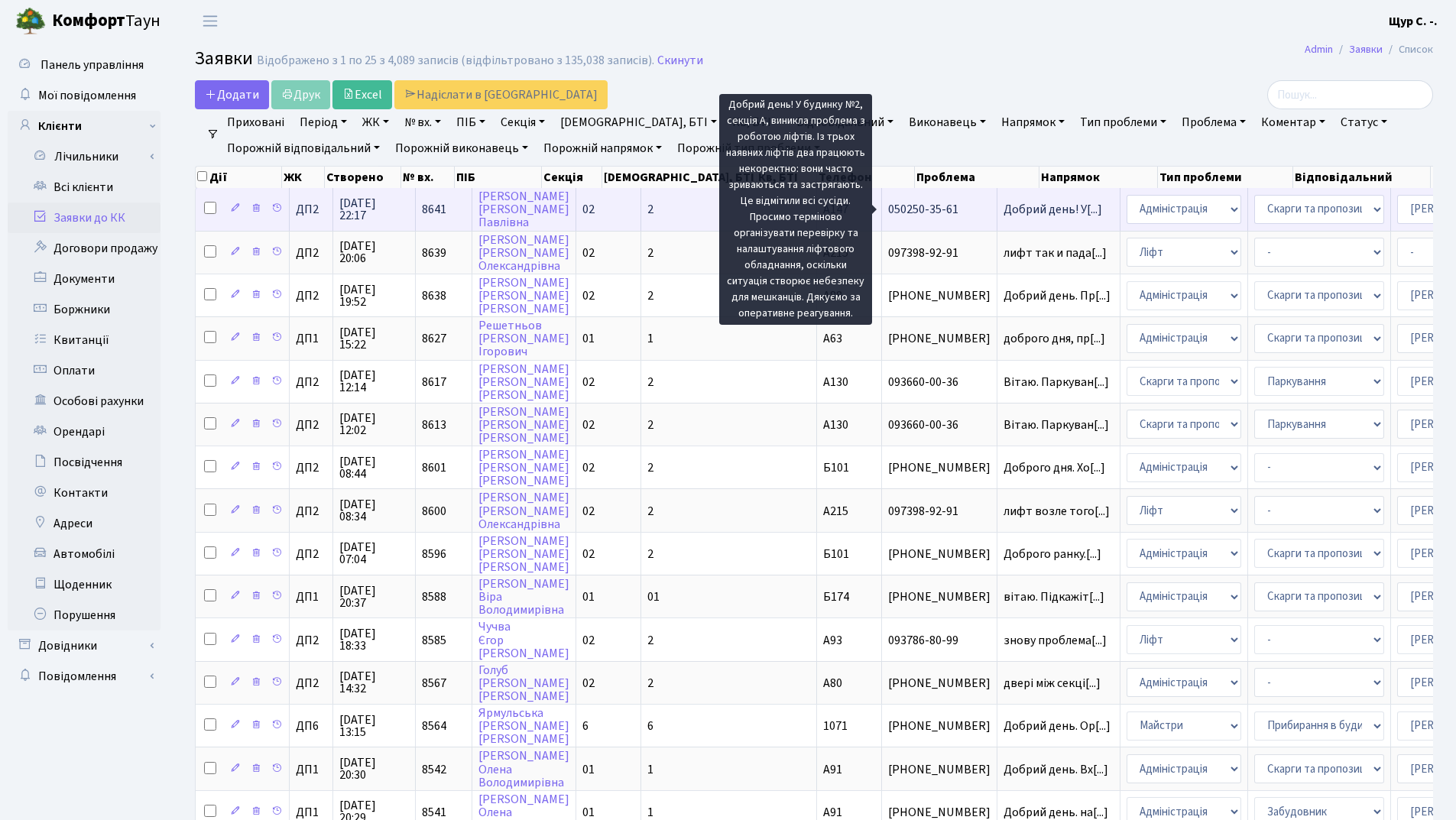
click at [1004, 208] on span "Добрий день! У[...]" at bounding box center [1053, 209] width 99 height 17
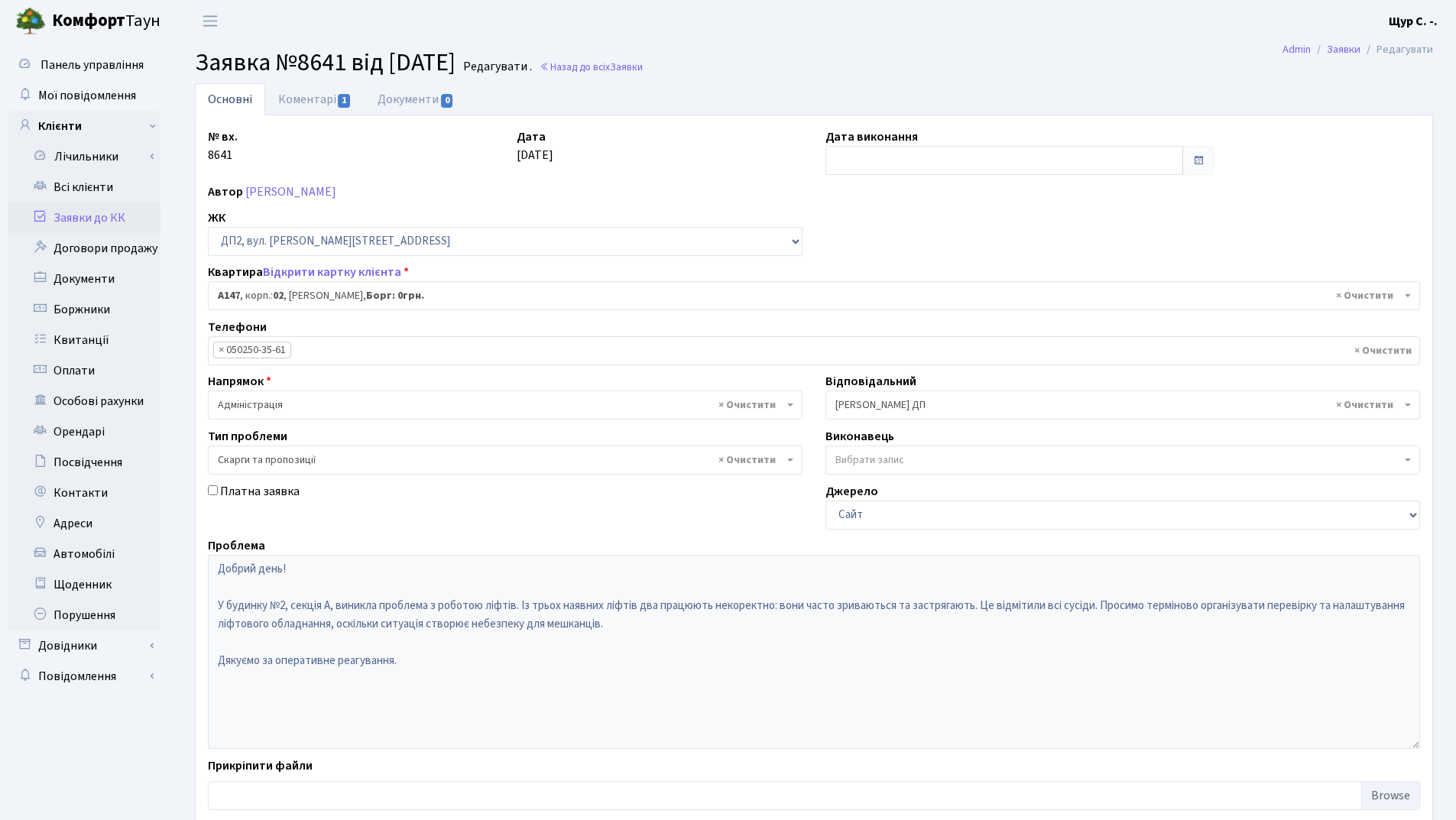
select select "31006"
select select "55"
click at [293, 107] on link "Коментарі 1" at bounding box center [315, 99] width 99 height 31
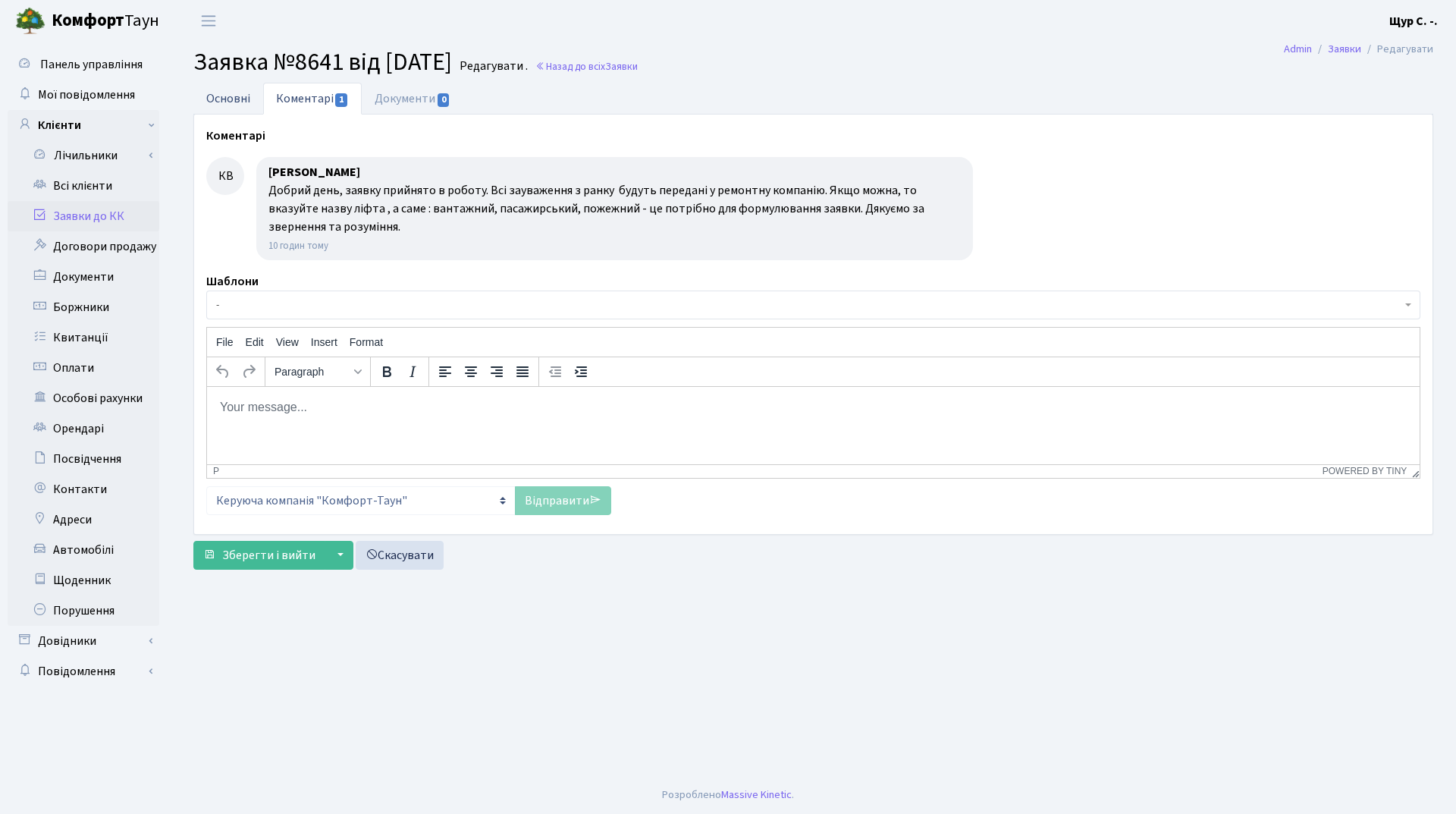
click at [207, 101] on link "Основні" at bounding box center [228, 98] width 70 height 31
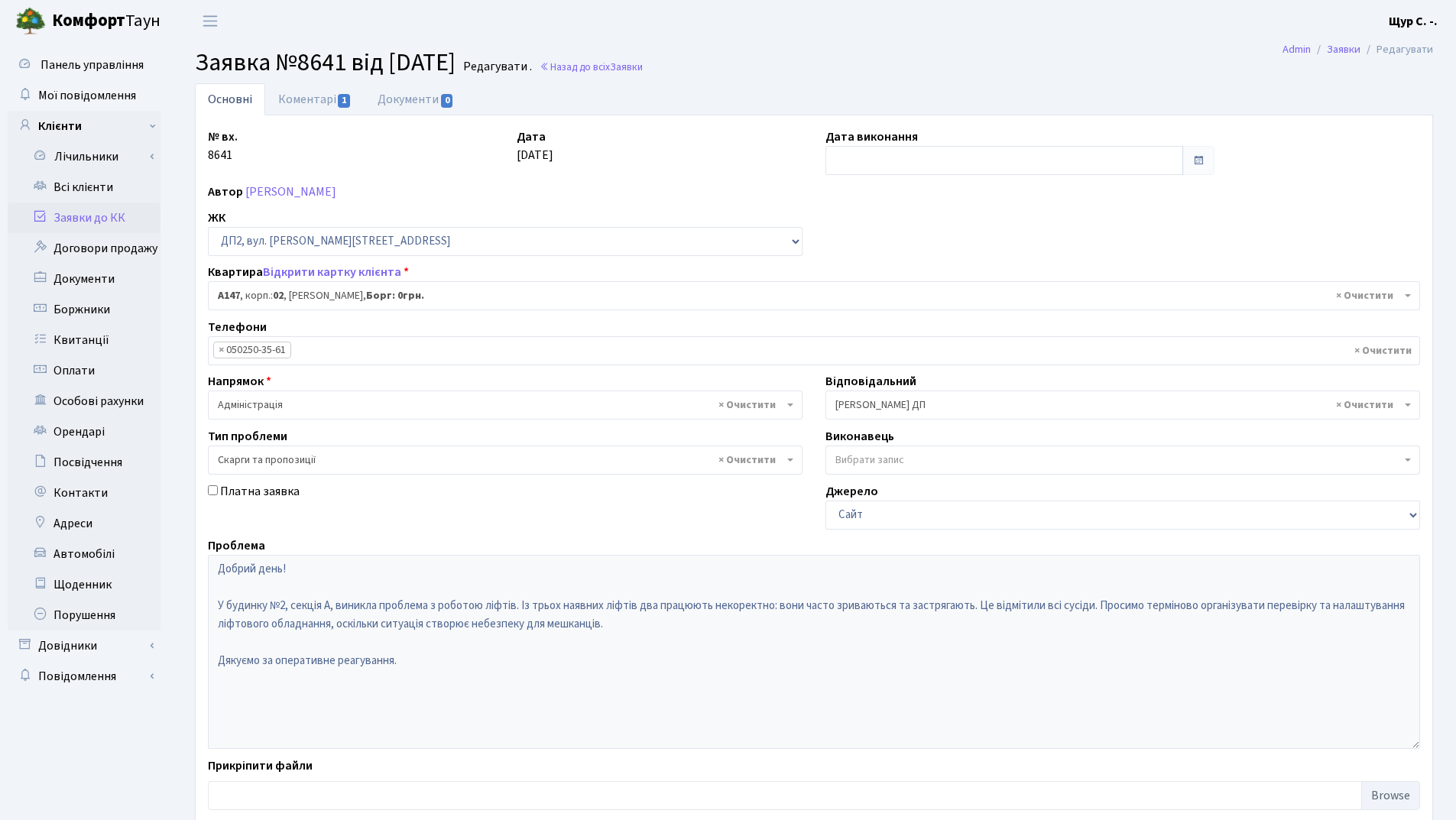
click at [114, 217] on link "Заявки до КК" at bounding box center [83, 218] width 153 height 31
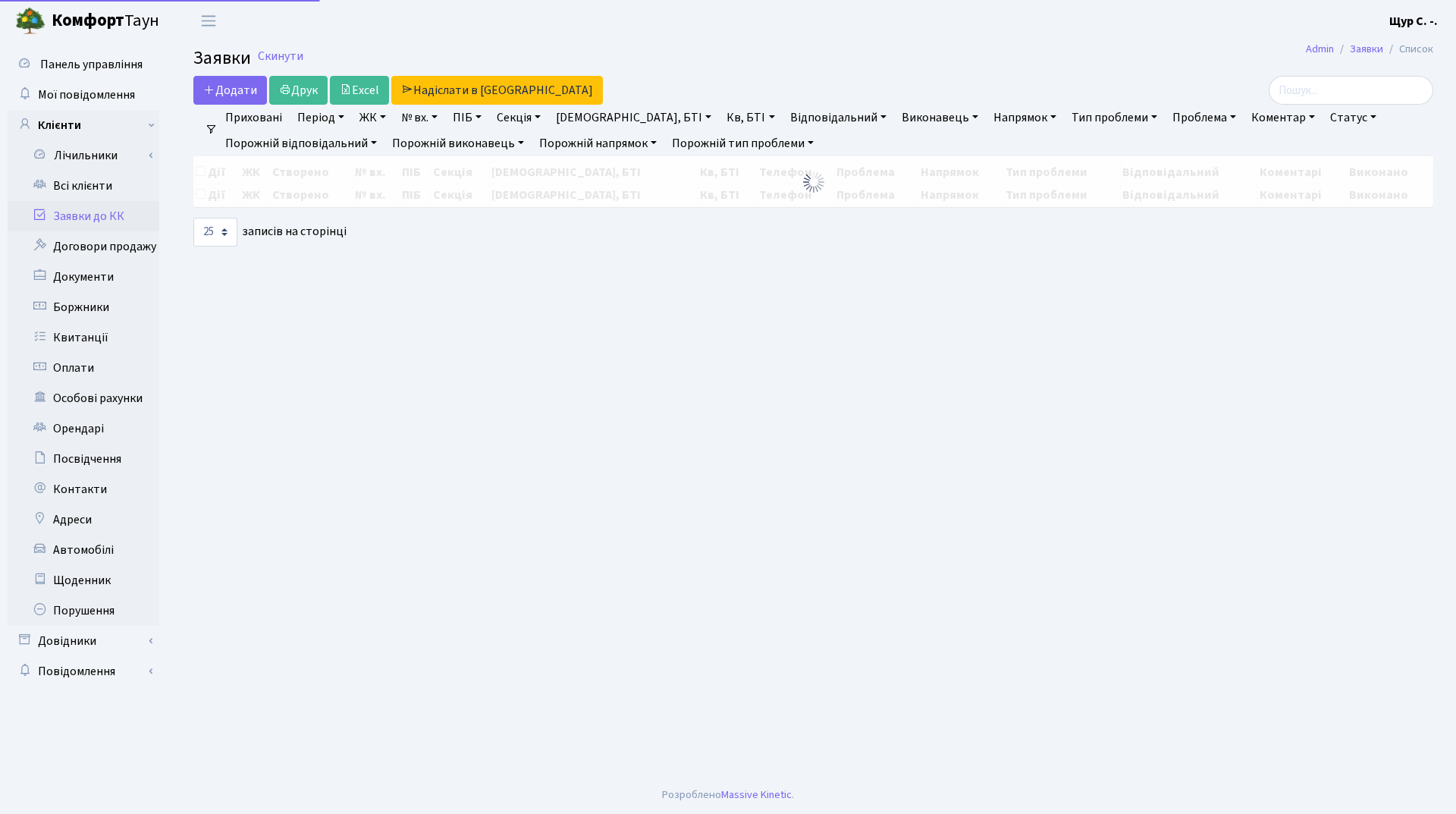
select select "25"
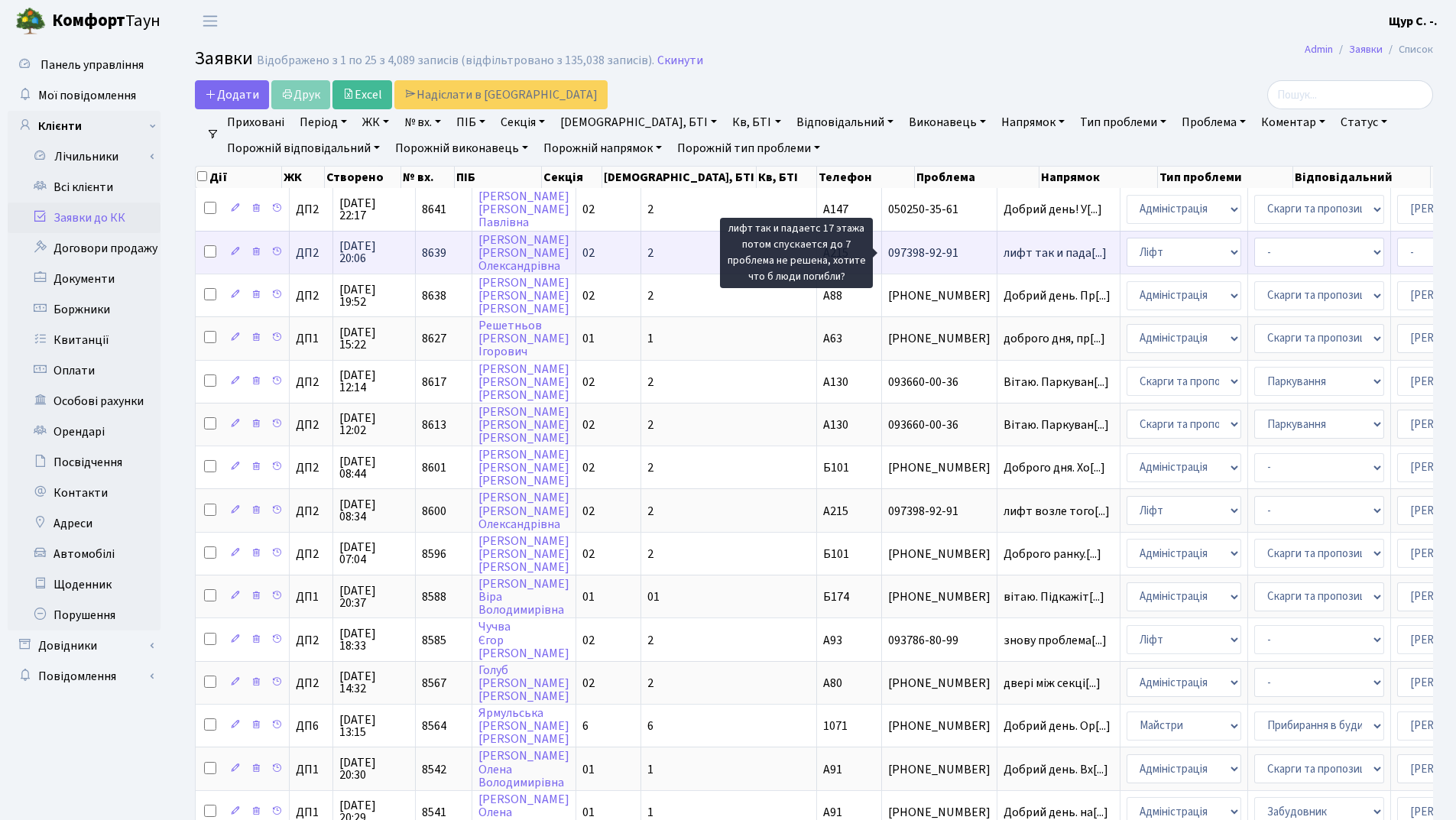
click at [1004, 256] on span "лифт так и пада[...]" at bounding box center [1055, 253] width 103 height 17
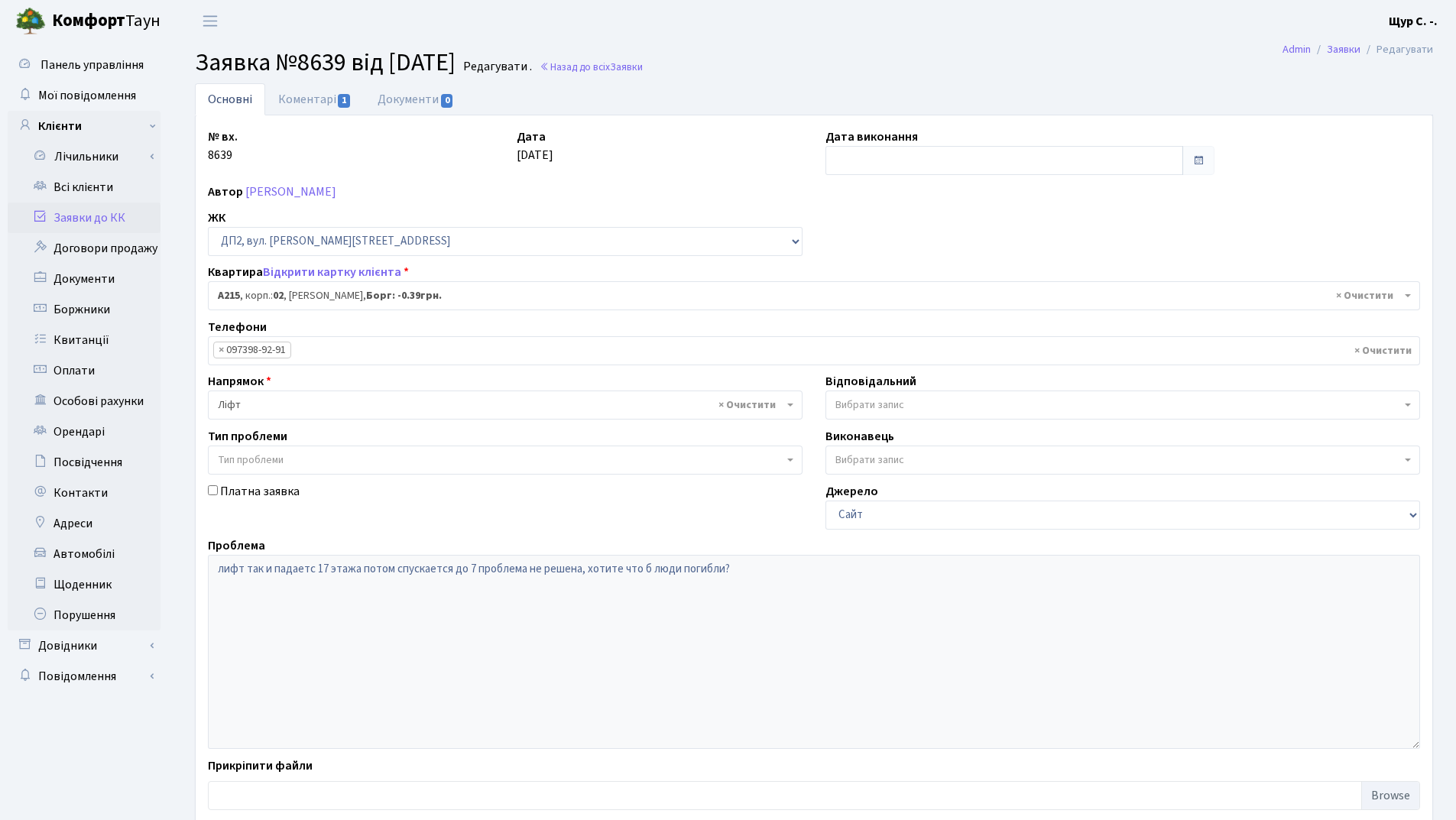
select select "31204"
click at [292, 97] on link "Коментарі 1" at bounding box center [315, 99] width 99 height 31
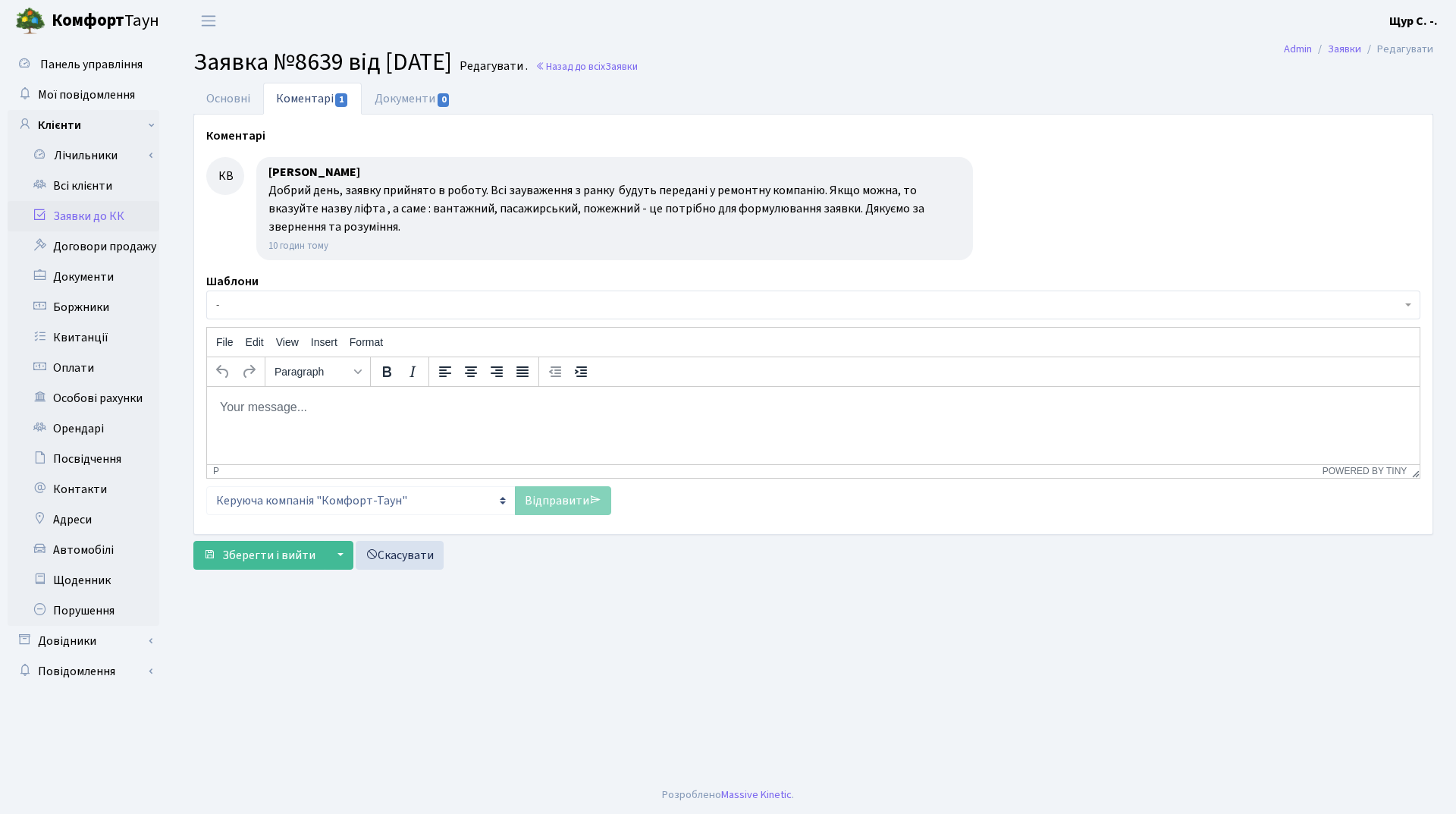
click at [91, 217] on link "Заявки до КК" at bounding box center [83, 216] width 152 height 31
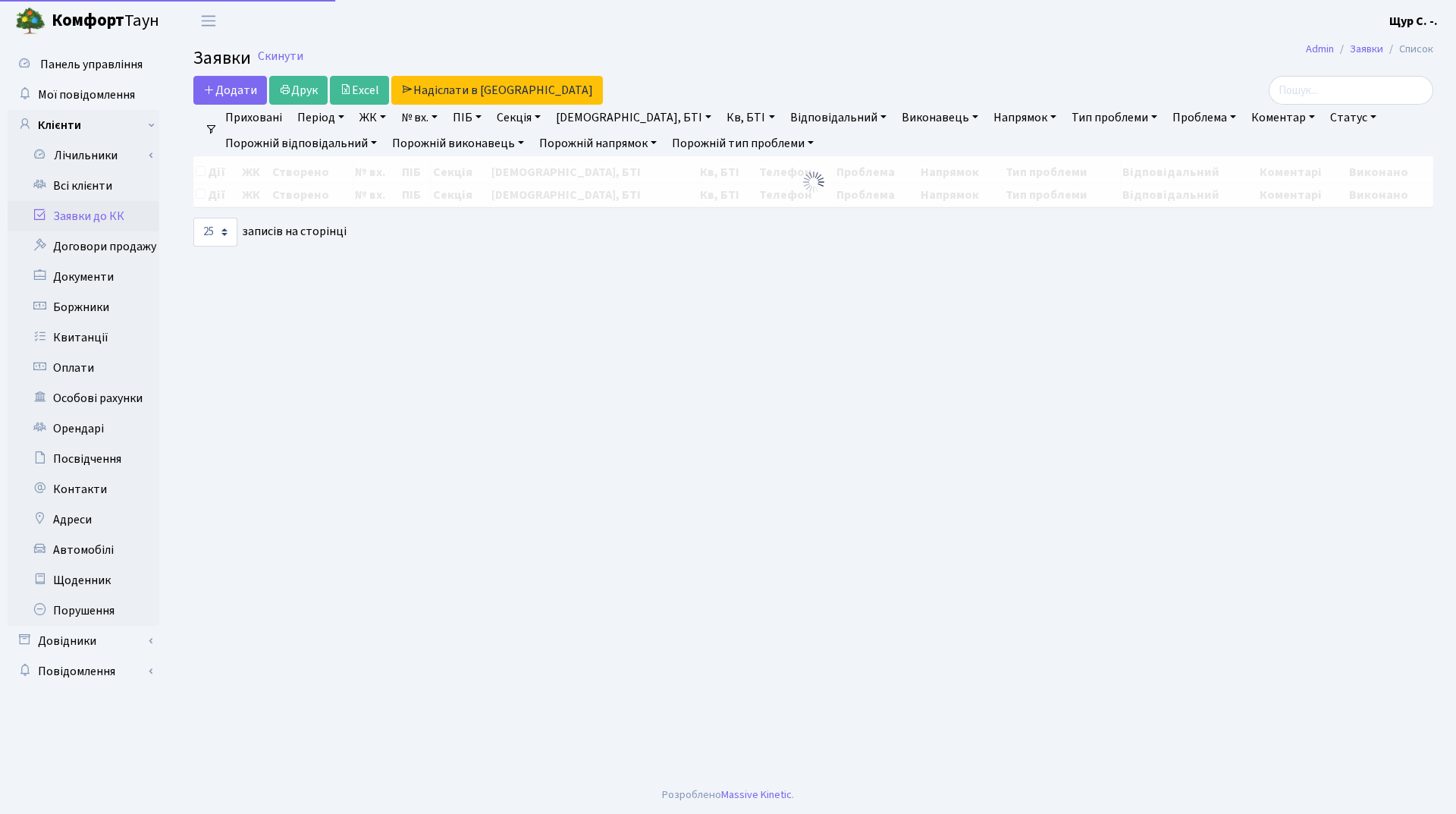
select select "25"
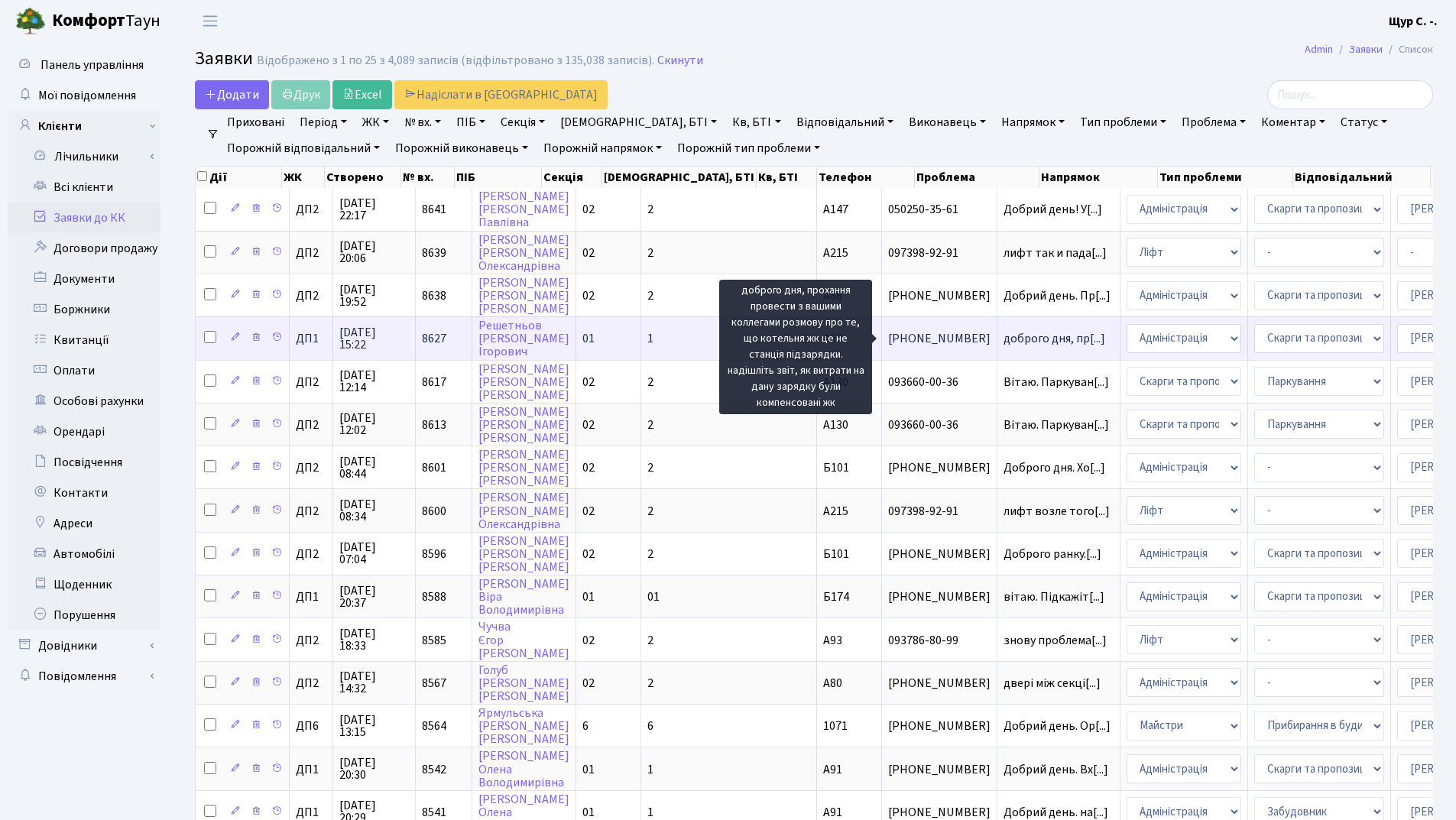
click at [1004, 341] on span "доброго дня, пр[...]" at bounding box center [1054, 339] width 101 height 17
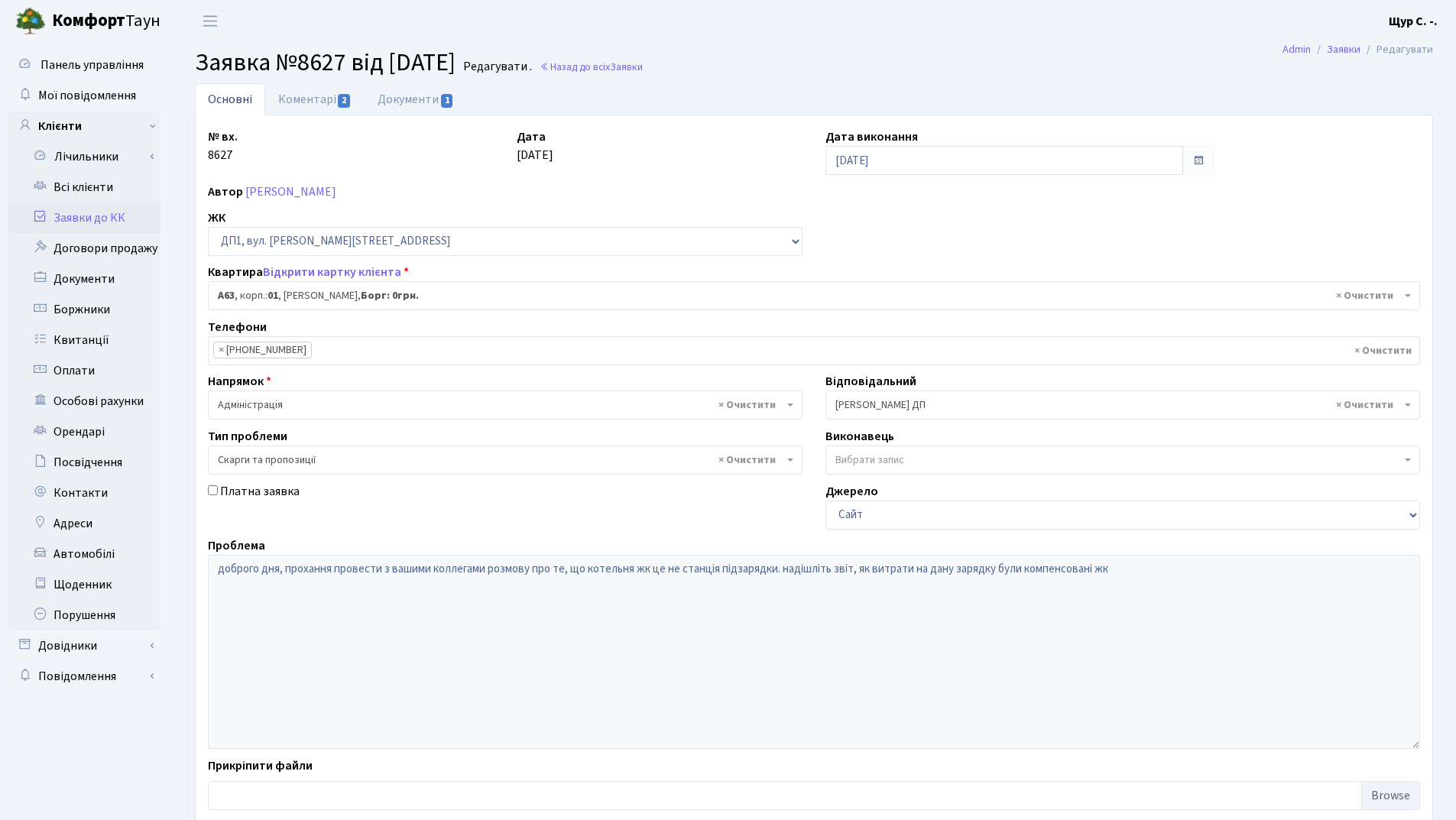
select select "29641"
select select "55"
click at [80, 217] on link "Заявки до КК" at bounding box center [83, 218] width 153 height 31
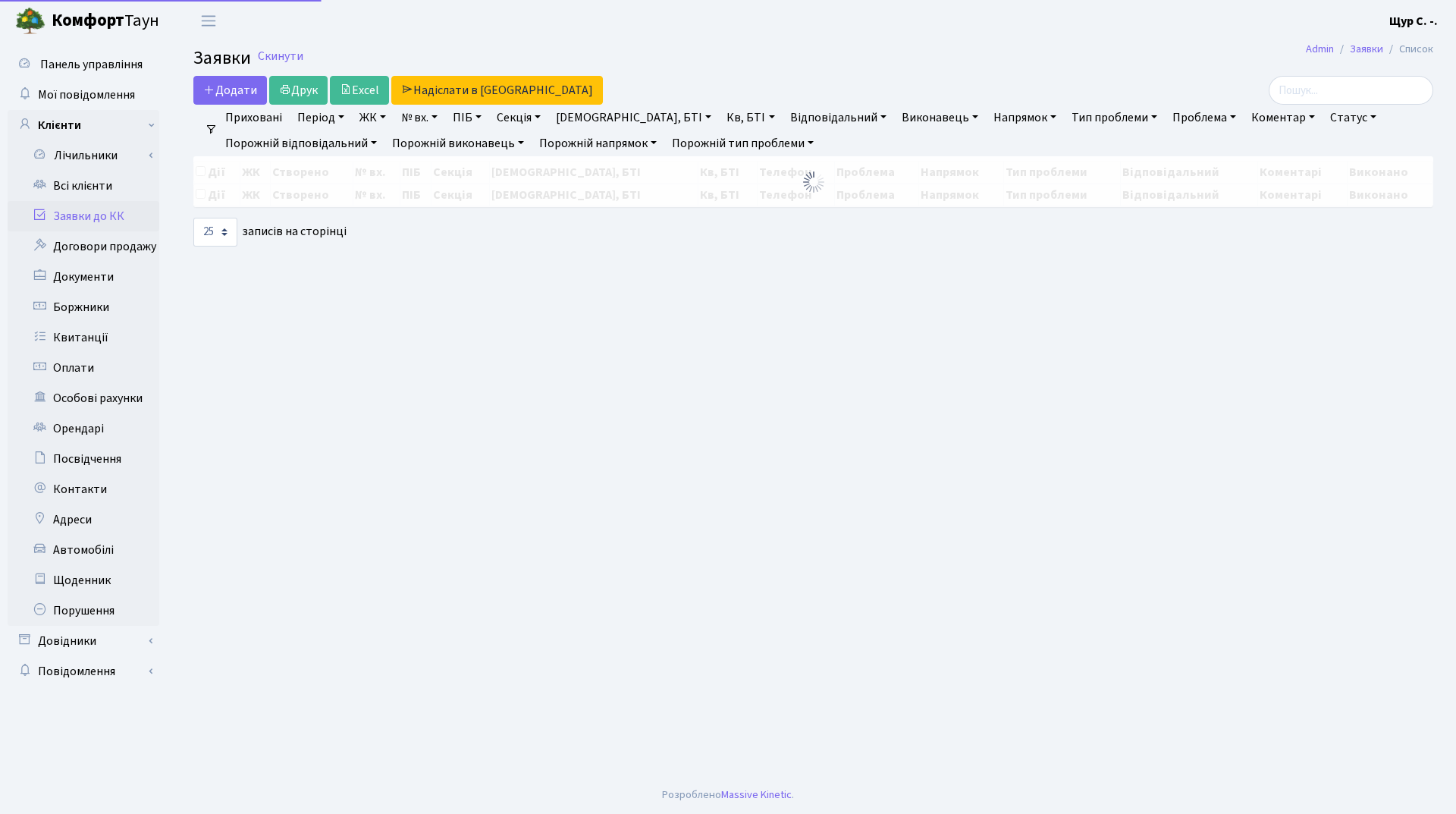
select select "25"
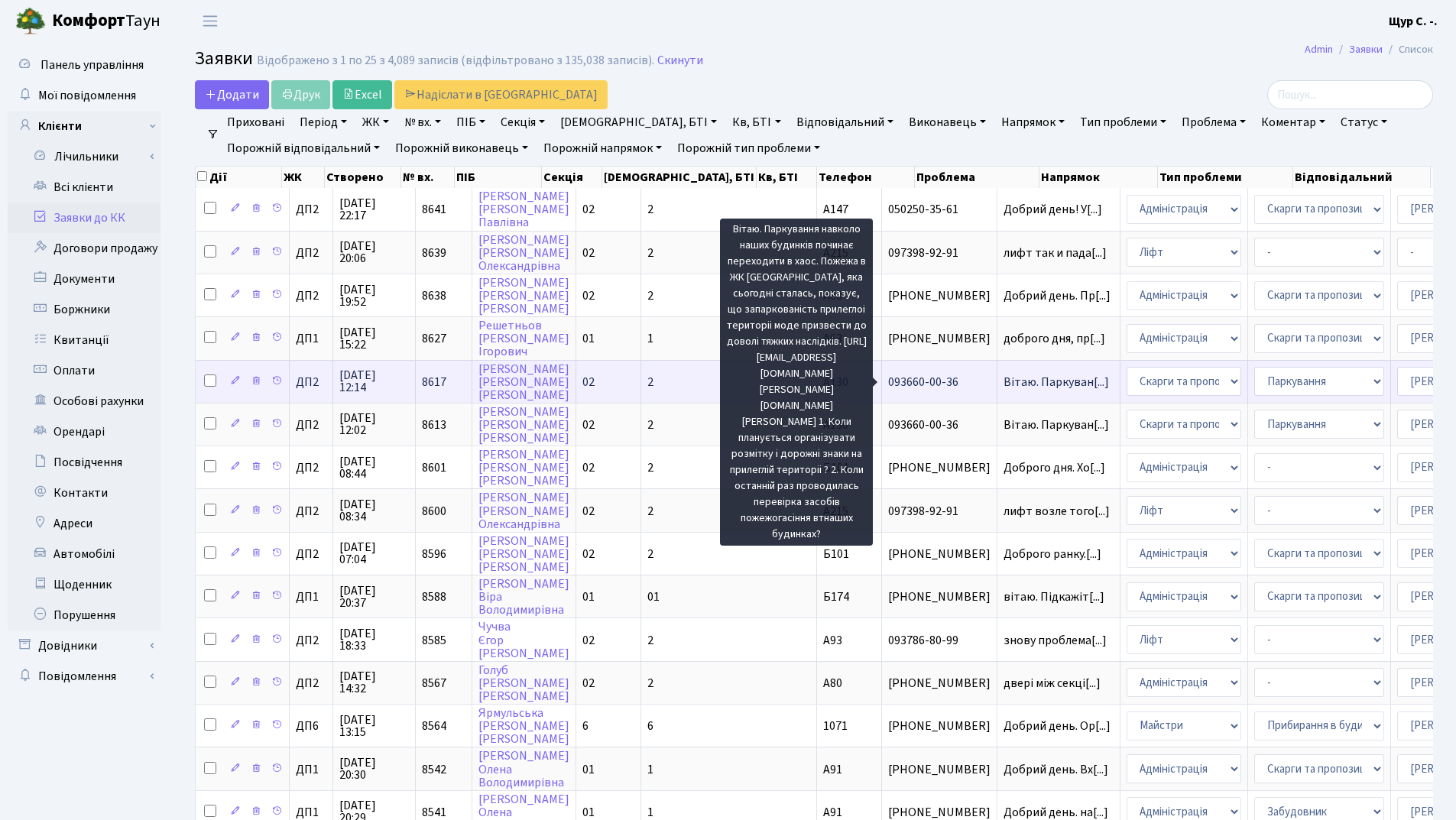
click at [1004, 387] on span "Вітаю. Паркуван[...]" at bounding box center [1056, 382] width 105 height 17
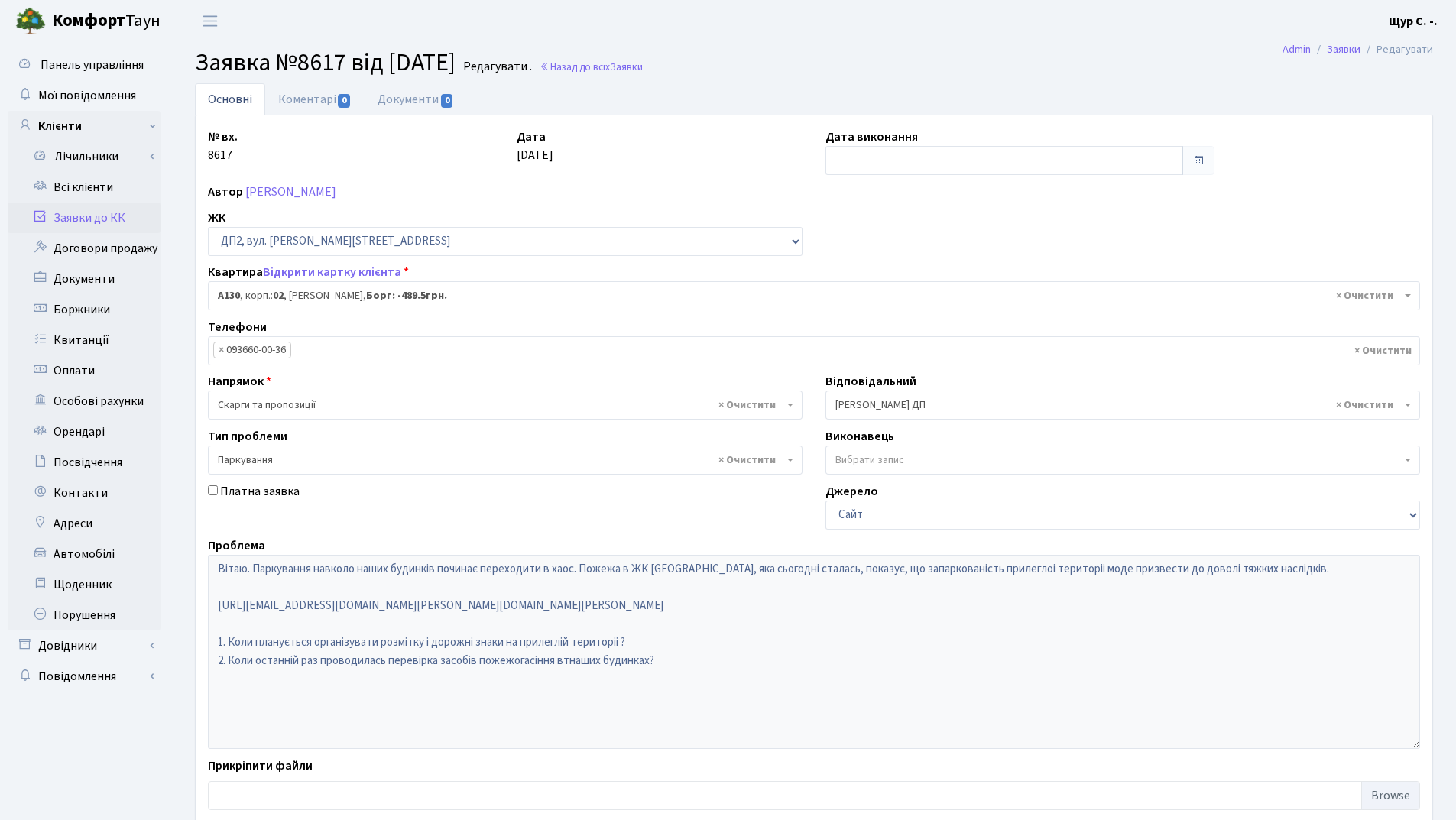
select select "30955"
select select "66"
click at [93, 191] on link "Всі клієнти" at bounding box center [83, 187] width 153 height 31
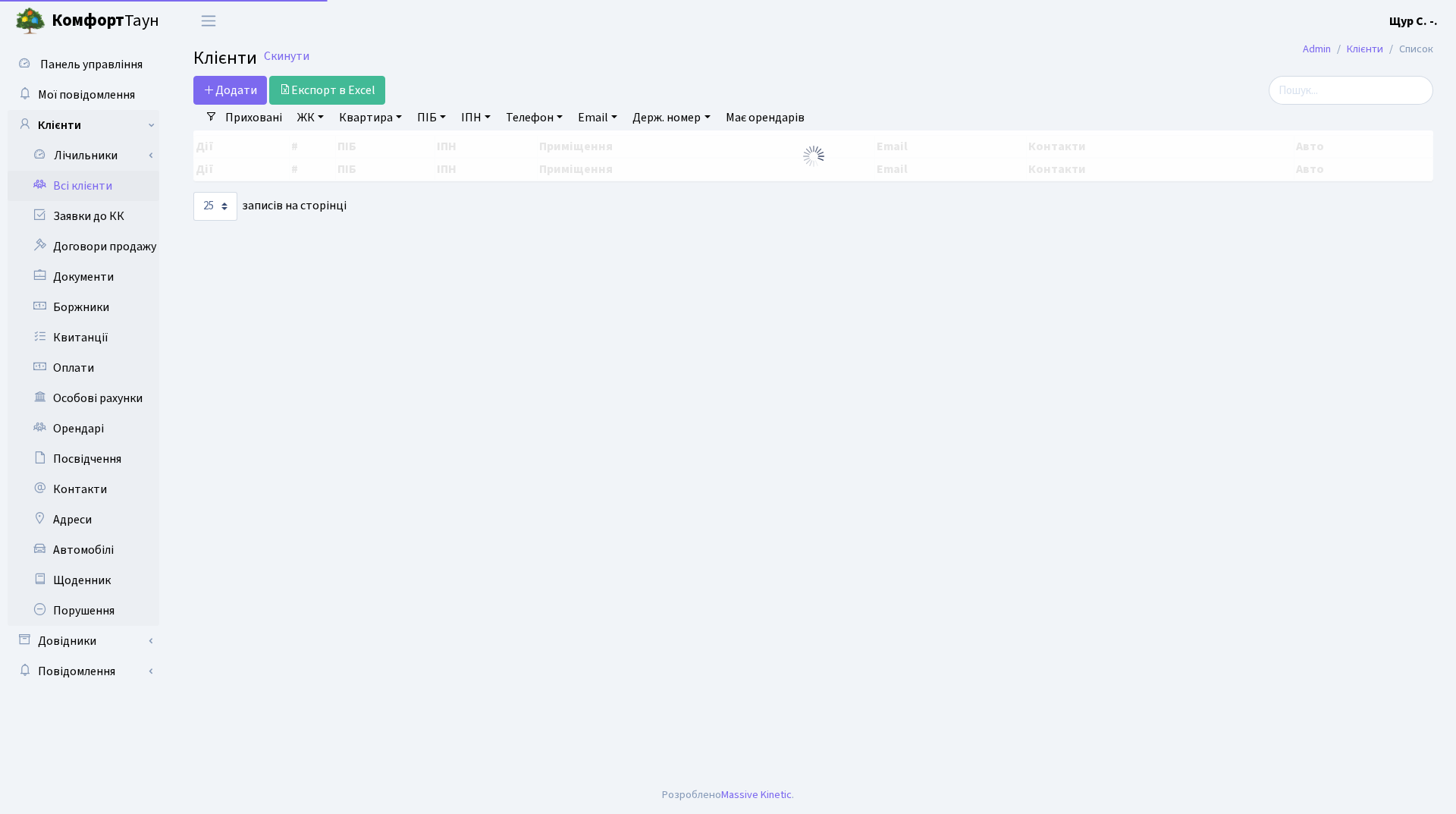
select select "25"
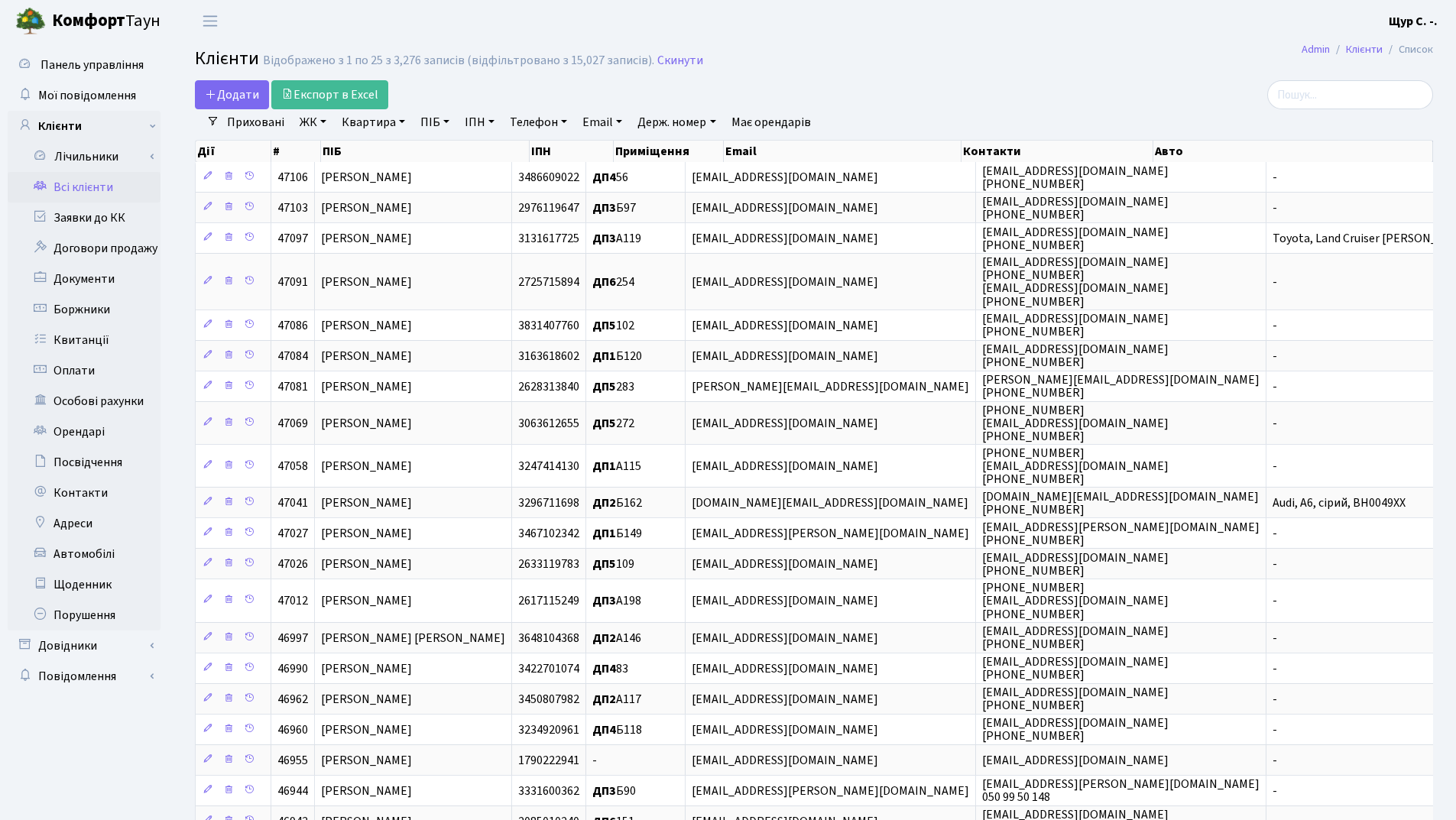
click at [352, 132] on link "Квартира" at bounding box center [373, 123] width 76 height 26
type input "1005"
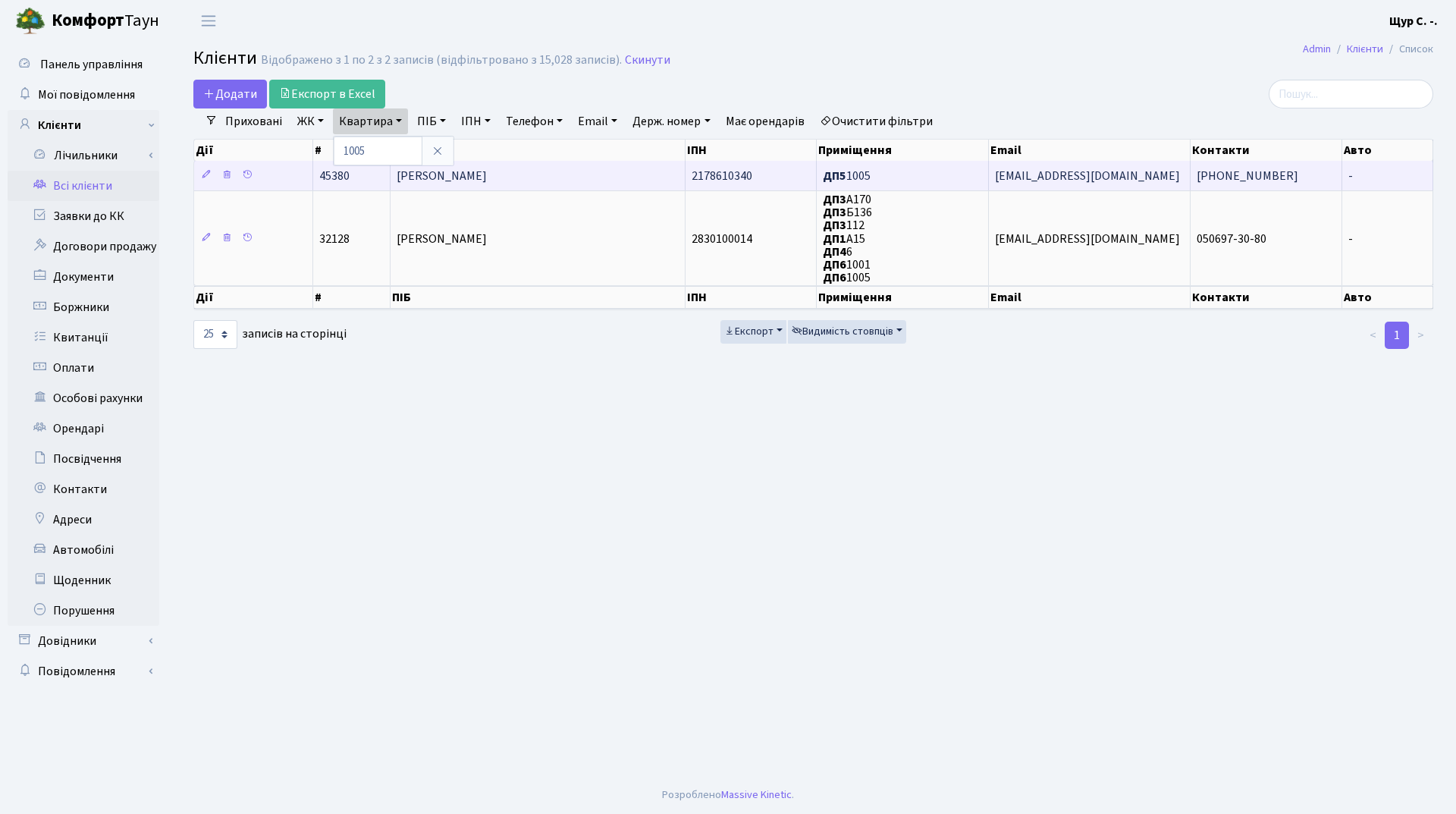
click at [535, 182] on td "Волкова Надія Іванівна" at bounding box center [539, 176] width 296 height 30
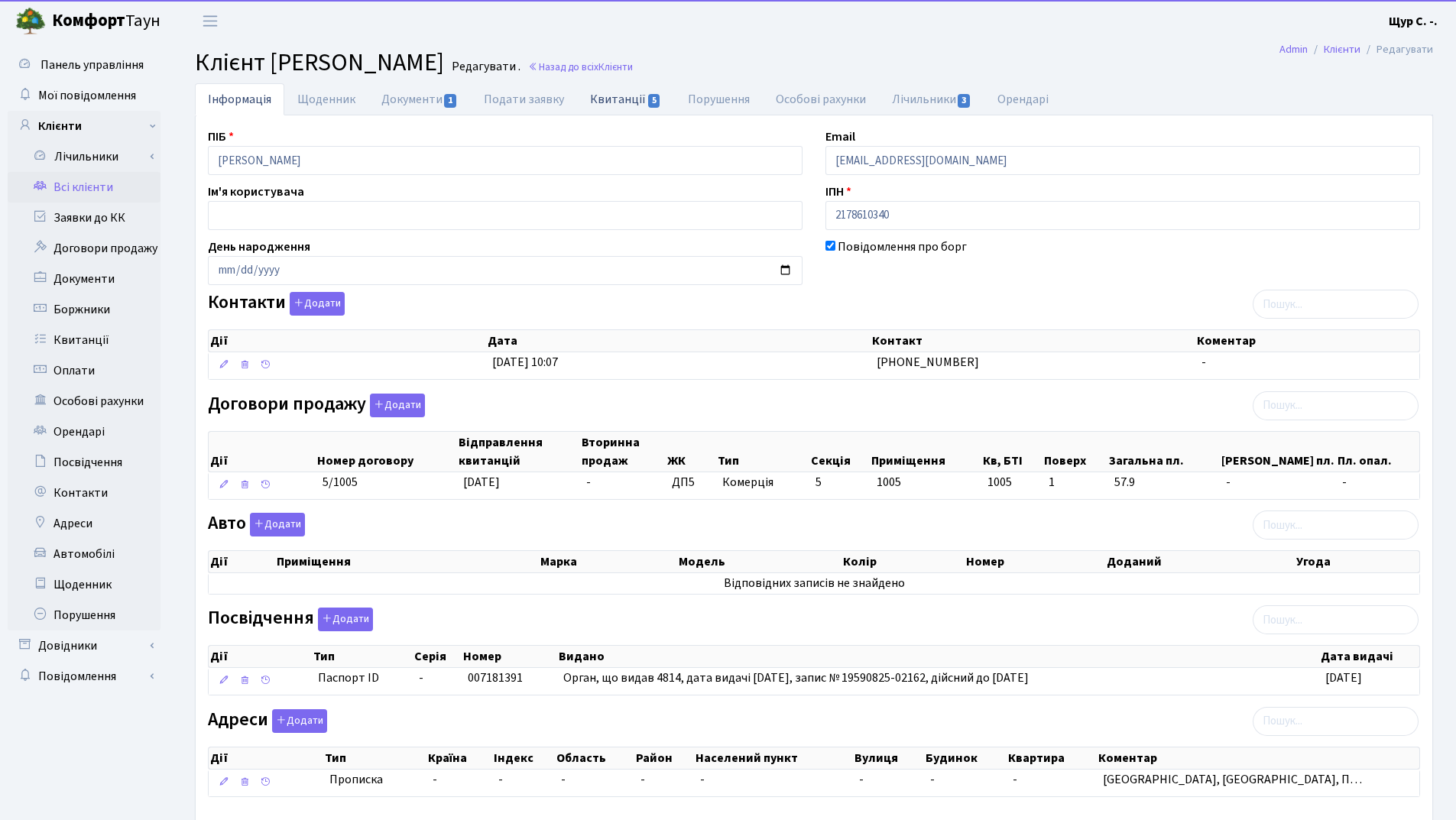
click at [616, 101] on link "Квитанції 5" at bounding box center [625, 99] width 97 height 31
select select "25"
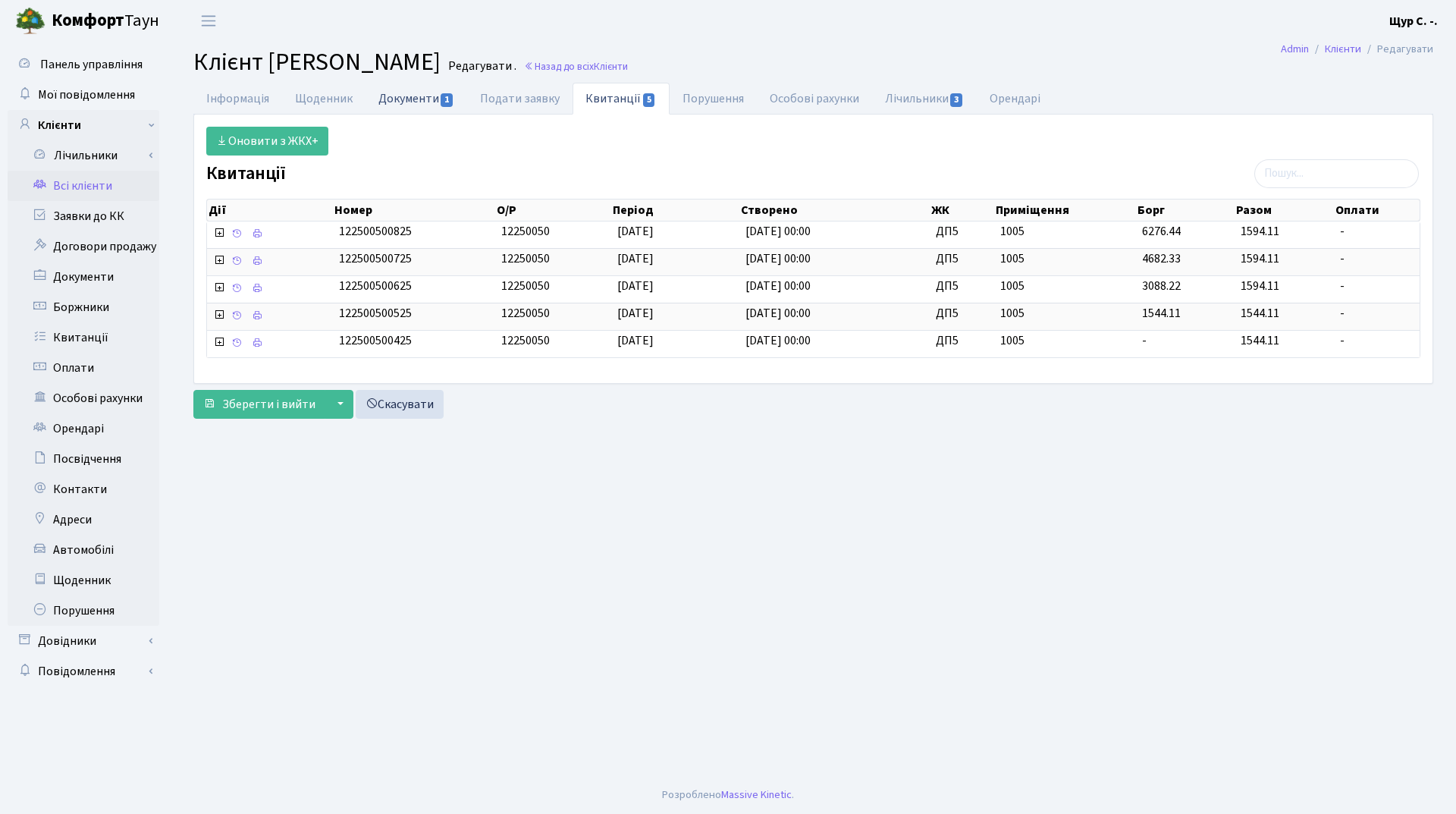
click at [415, 92] on link "Документи 1" at bounding box center [416, 98] width 101 height 31
select select "25"
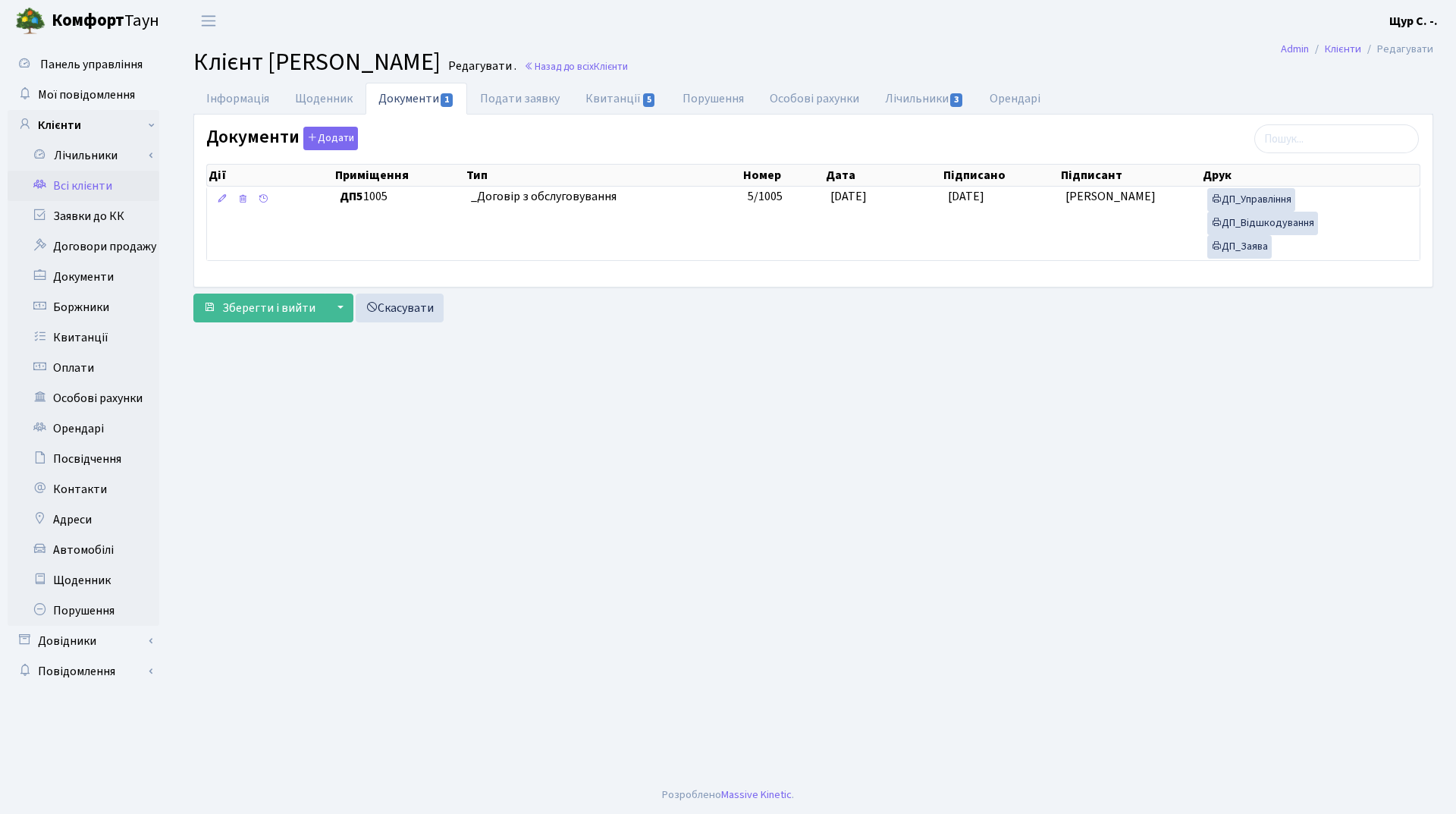
click at [108, 185] on link "Всі клієнти" at bounding box center [83, 185] width 152 height 31
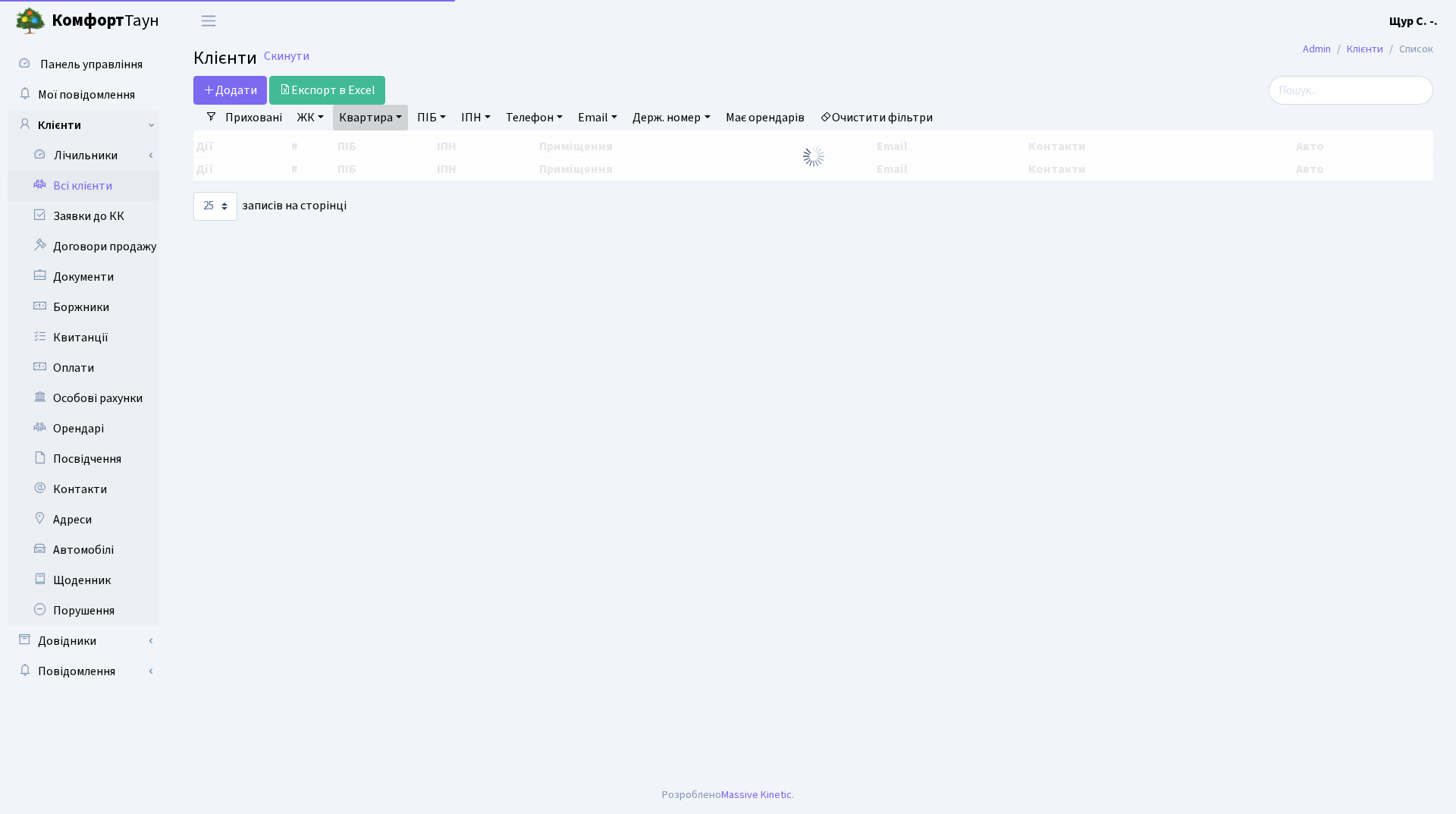
select select "25"
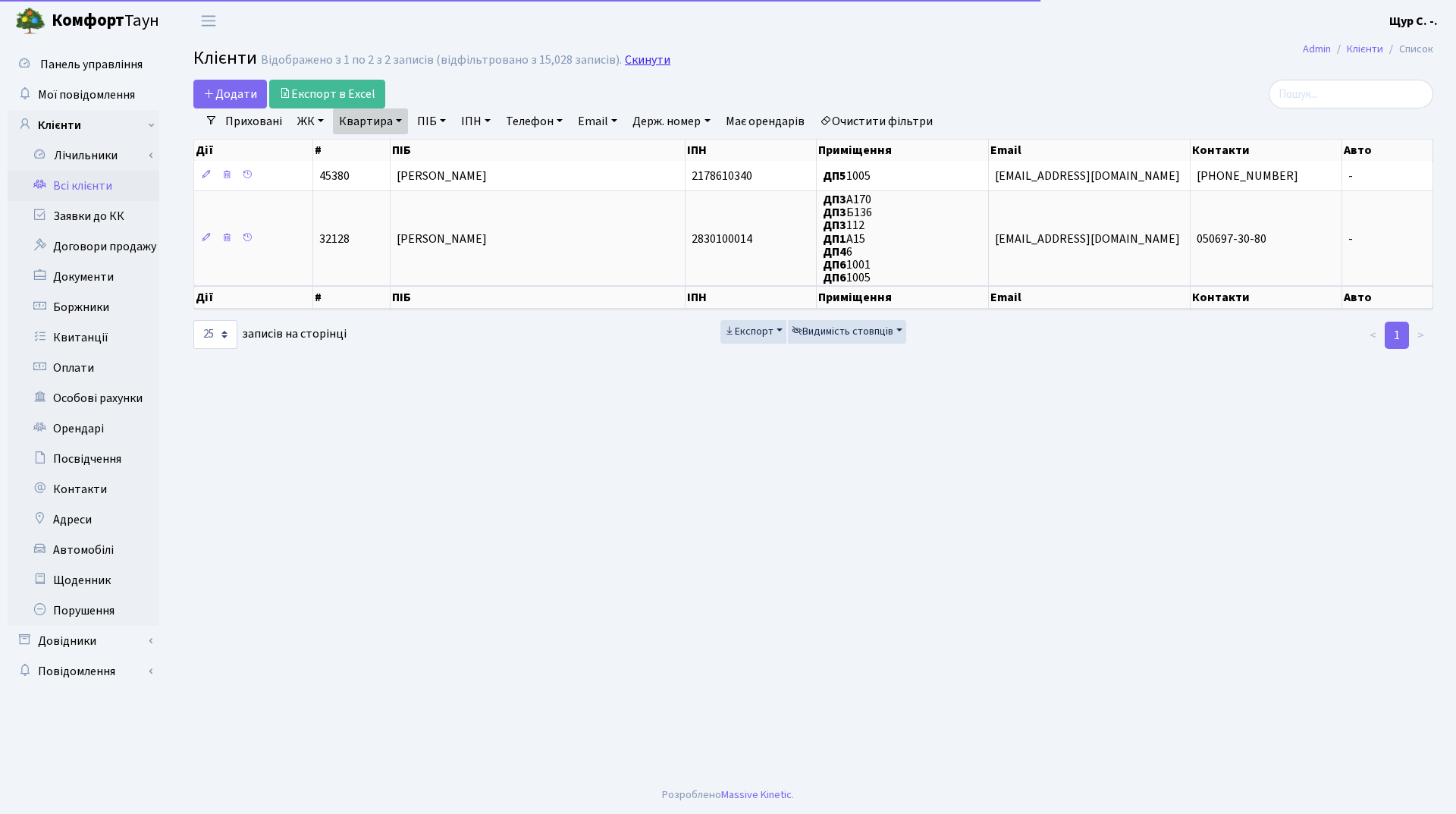
click at [637, 63] on link "Скинути" at bounding box center [647, 60] width 46 height 14
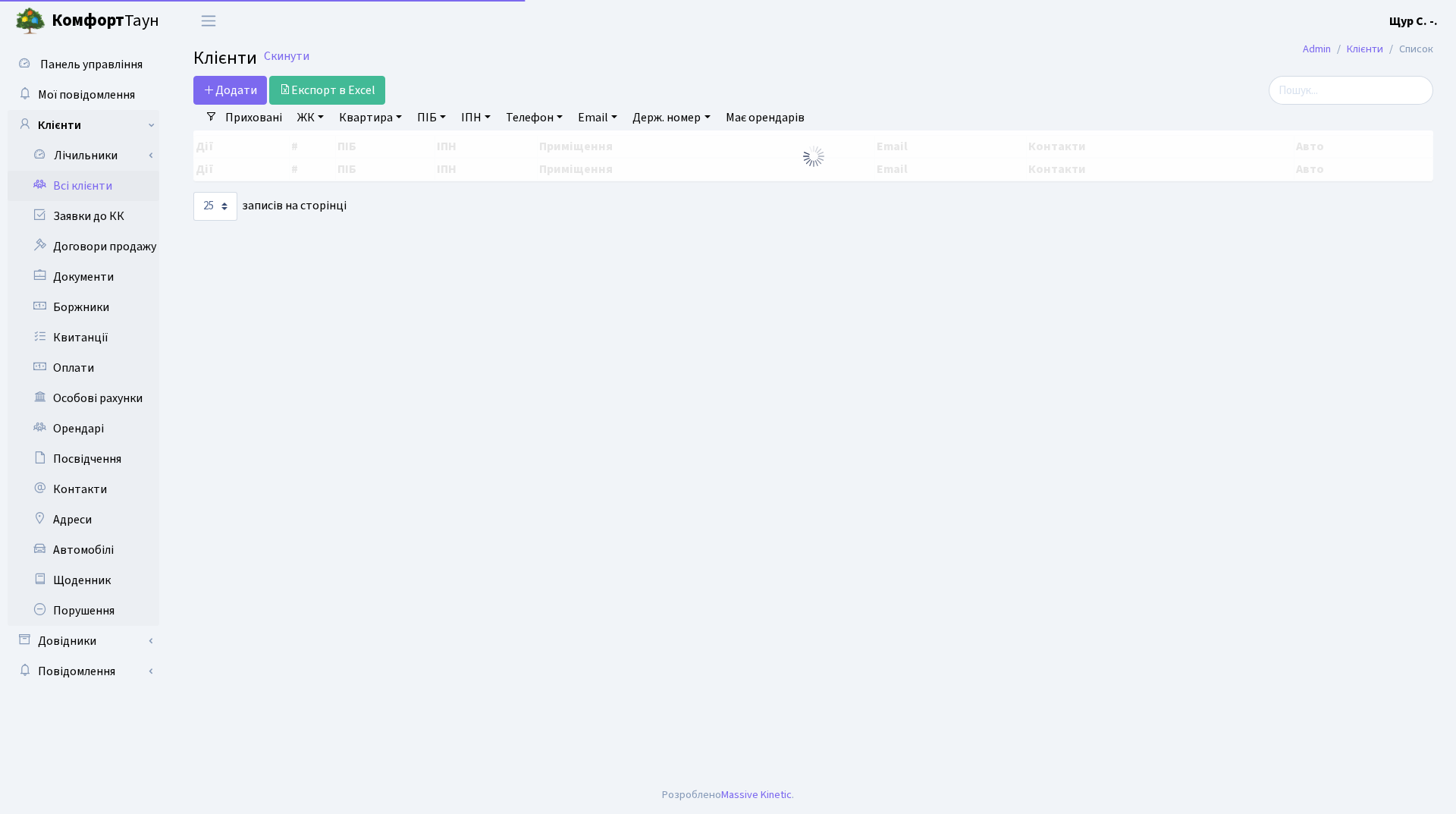
select select "25"
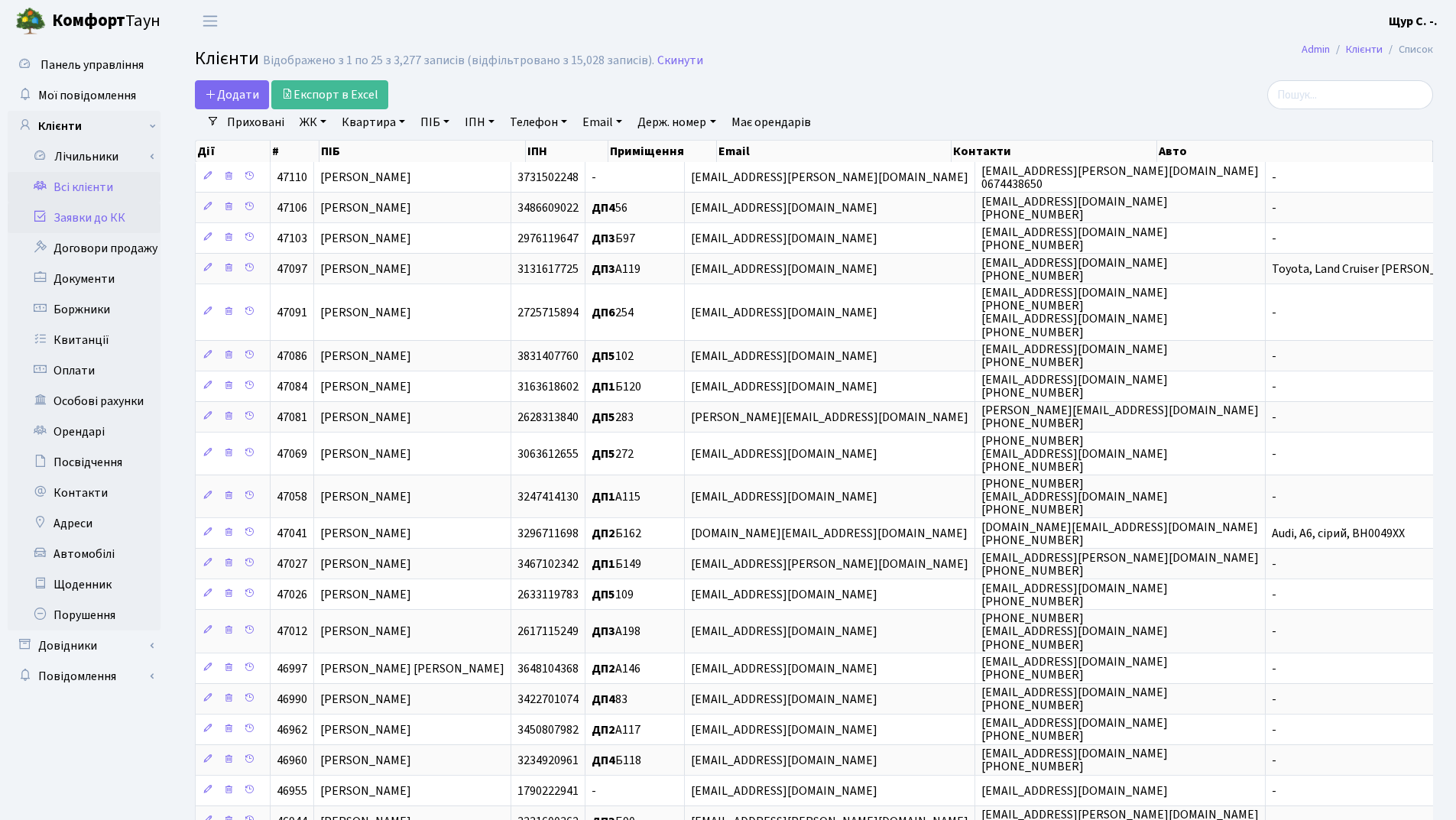
click at [95, 222] on link "Заявки до КК" at bounding box center [83, 218] width 153 height 31
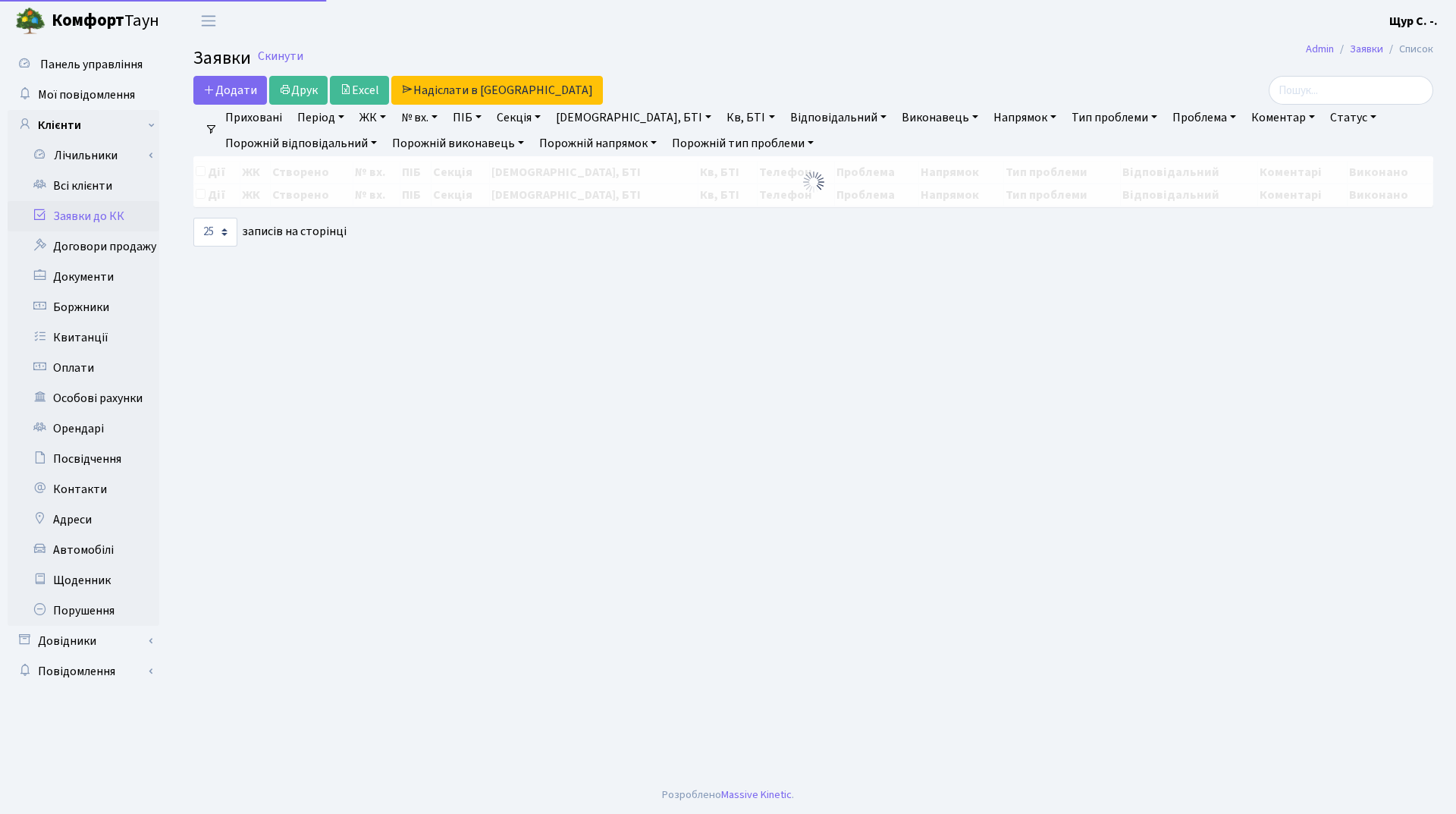
select select "25"
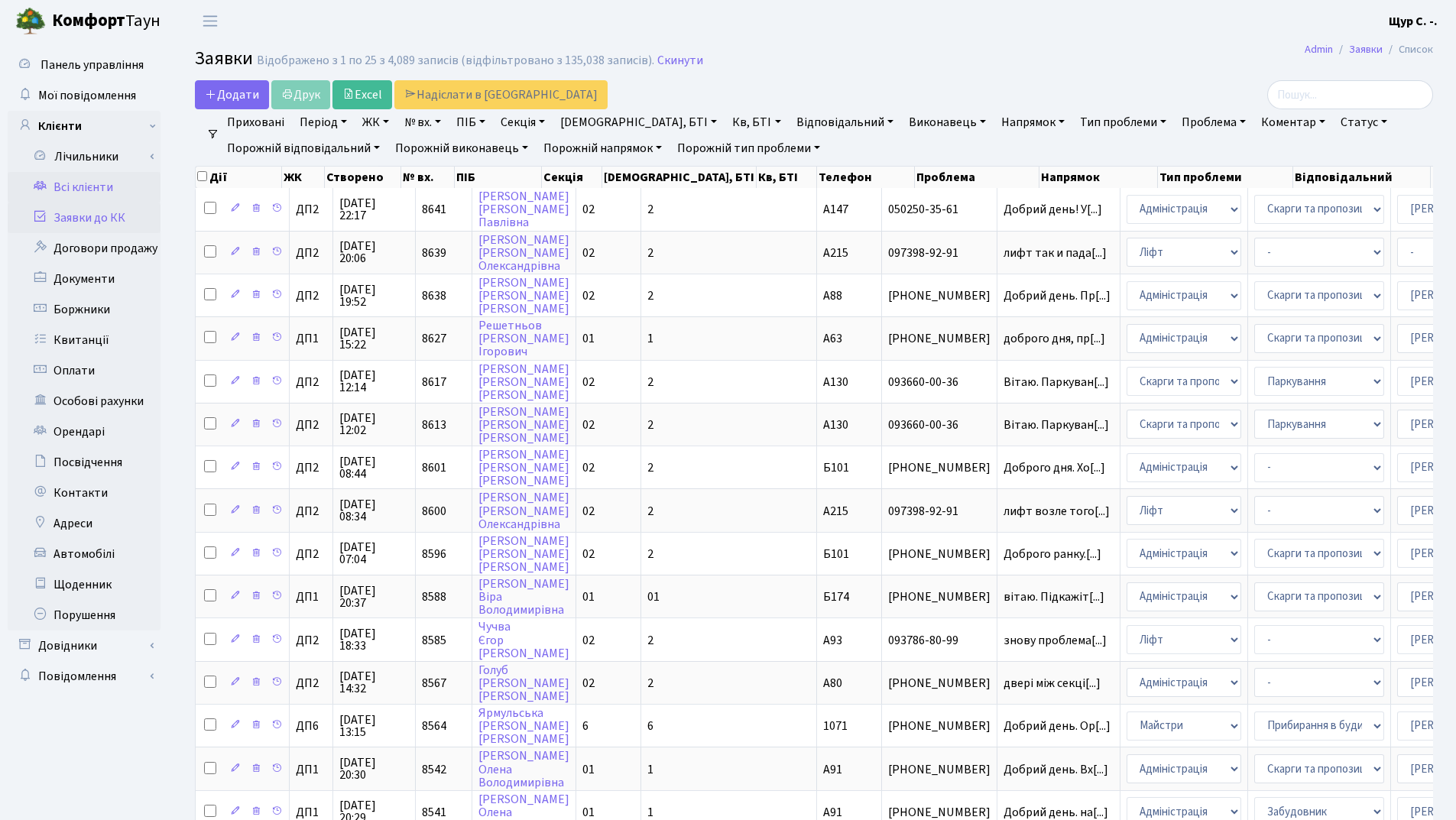
click at [68, 184] on link "Всі клієнти" at bounding box center [83, 187] width 153 height 31
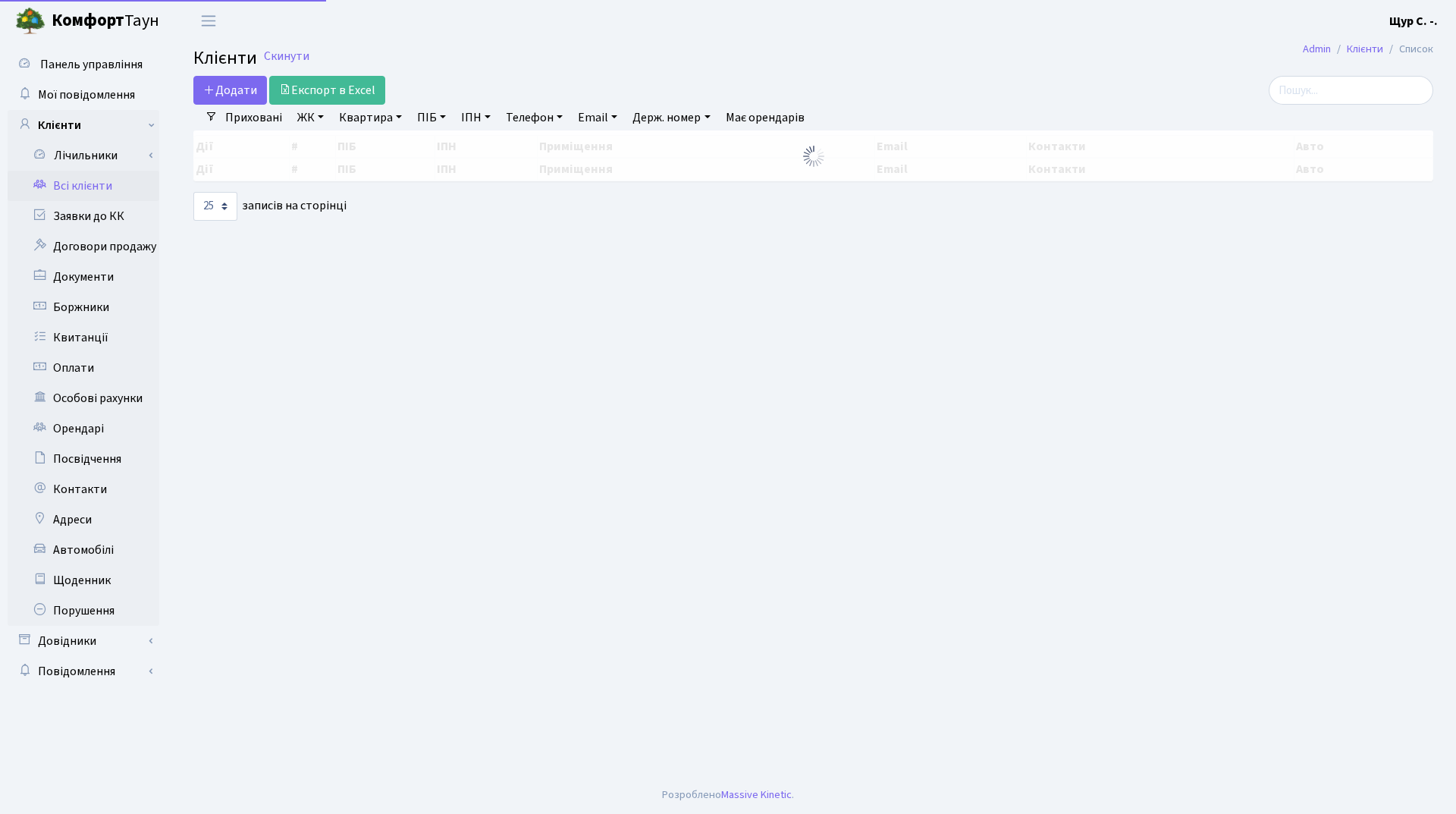
select select "25"
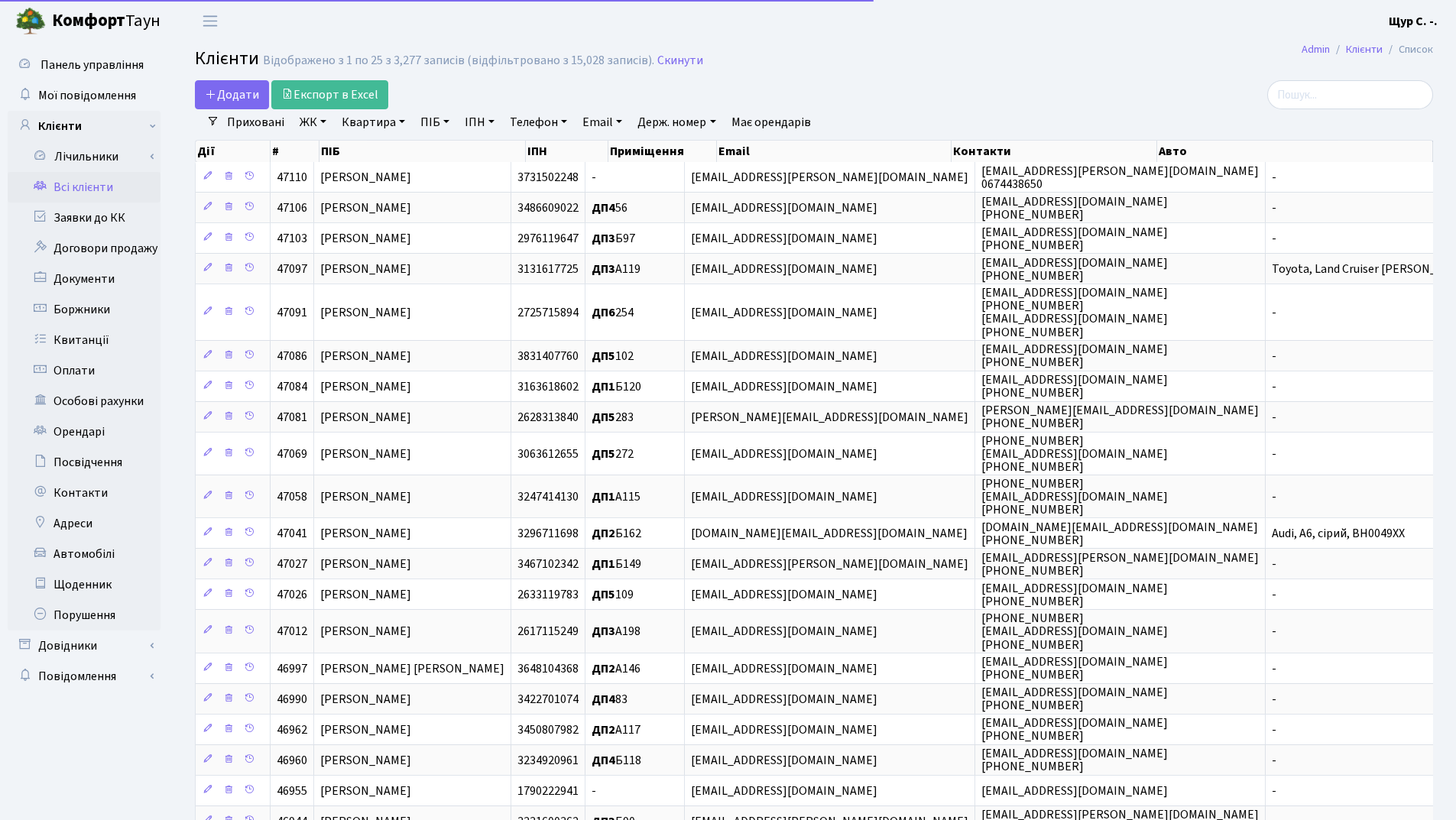
click at [364, 115] on link "Квартира" at bounding box center [373, 123] width 76 height 26
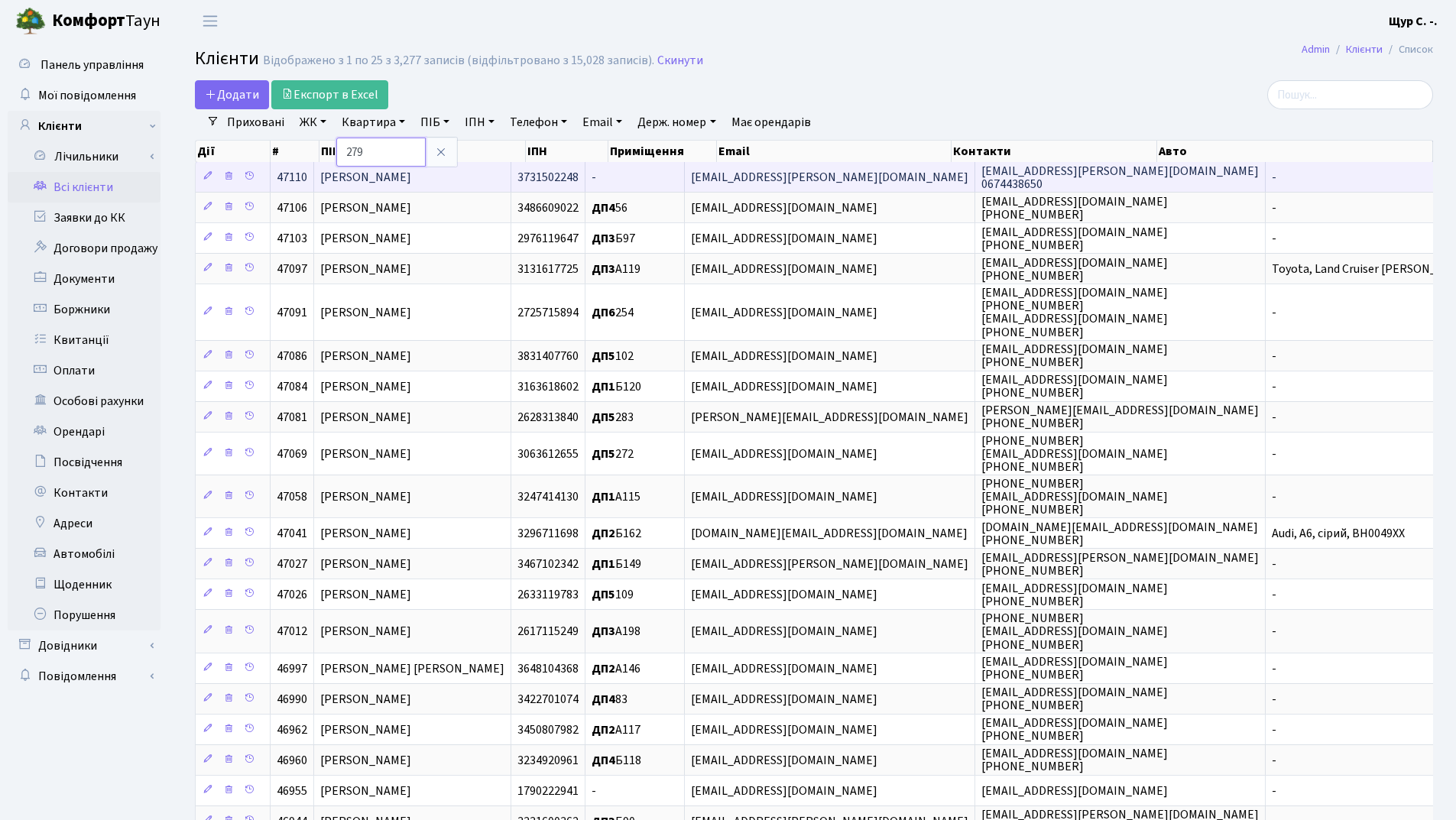
type input "279"
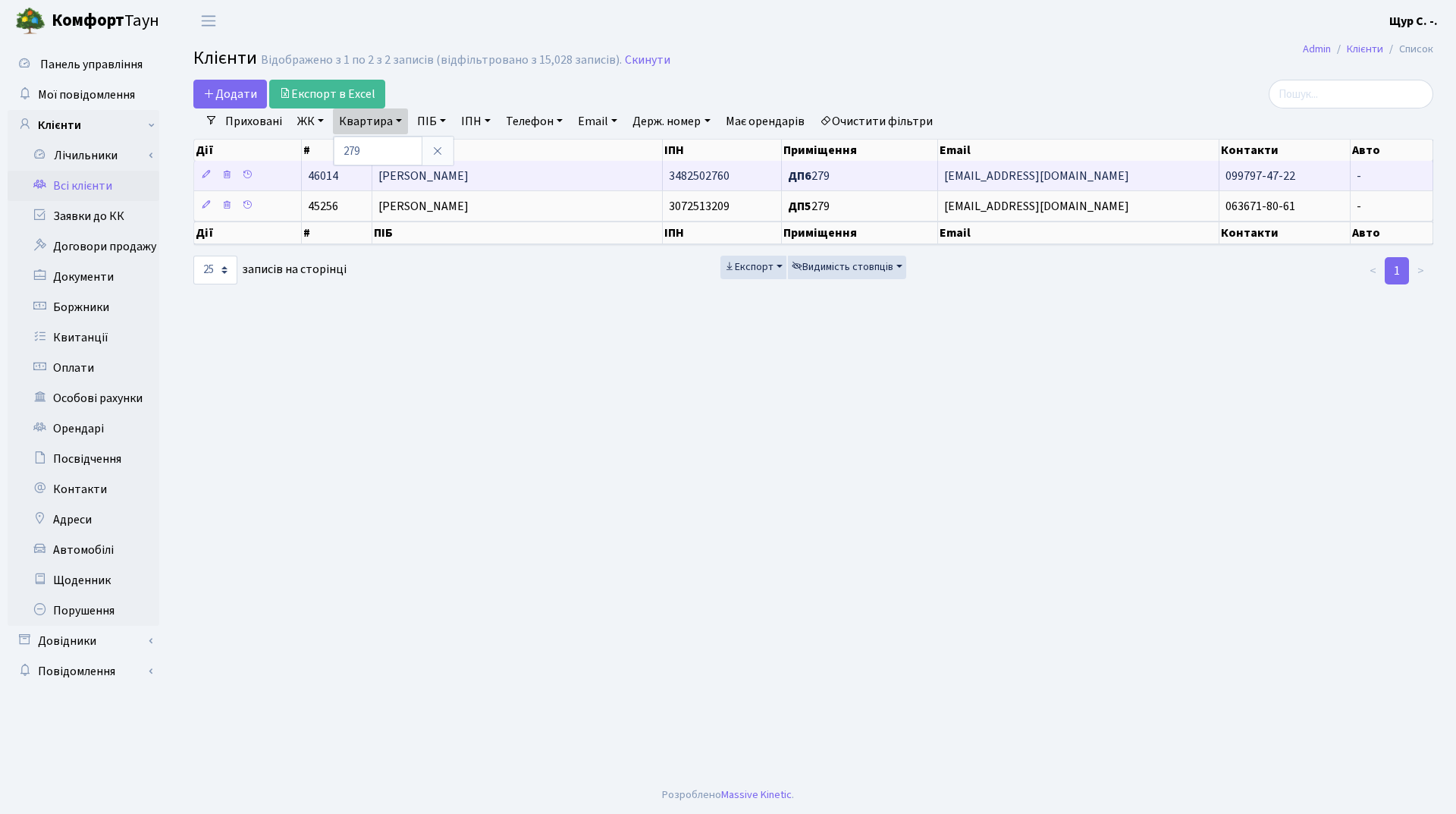
click at [469, 170] on span "[PERSON_NAME]" at bounding box center [424, 176] width 90 height 17
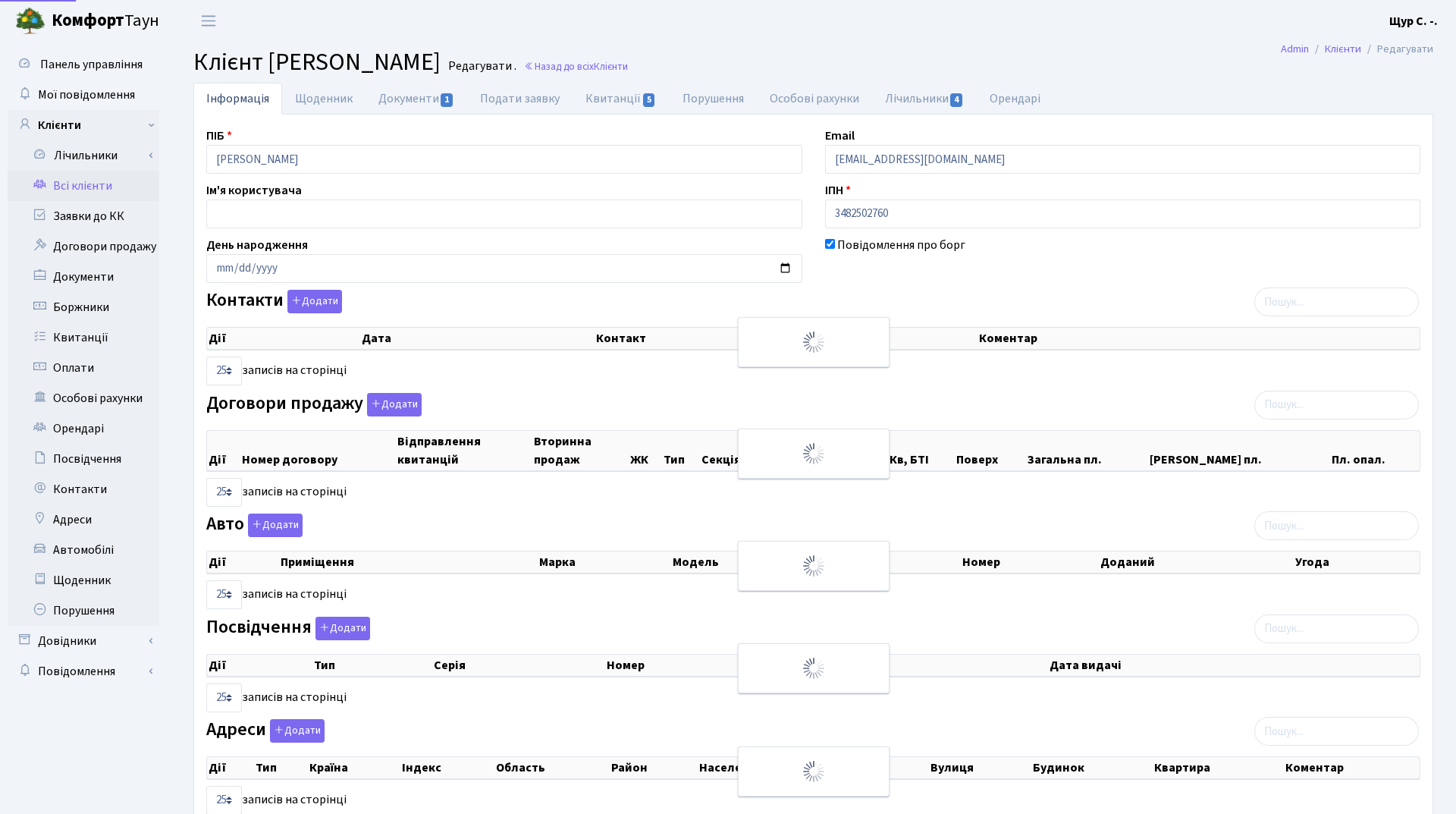
select select "25"
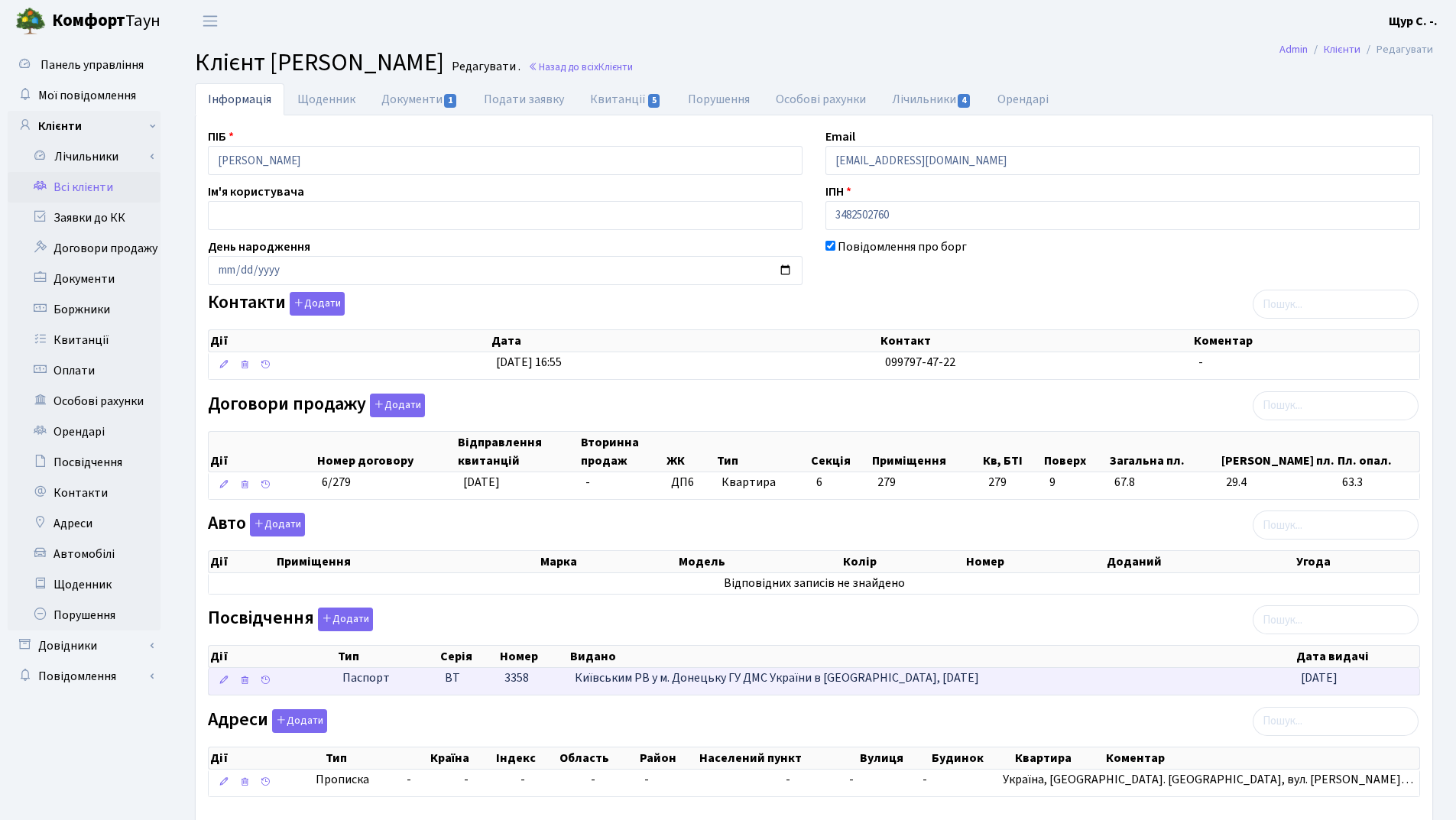
click at [531, 672] on td "3358" at bounding box center [533, 681] width 70 height 27
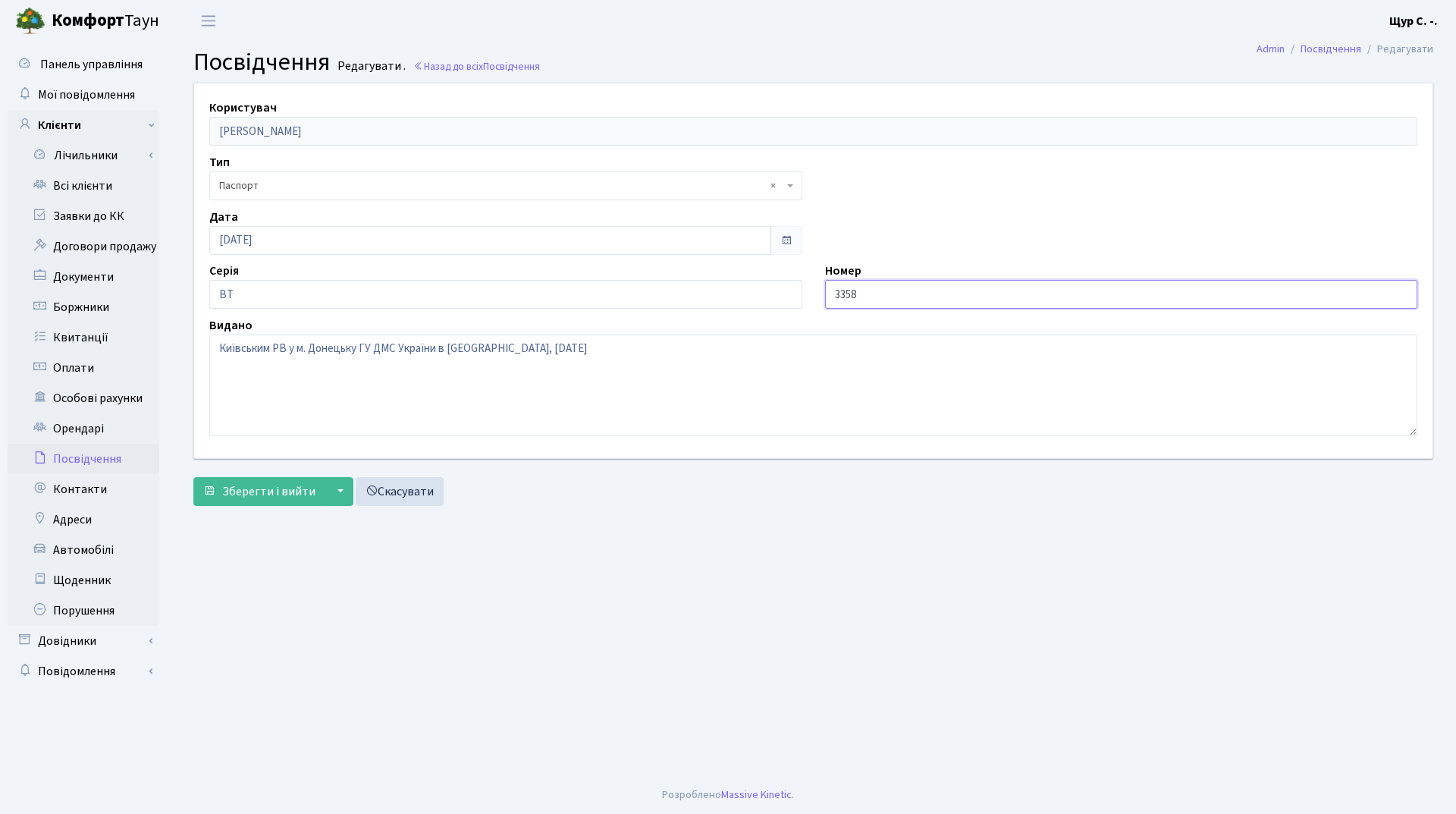
click at [833, 288] on input "3358" at bounding box center [1121, 294] width 593 height 29
type input "003358"
click at [252, 484] on span "Зберегти і вийти" at bounding box center [269, 492] width 93 height 17
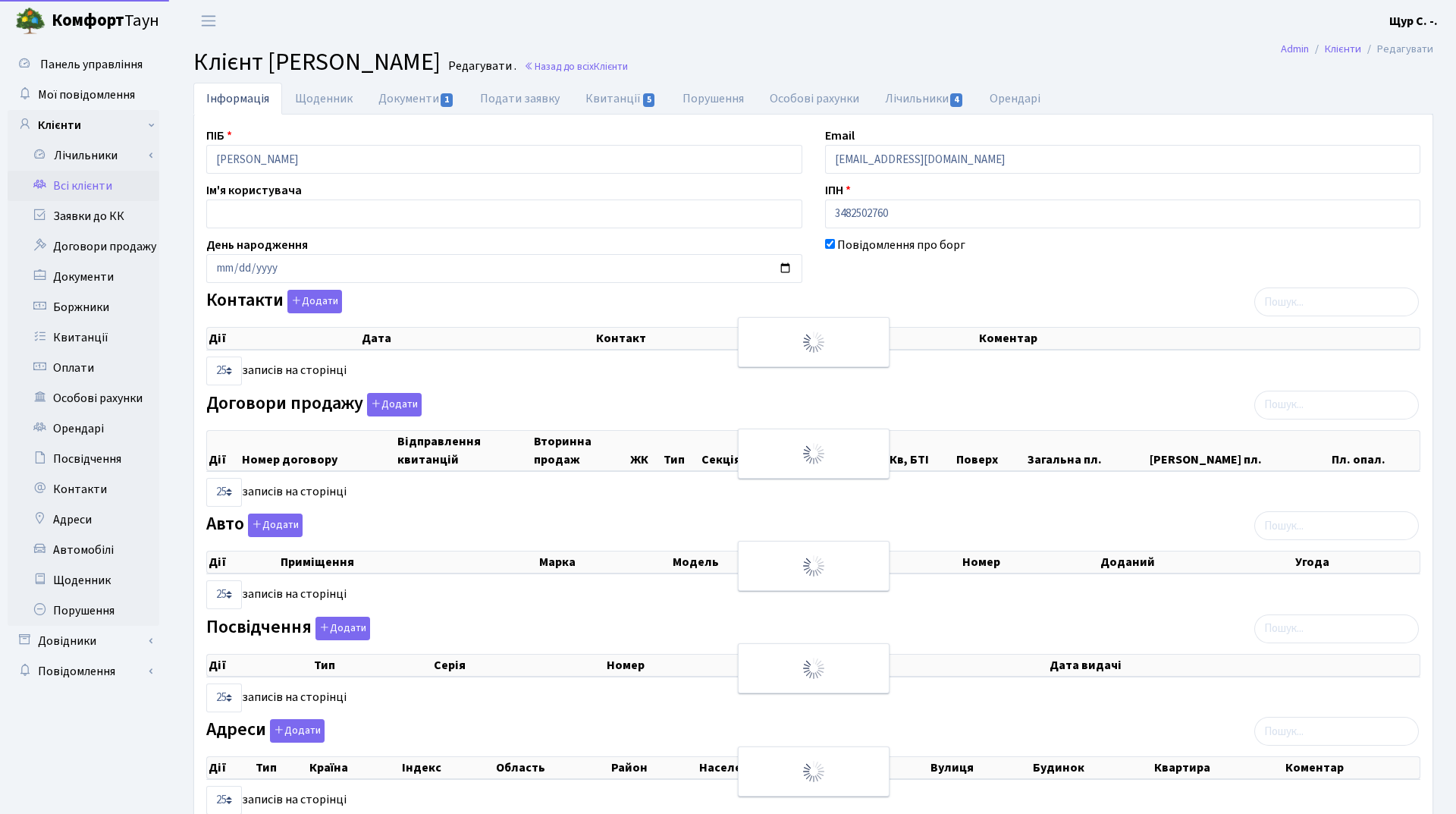
select select "25"
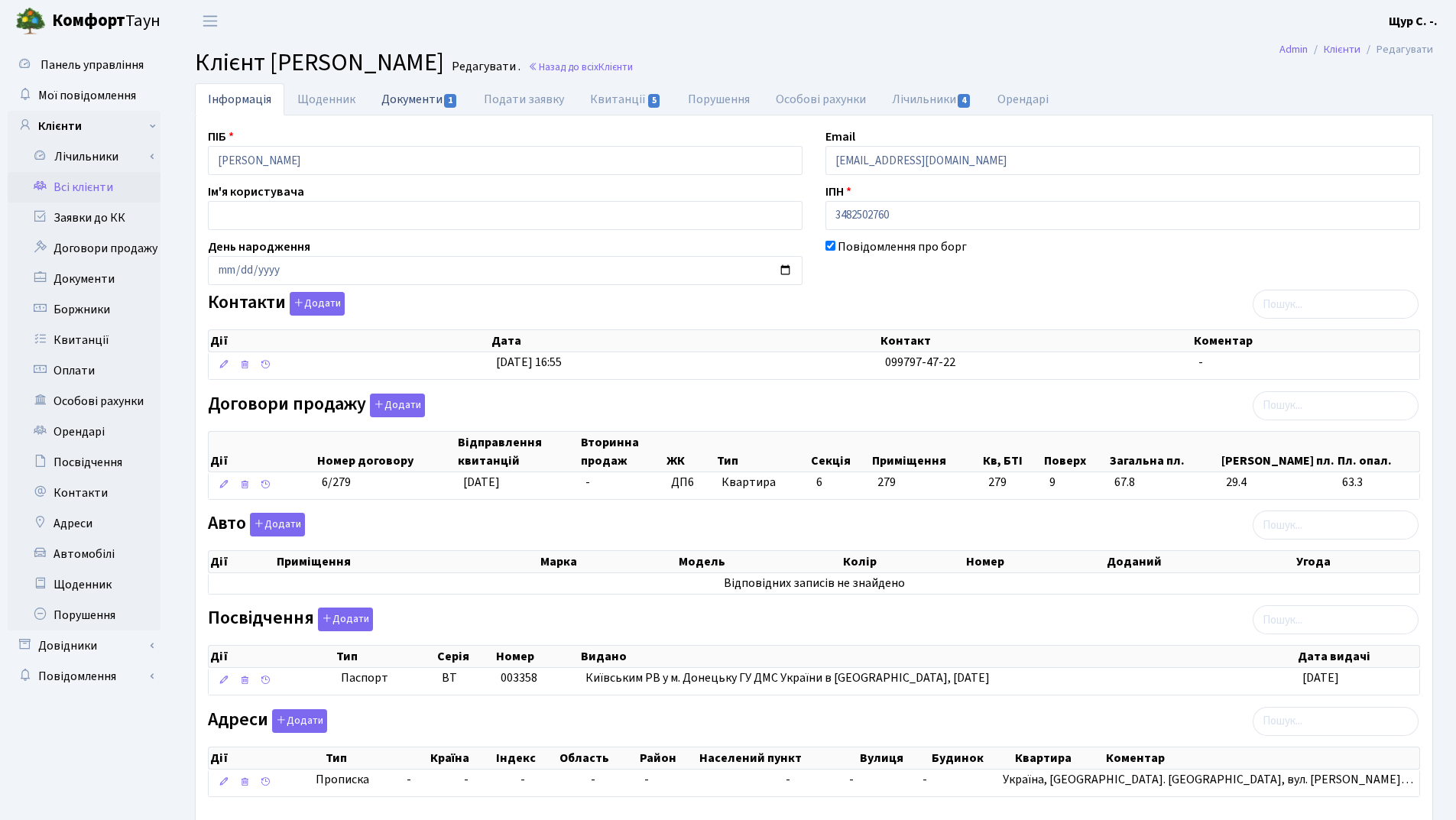
click at [411, 101] on link "Документи 1" at bounding box center [419, 99] width 102 height 31
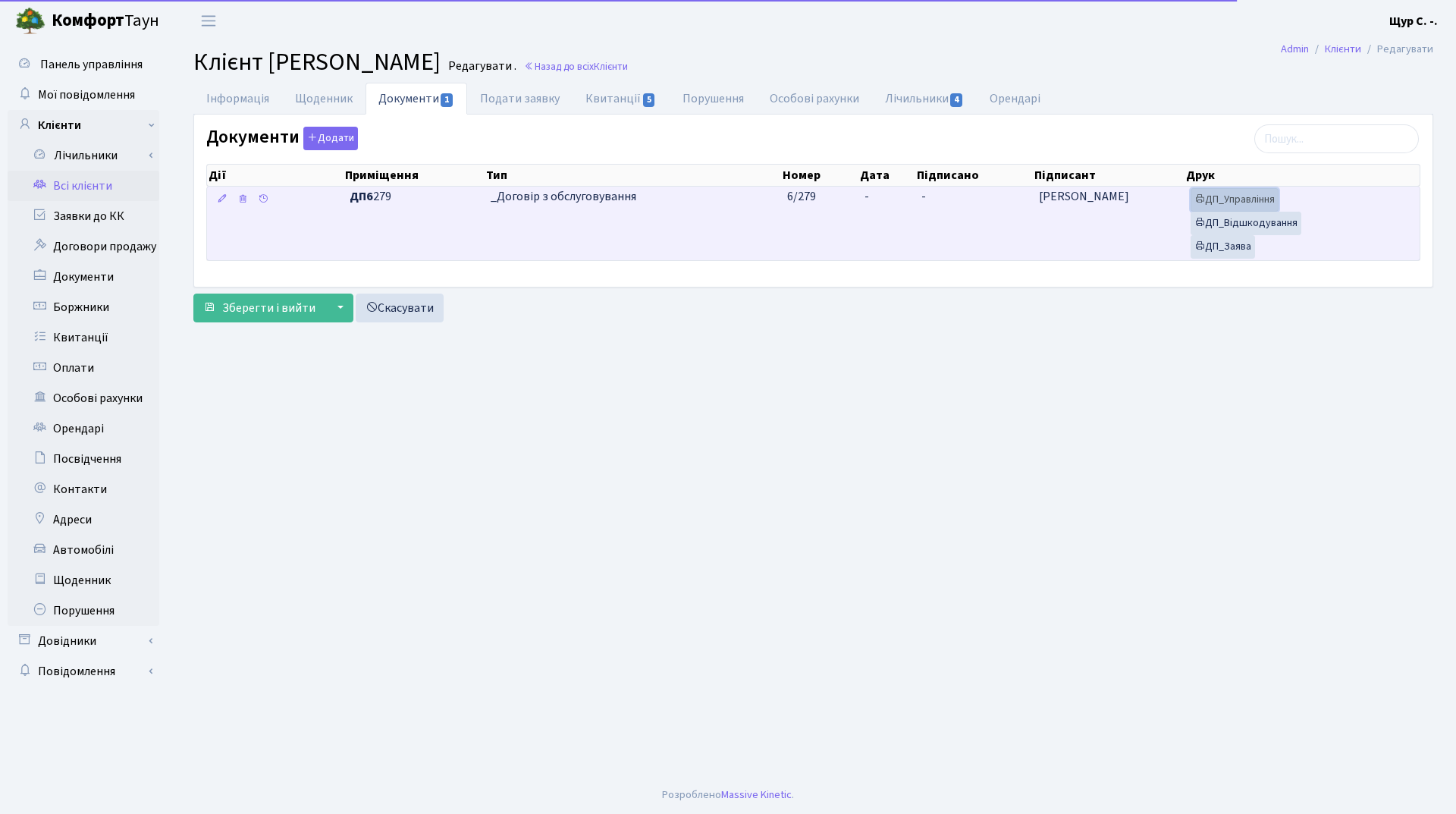
click at [1258, 198] on link "ДП_Управління" at bounding box center [1234, 199] width 88 height 23
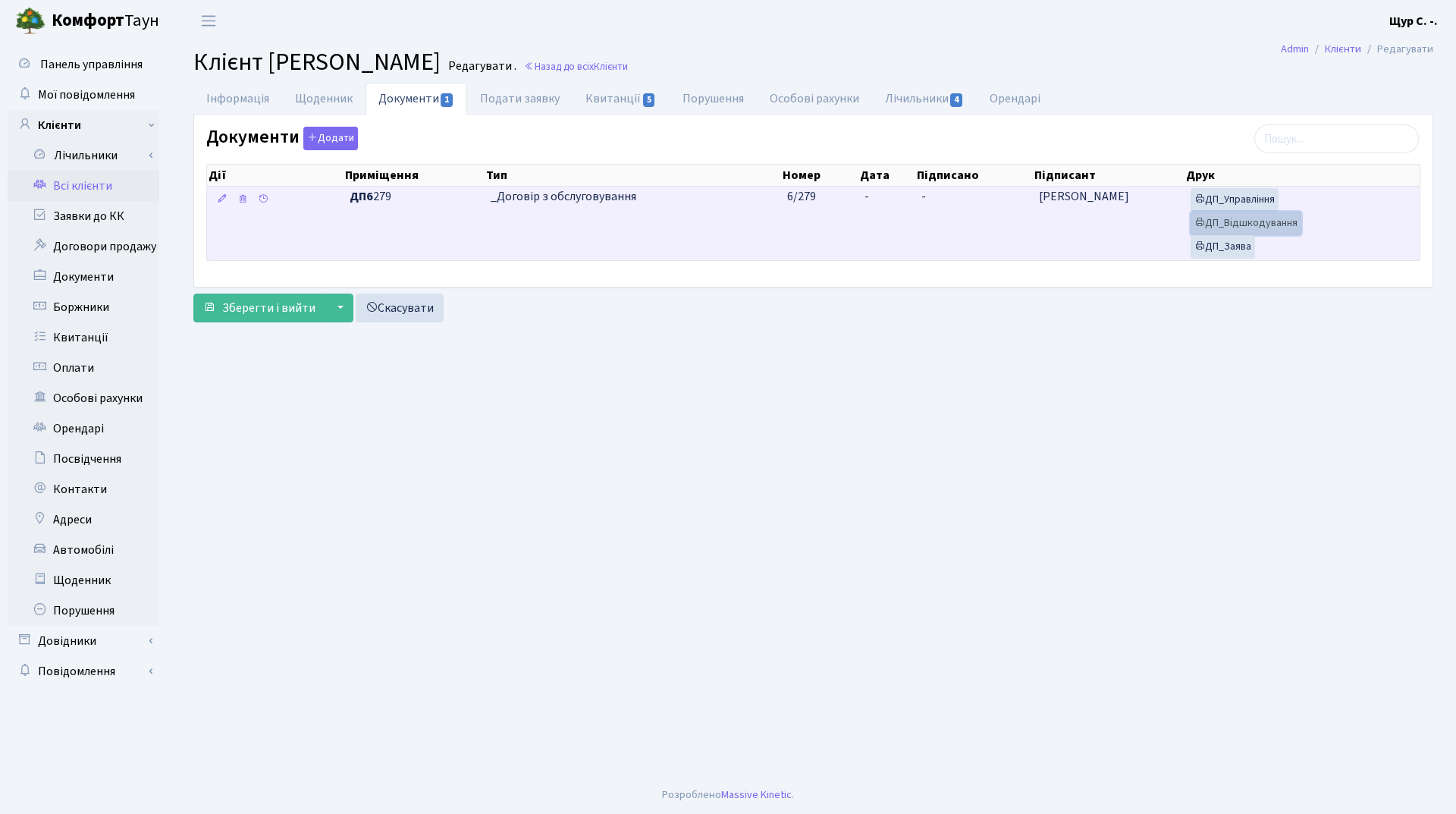
click at [1258, 221] on link "ДП_Відшкодування" at bounding box center [1246, 223] width 111 height 23
click at [1229, 245] on link "ДП_Заява" at bounding box center [1222, 247] width 64 height 23
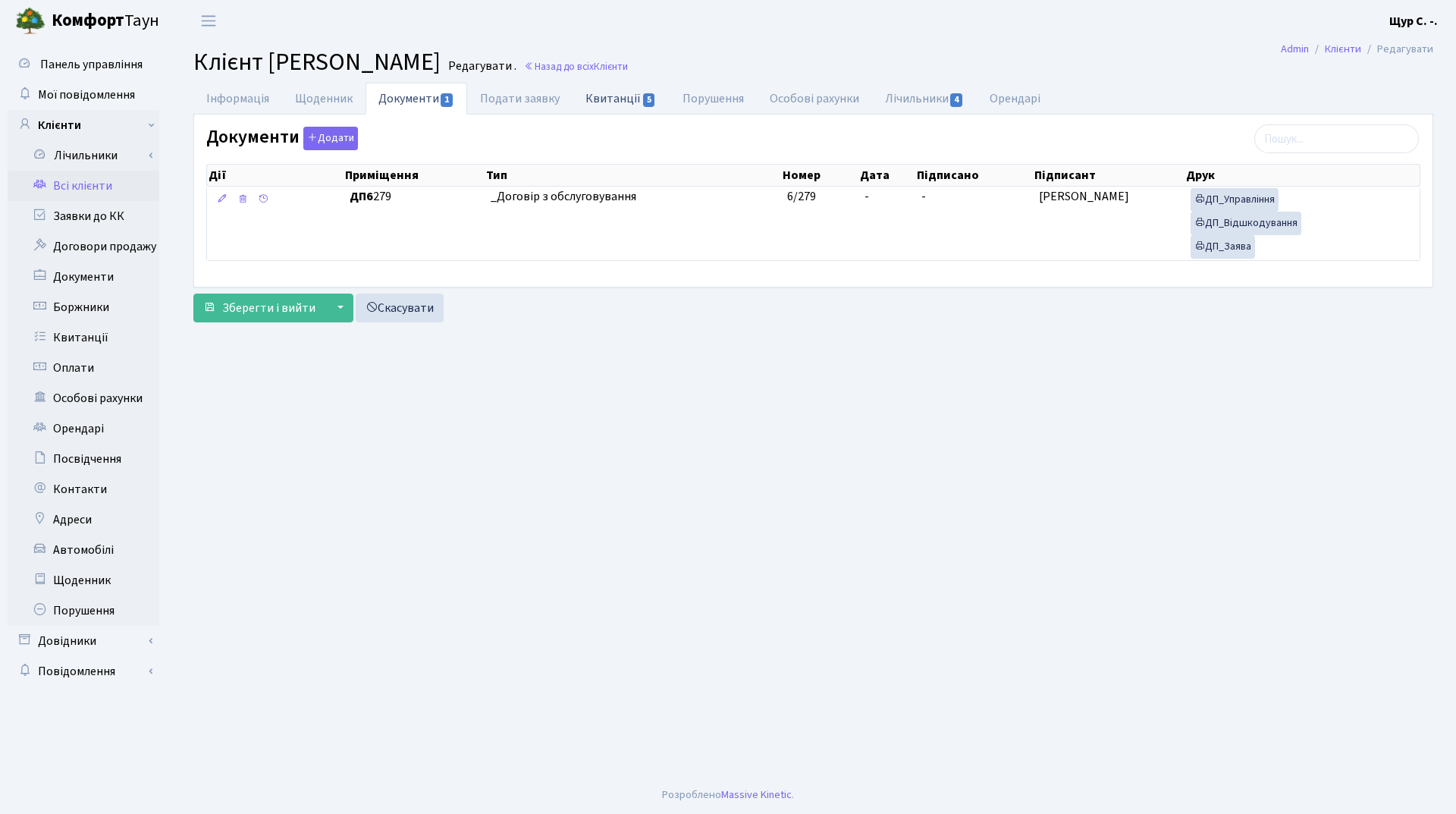
click at [614, 96] on link "Квитанції 5" at bounding box center [620, 98] width 96 height 31
select select "25"
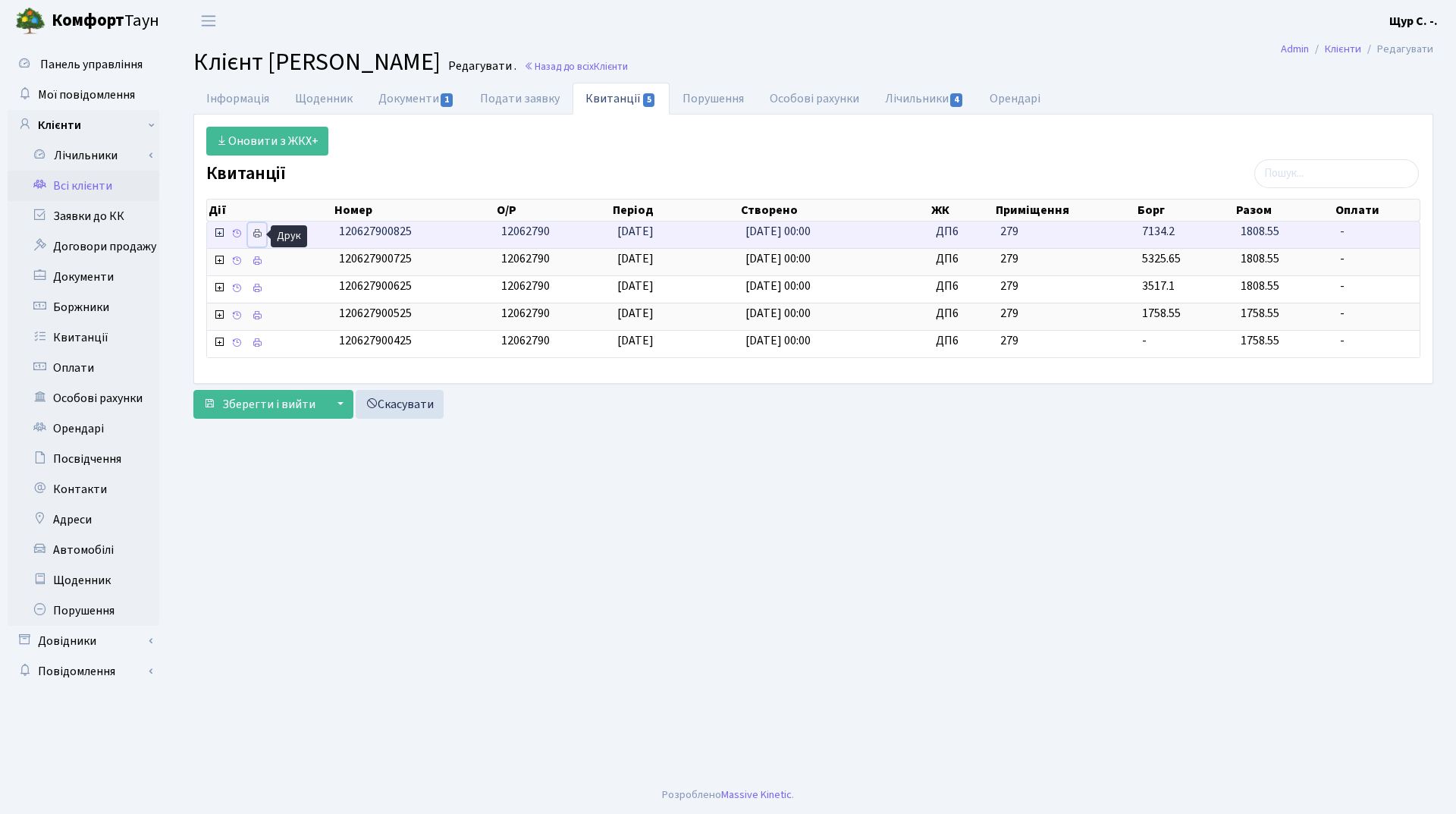
click at [256, 235] on icon at bounding box center [257, 233] width 10 height 10
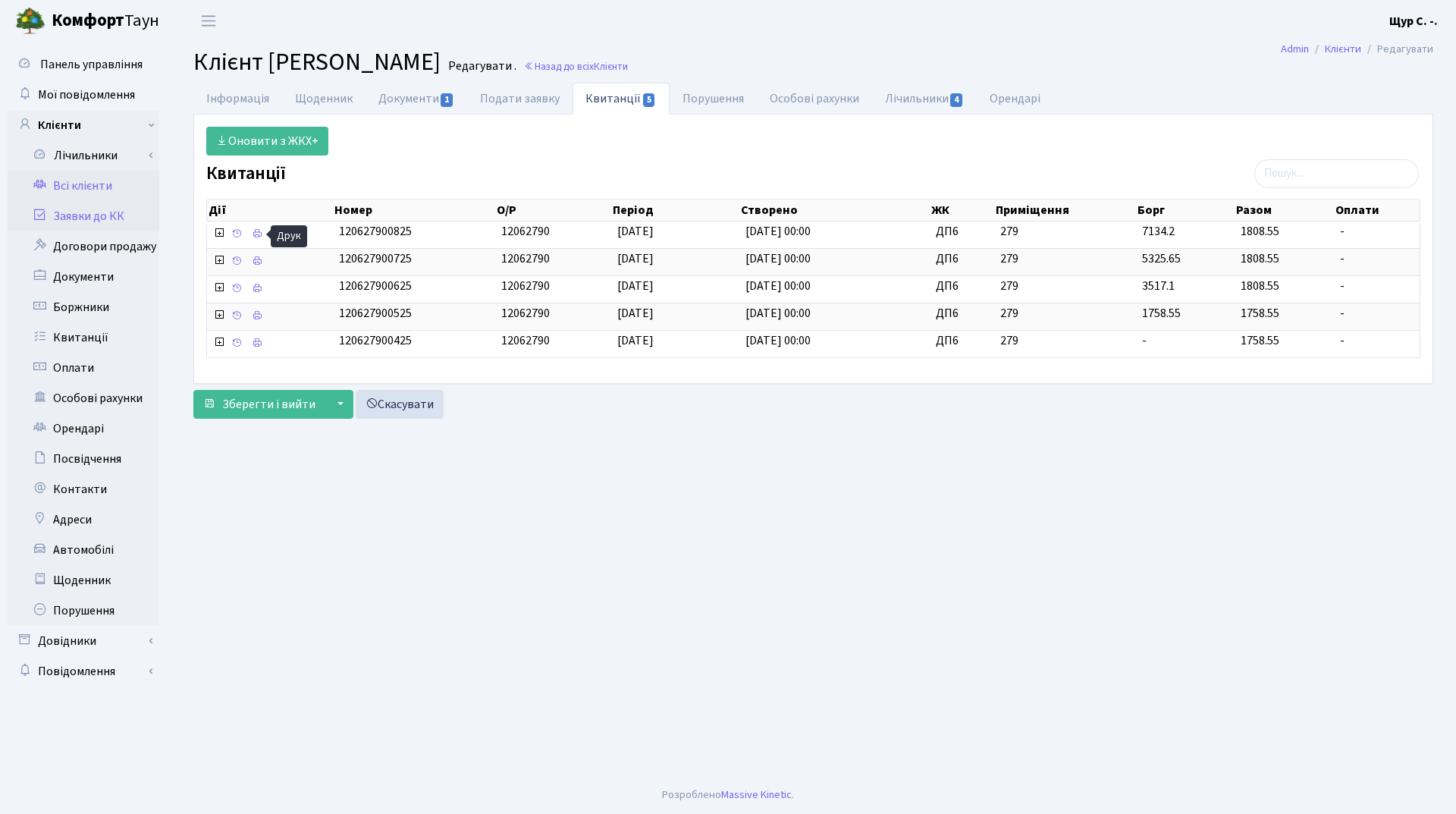
click at [107, 224] on link "Заявки до КК" at bounding box center [83, 216] width 152 height 31
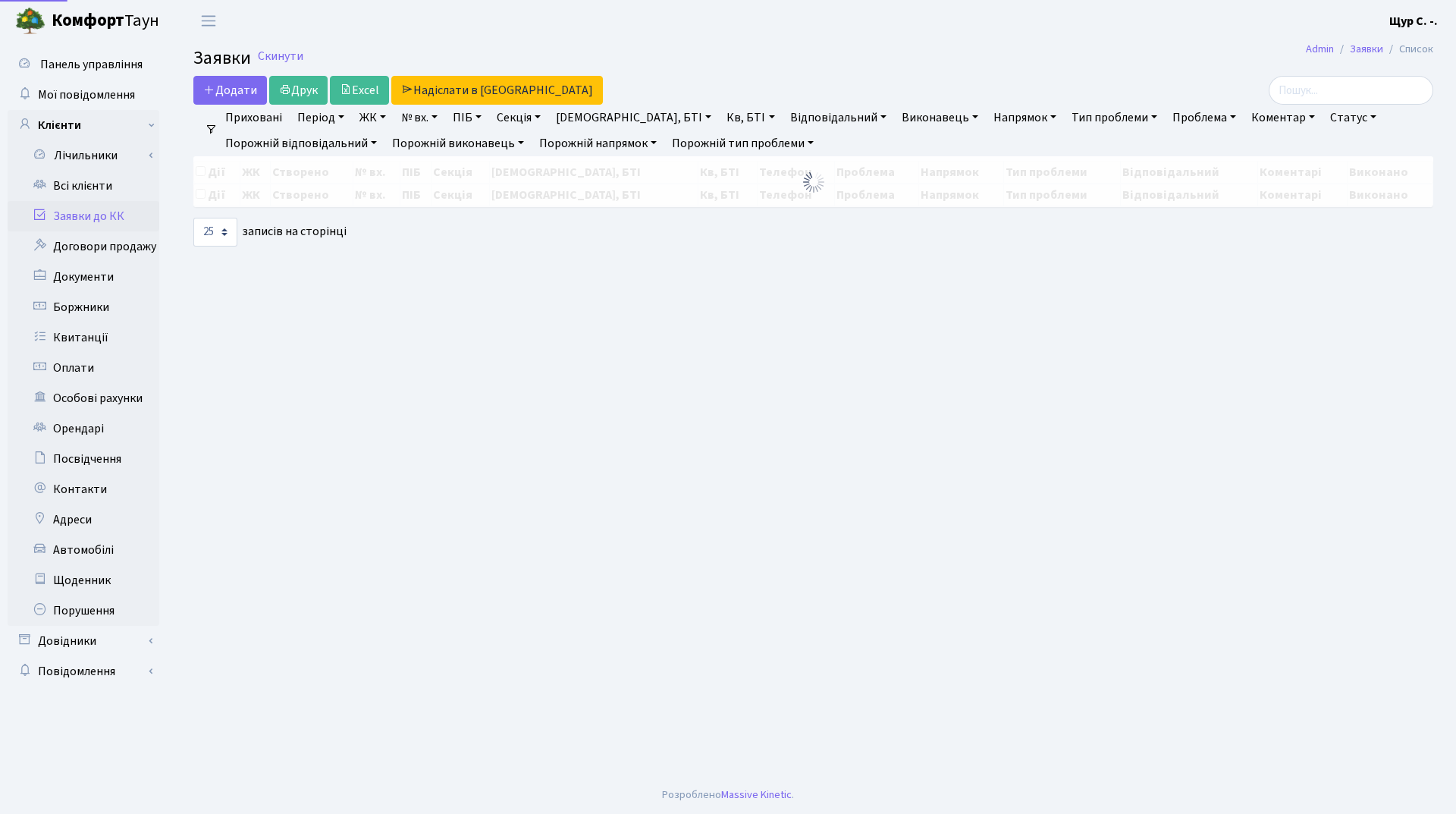
select select "25"
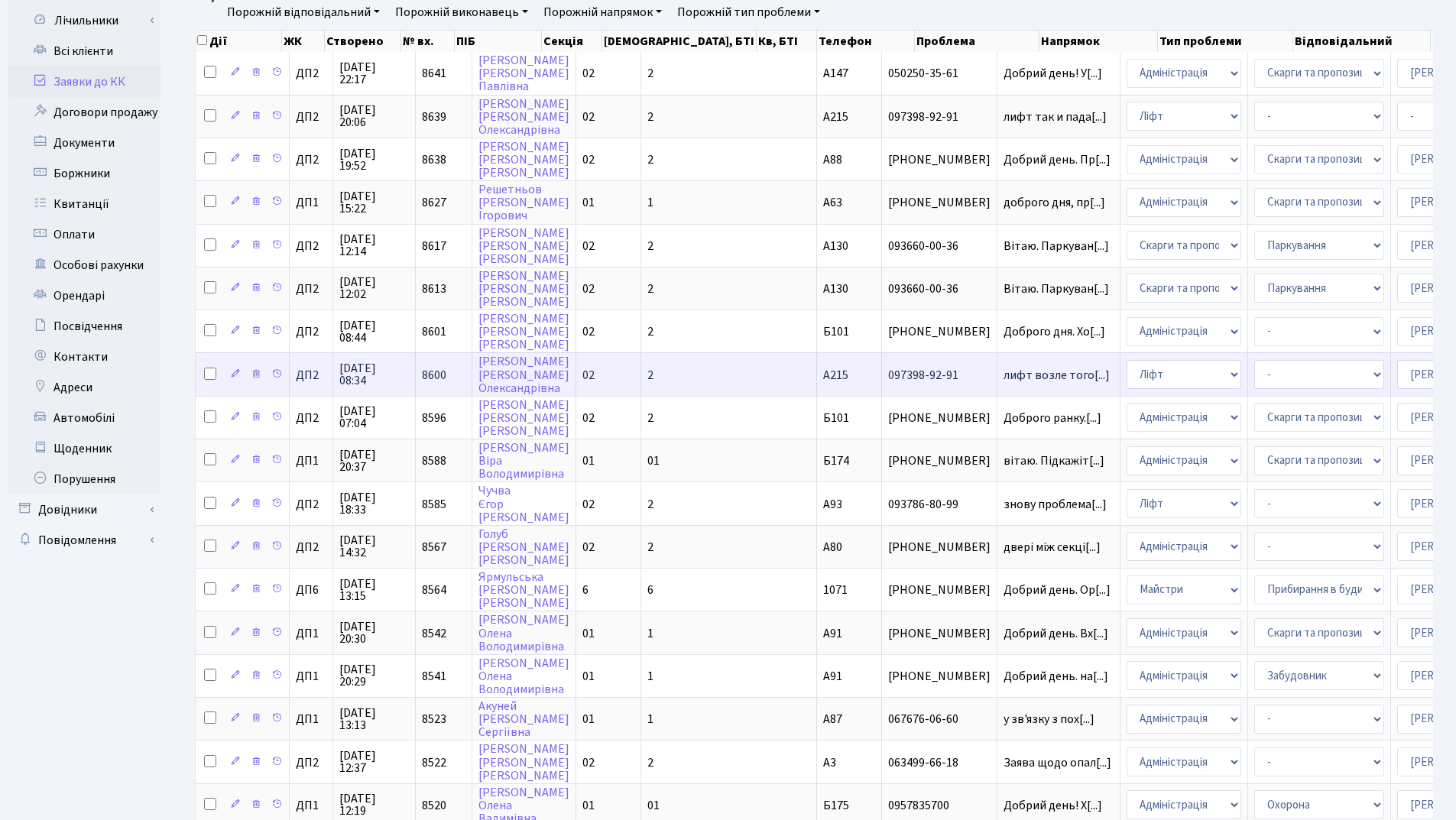
scroll to position [229, 0]
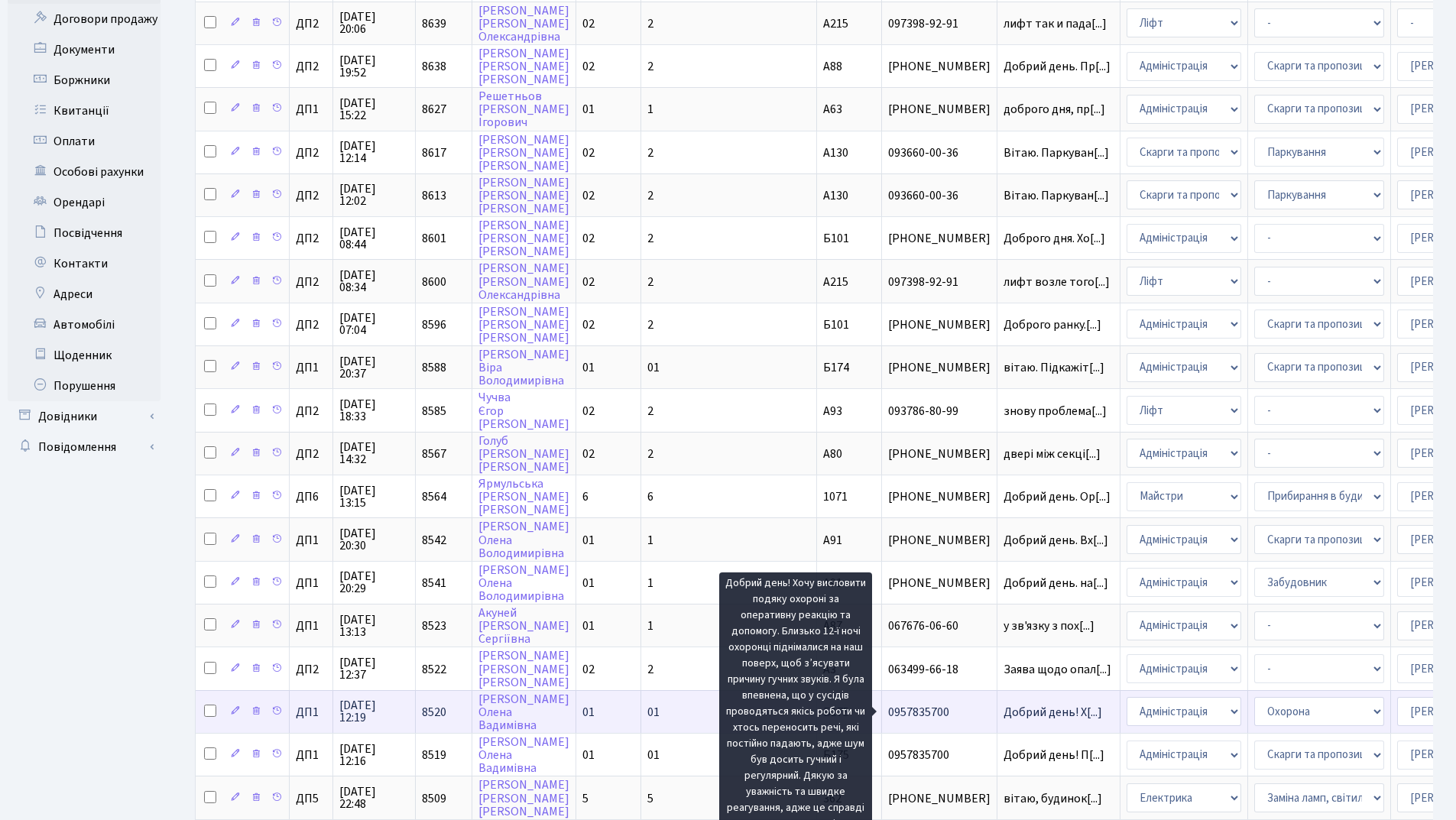
click at [1004, 708] on span "Добрий день! Х[...]" at bounding box center [1053, 712] width 99 height 17
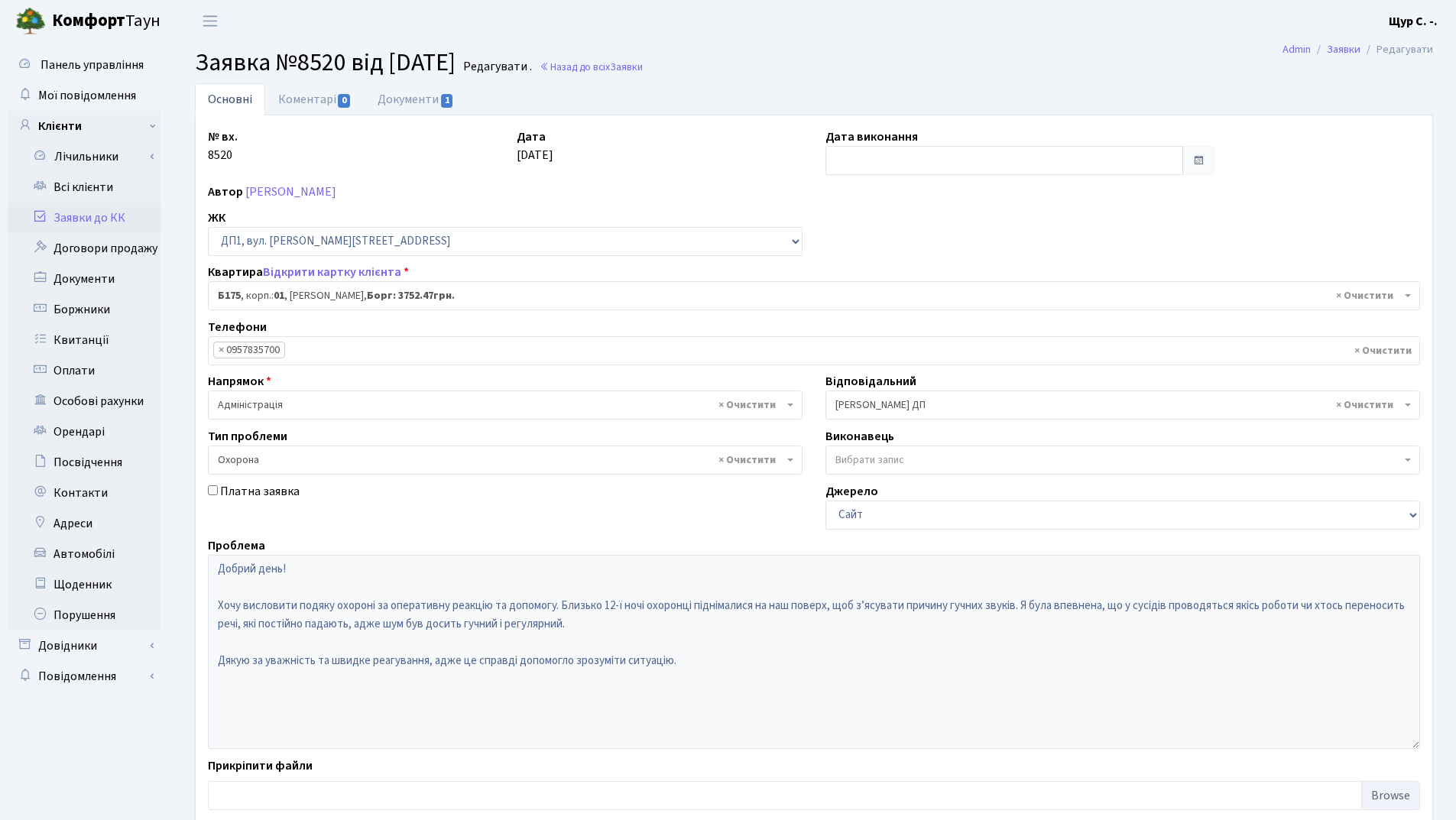
select select "30586"
select select "69"
click at [336, 191] on link "[PERSON_NAME]" at bounding box center [291, 192] width 91 height 17
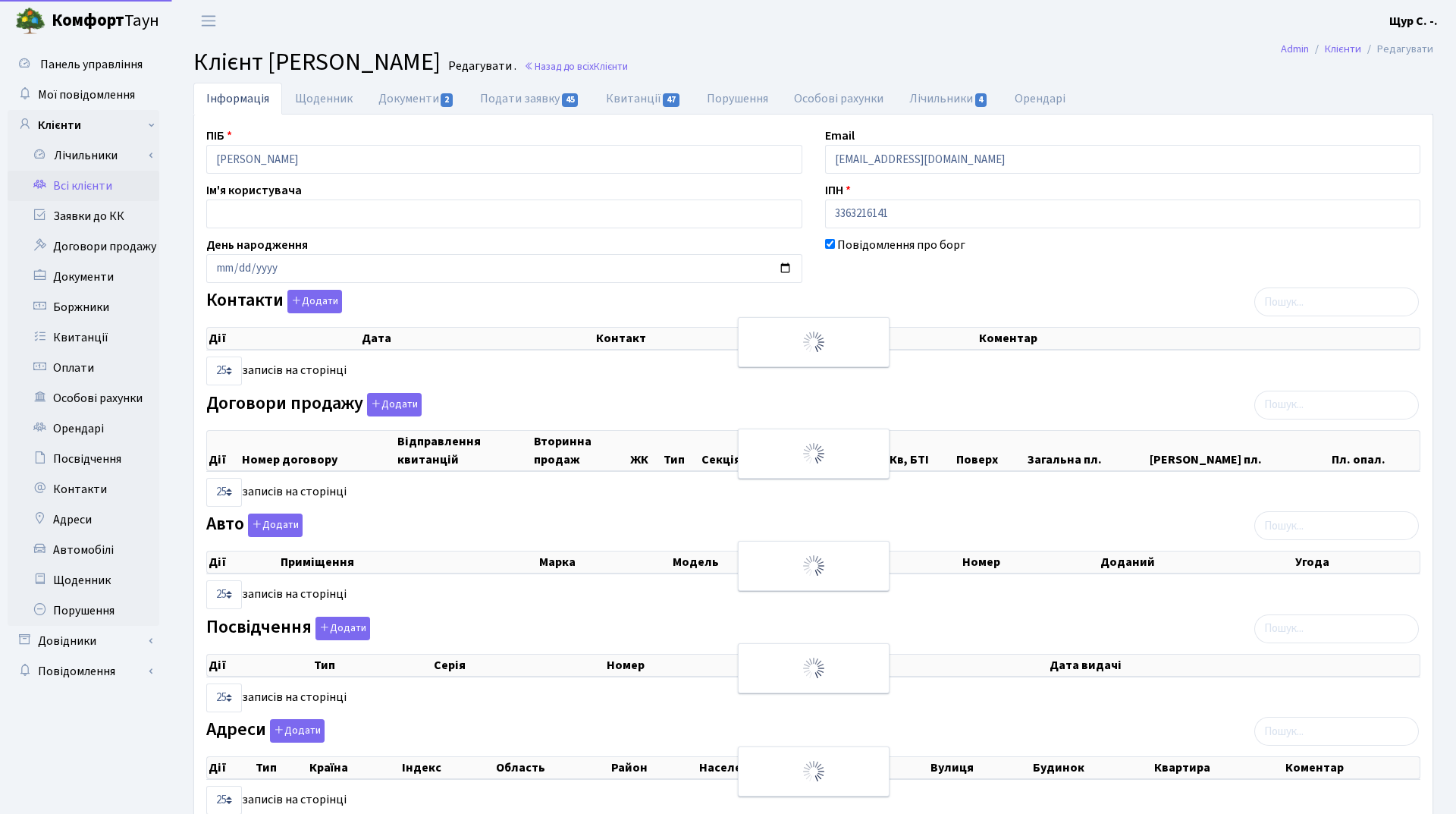
select select "25"
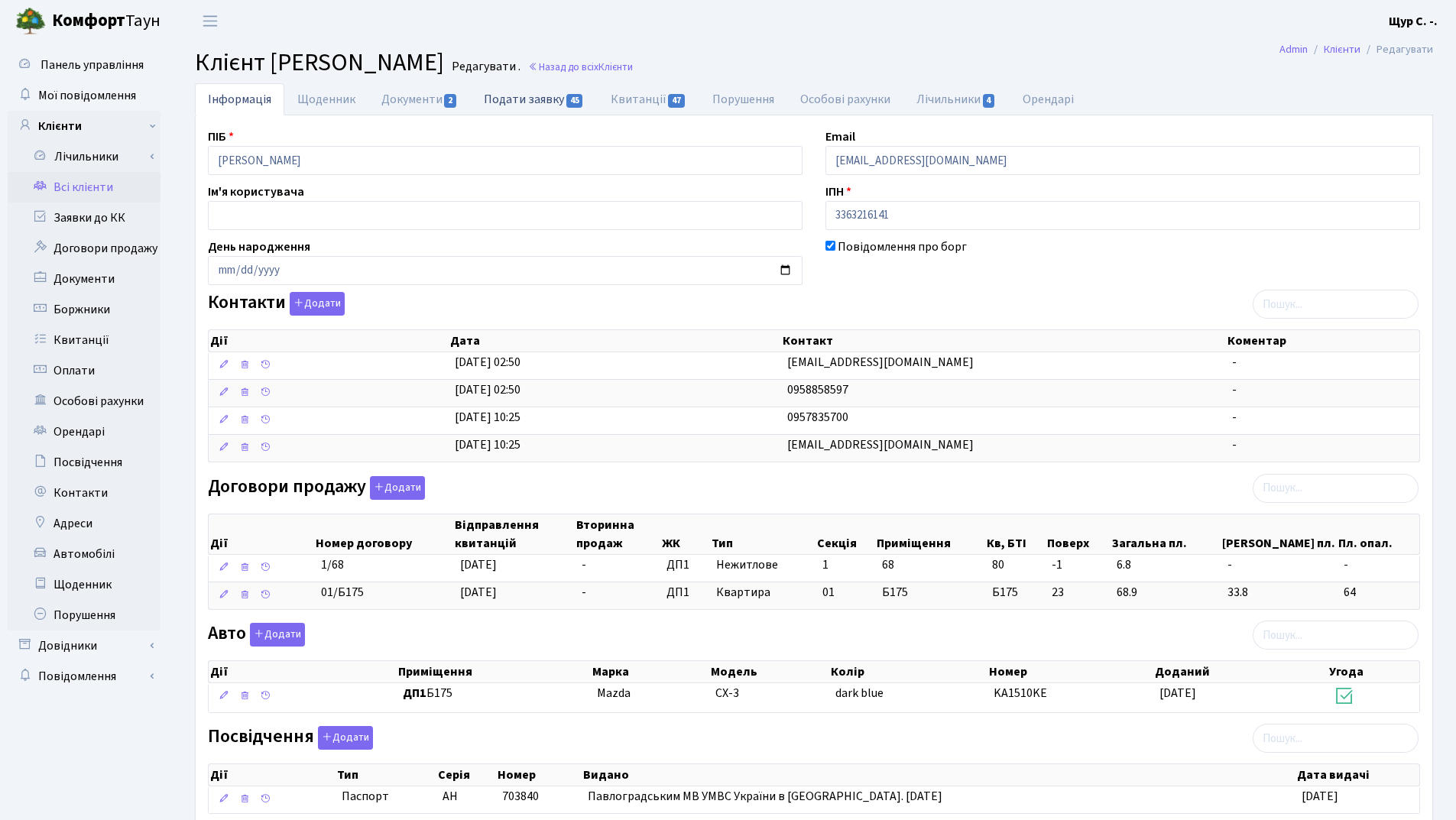
click at [526, 101] on link "Подати заявку 45" at bounding box center [534, 99] width 126 height 31
select select "25"
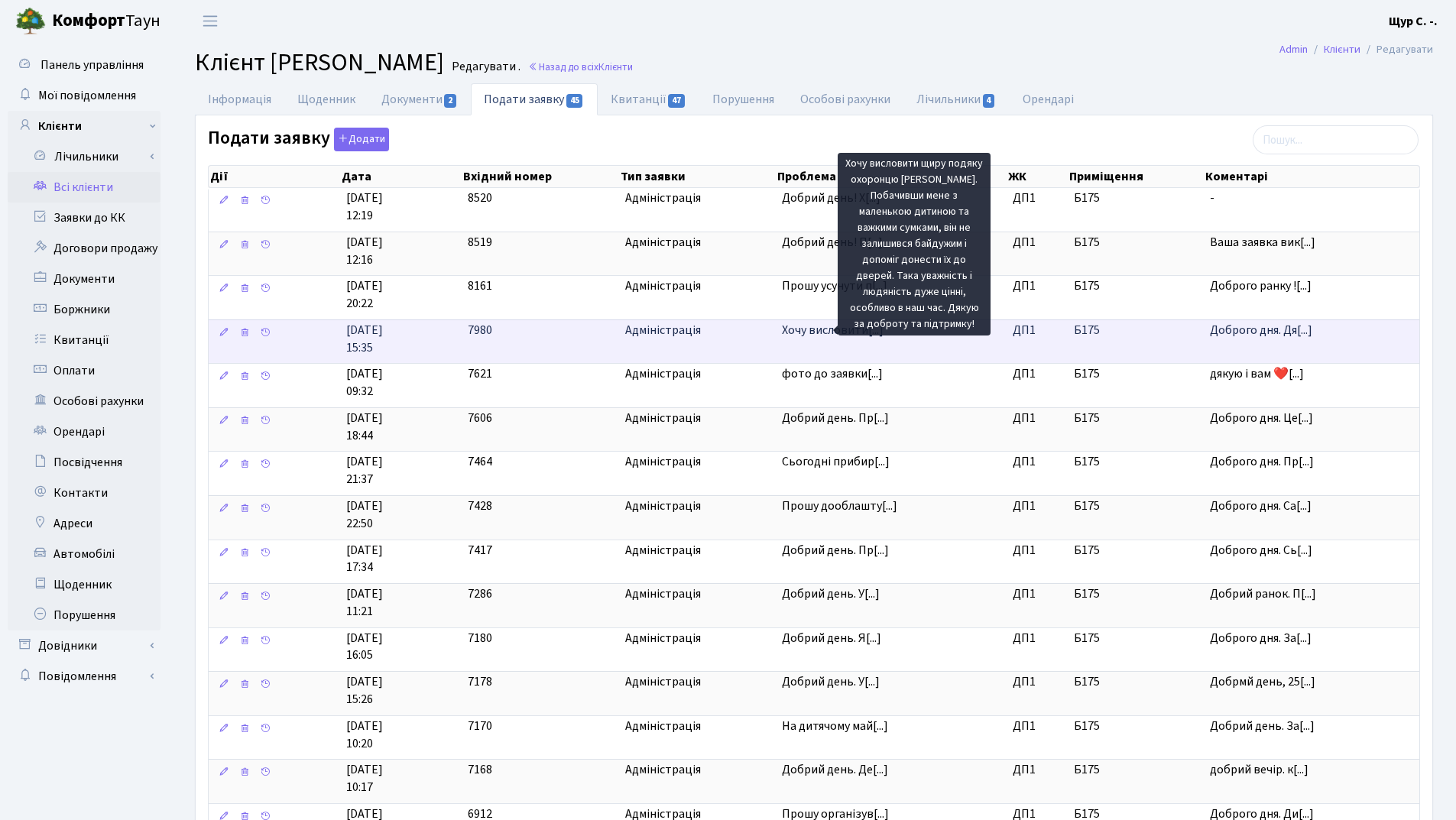
click at [794, 328] on span "Хочу висловити[...]" at bounding box center [833, 330] width 101 height 17
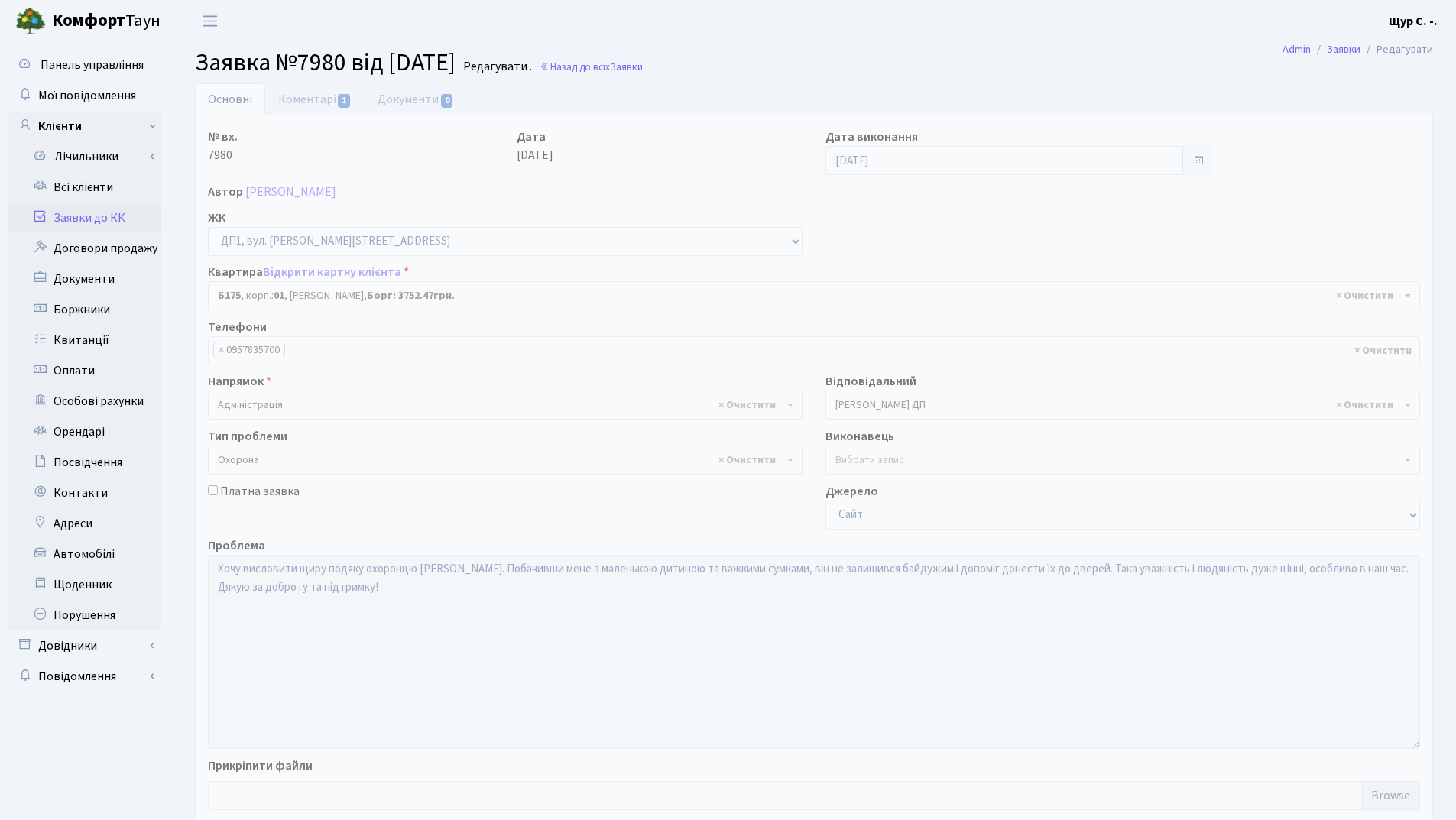
select select "30586"
select select "69"
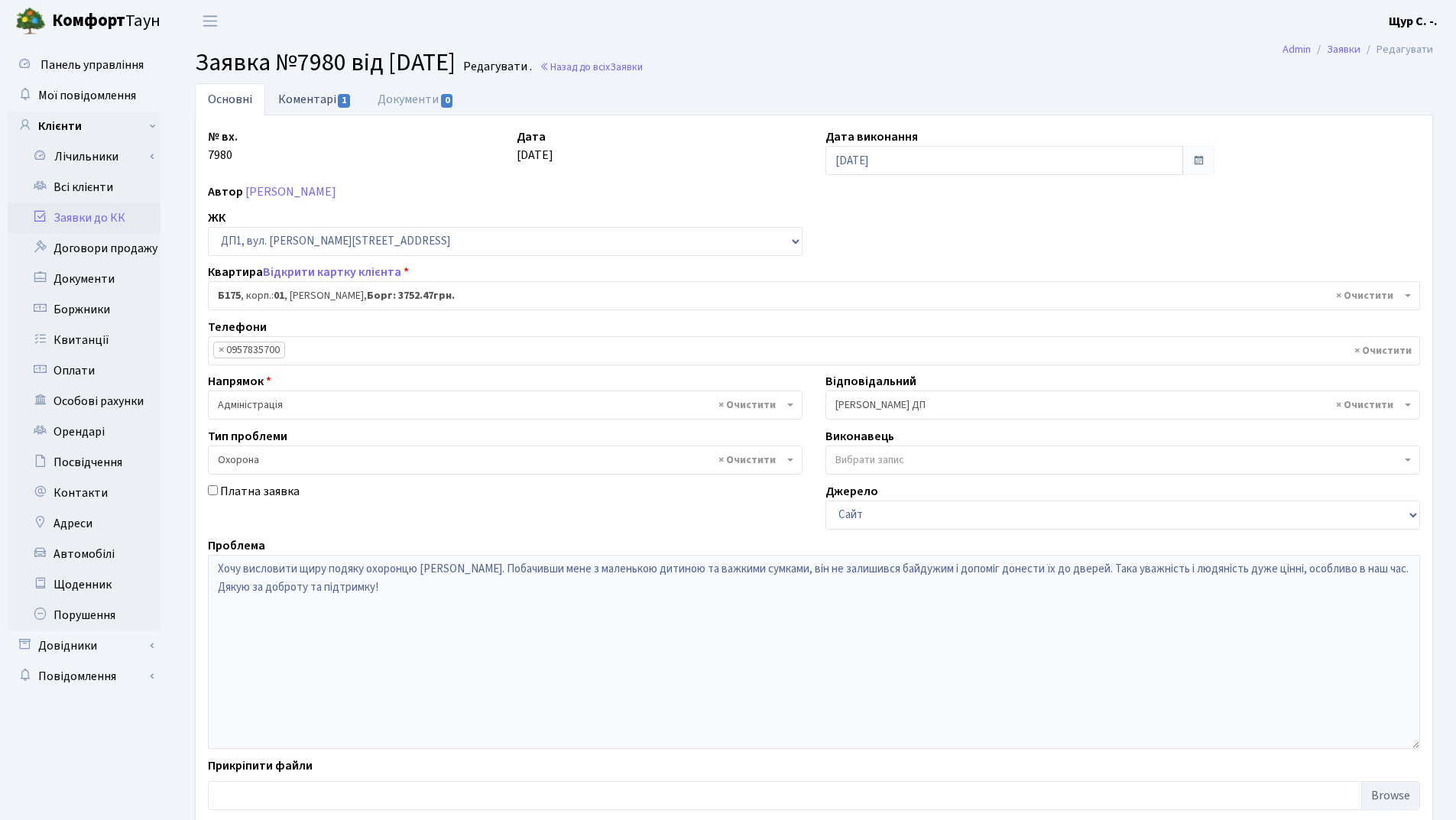
click at [303, 101] on link "Коментарі 1" at bounding box center [315, 99] width 99 height 31
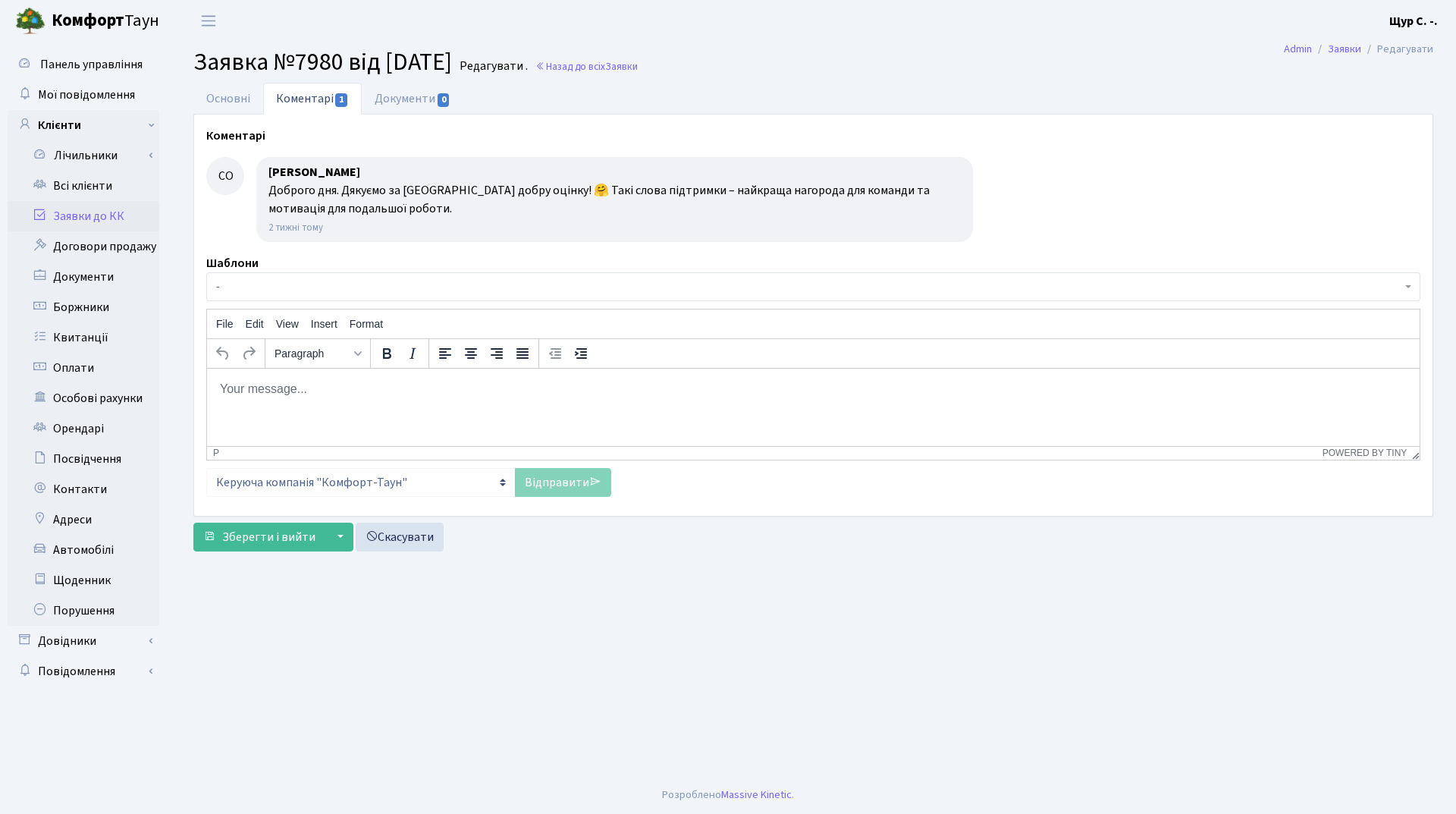
click at [74, 224] on link "Заявки до КК" at bounding box center [83, 216] width 152 height 31
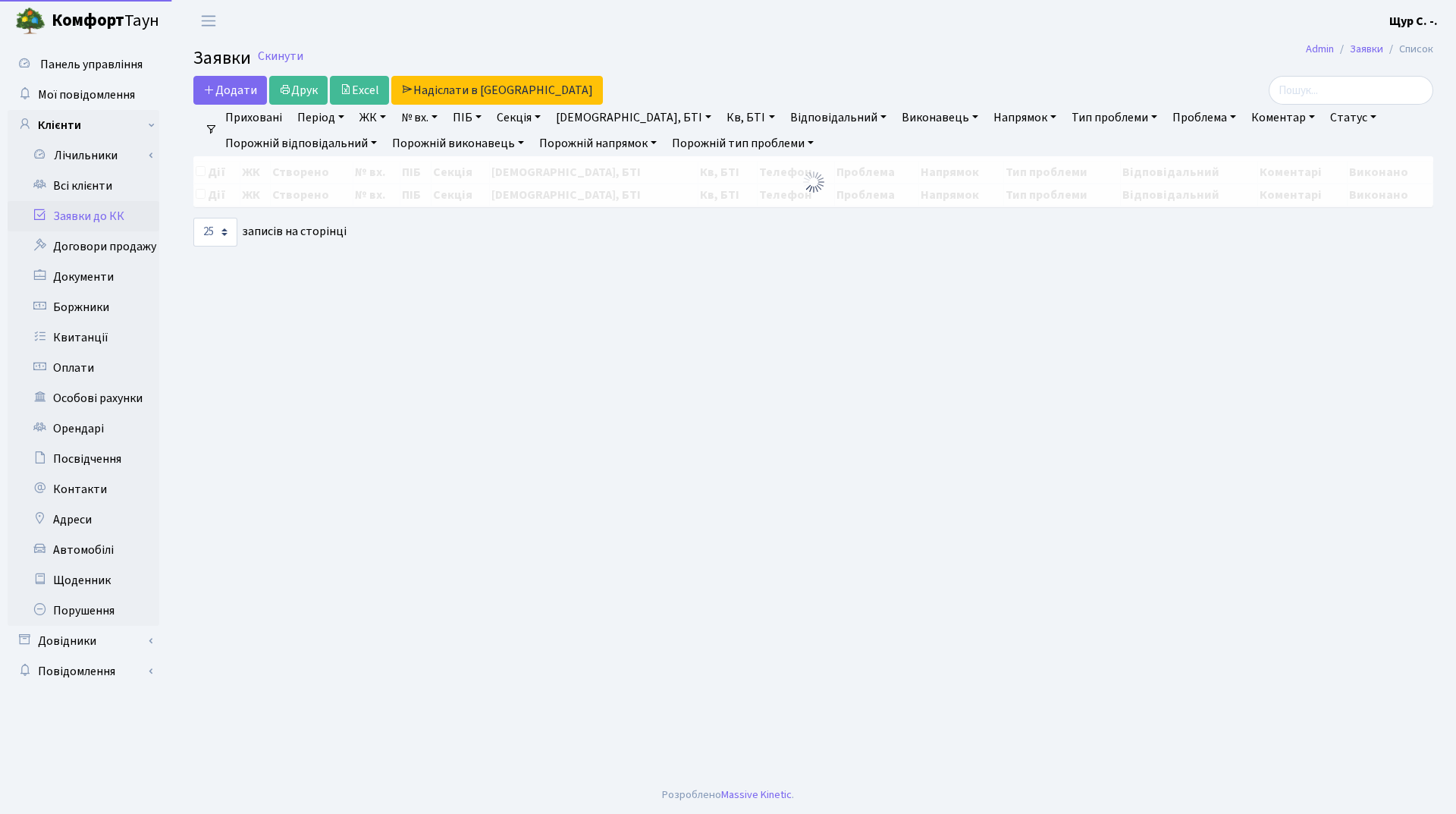
select select "25"
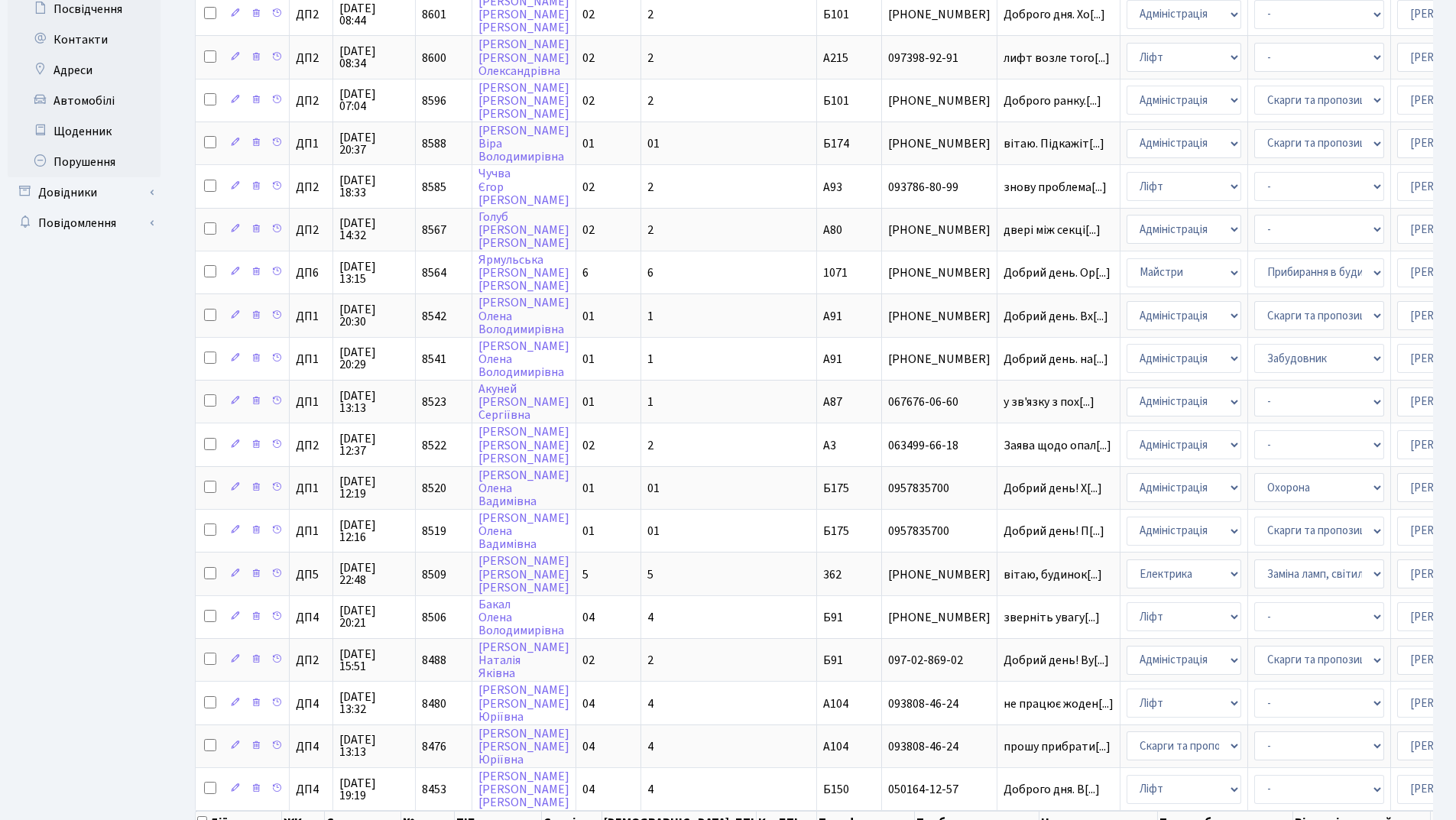
scroll to position [459, 0]
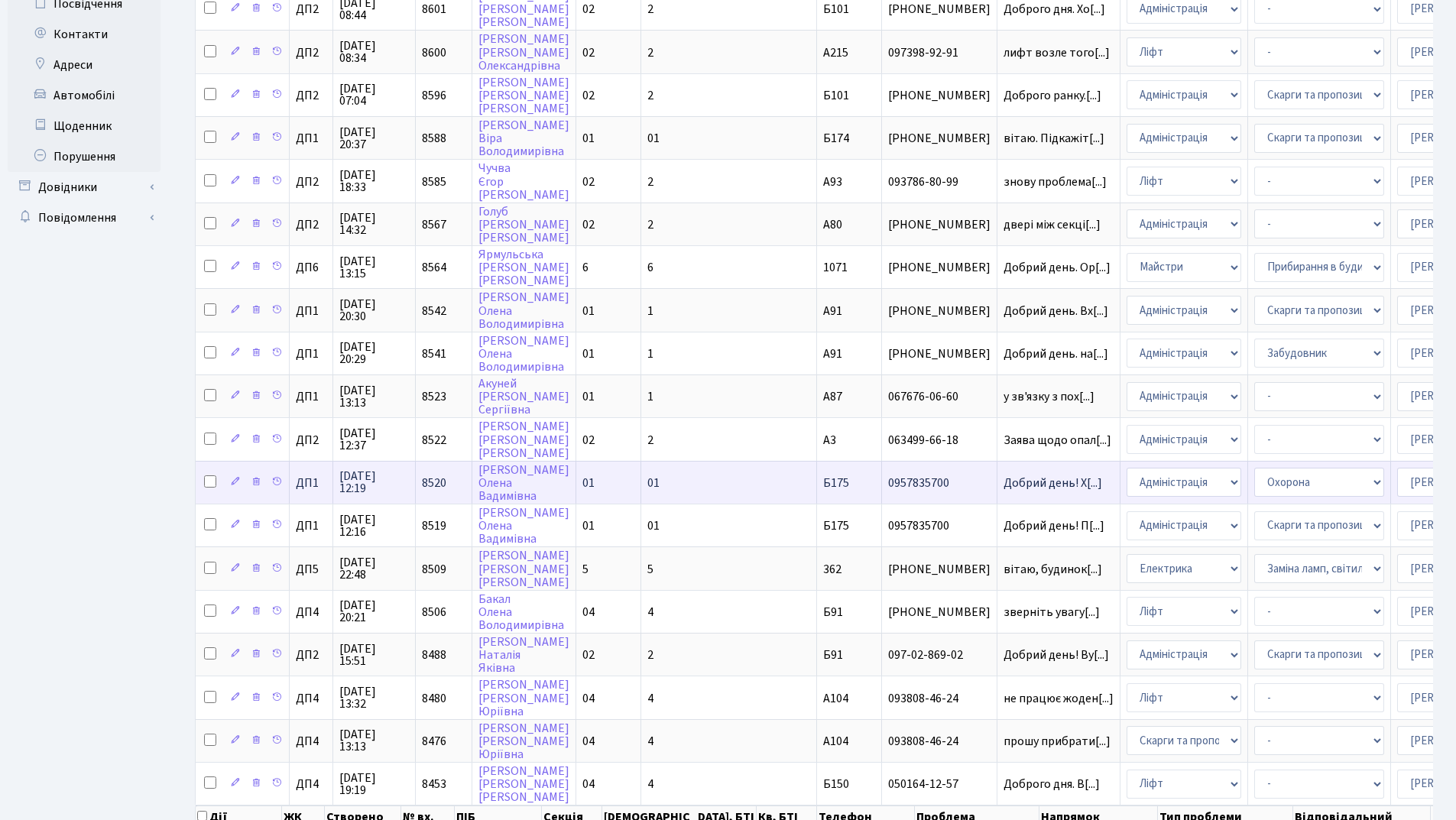
click at [997, 494] on td "Добрий день! Х[...]" at bounding box center [1058, 482] width 123 height 43
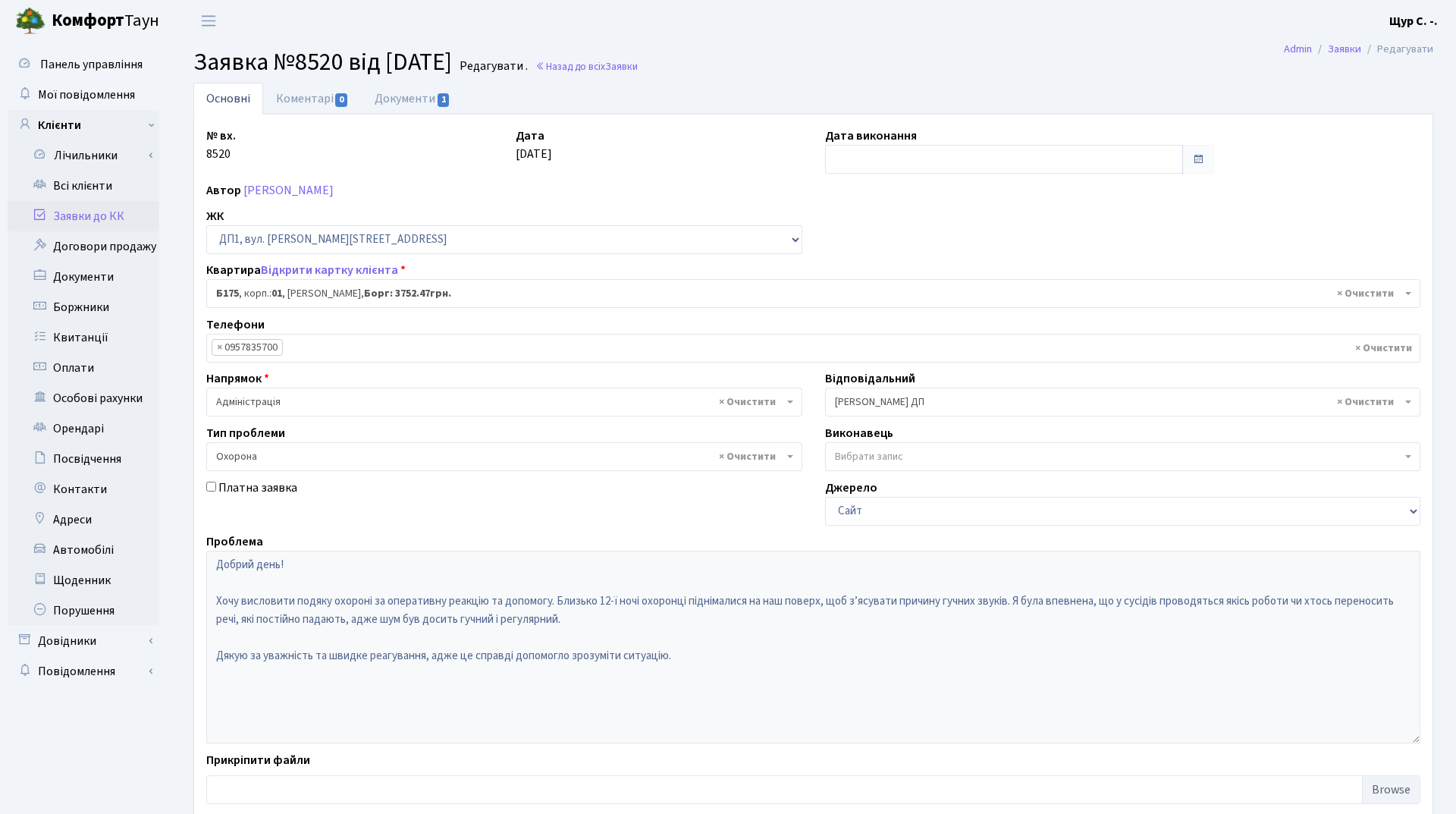
select select "30586"
select select "69"
click at [86, 186] on link "Всі клієнти" at bounding box center [83, 185] width 152 height 31
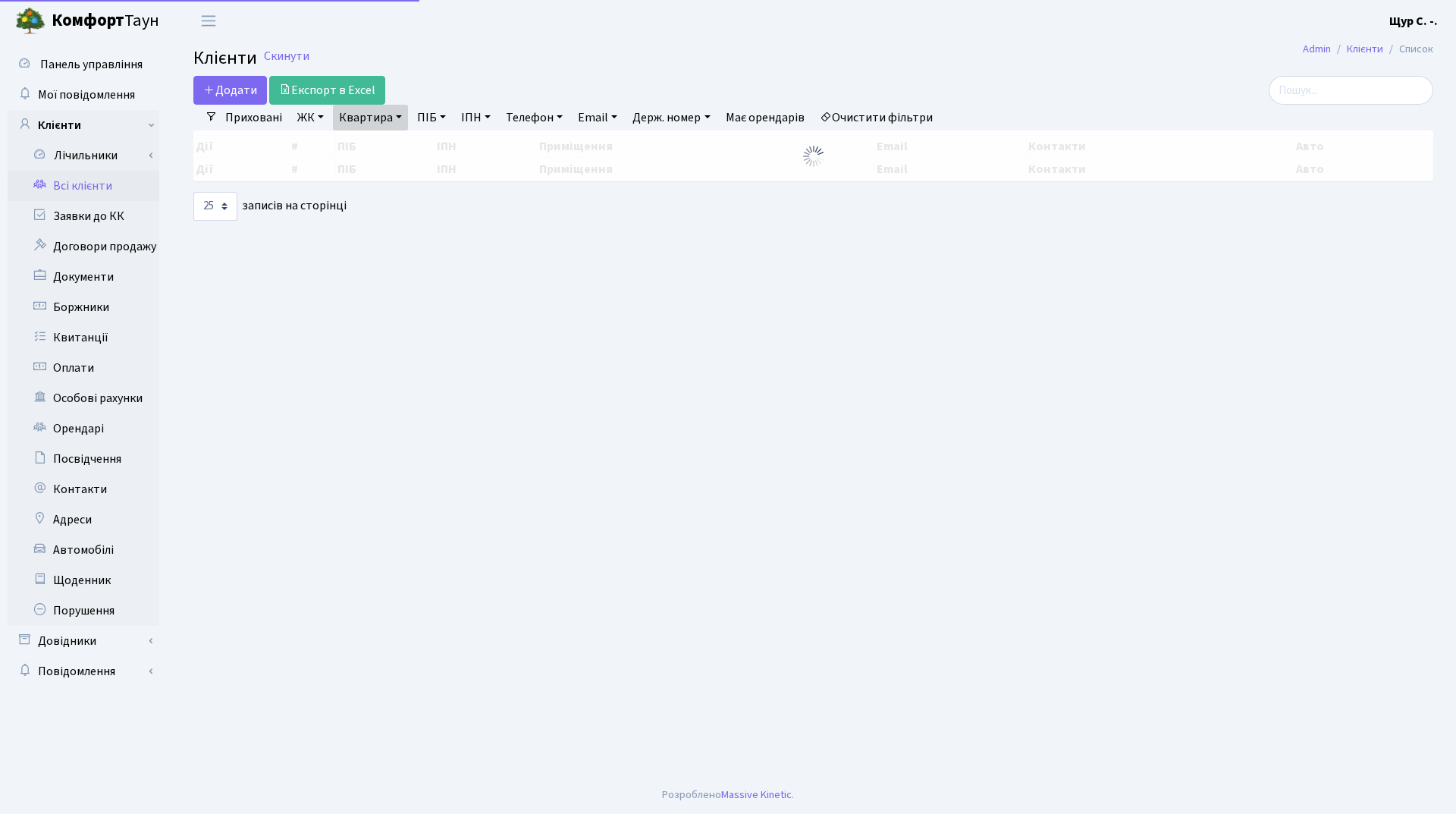
select select "25"
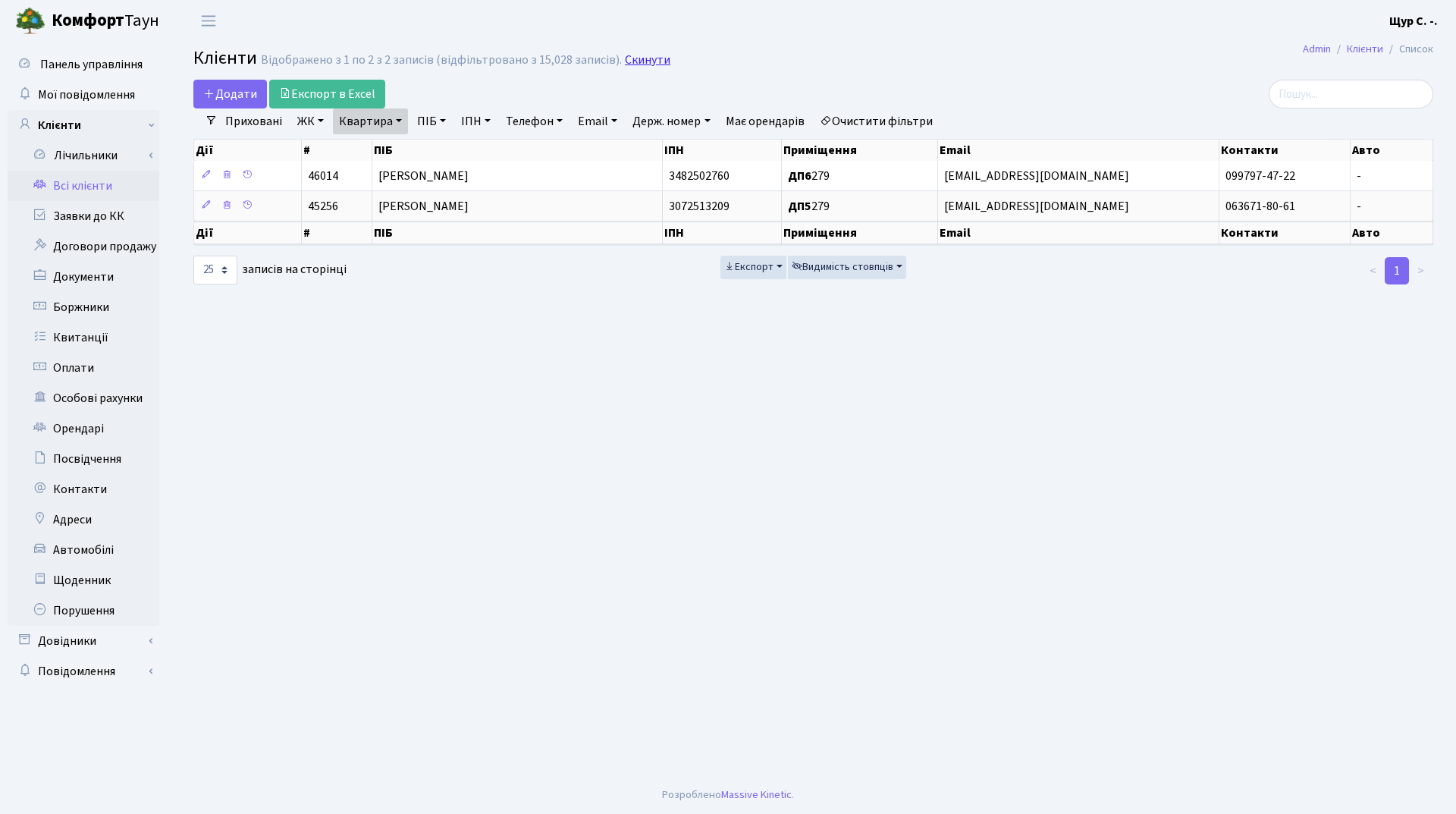
click at [636, 53] on link "Скинути" at bounding box center [647, 60] width 46 height 14
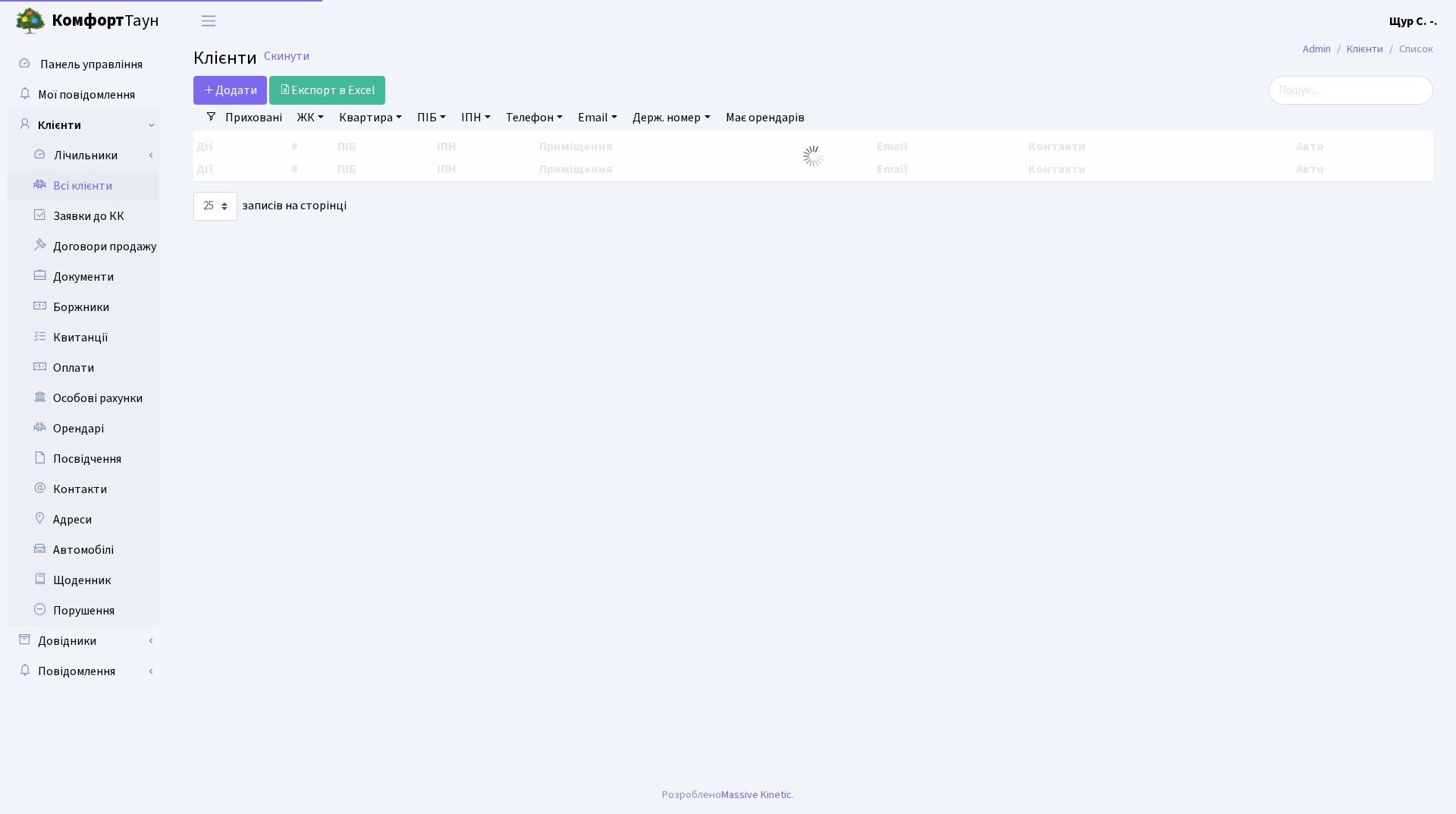
select select "25"
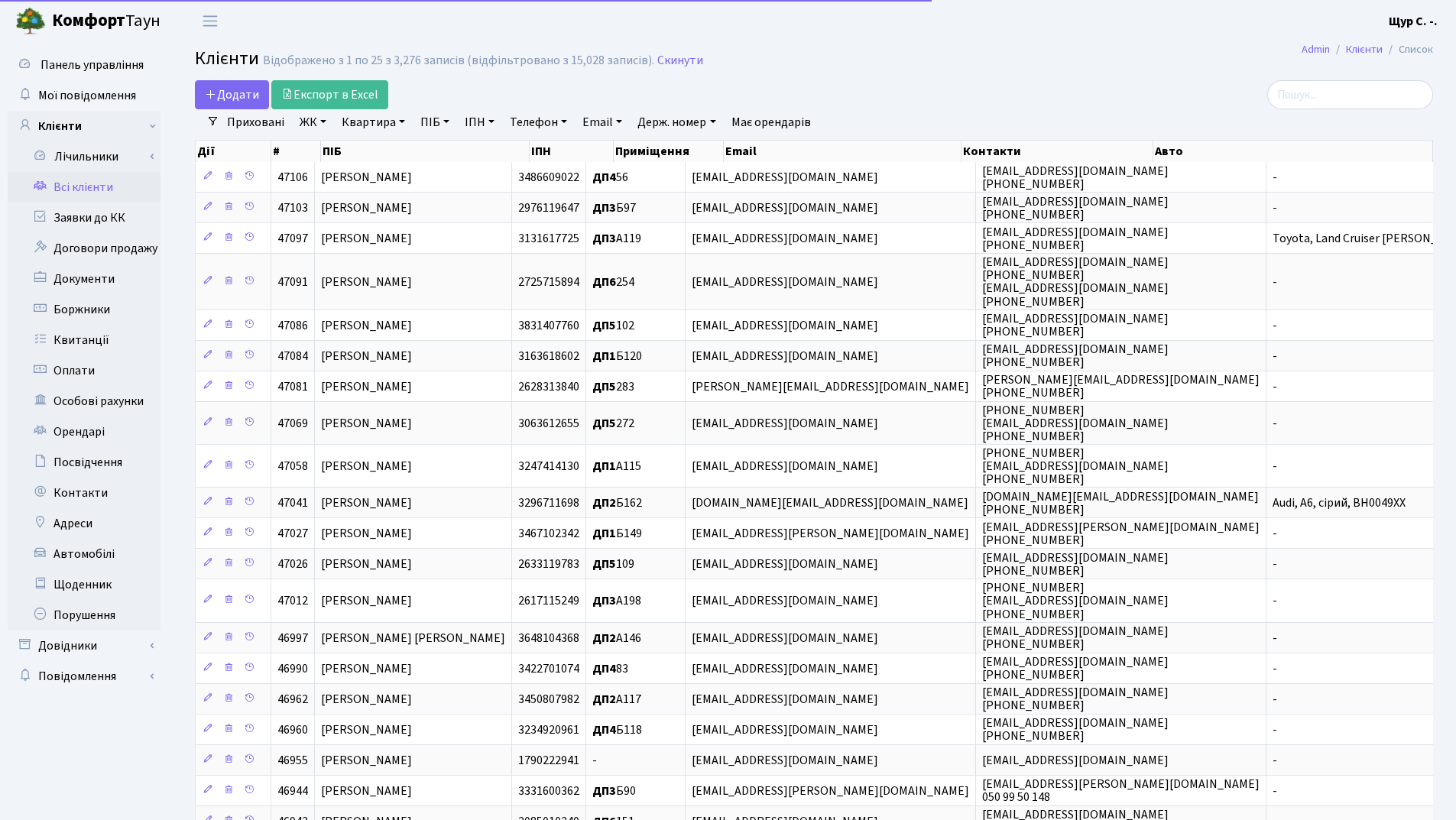
click at [362, 117] on link "Квартира" at bounding box center [373, 123] width 76 height 26
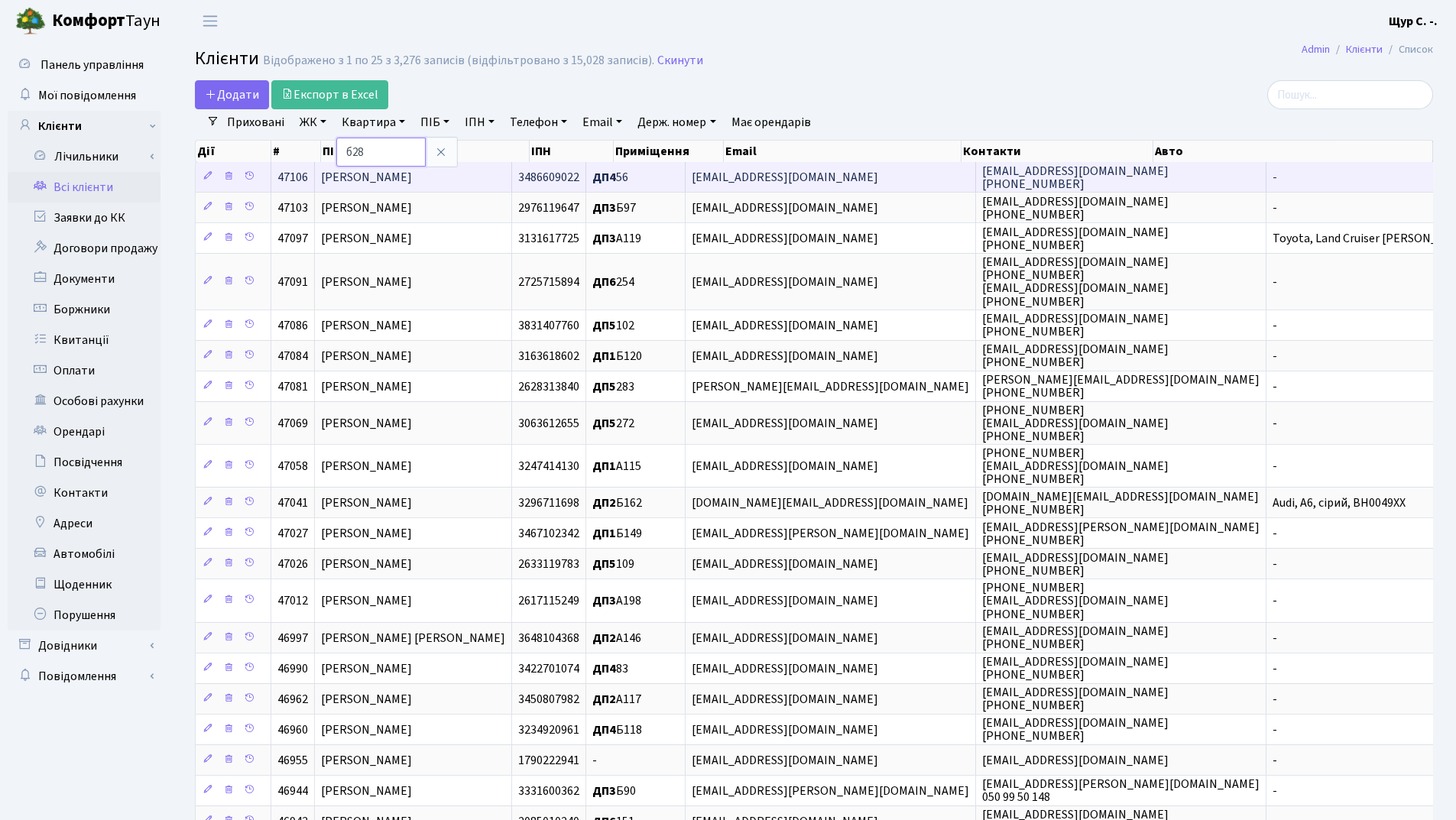
type input "б28"
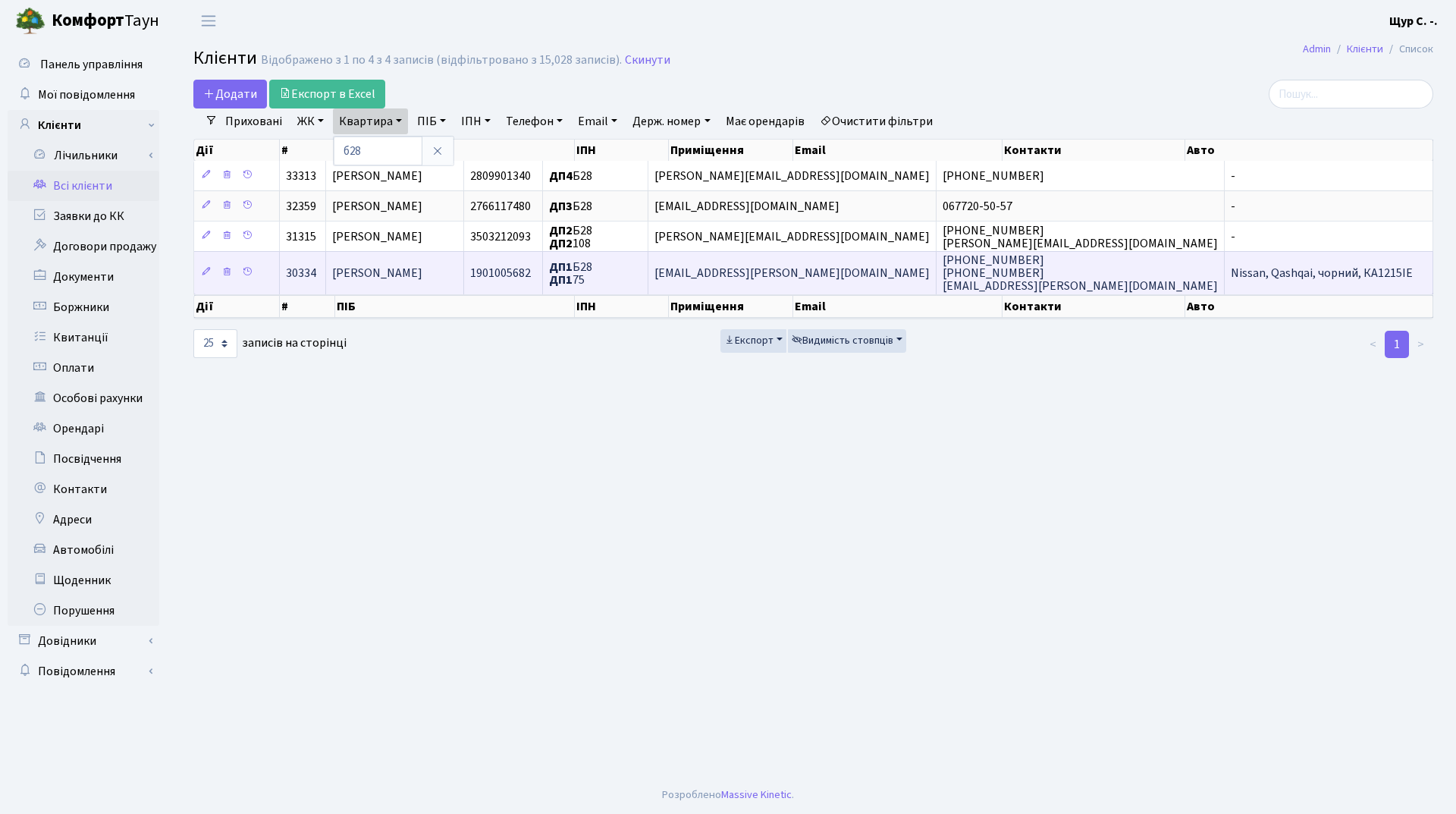
click at [418, 273] on span "[PERSON_NAME]" at bounding box center [377, 273] width 90 height 17
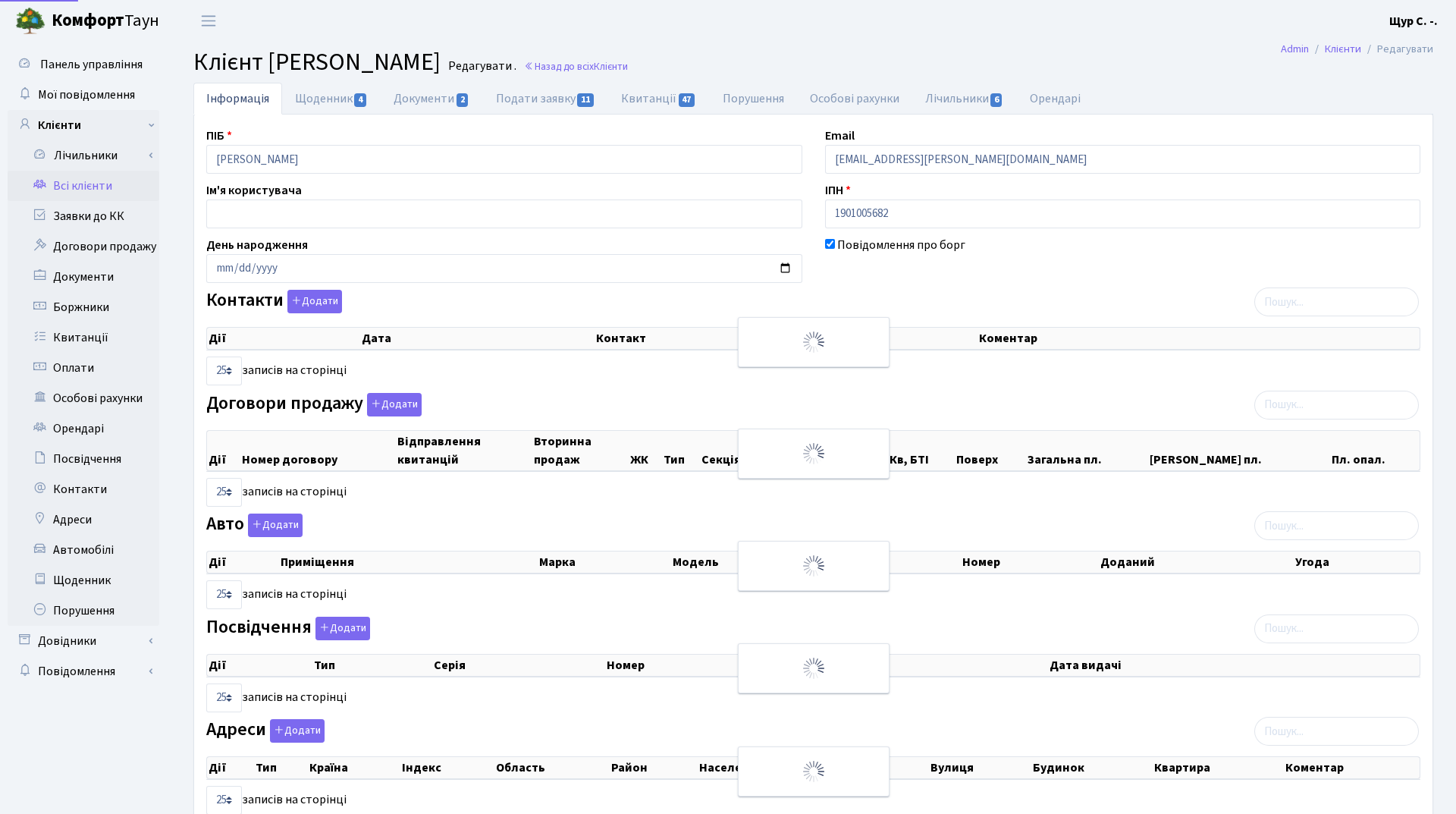
select select "25"
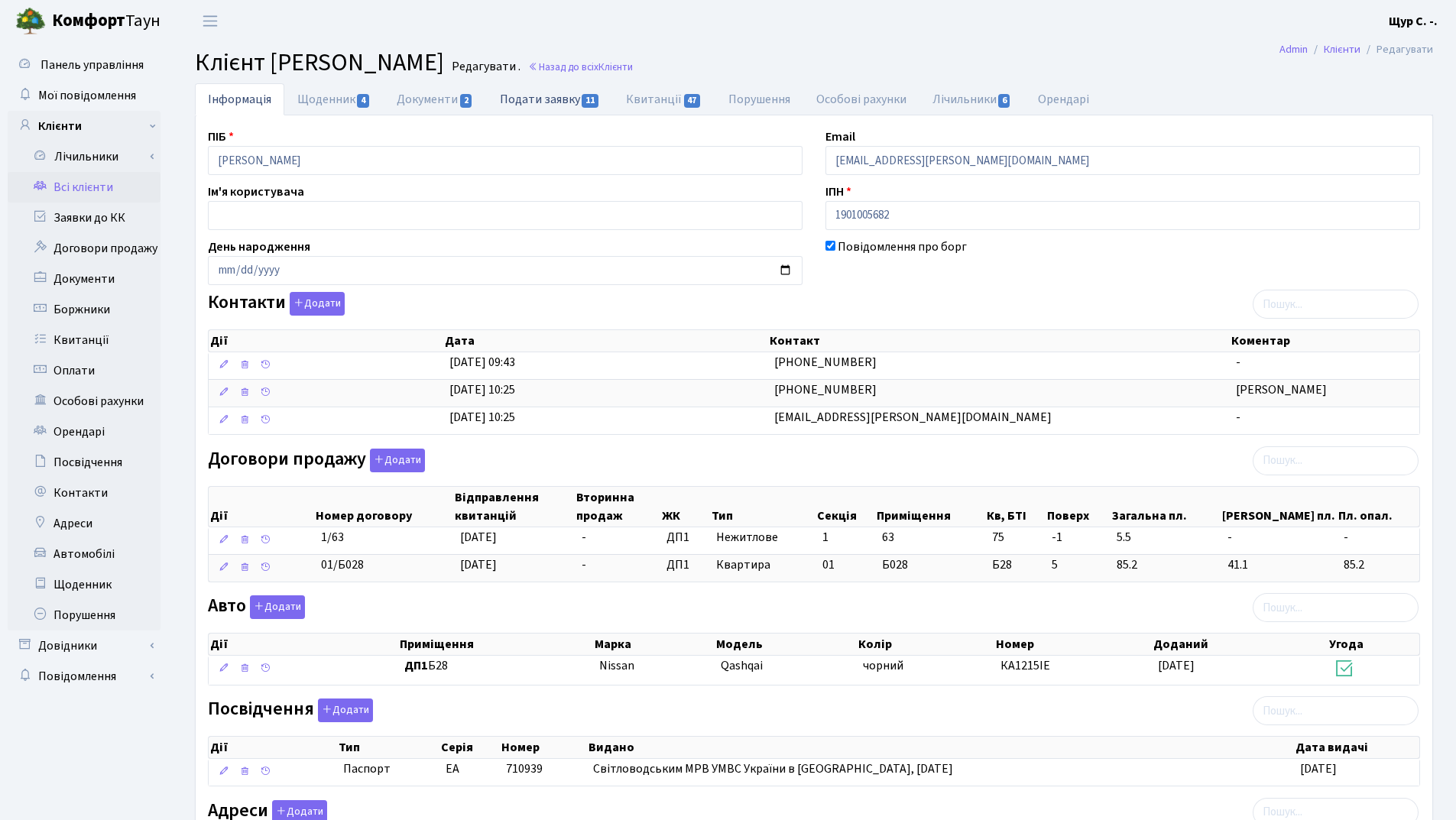
click at [543, 99] on link "Подати заявку 11" at bounding box center [550, 99] width 126 height 31
select select "25"
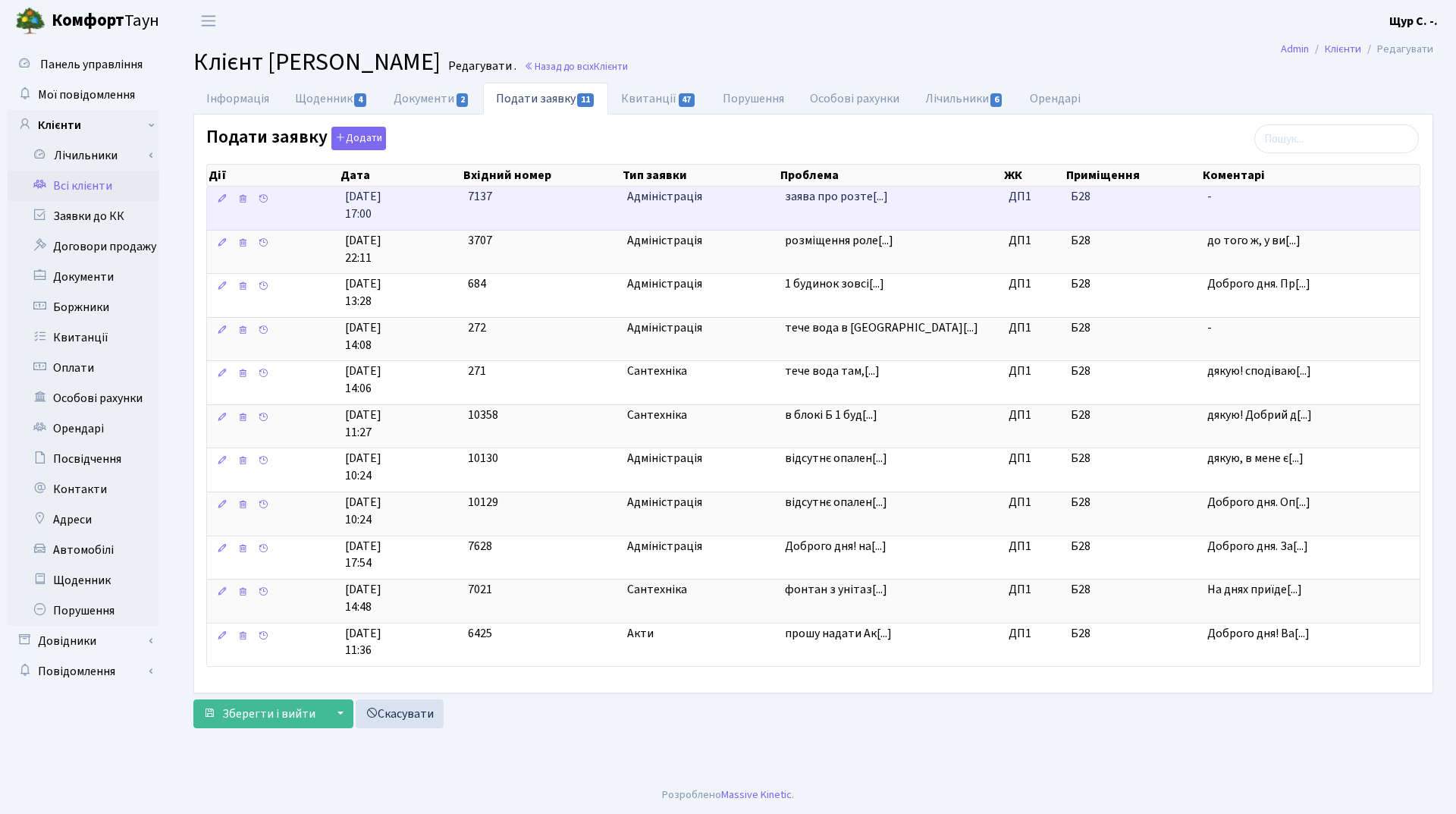
click at [569, 204] on td "7137" at bounding box center [541, 208] width 159 height 43
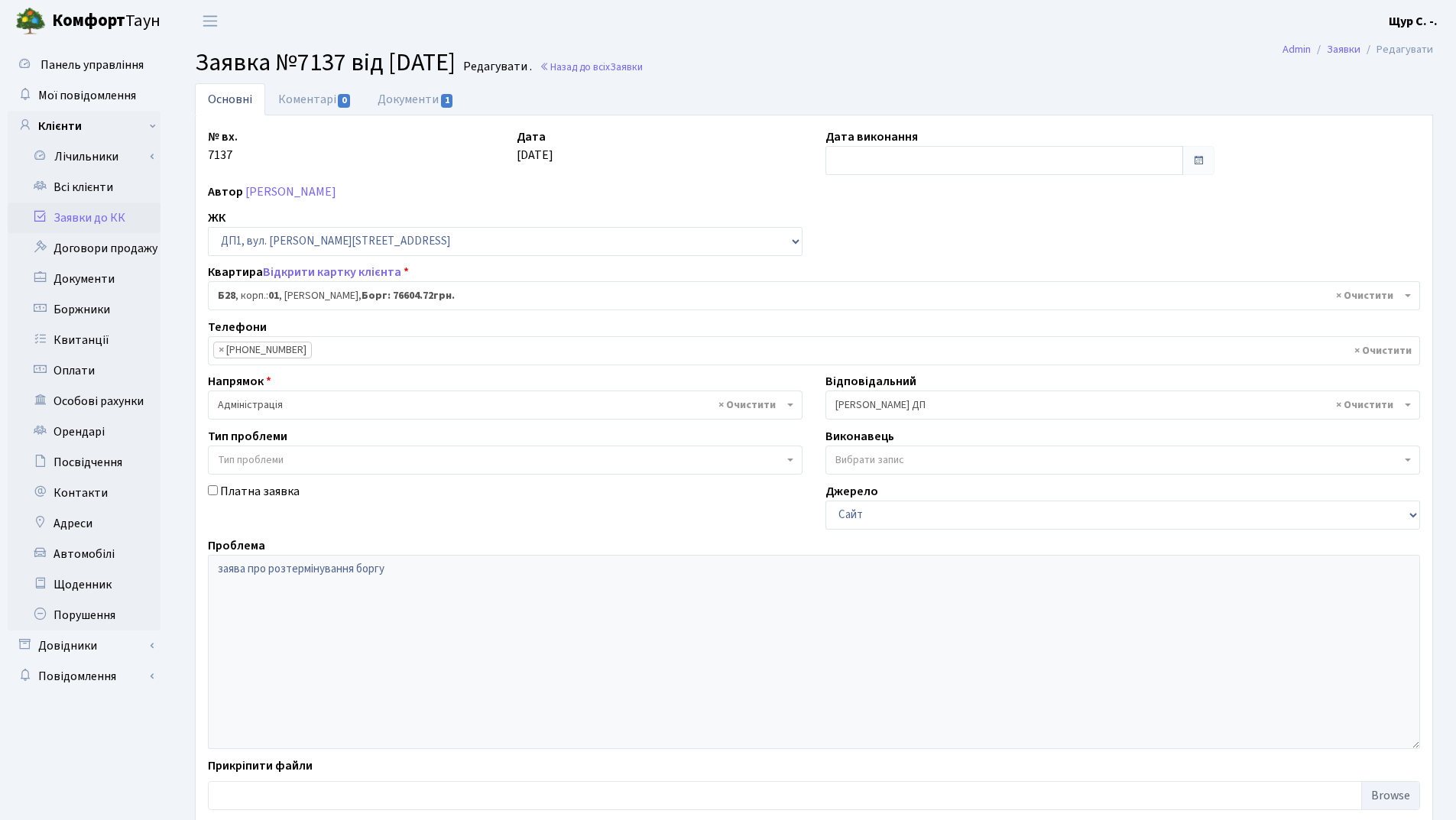
select select "30163"
click at [393, 92] on link "Документи 1" at bounding box center [416, 99] width 102 height 31
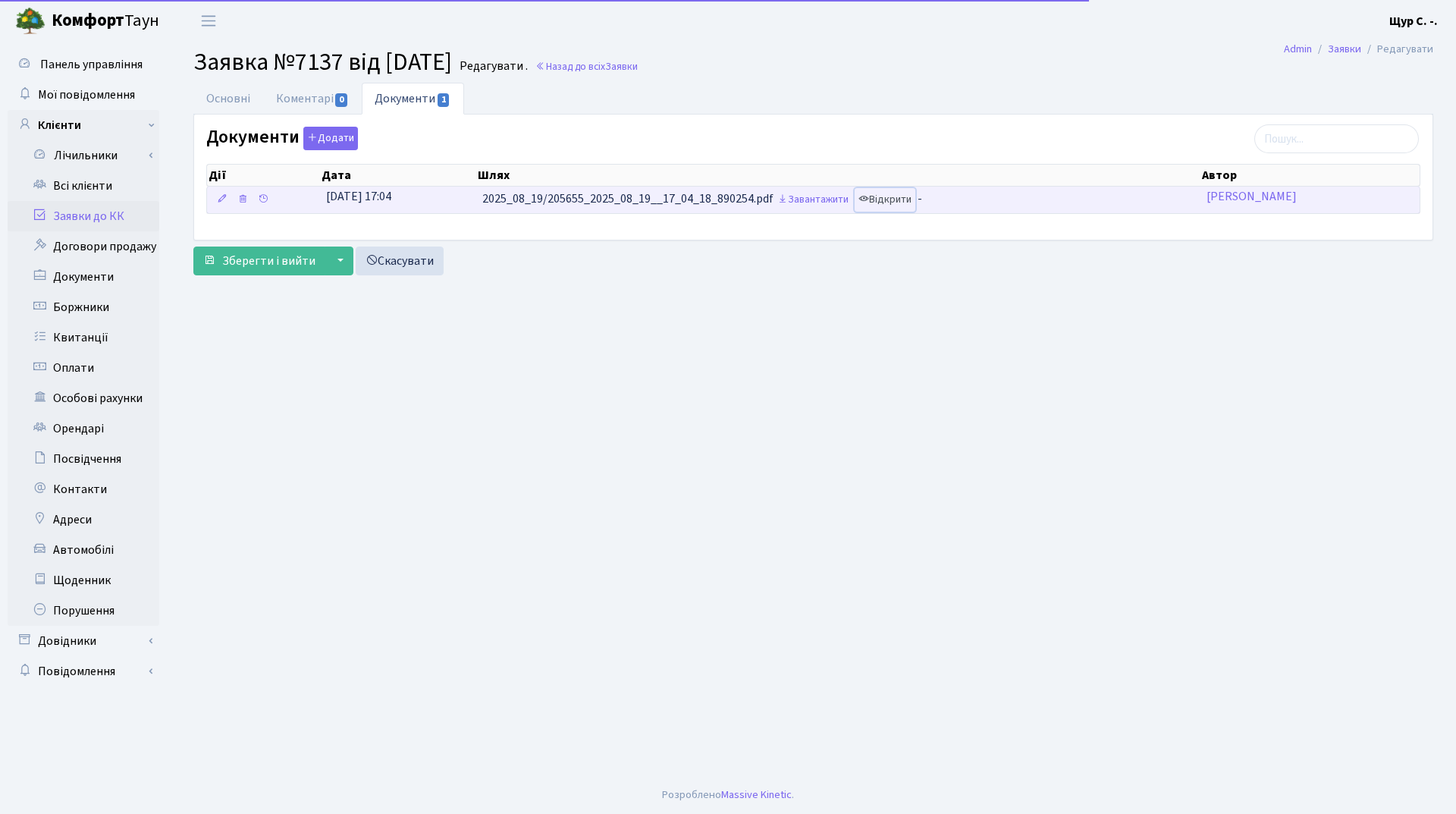
click at [907, 203] on link "Відкрити" at bounding box center [884, 199] width 61 height 23
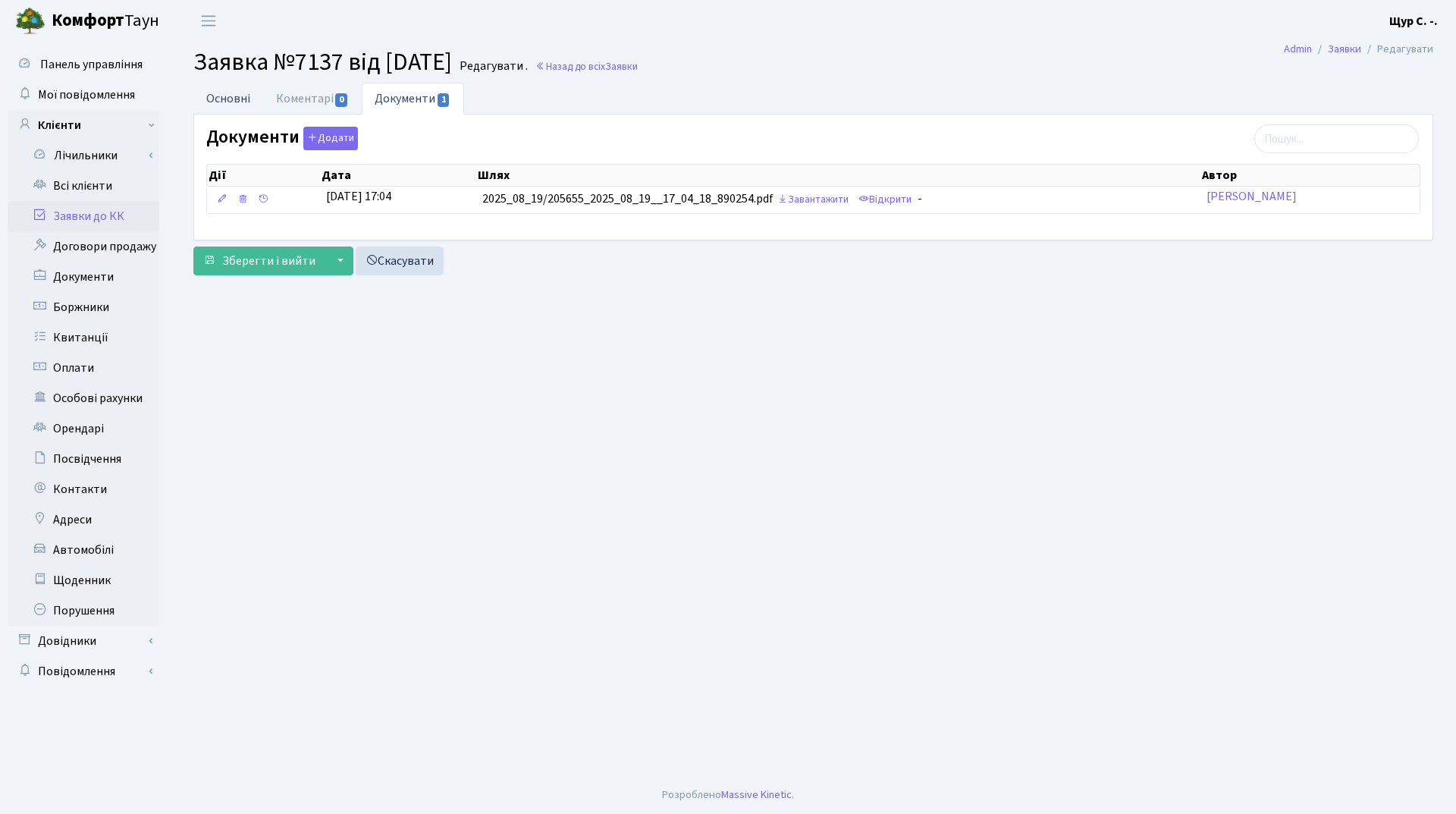
click at [243, 99] on link "Основні" at bounding box center [228, 98] width 70 height 31
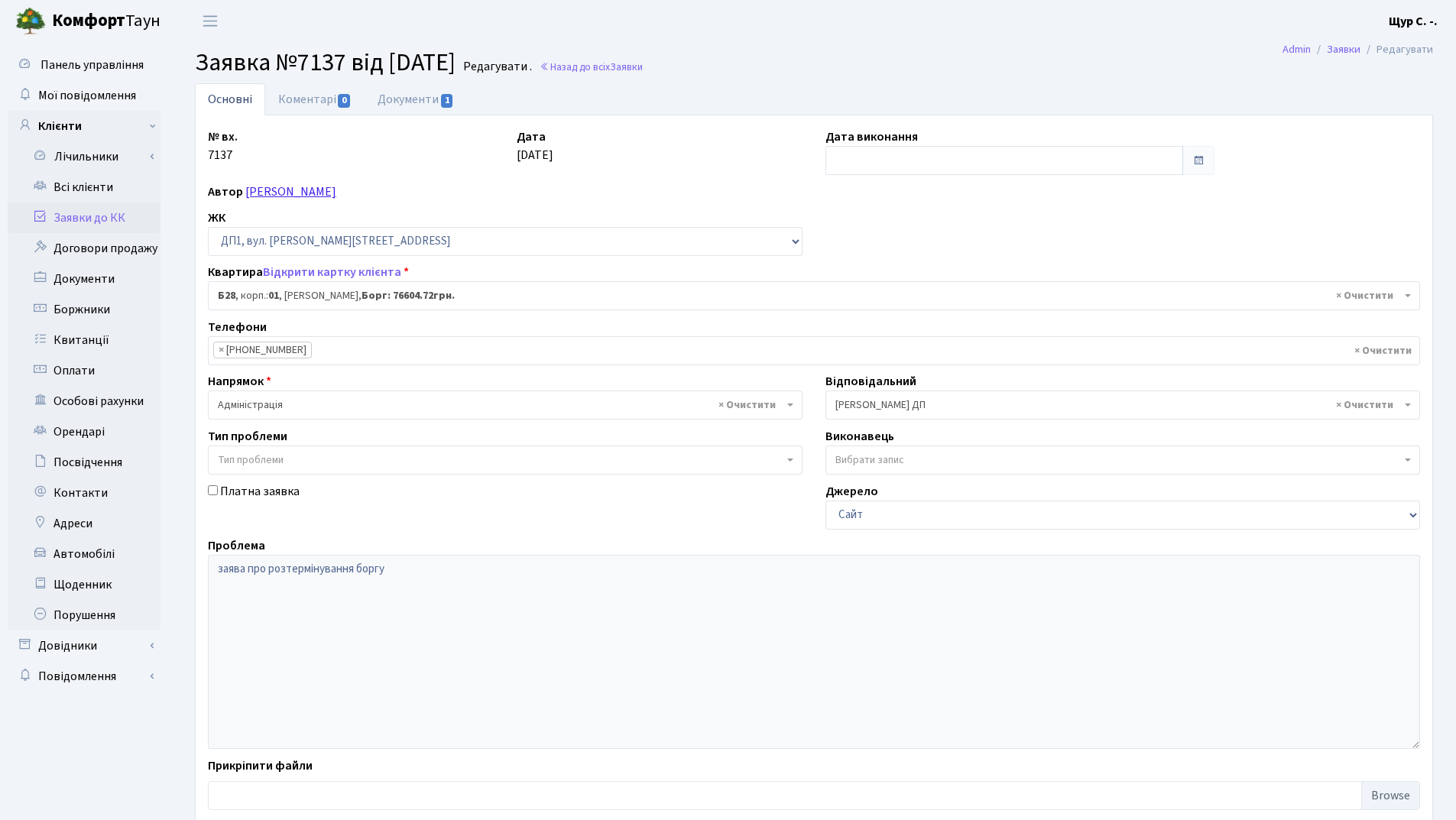
click at [332, 194] on link "Забігай Любов Сергіївна" at bounding box center [291, 192] width 91 height 17
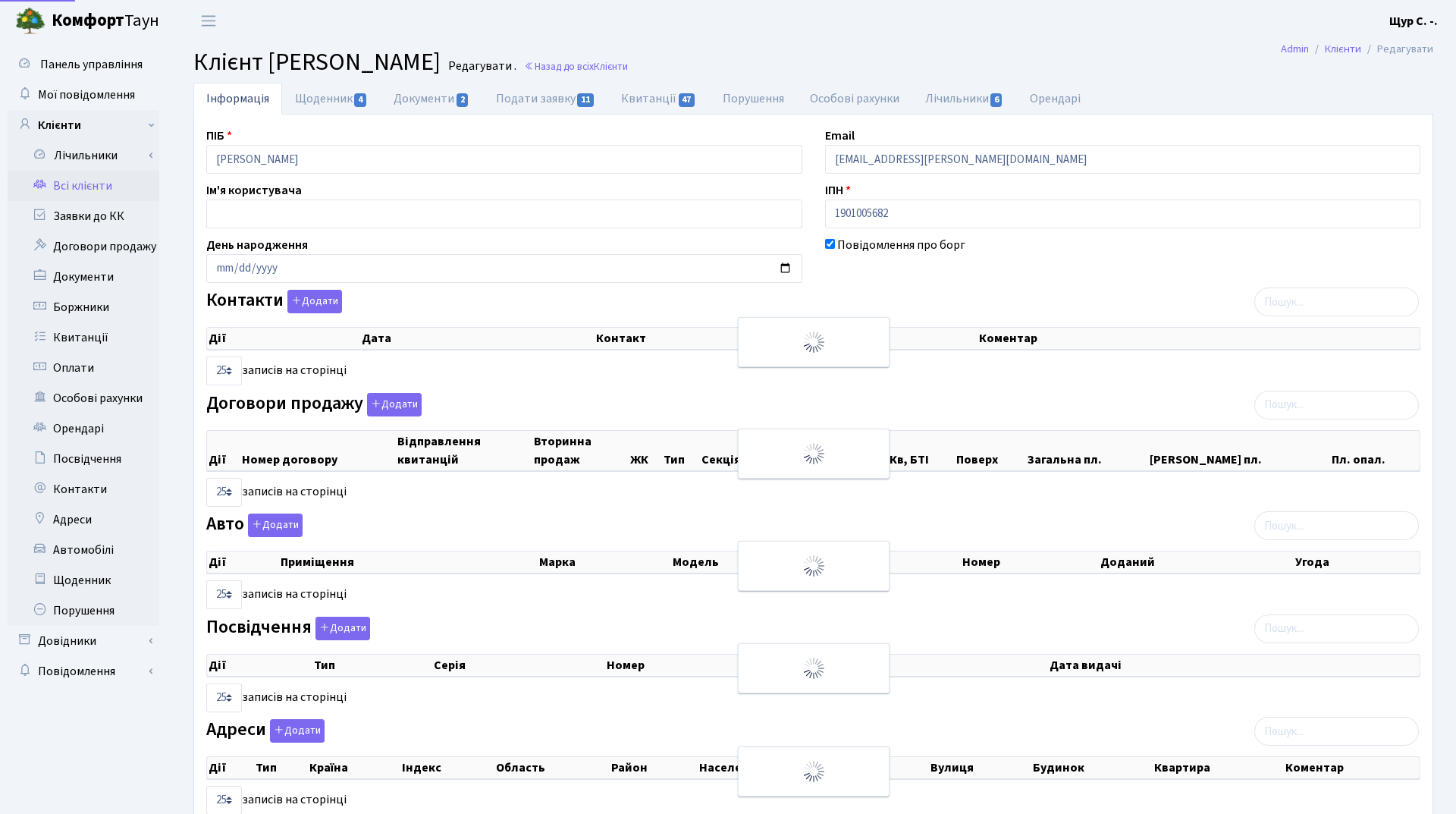
select select "25"
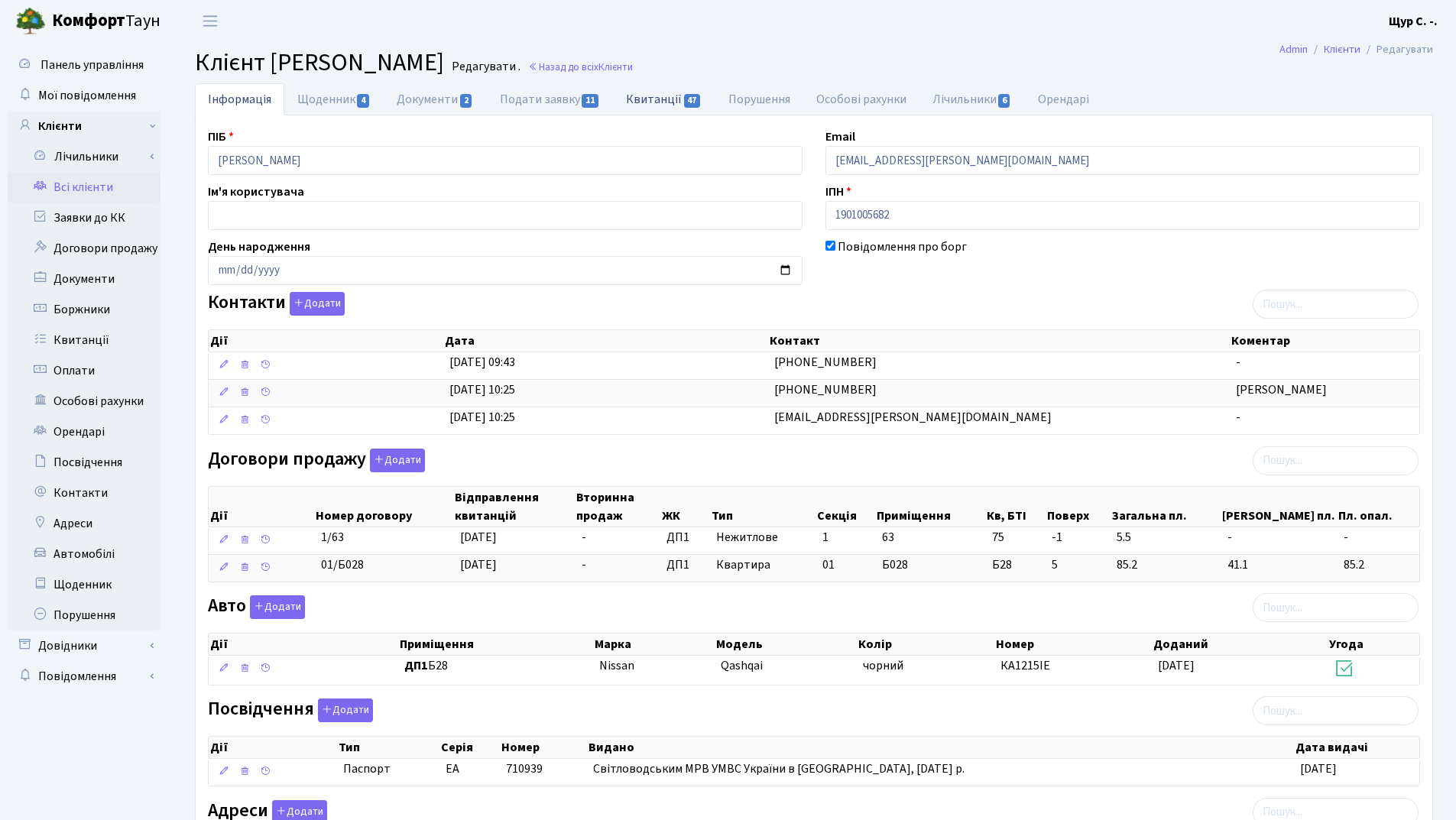
click at [669, 100] on link "Квитанції 47" at bounding box center [663, 99] width 101 height 31
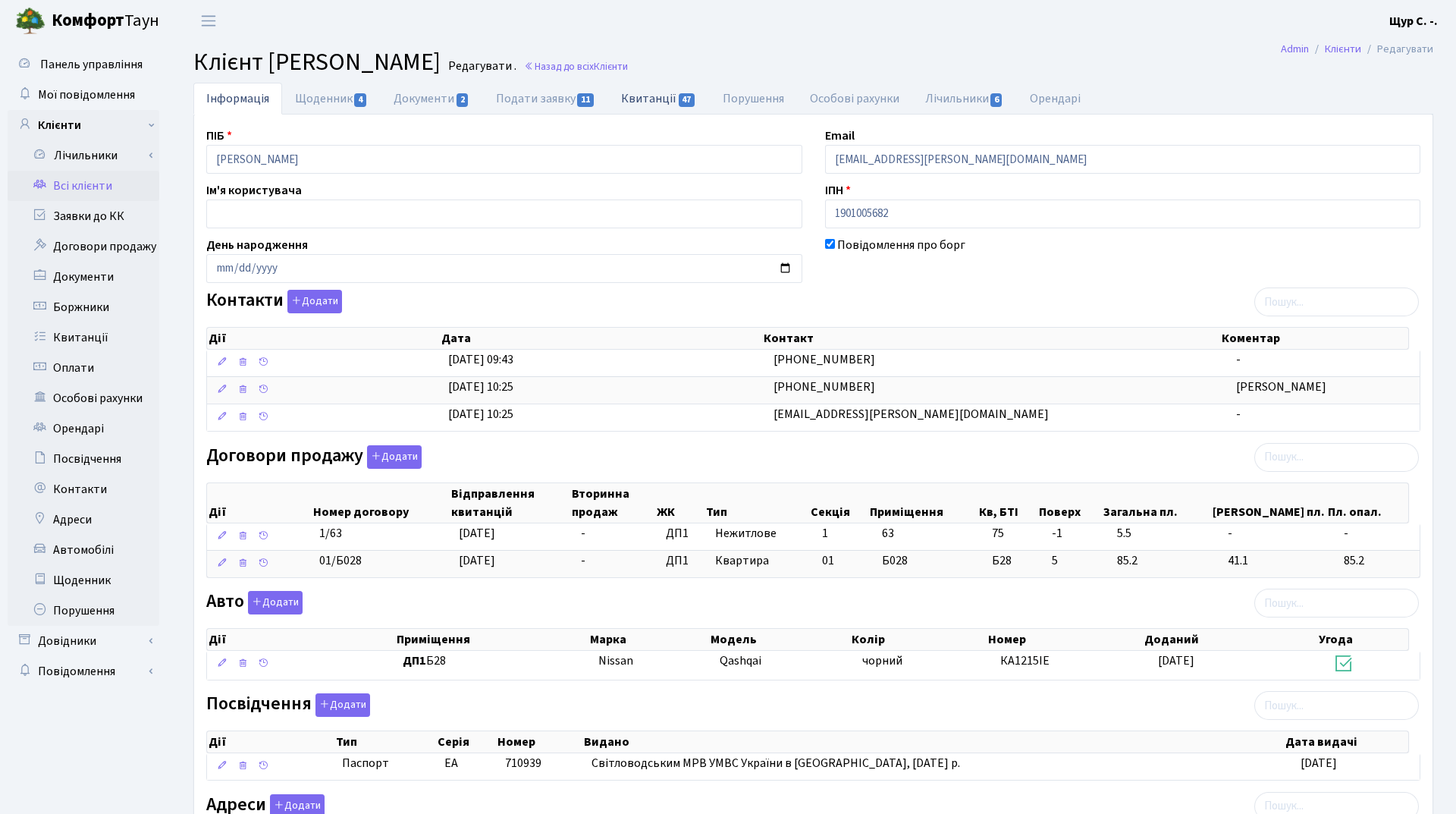
select select "25"
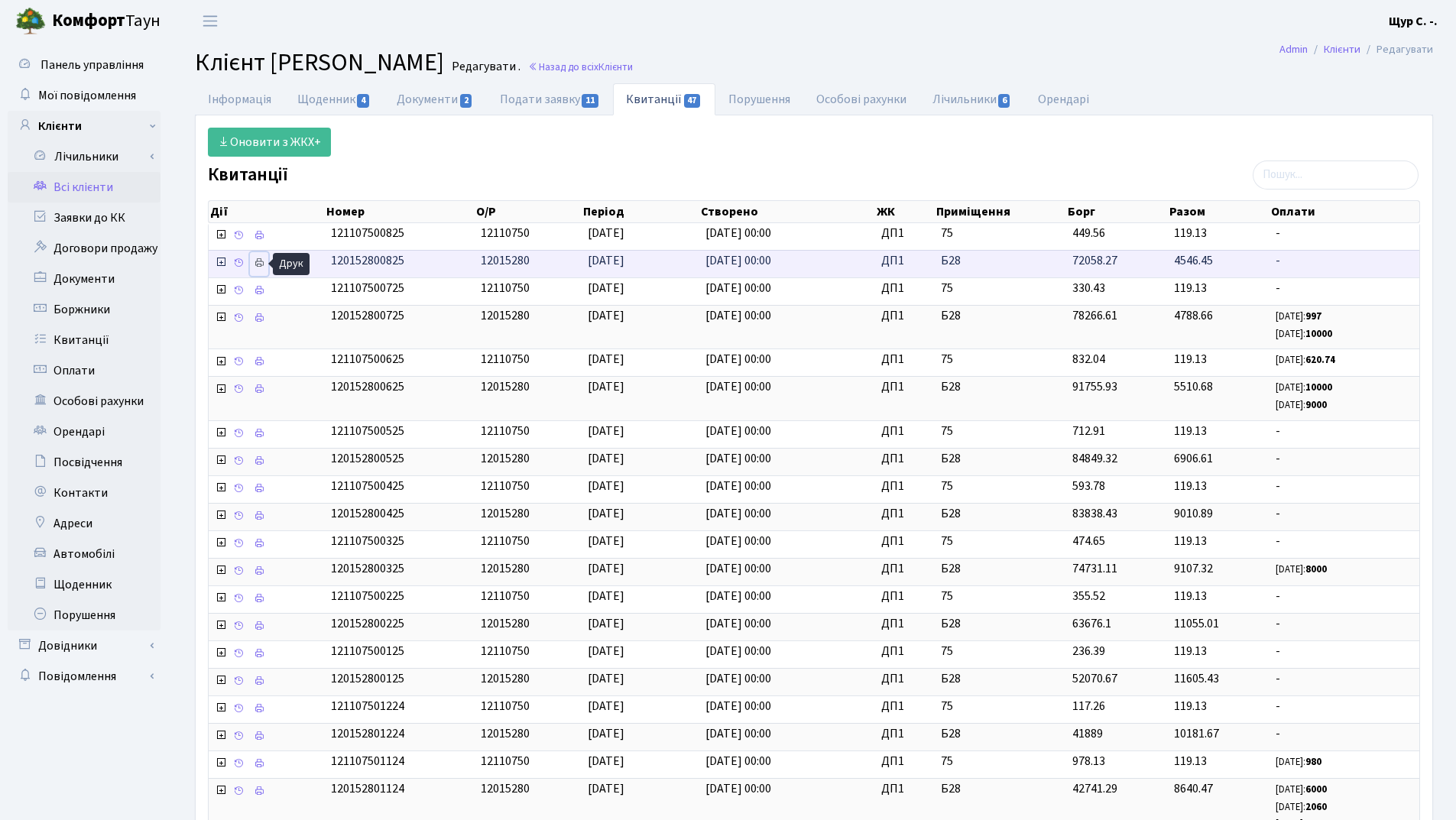
click at [264, 264] on icon at bounding box center [259, 263] width 10 height 10
click at [236, 99] on link "Інформація" at bounding box center [239, 99] width 89 height 31
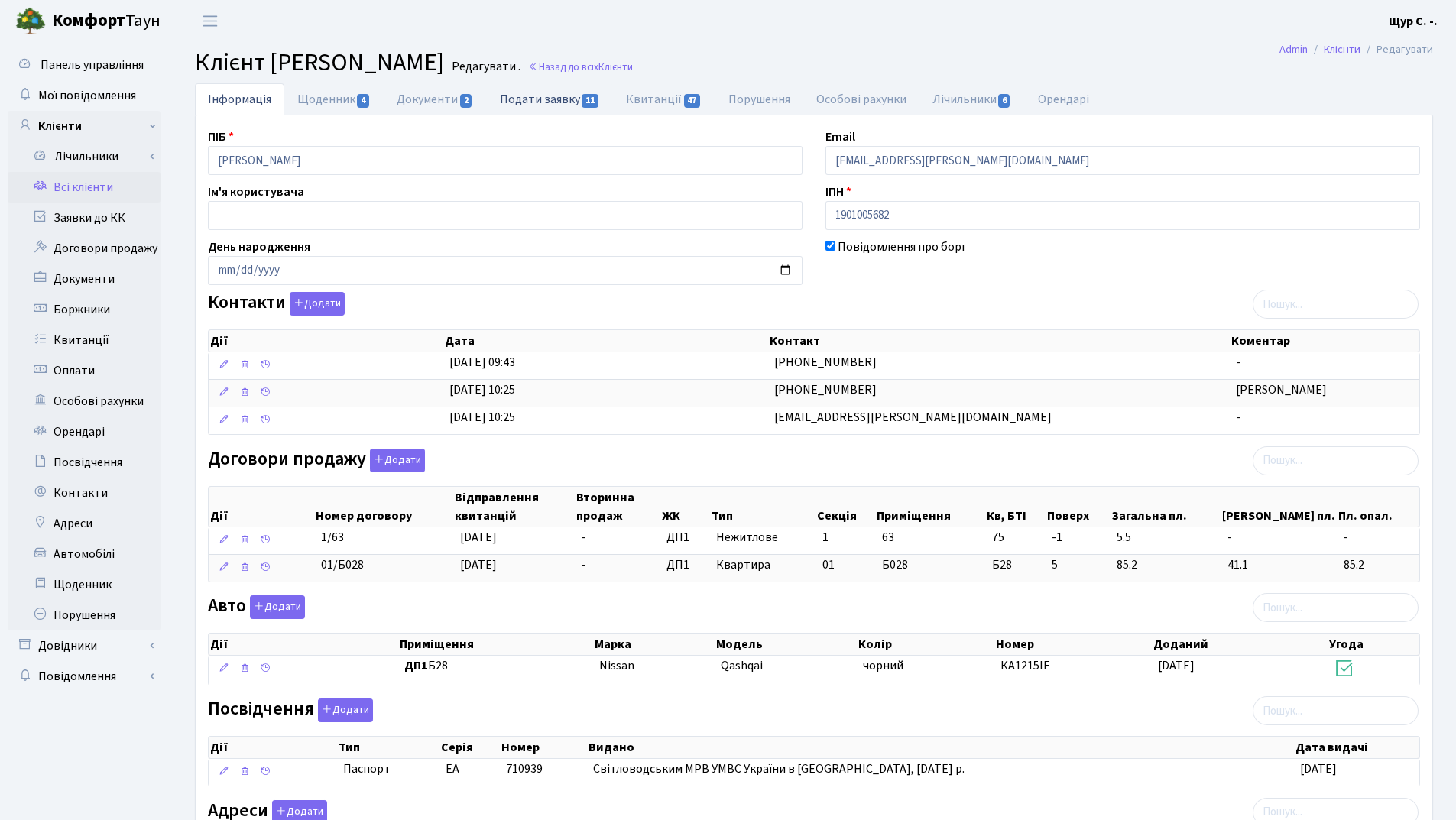
click at [552, 97] on link "Подати заявку 11" at bounding box center [550, 99] width 126 height 31
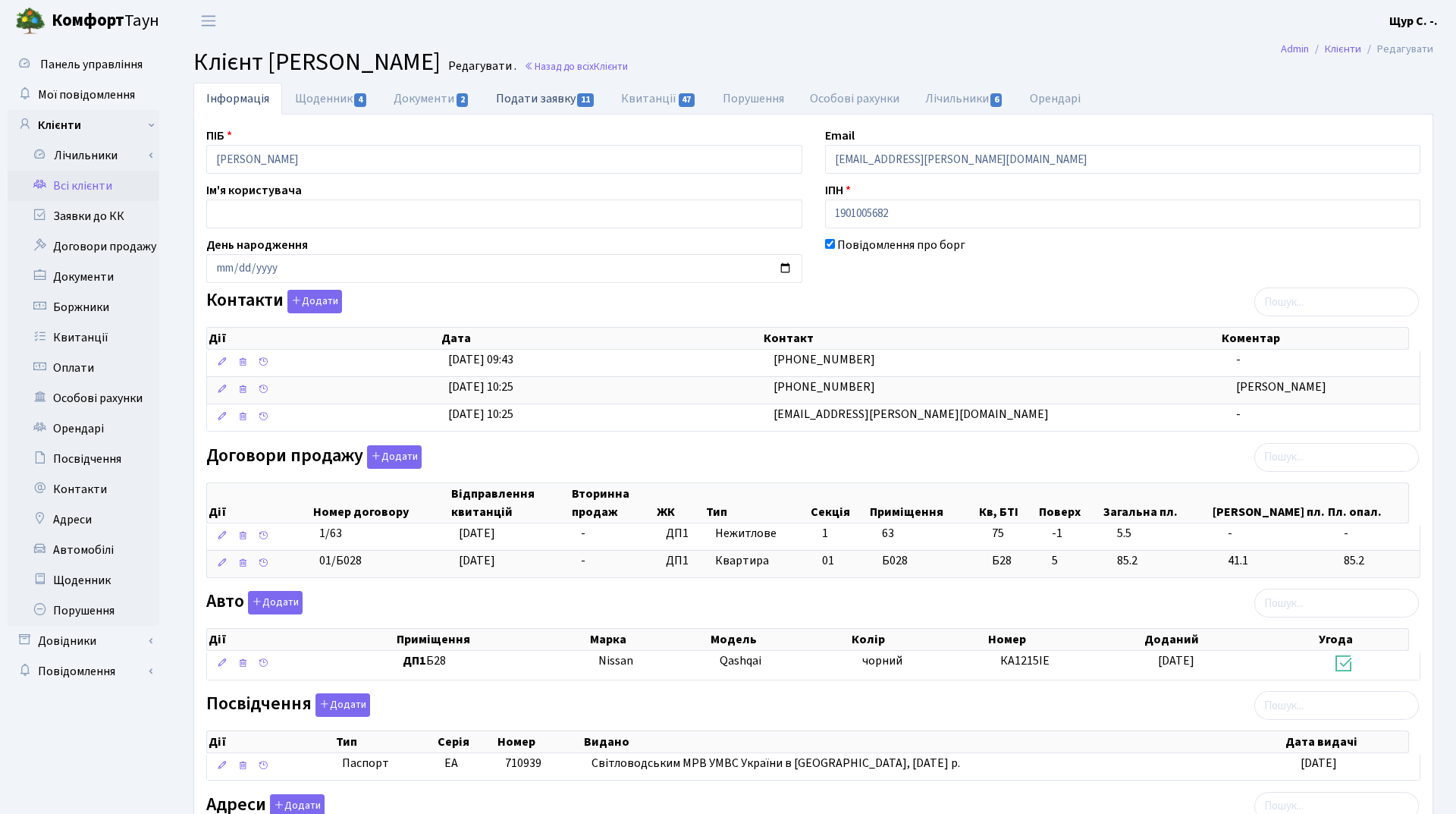
select select "25"
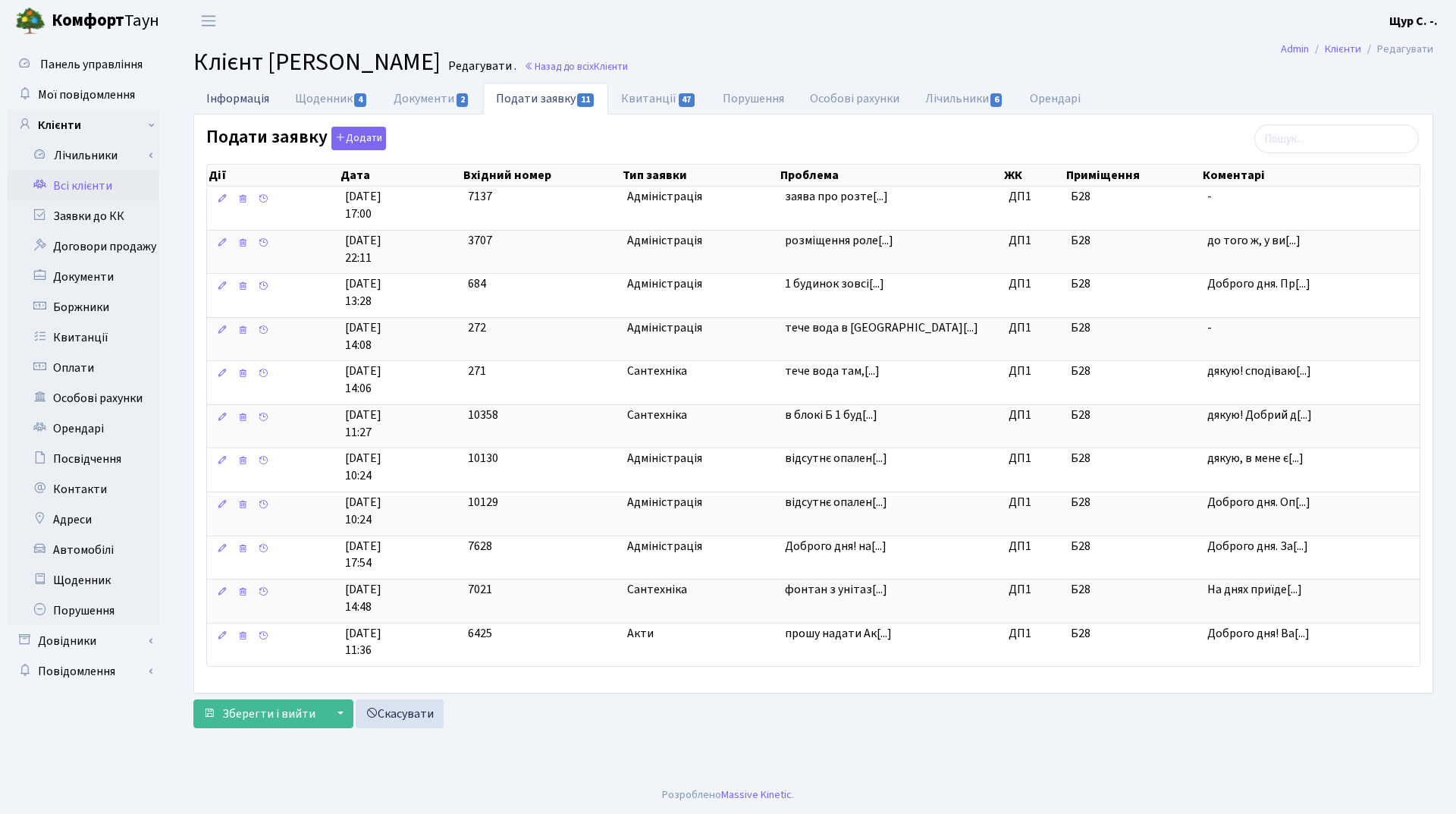
click at [209, 97] on link "Інформація" at bounding box center [237, 98] width 88 height 31
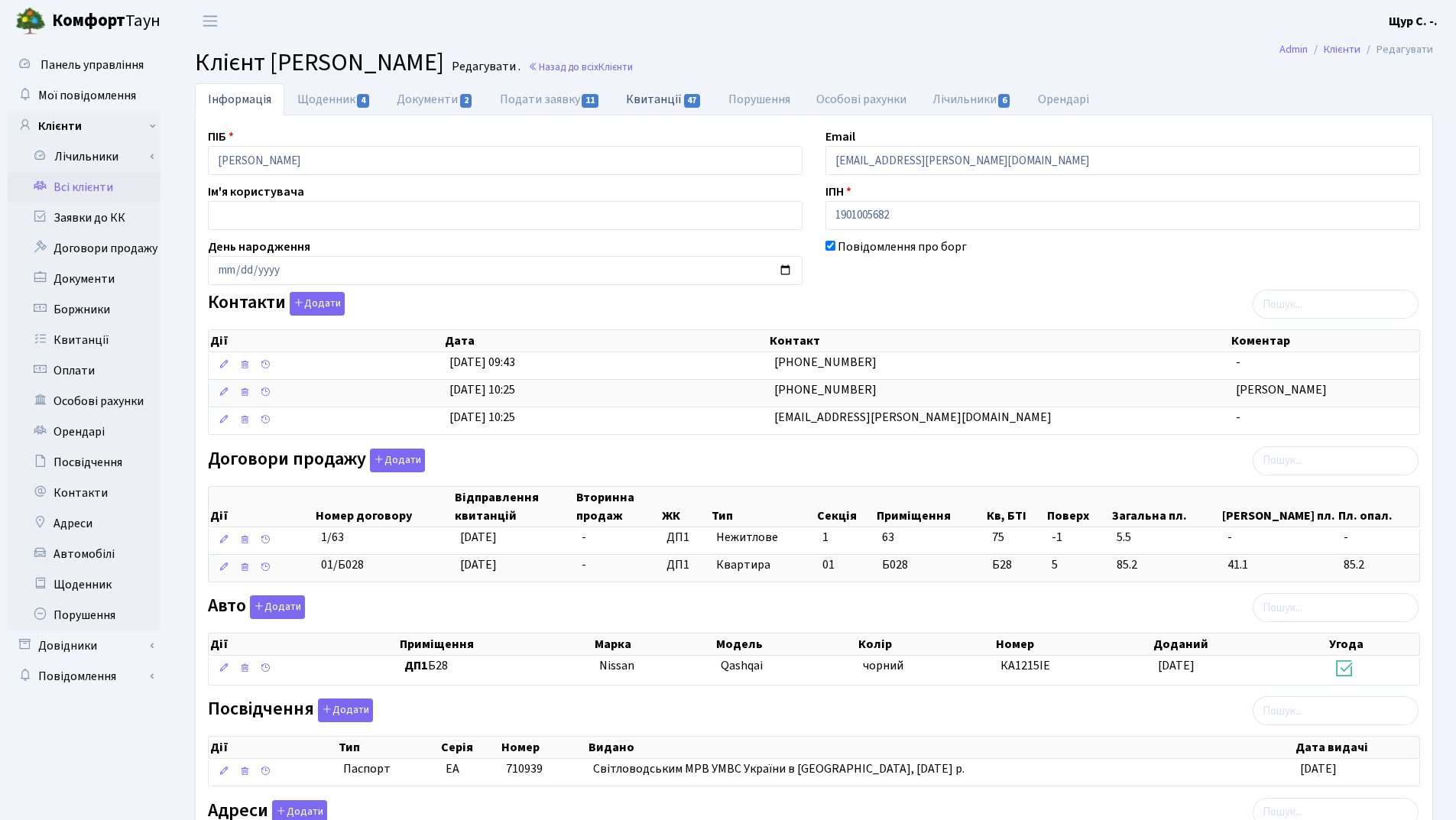
click at [650, 104] on link "Квитанції 47" at bounding box center [663, 99] width 101 height 31
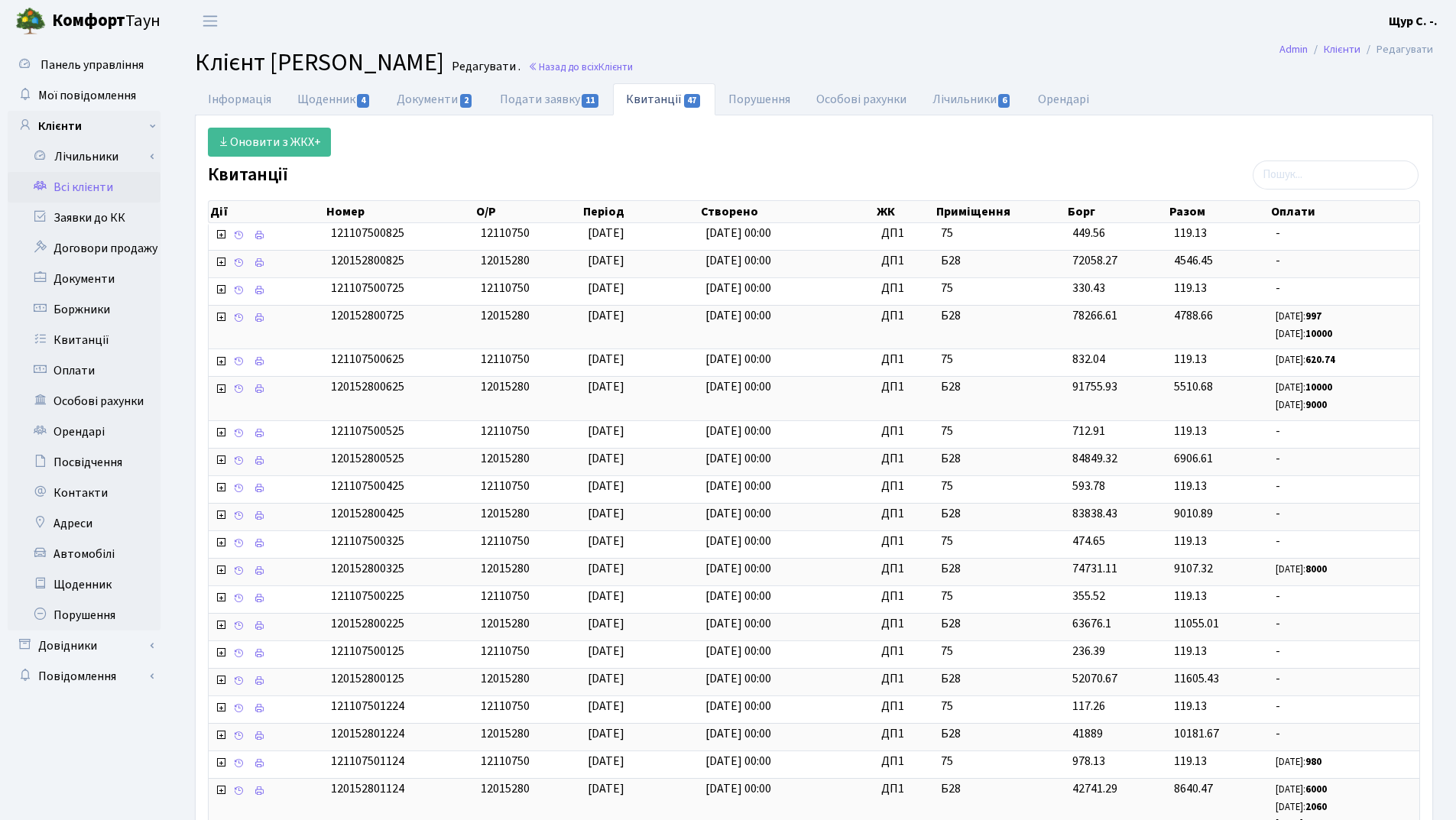
click at [86, 188] on link "Всі клієнти" at bounding box center [83, 187] width 153 height 31
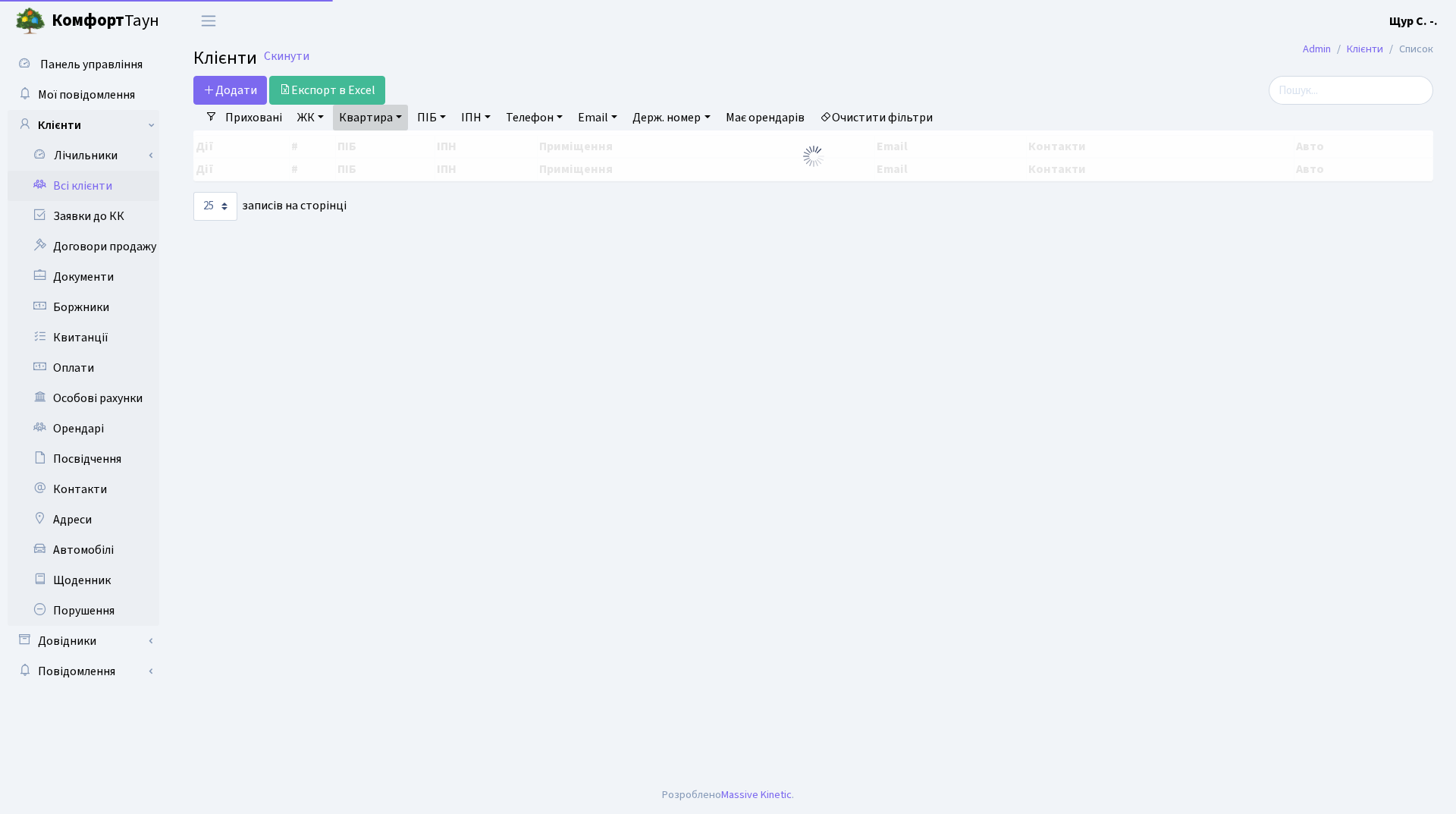
select select "25"
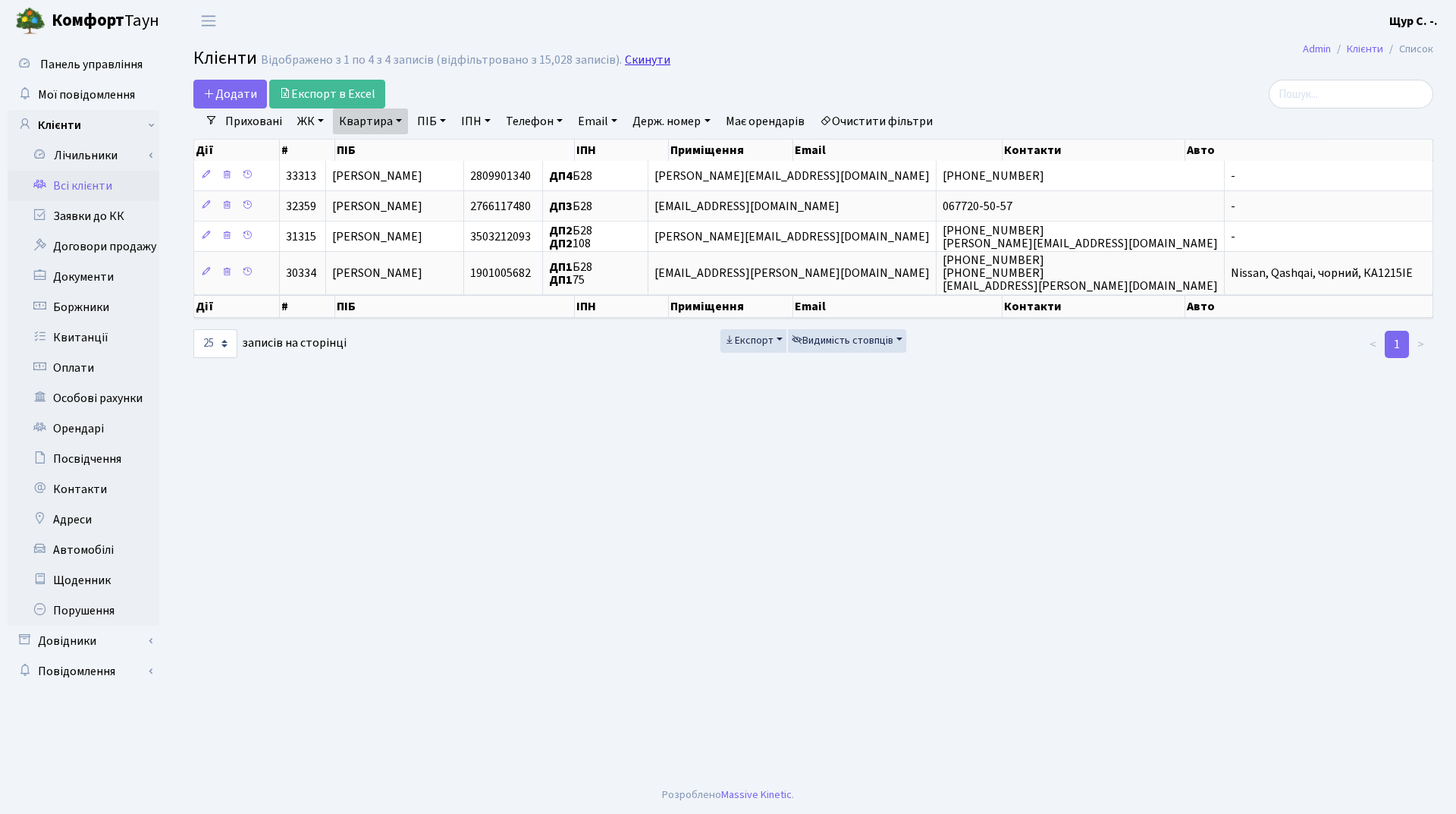
click at [629, 55] on link "Скинути" at bounding box center [647, 60] width 46 height 14
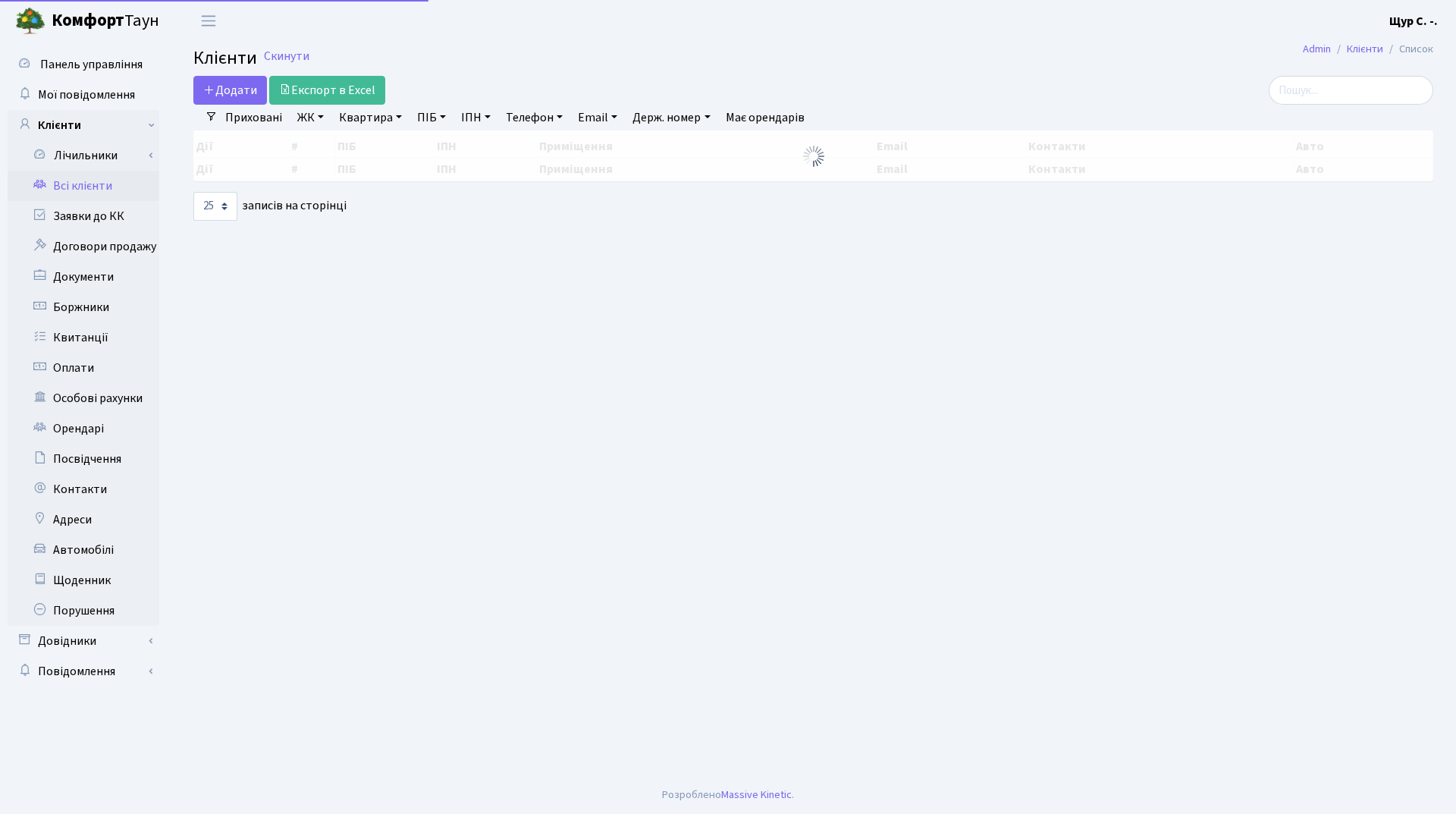
select select "25"
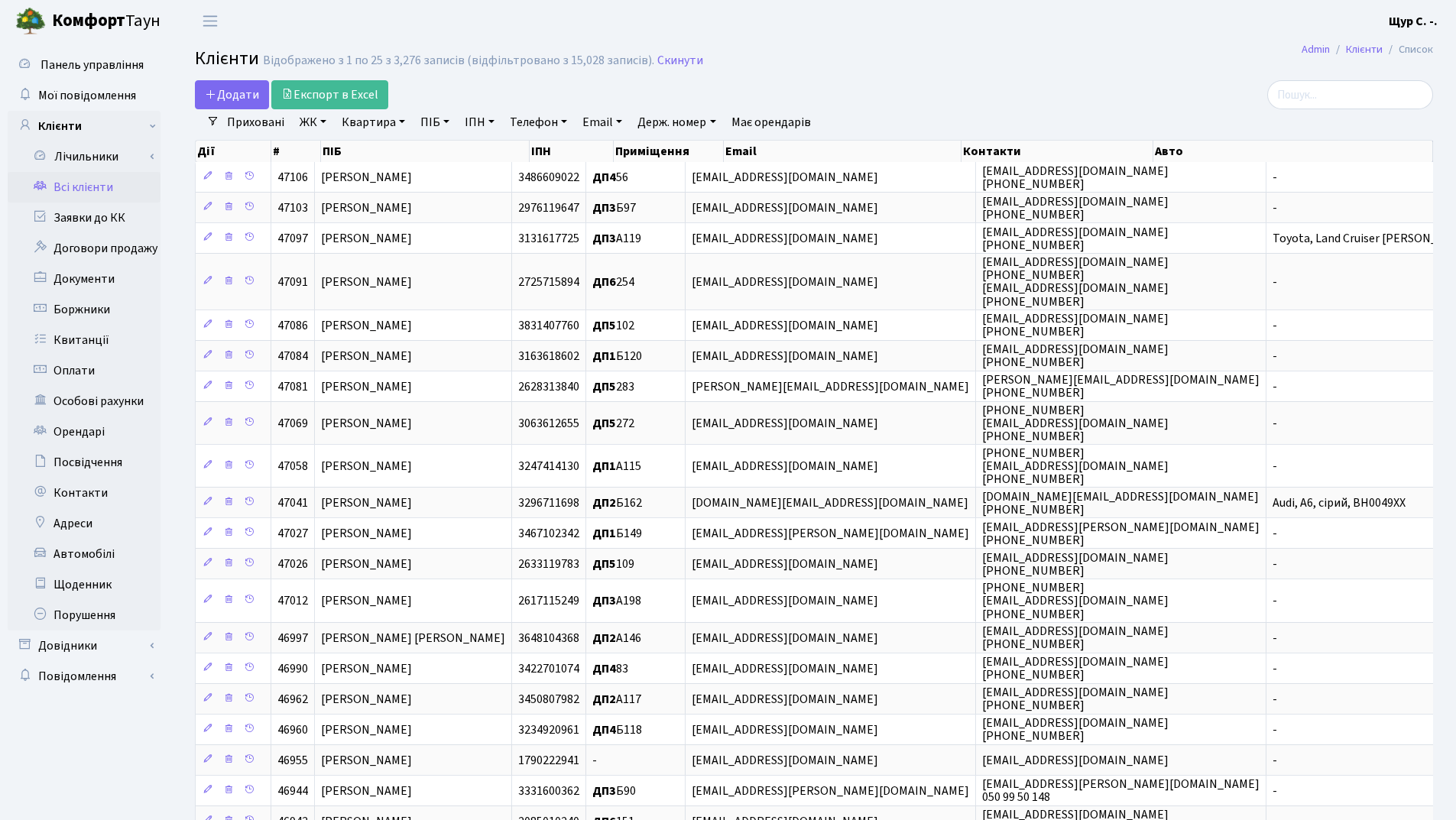
click at [368, 129] on link "Квартира" at bounding box center [373, 123] width 76 height 26
type input "305"
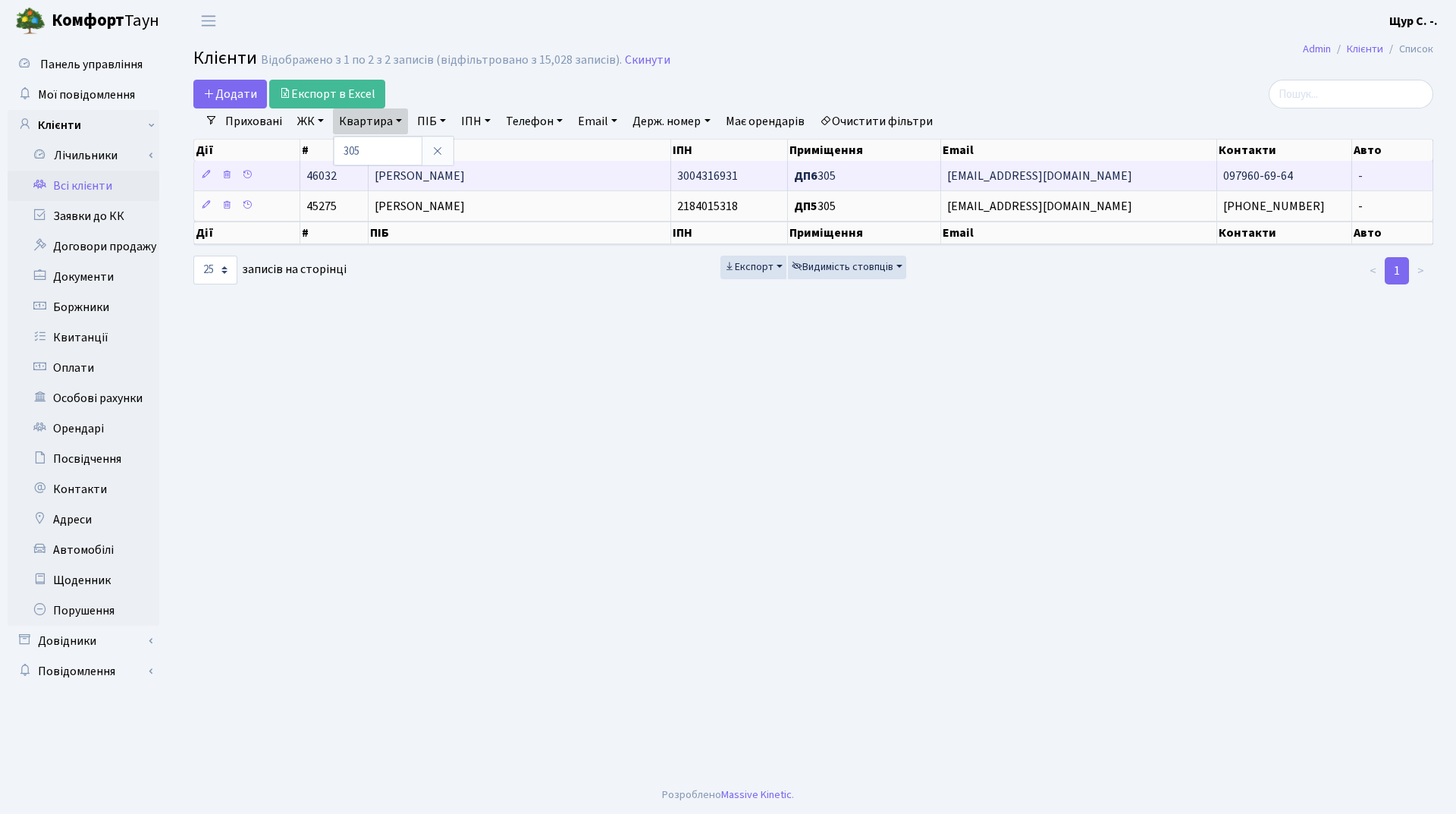
click at [537, 183] on td "[PERSON_NAME]" at bounding box center [519, 176] width 303 height 30
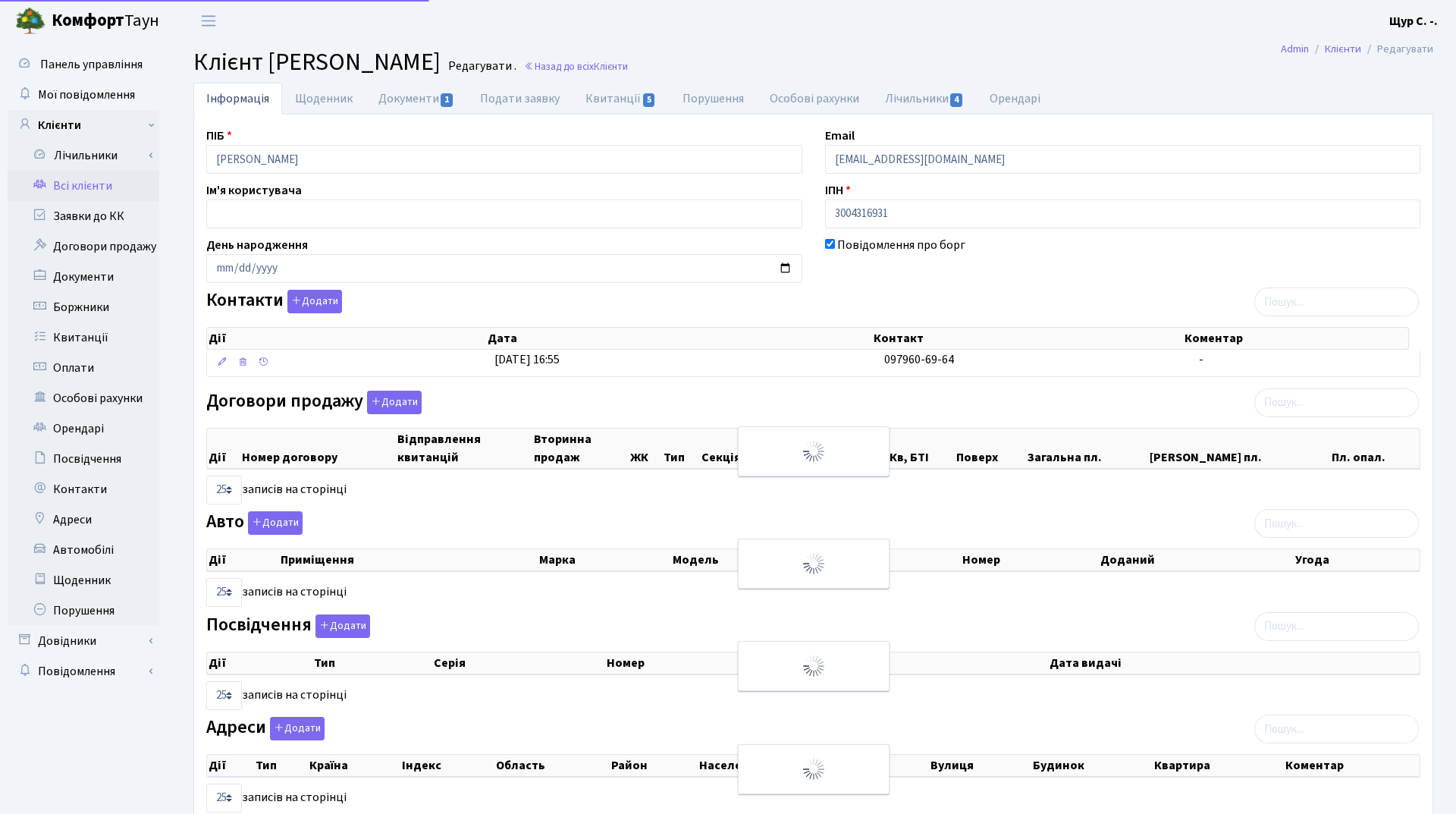
select select "25"
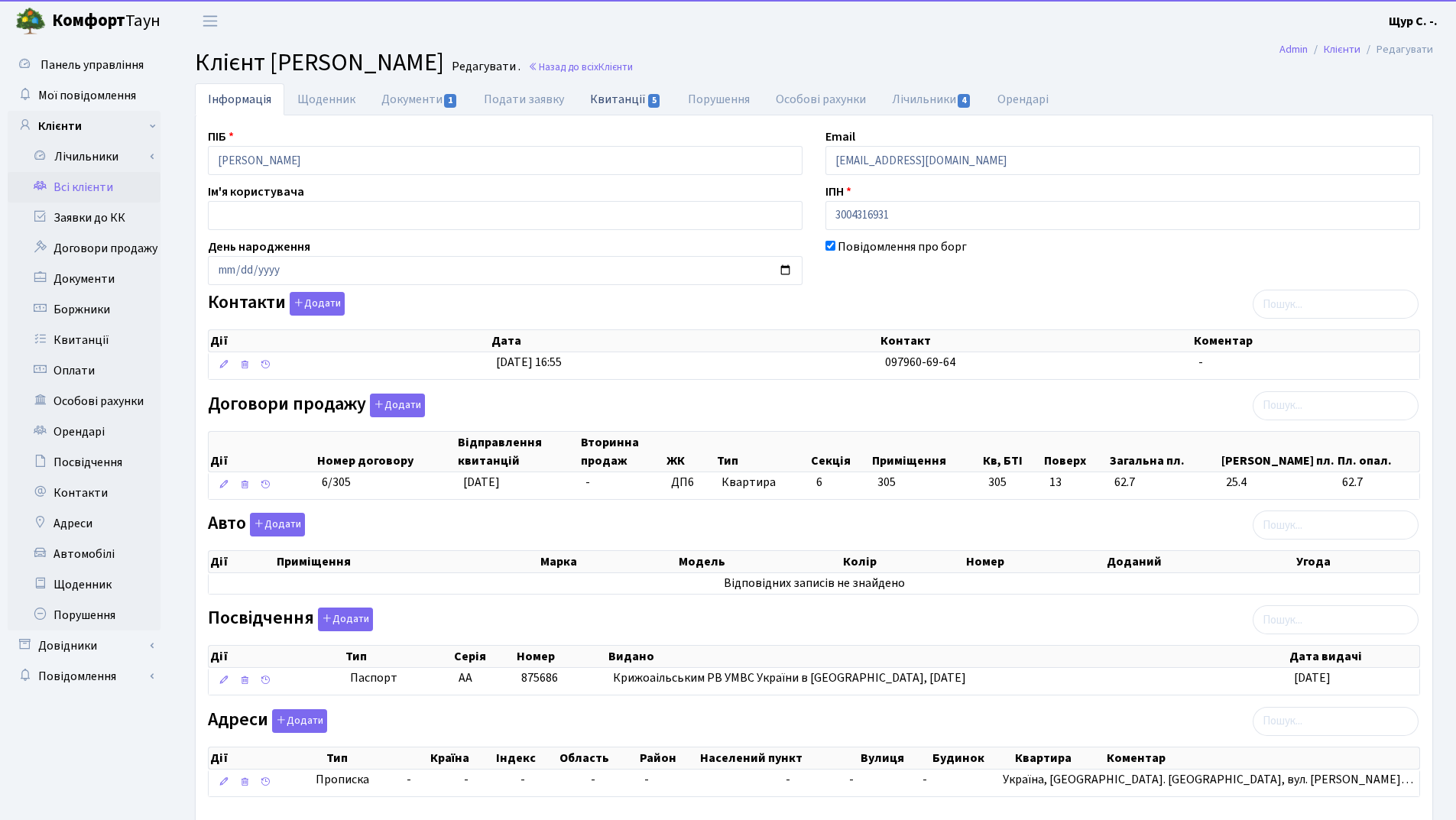
click at [608, 101] on link "Квитанції 5" at bounding box center [625, 99] width 97 height 31
select select "25"
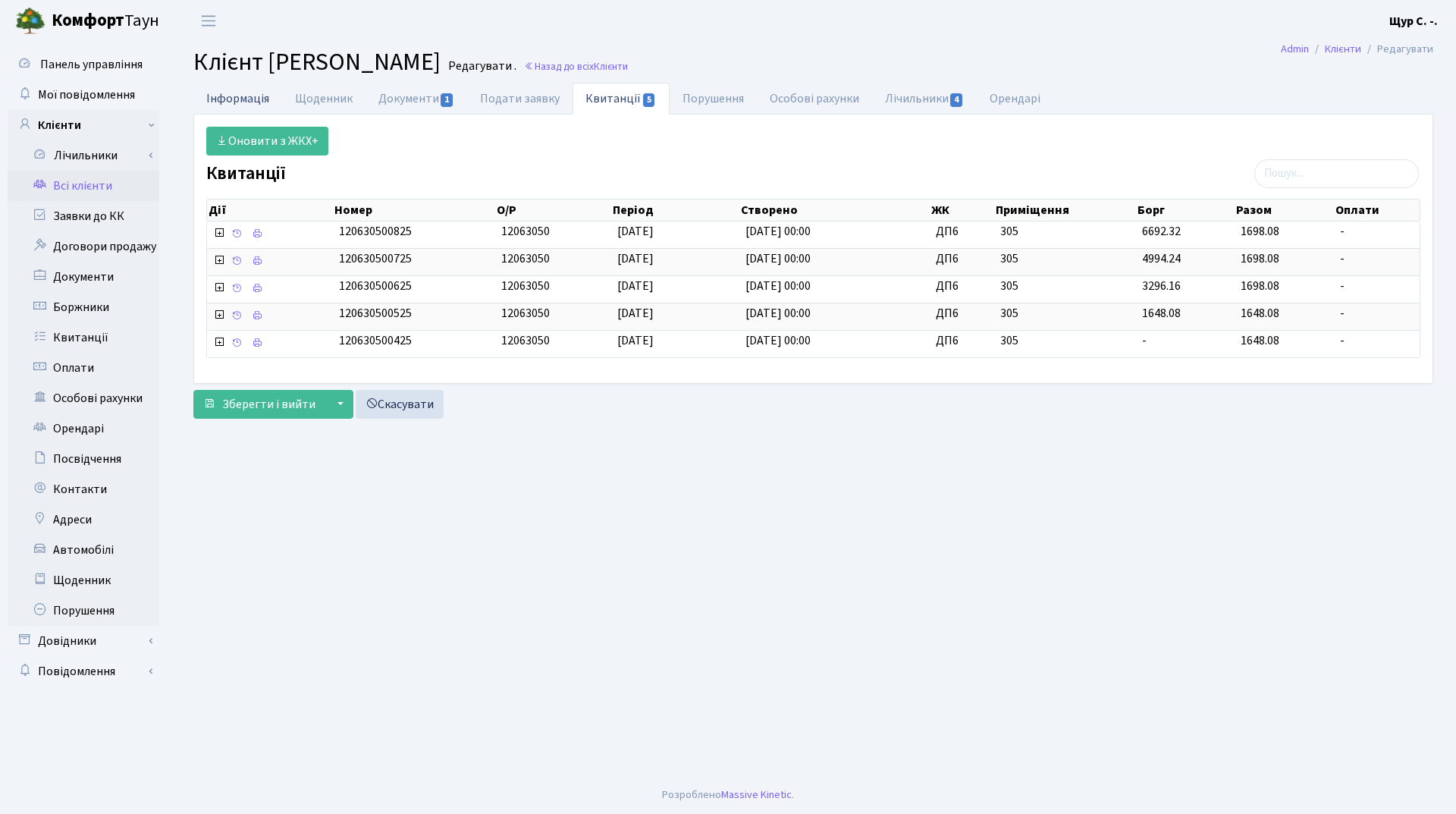
click at [263, 93] on link "Інформація" at bounding box center [237, 98] width 88 height 31
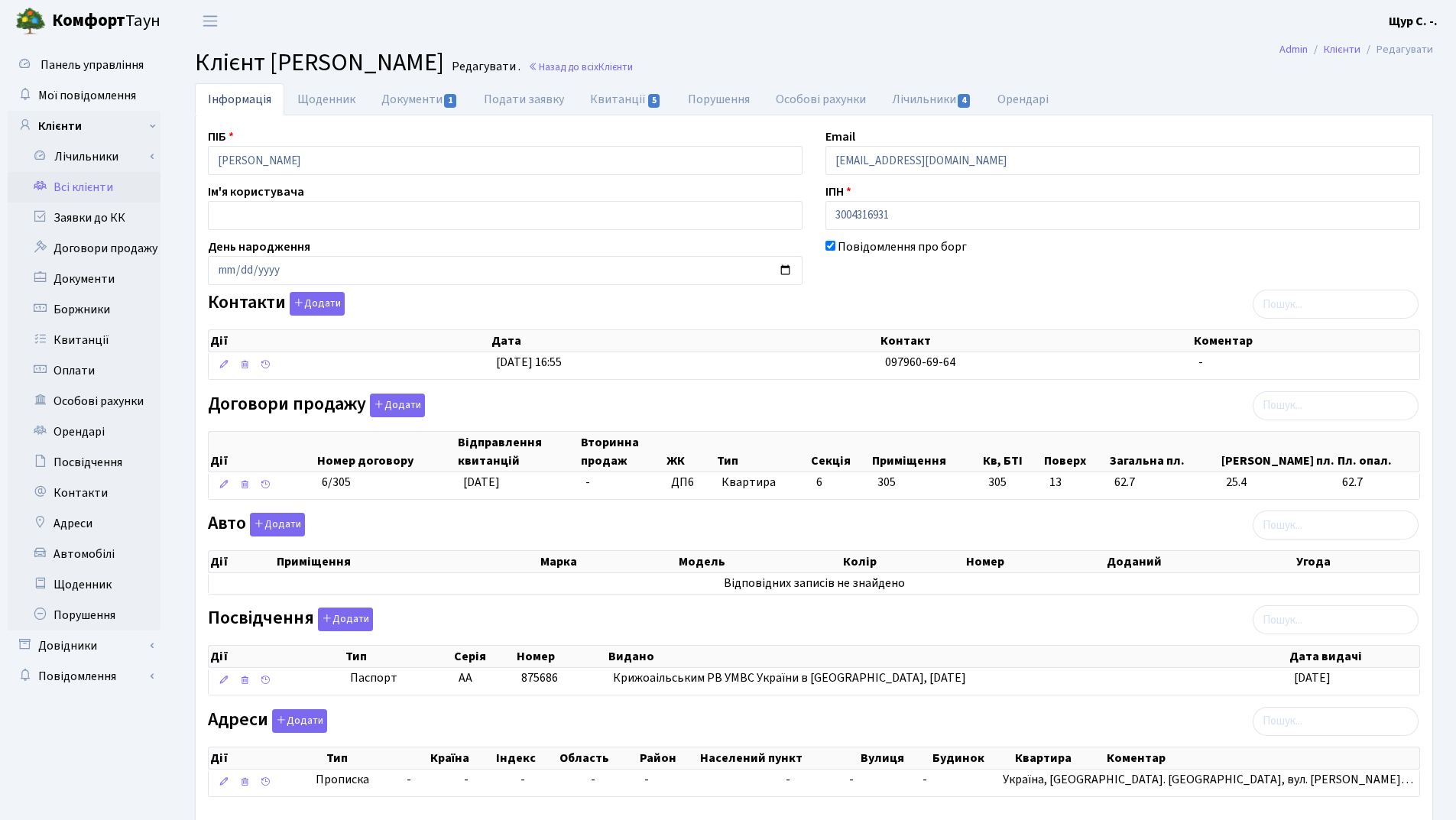
click at [608, 347] on th "Дата" at bounding box center [684, 341] width 389 height 22
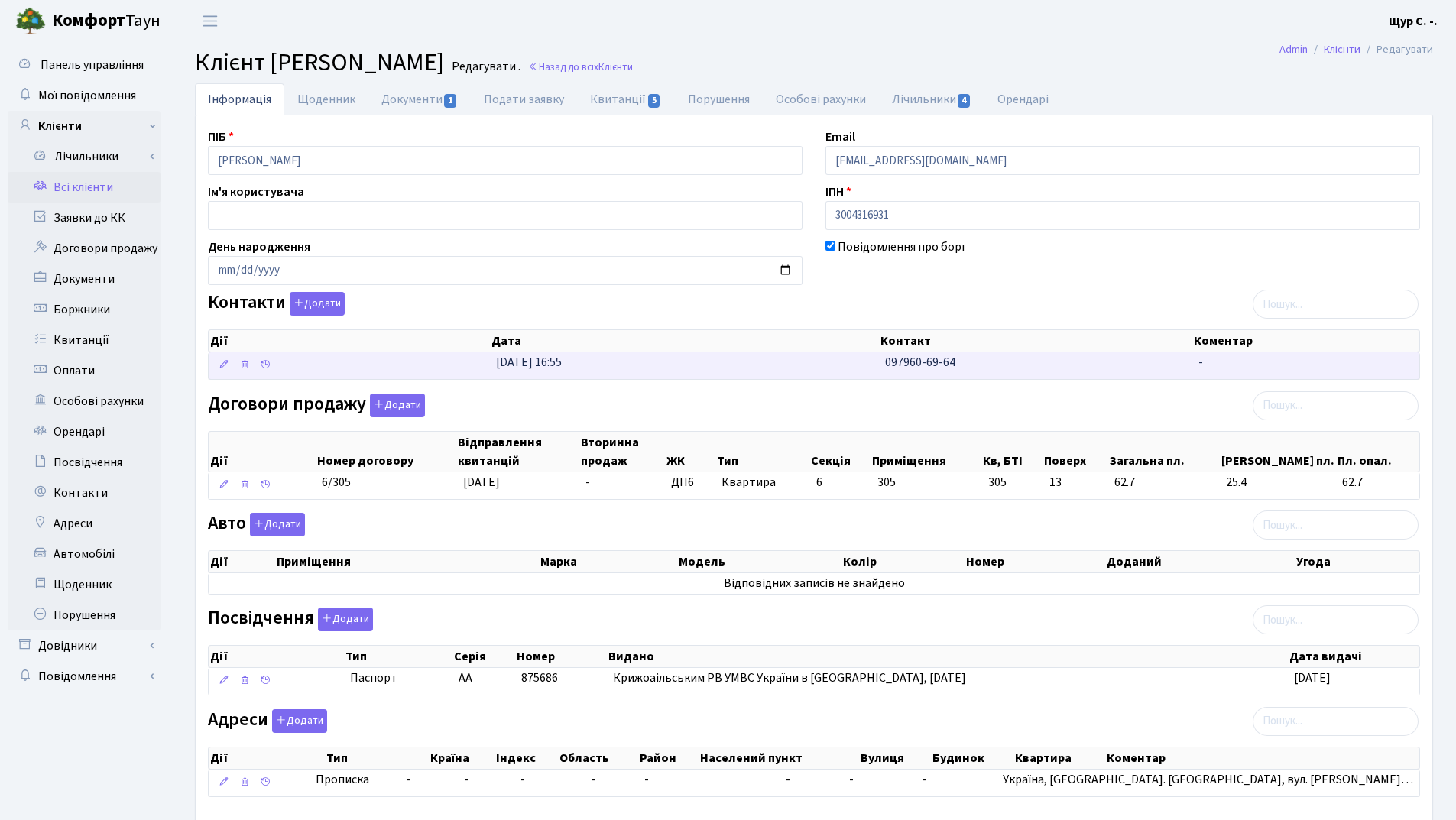
click at [614, 365] on td "31.03.2025, 16:55" at bounding box center [684, 366] width 389 height 27
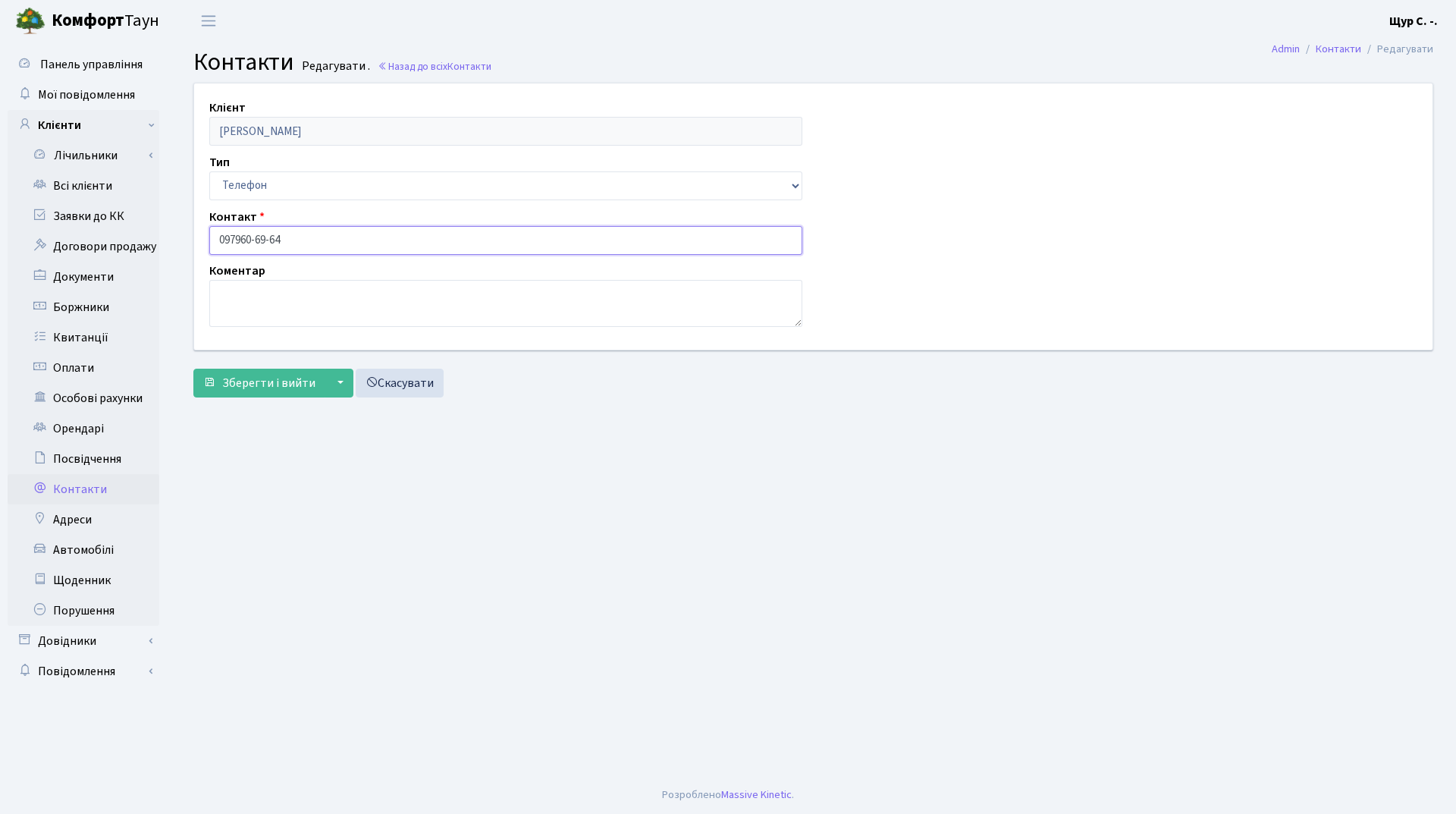
click at [236, 239] on input "097960-69-64" at bounding box center [506, 240] width 593 height 29
type input "097-960-69-64"
click at [238, 380] on span "Зберегти і вийти" at bounding box center [269, 384] width 93 height 17
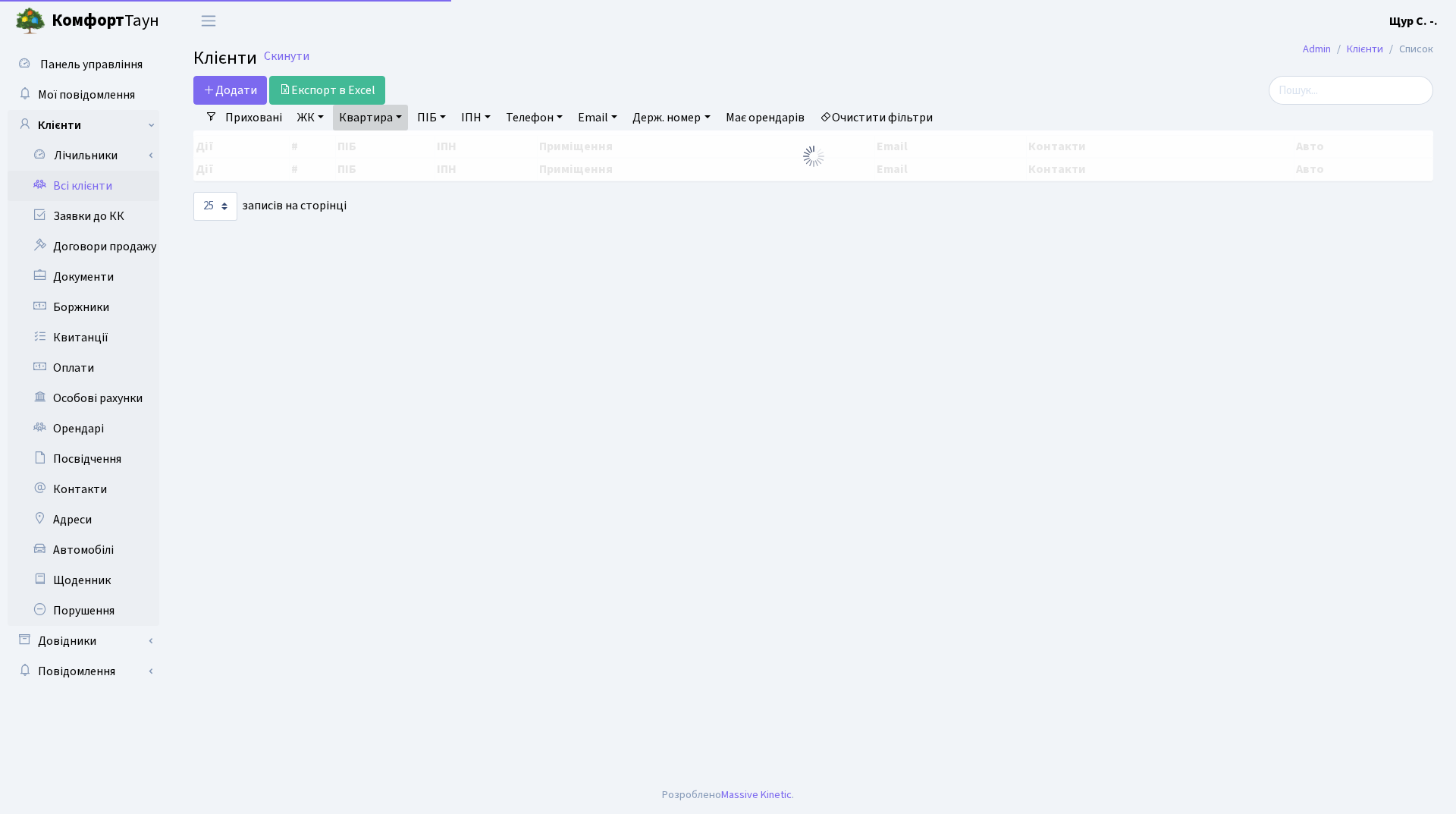
select select "25"
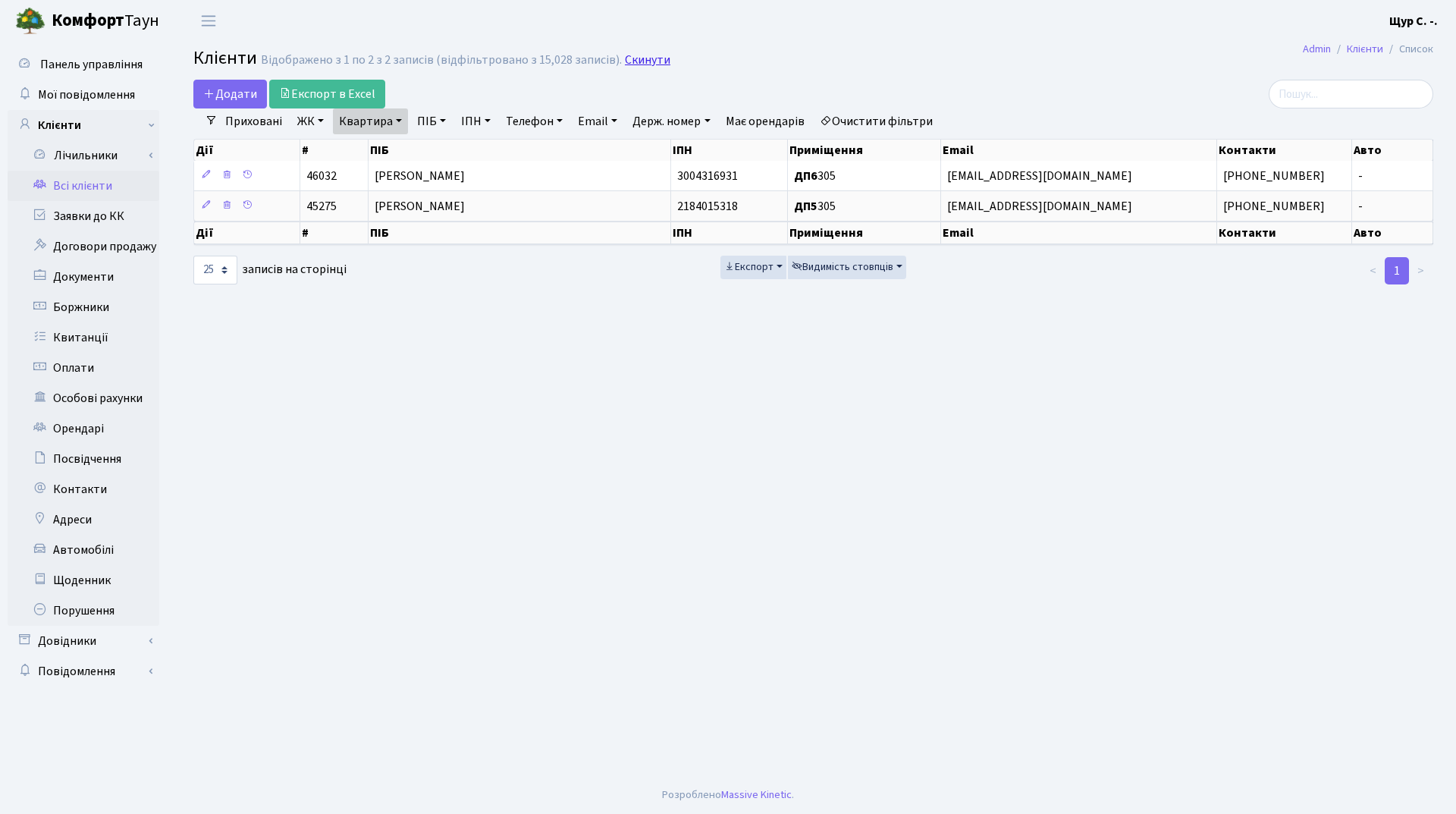
click at [639, 67] on link "Скинути" at bounding box center [647, 60] width 46 height 14
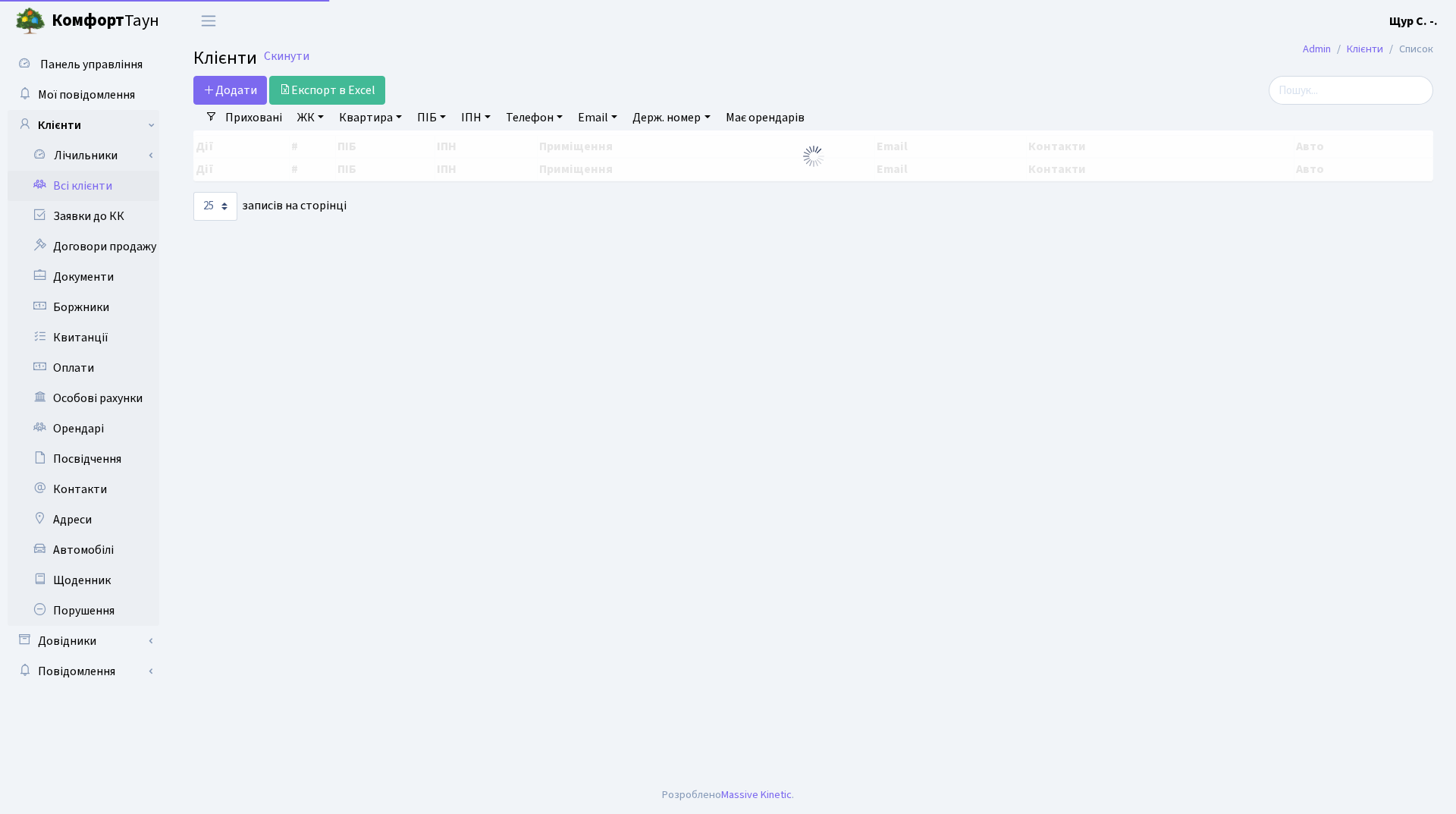
select select "25"
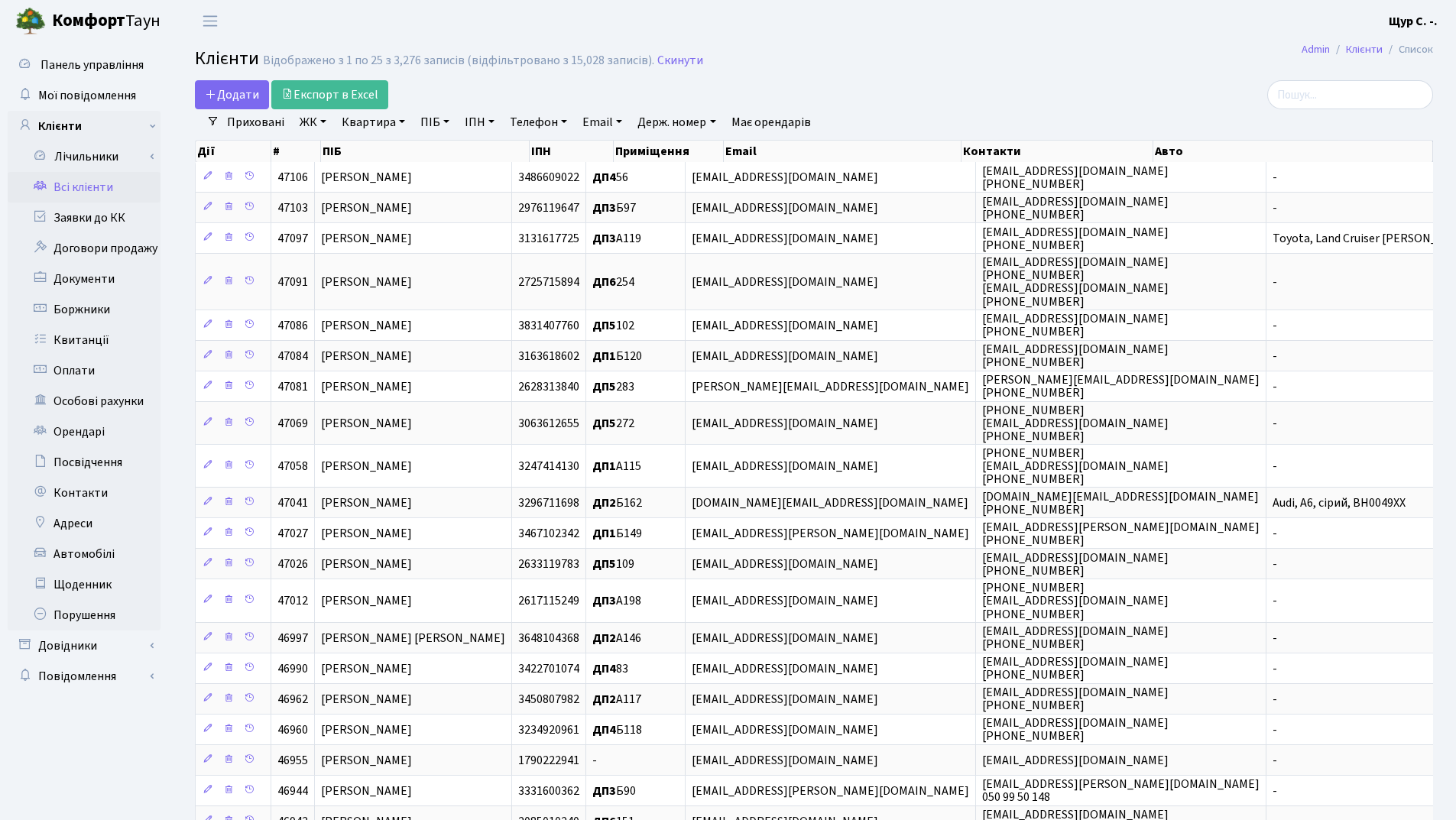
click at [372, 126] on link "Квартира" at bounding box center [373, 123] width 76 height 26
type input "182"
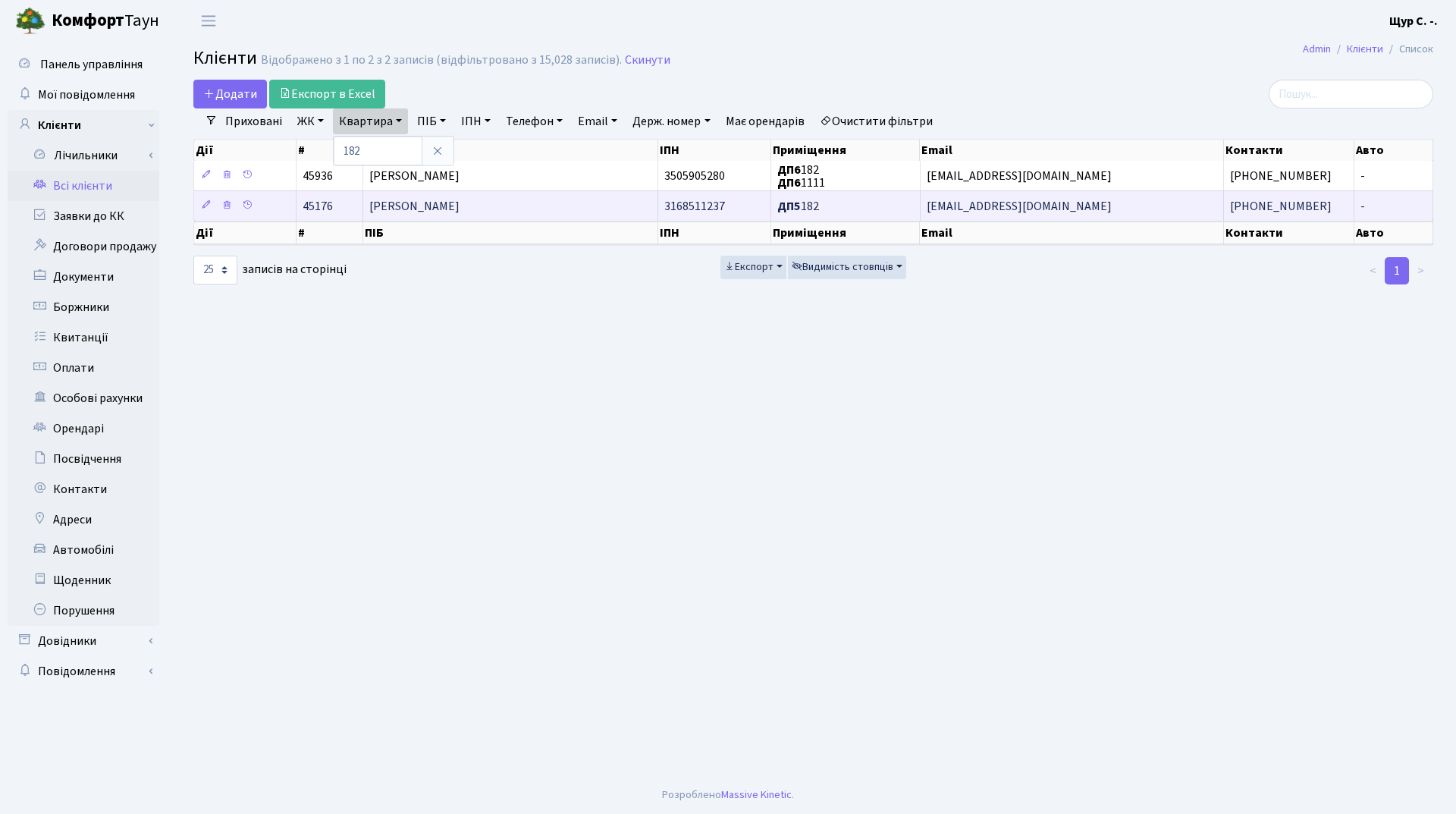
click at [413, 198] on span "Яцик Антон Миколайович" at bounding box center [414, 207] width 90 height 17
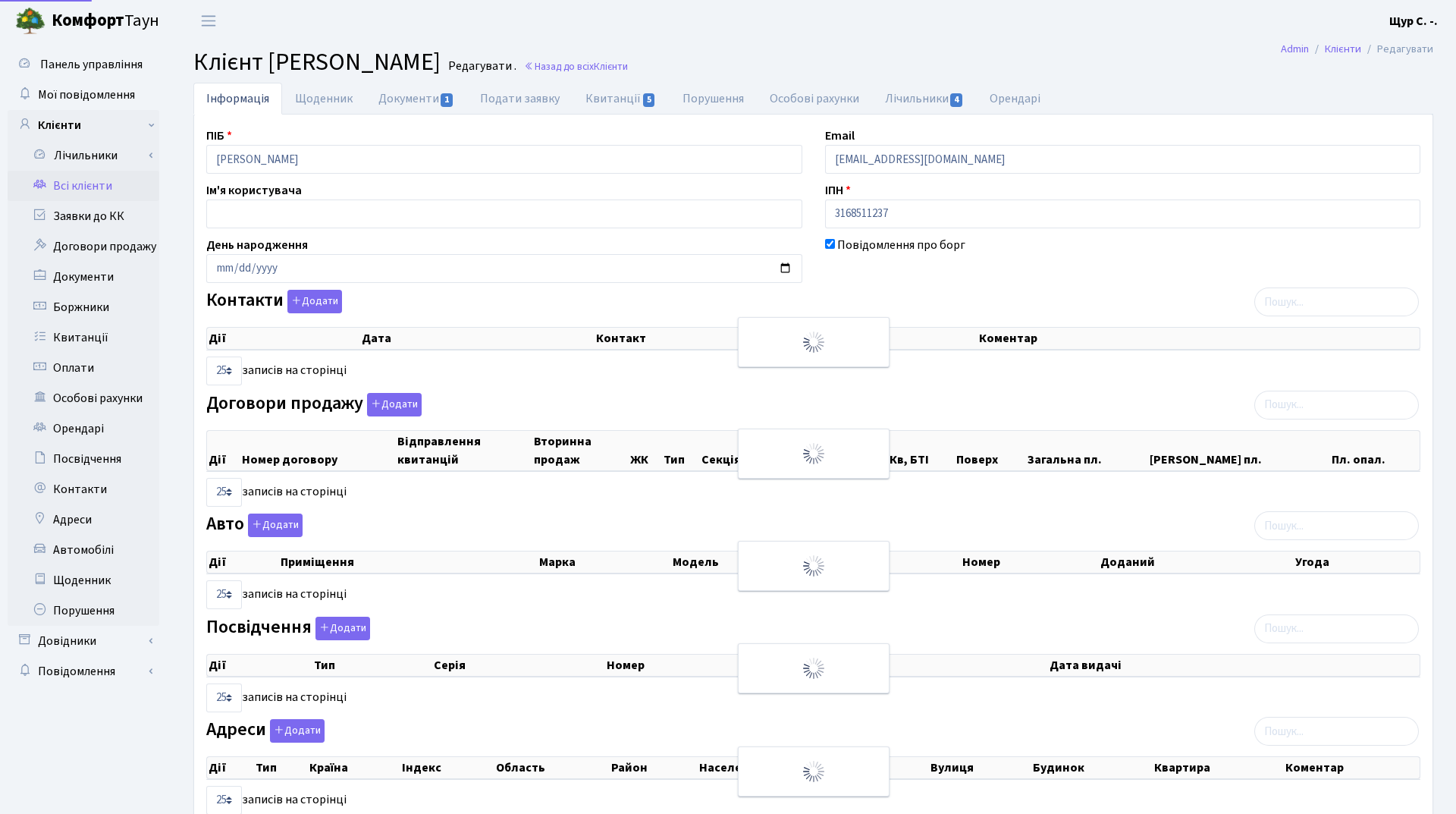
select select "25"
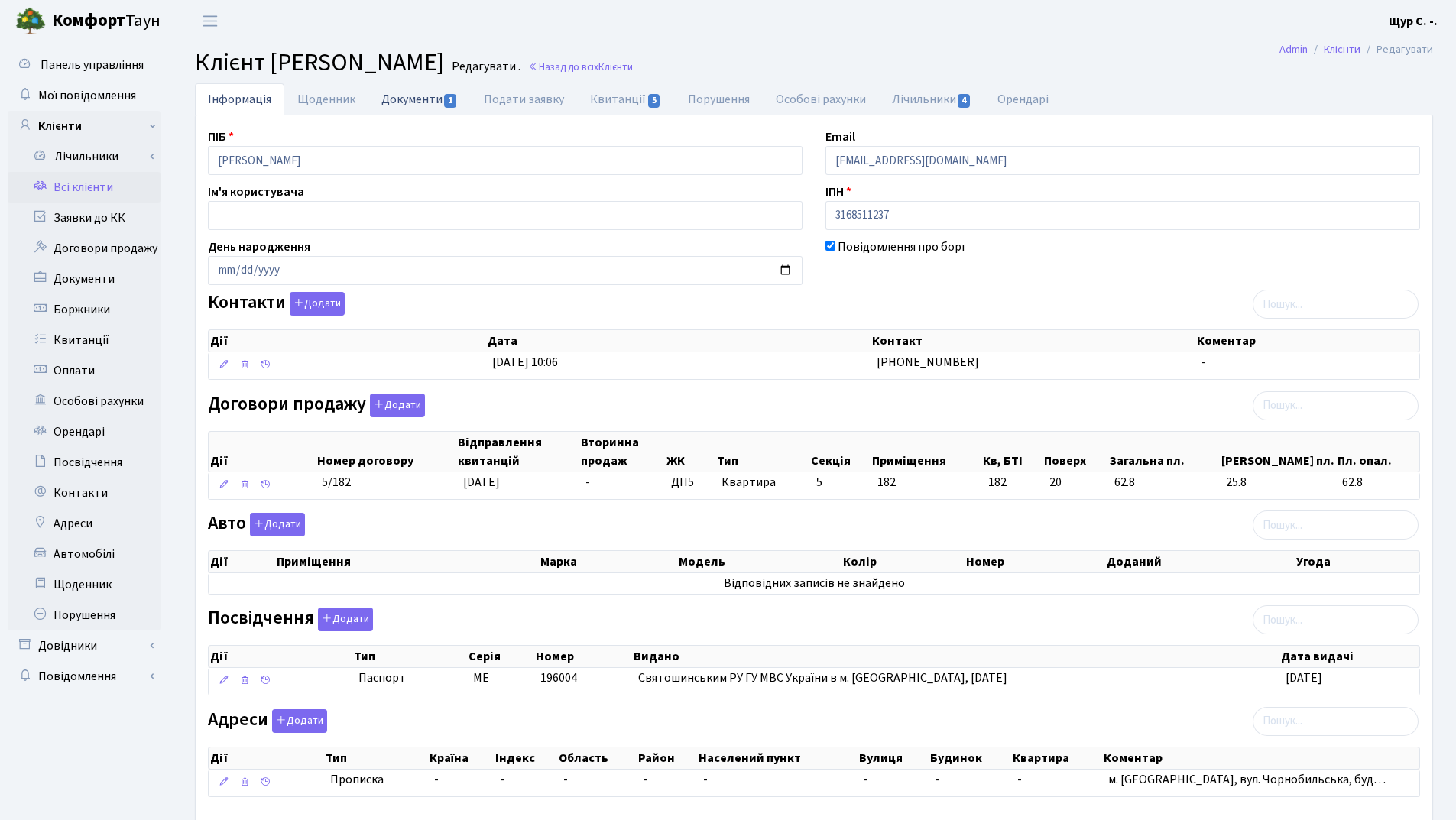
click at [417, 100] on link "Документи 1" at bounding box center [419, 99] width 102 height 31
select select "25"
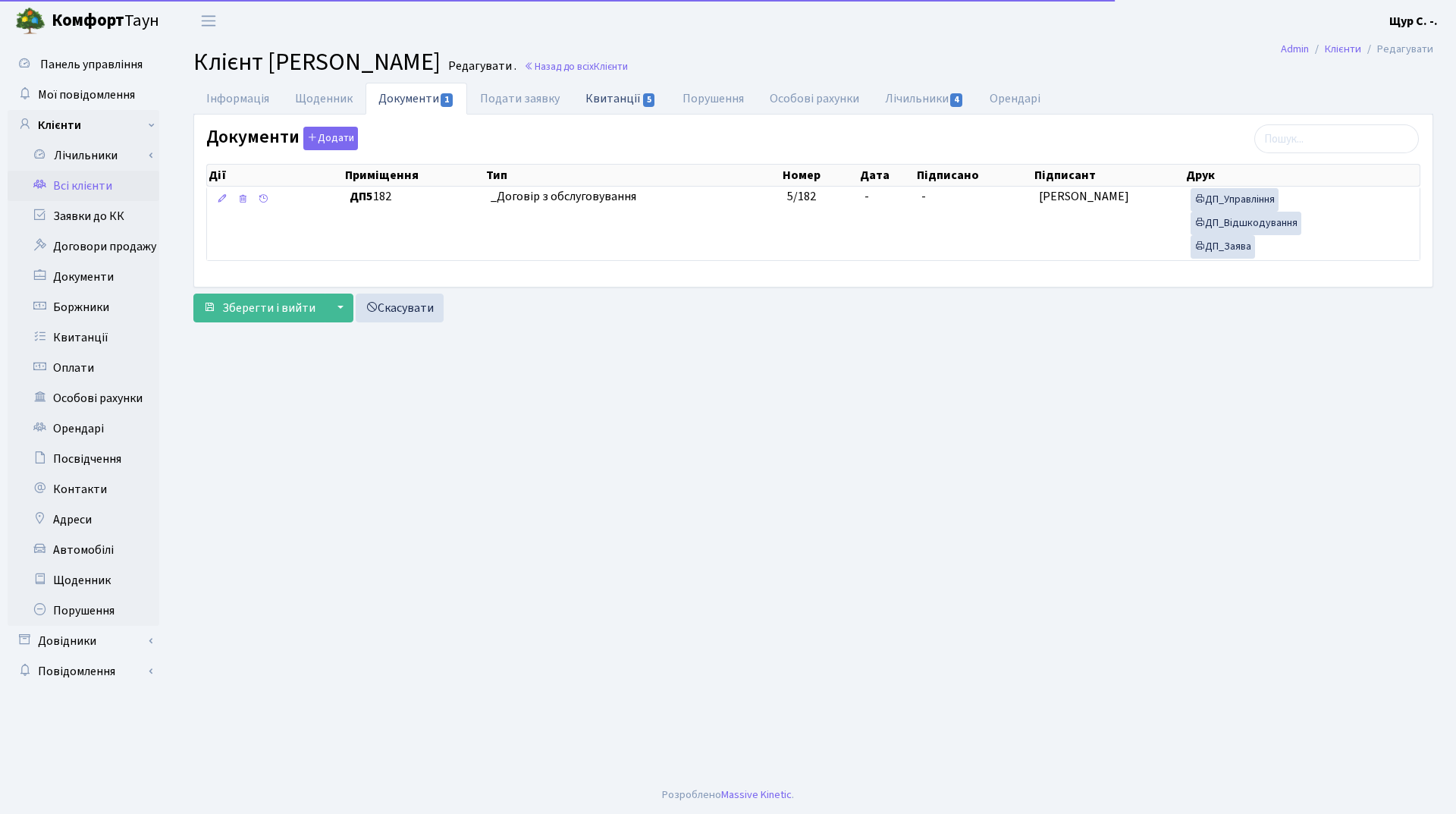
click at [604, 101] on link "Квитанції 5" at bounding box center [620, 98] width 96 height 31
select select "25"
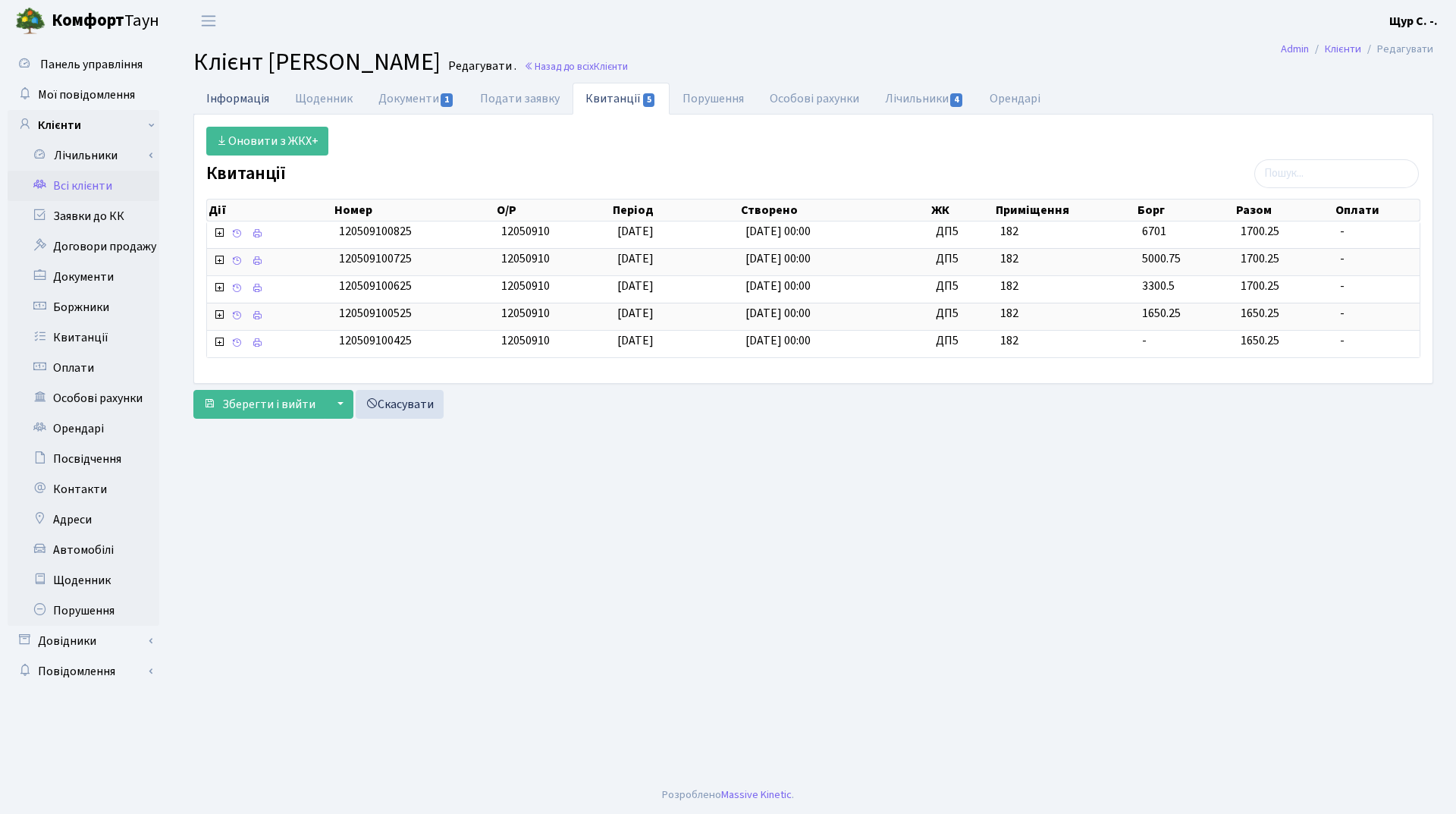
click at [229, 99] on link "Інформація" at bounding box center [237, 98] width 88 height 31
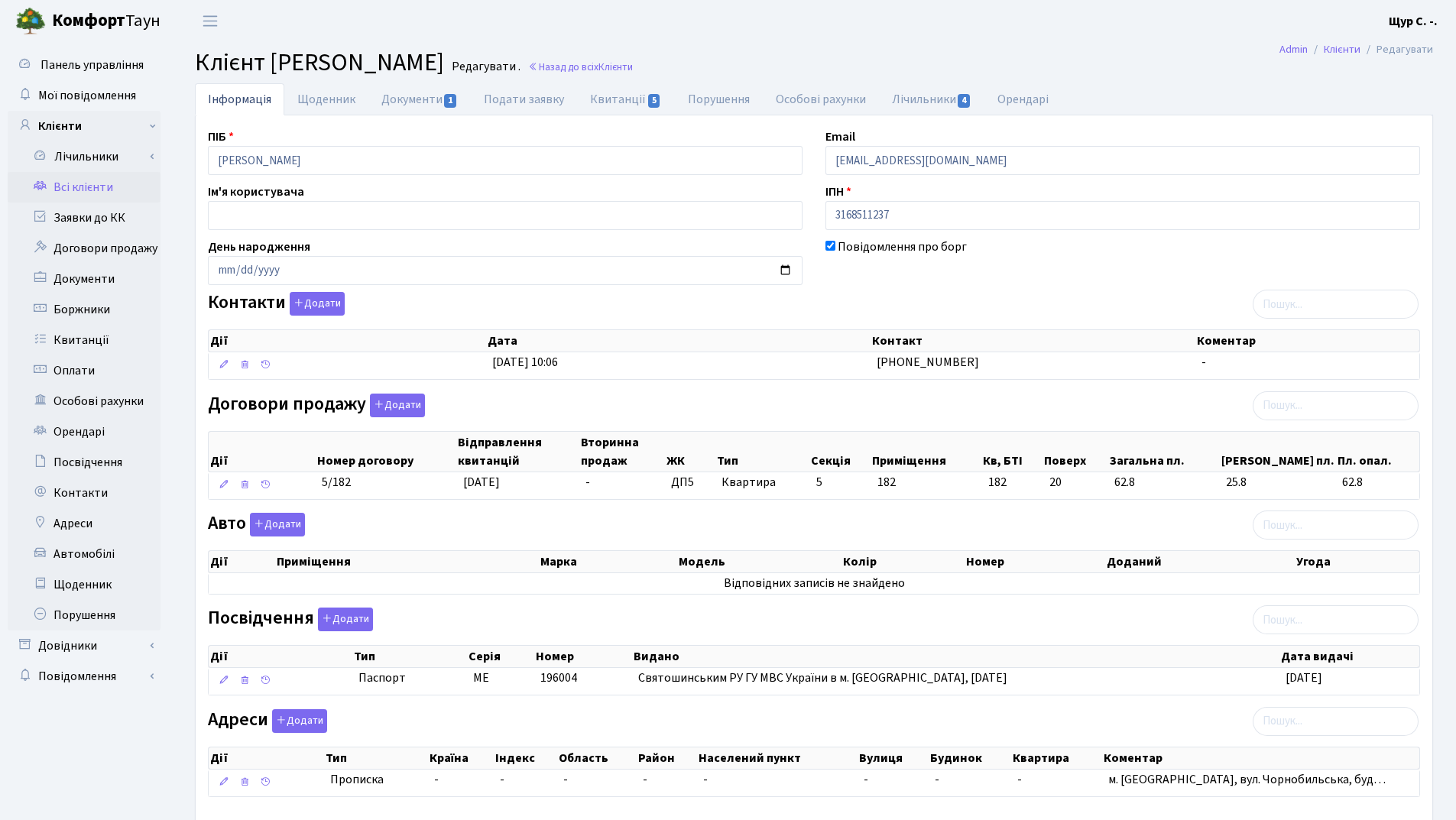
click at [94, 185] on link "Всі клієнти" at bounding box center [83, 187] width 153 height 31
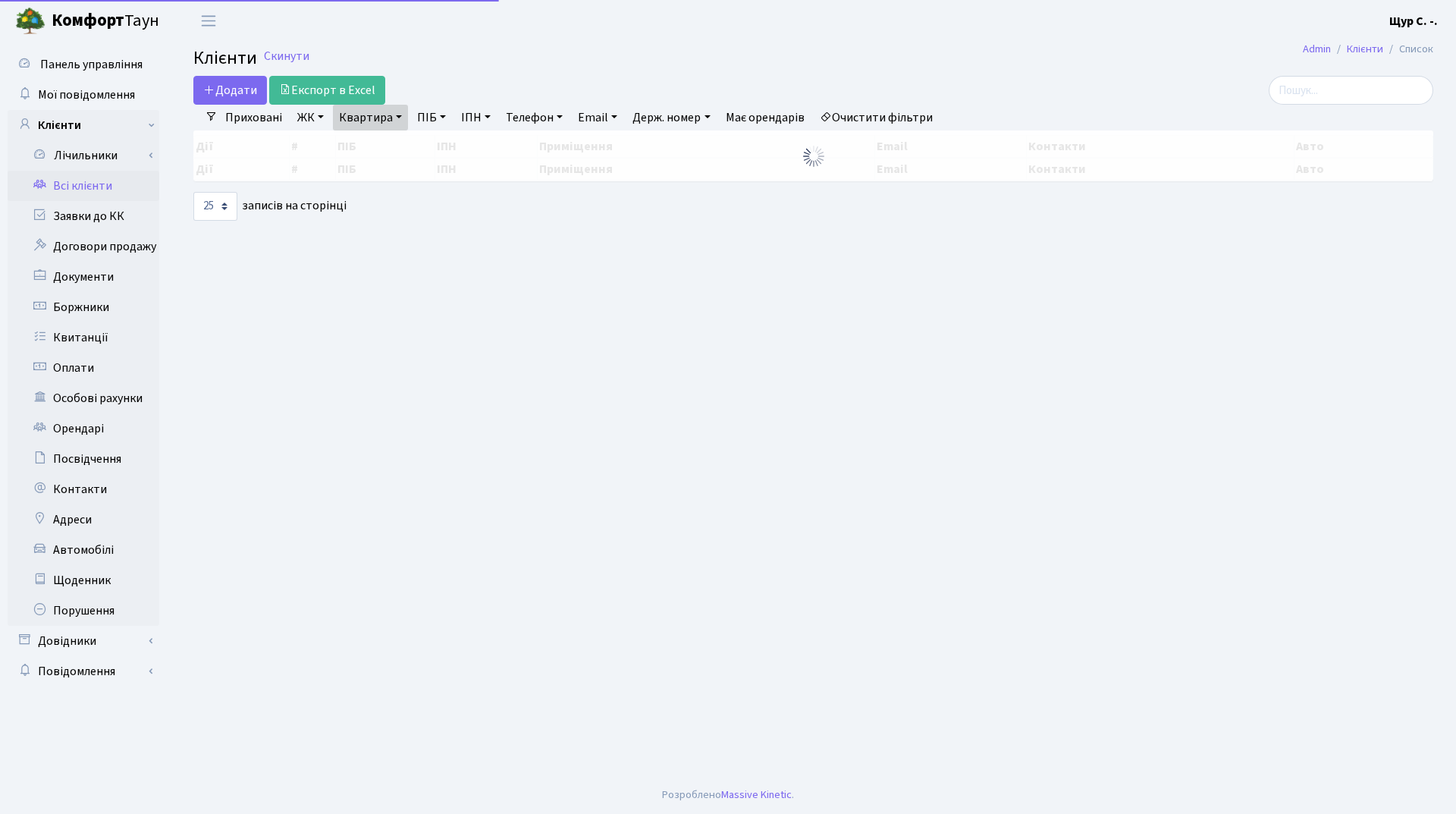
select select "25"
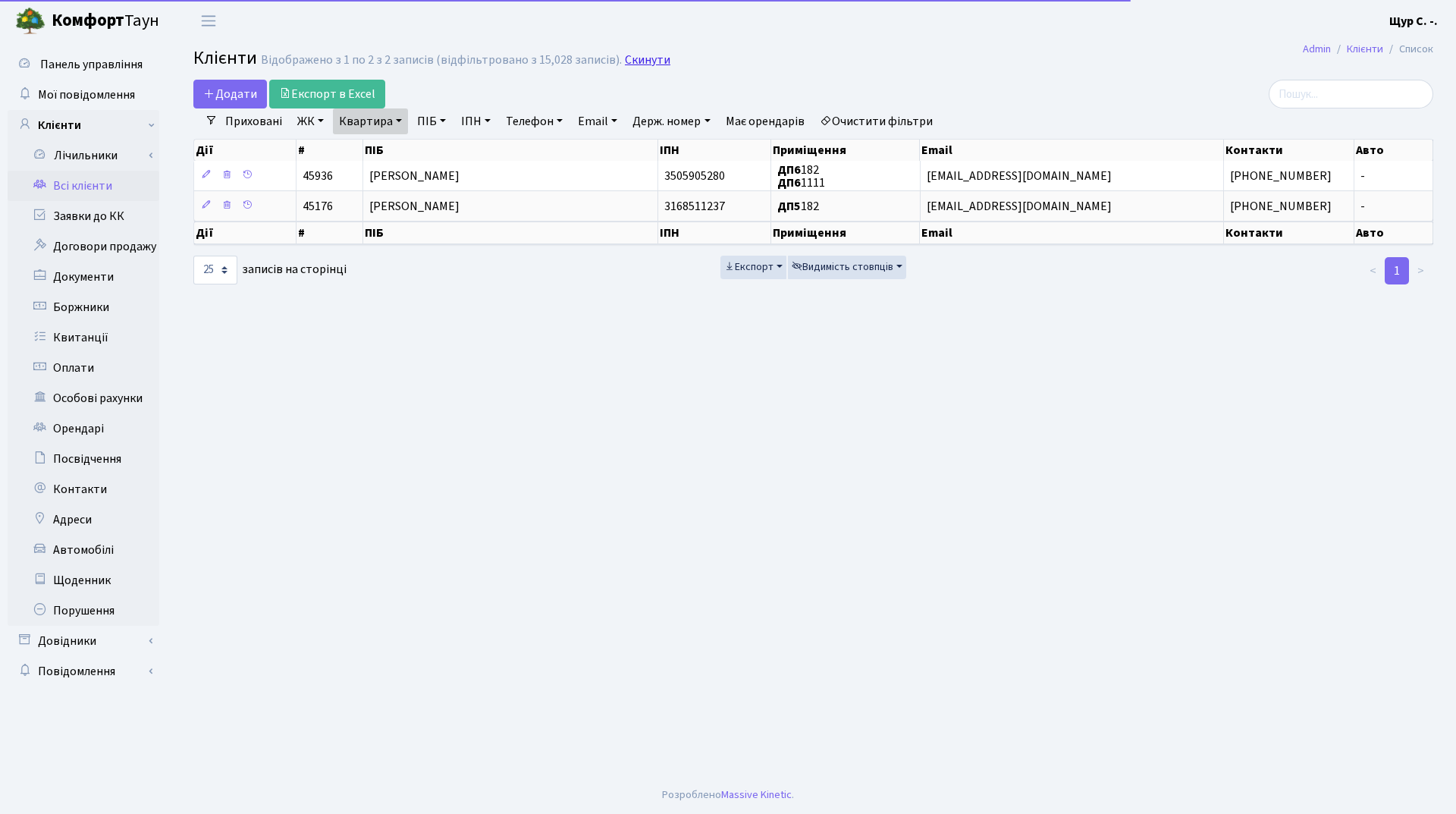
click at [645, 56] on link "Скинути" at bounding box center [647, 60] width 46 height 14
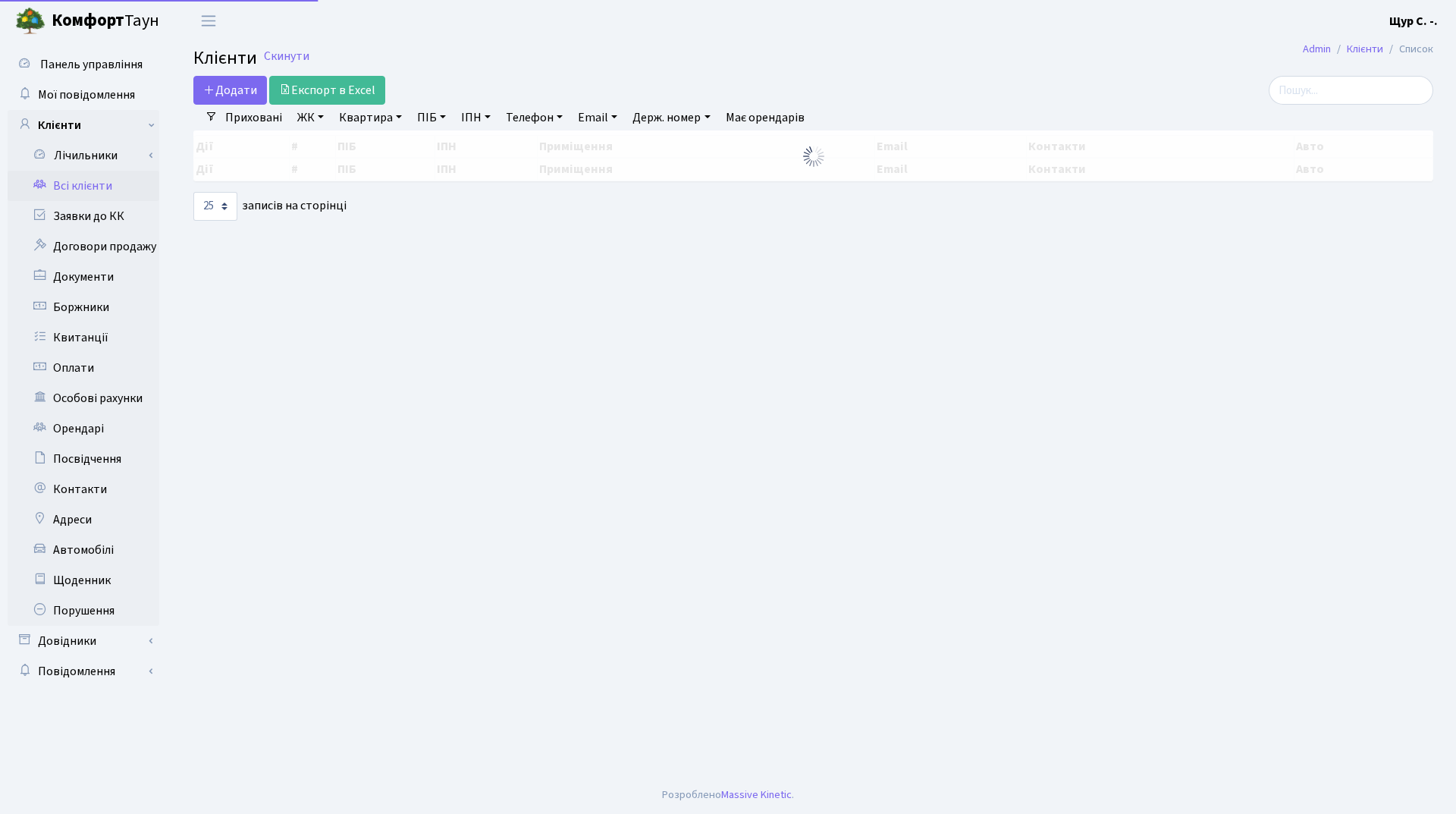
select select "25"
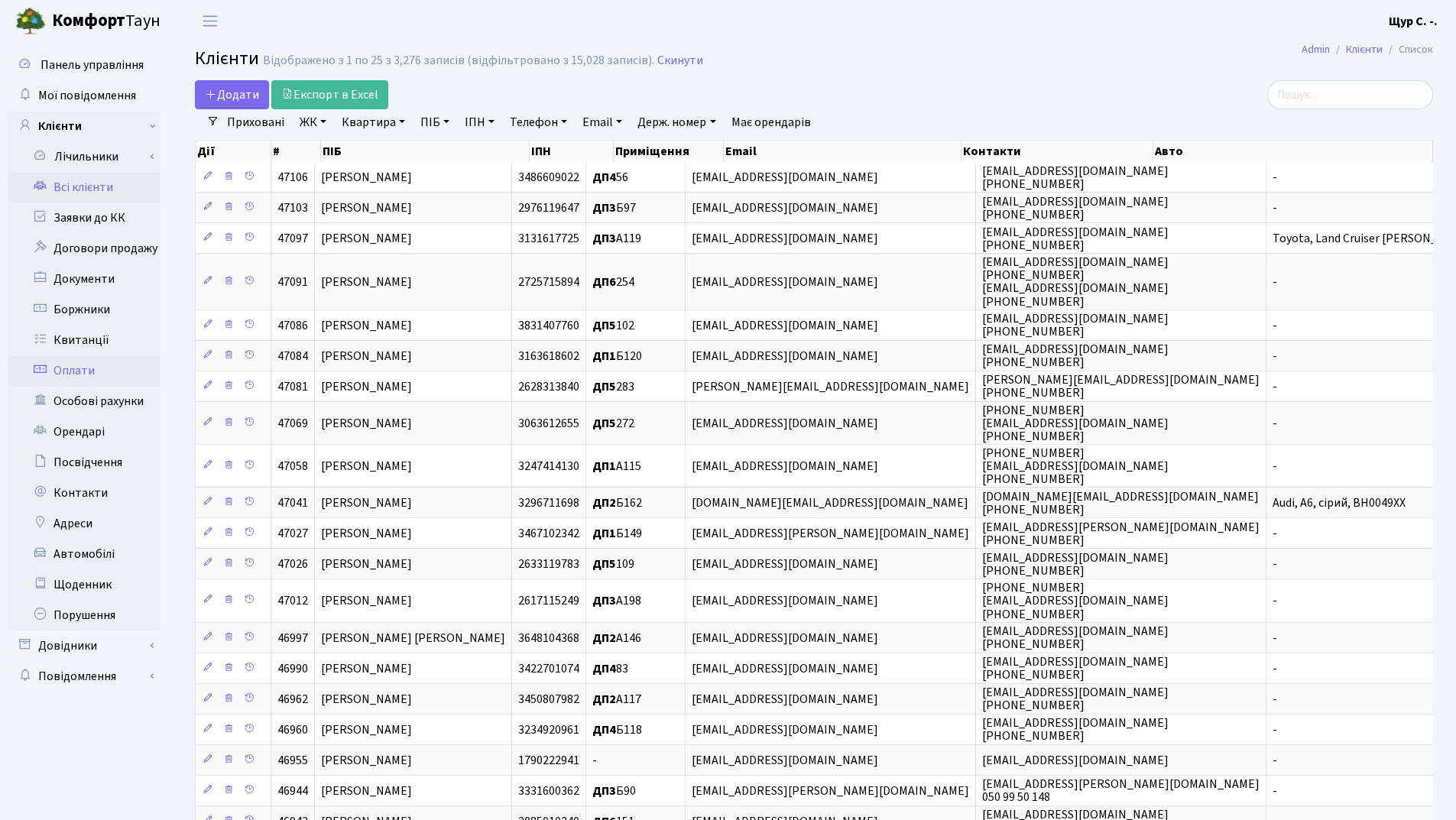
click at [118, 373] on link "Оплати" at bounding box center [83, 371] width 153 height 31
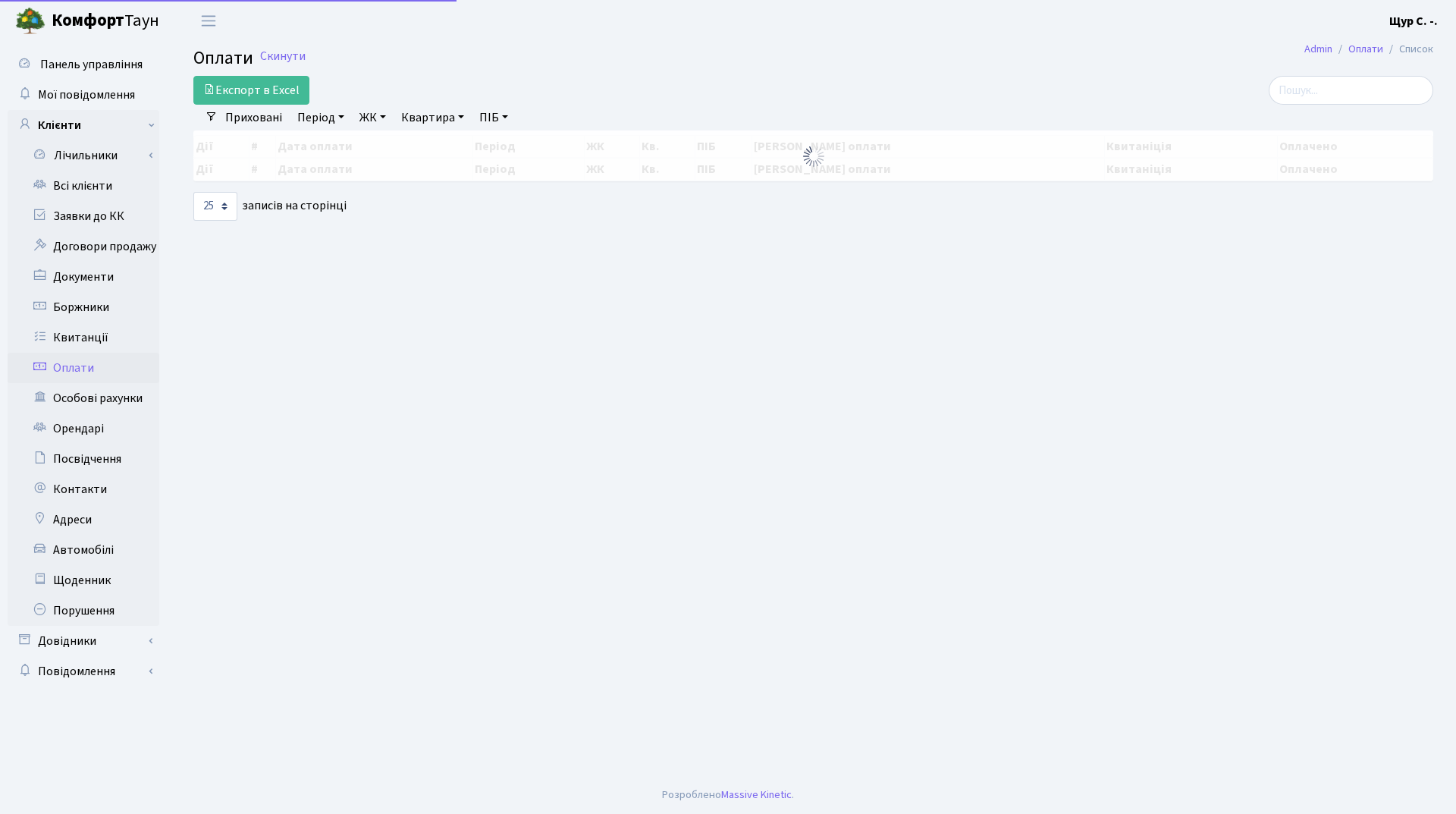
select select "25"
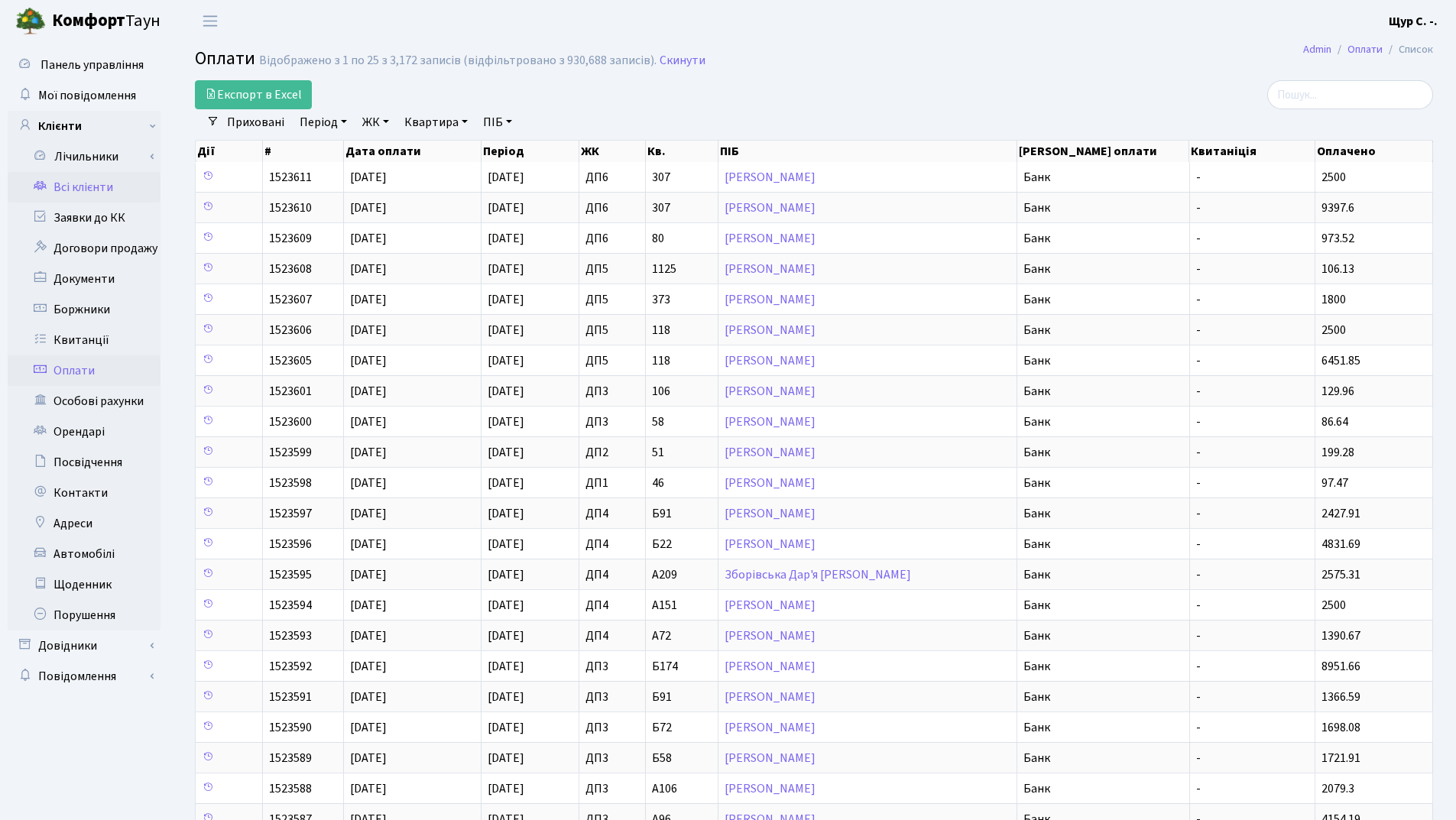
click at [101, 188] on link "Всі клієнти" at bounding box center [83, 187] width 153 height 31
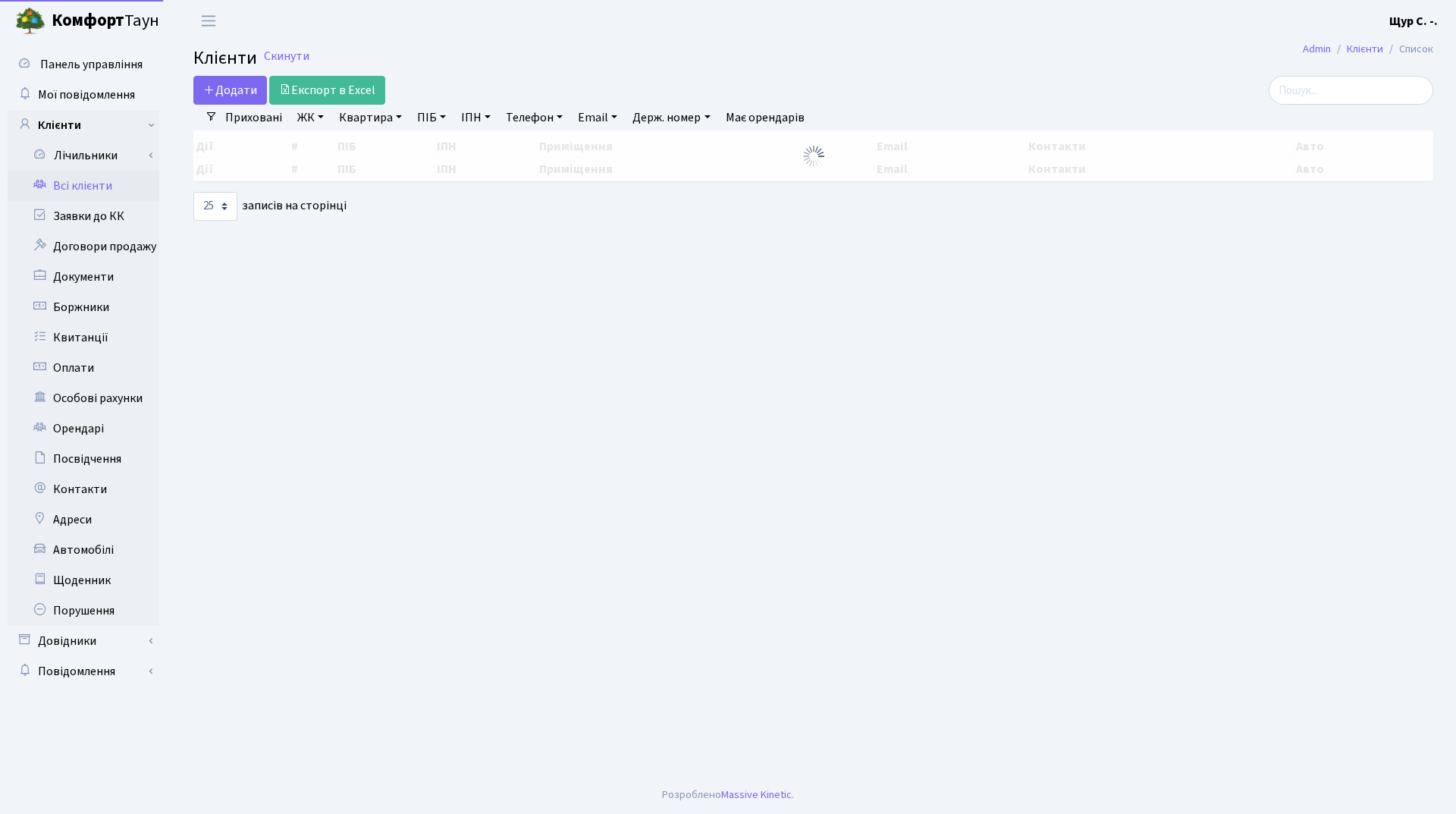
select select "25"
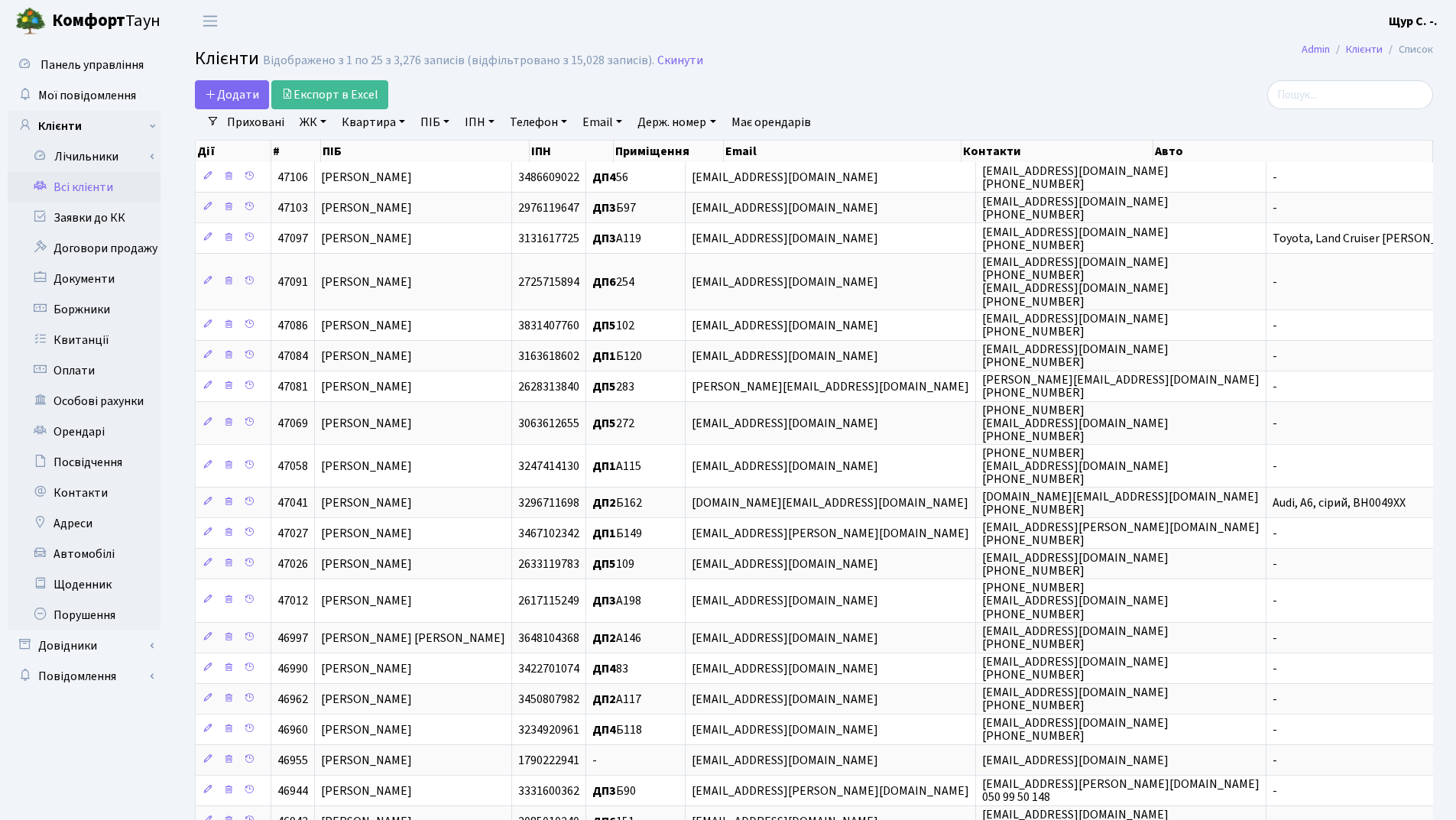
click at [372, 127] on link "Квартира" at bounding box center [373, 123] width 76 height 26
type input "169"
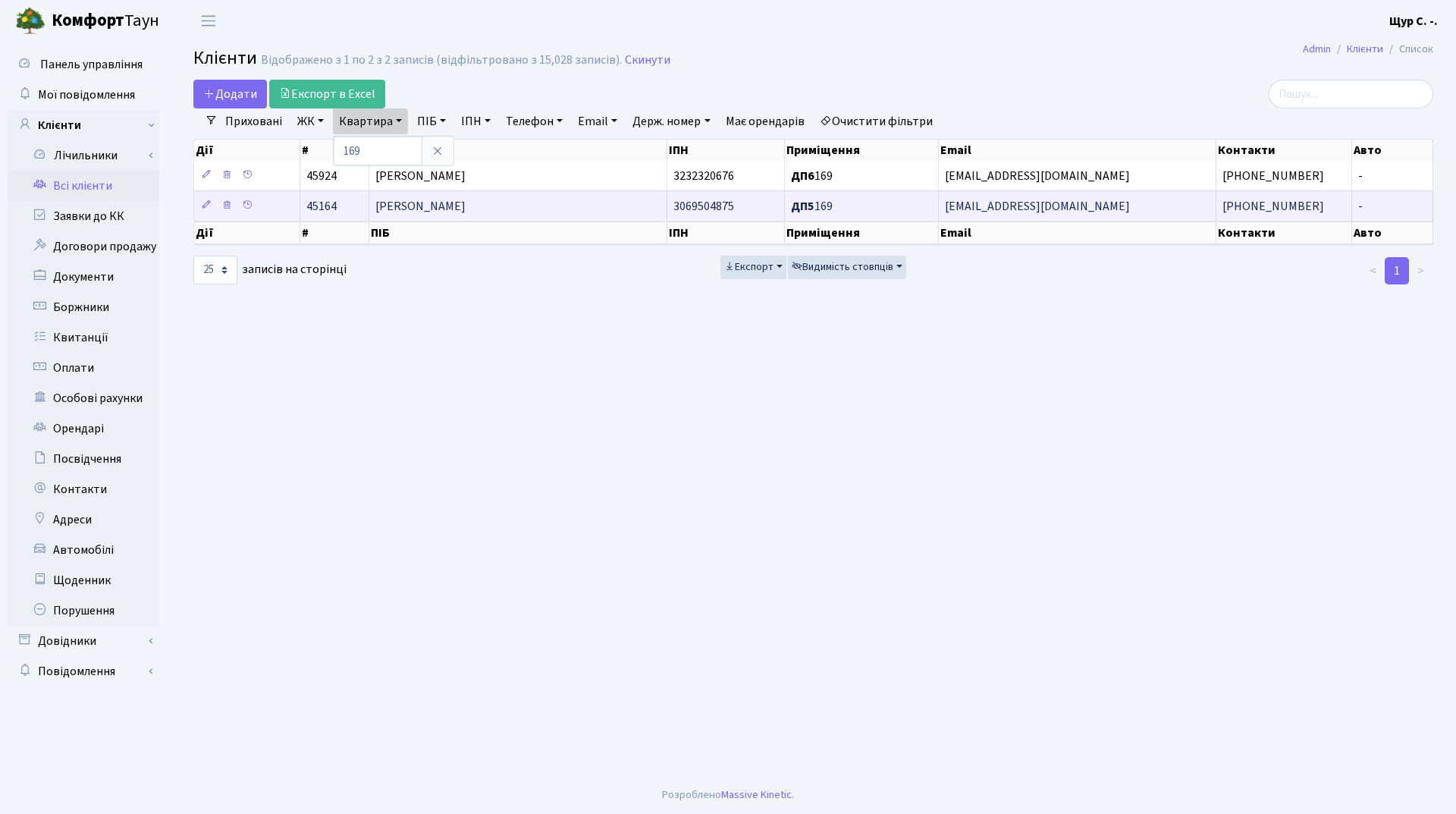
click at [419, 209] on span "[PERSON_NAME]" at bounding box center [420, 207] width 90 height 17
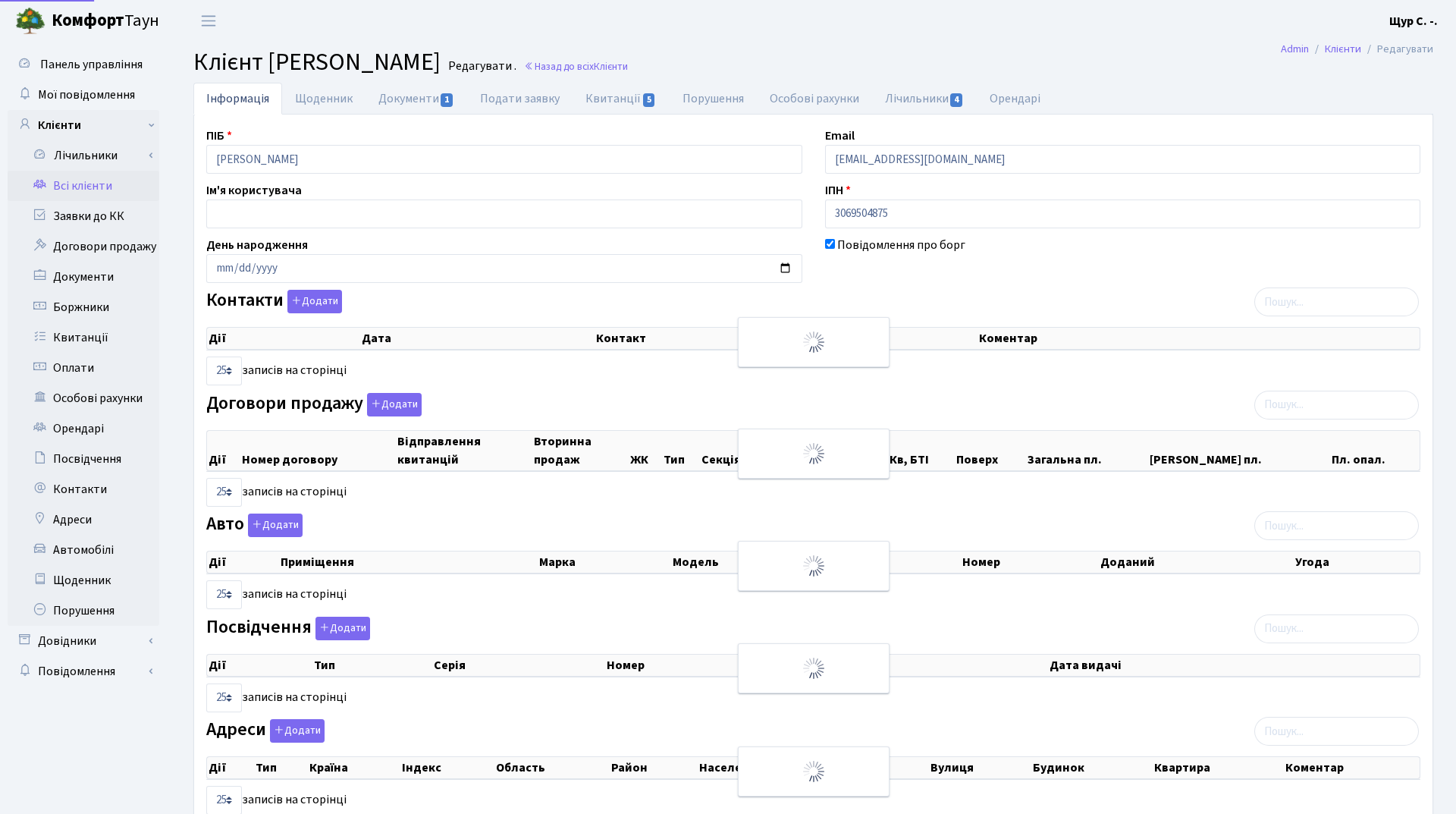
select select "25"
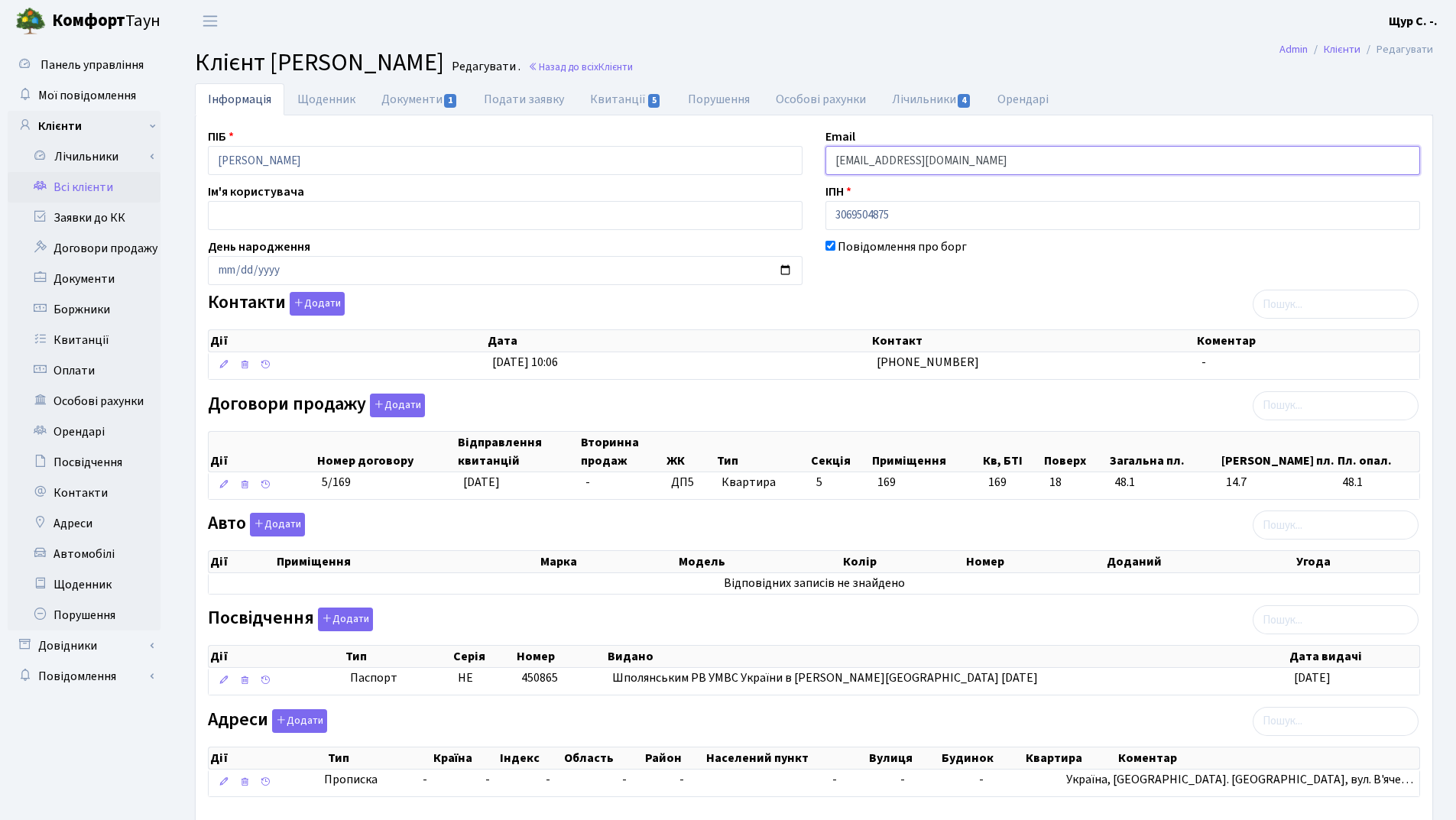
drag, startPoint x: 1013, startPoint y: 159, endPoint x: 798, endPoint y: 167, distance: 215.1
click at [803, 167] on div "ПІБ Непомнящий Сергій Леонідович Email kt45164@comfort-town.com.ua Ім'я користу…" at bounding box center [813, 469] width 1236 height 683
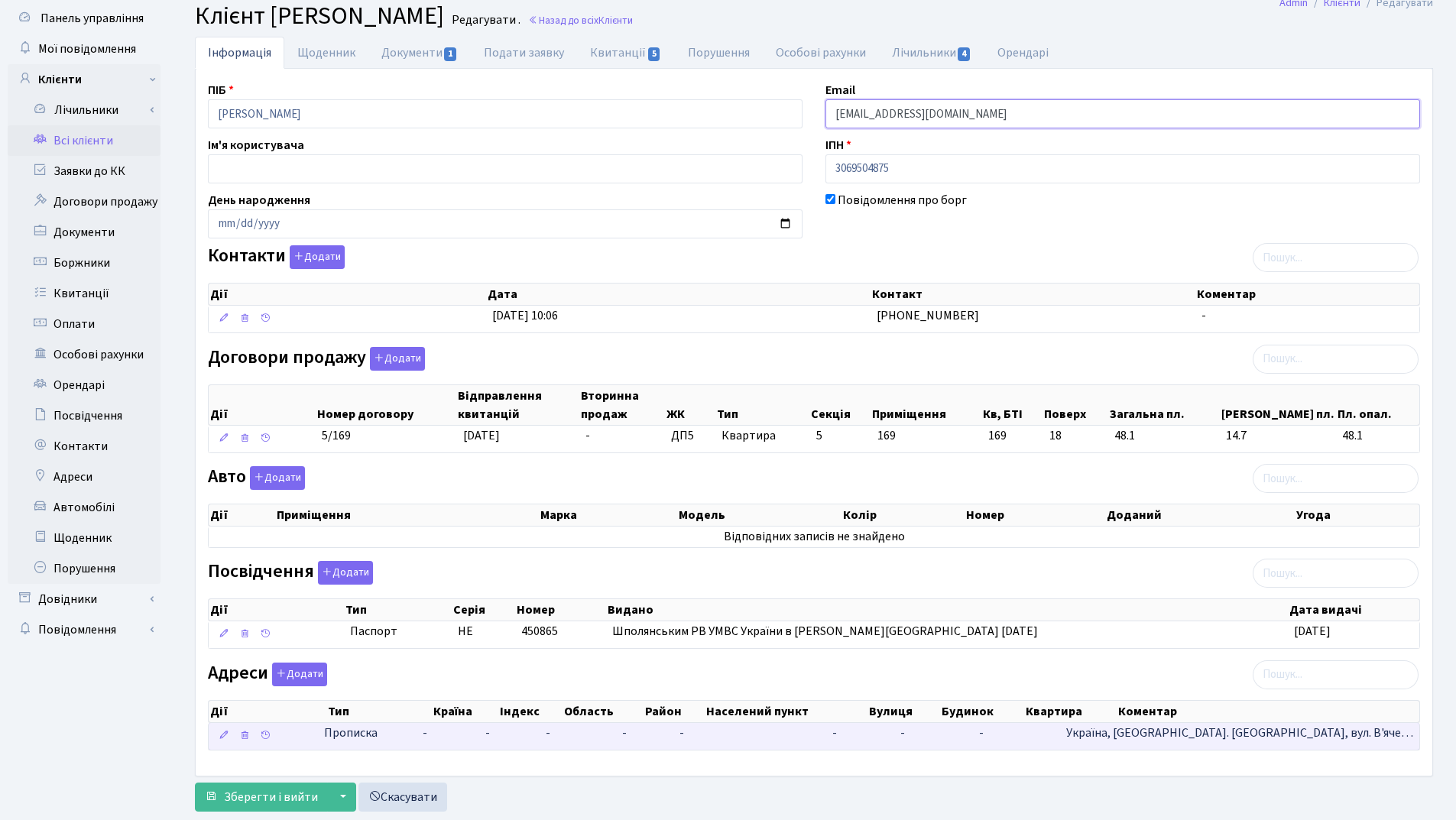
scroll to position [84, 0]
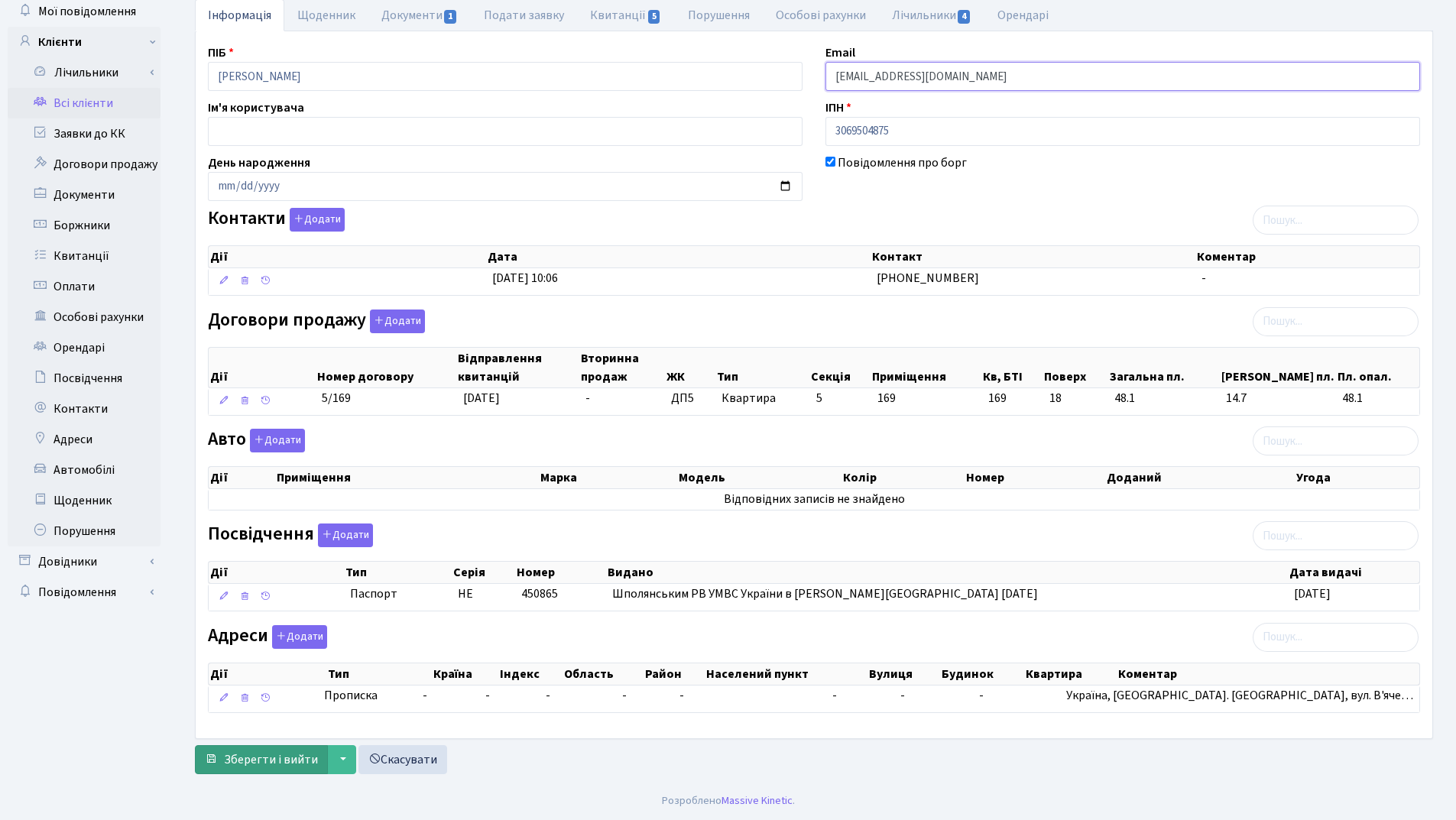
type input "[EMAIL_ADDRESS][DOMAIN_NAME]"
click at [287, 750] on button "Зберегти і вийти" at bounding box center [262, 759] width 133 height 29
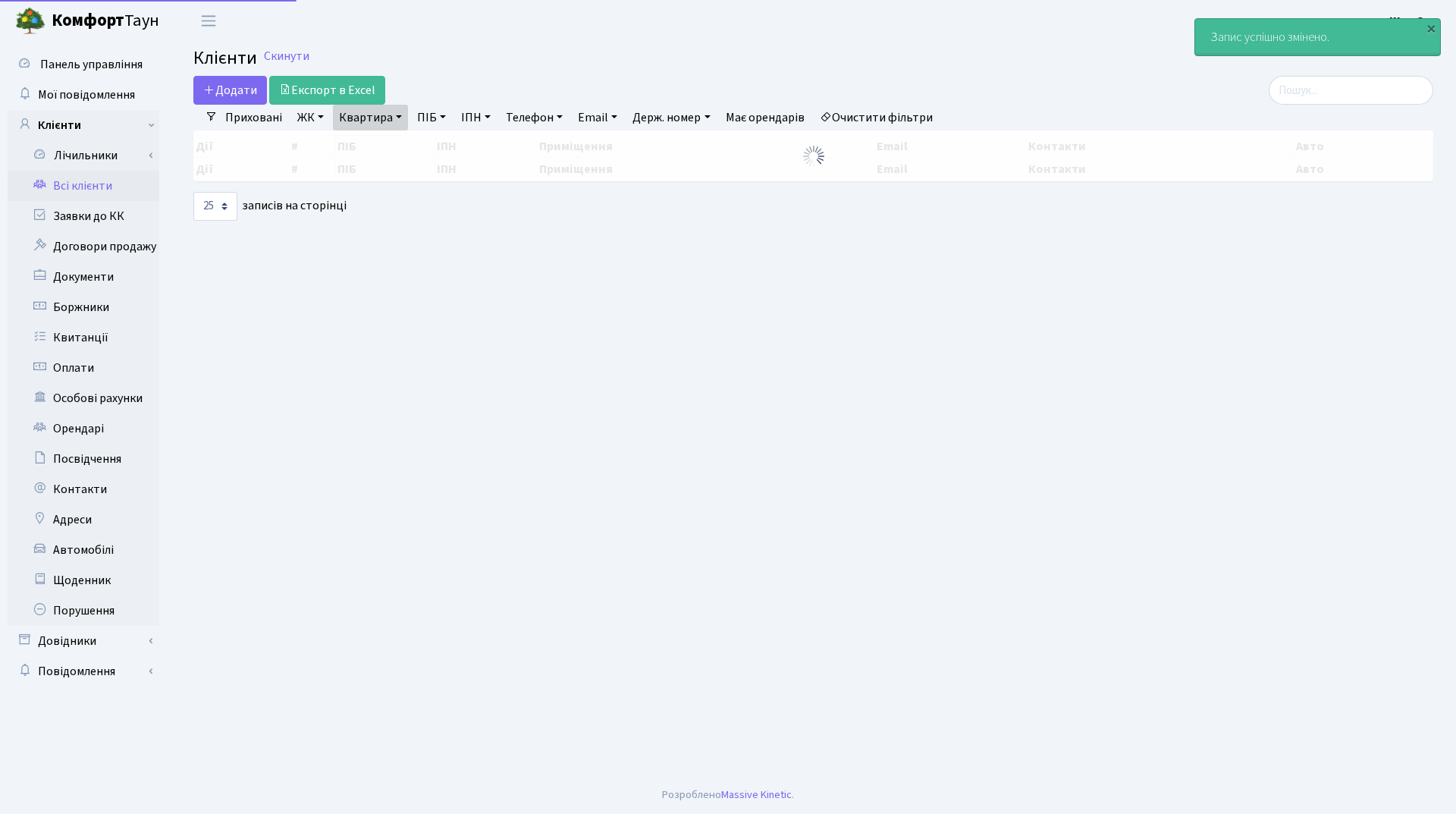
select select "25"
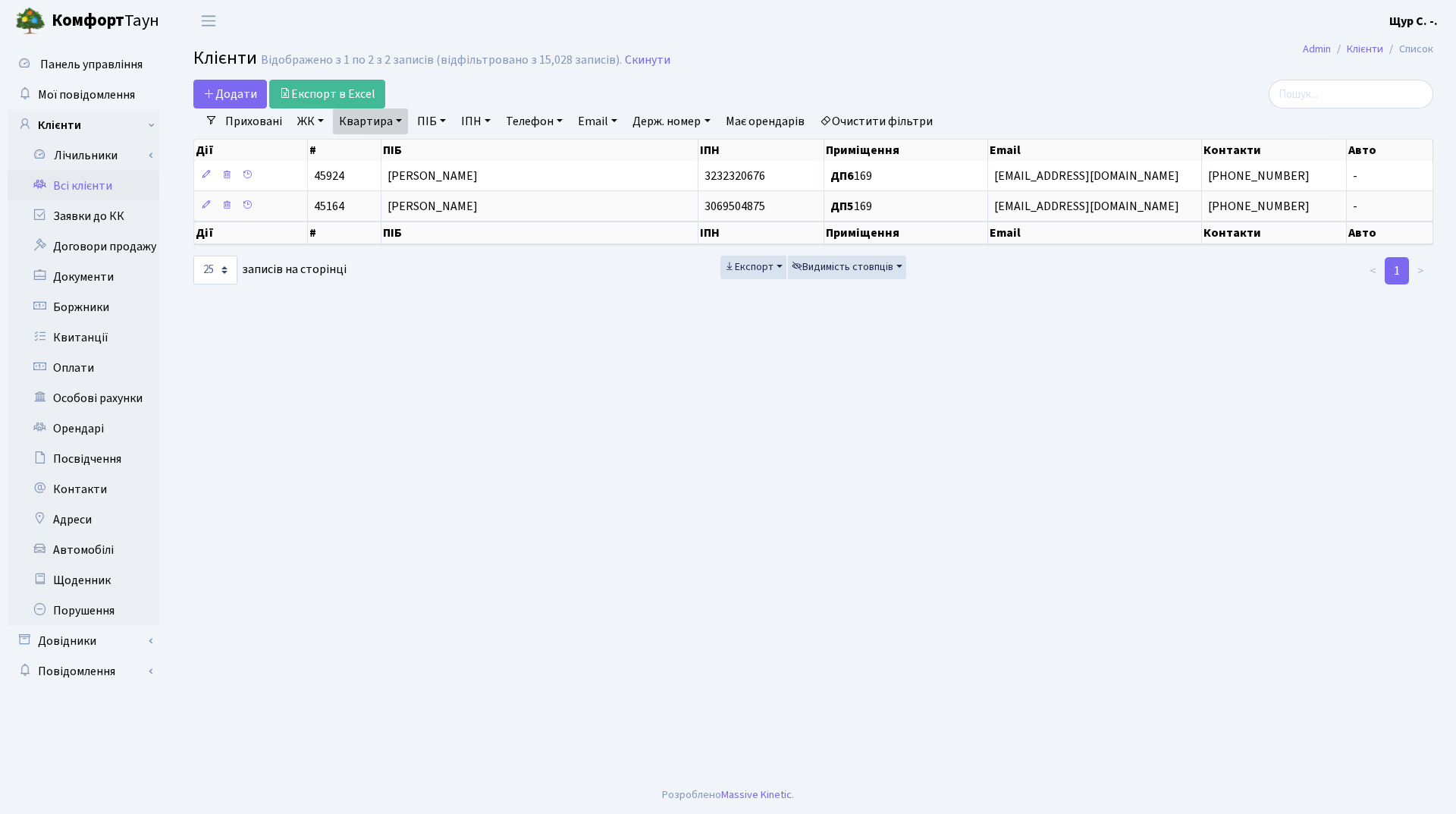
click at [395, 125] on link "Квартира" at bounding box center [371, 122] width 75 height 26
click at [384, 150] on input "169" at bounding box center [378, 151] width 88 height 29
type input "182"
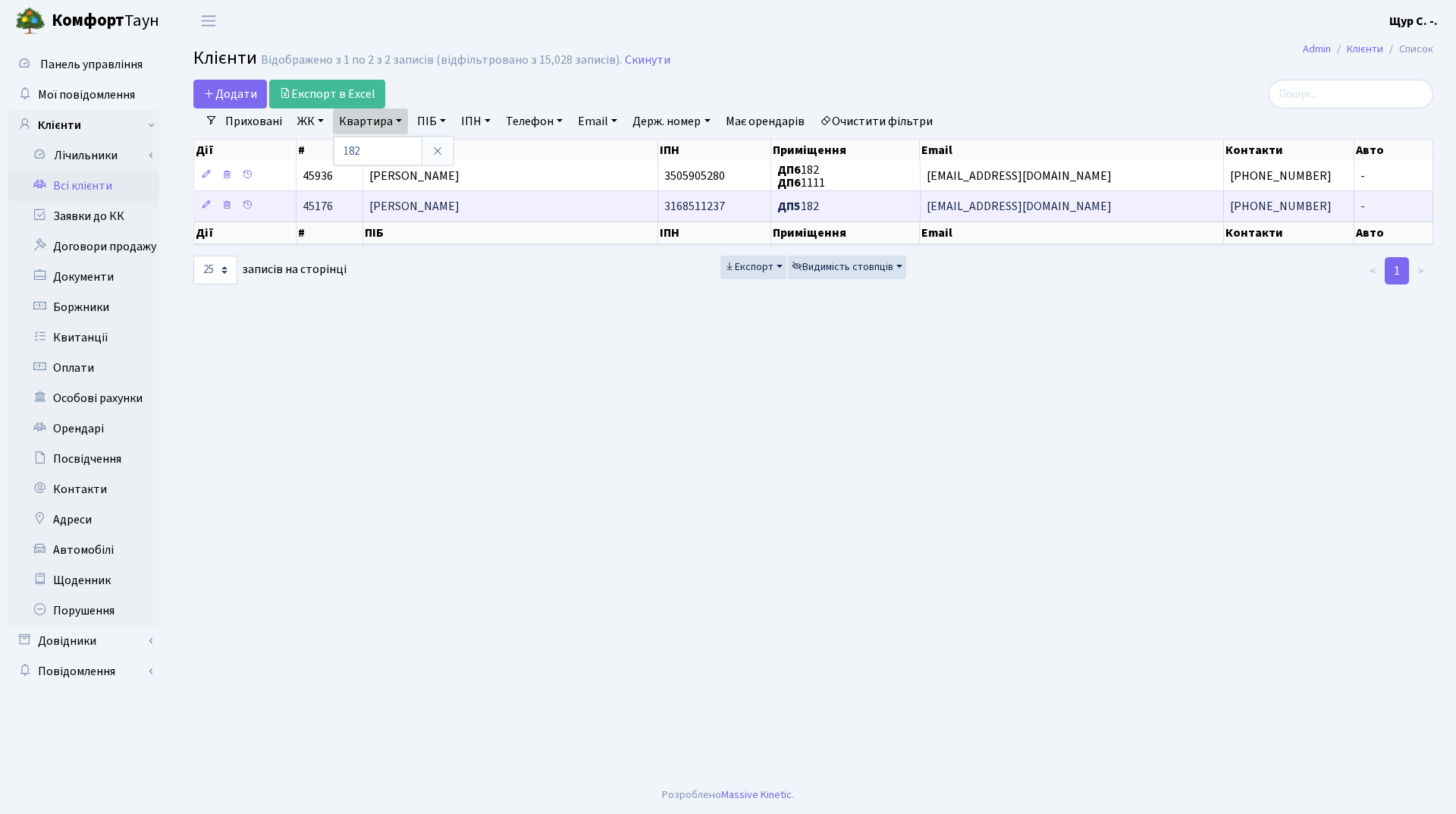
click at [529, 207] on td "[PERSON_NAME]" at bounding box center [510, 206] width 294 height 31
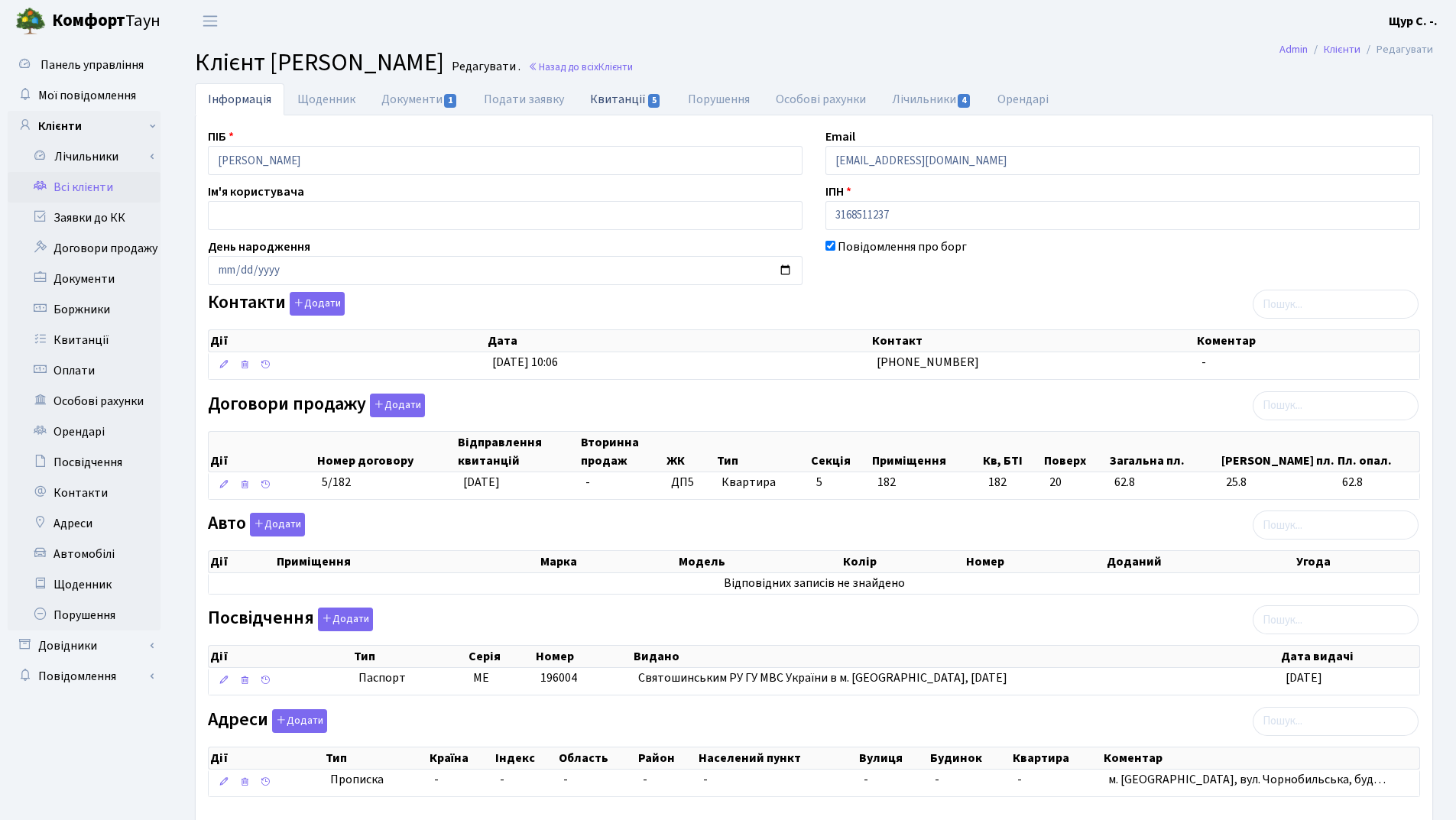
click at [615, 98] on link "Квитанції 5" at bounding box center [625, 99] width 97 height 31
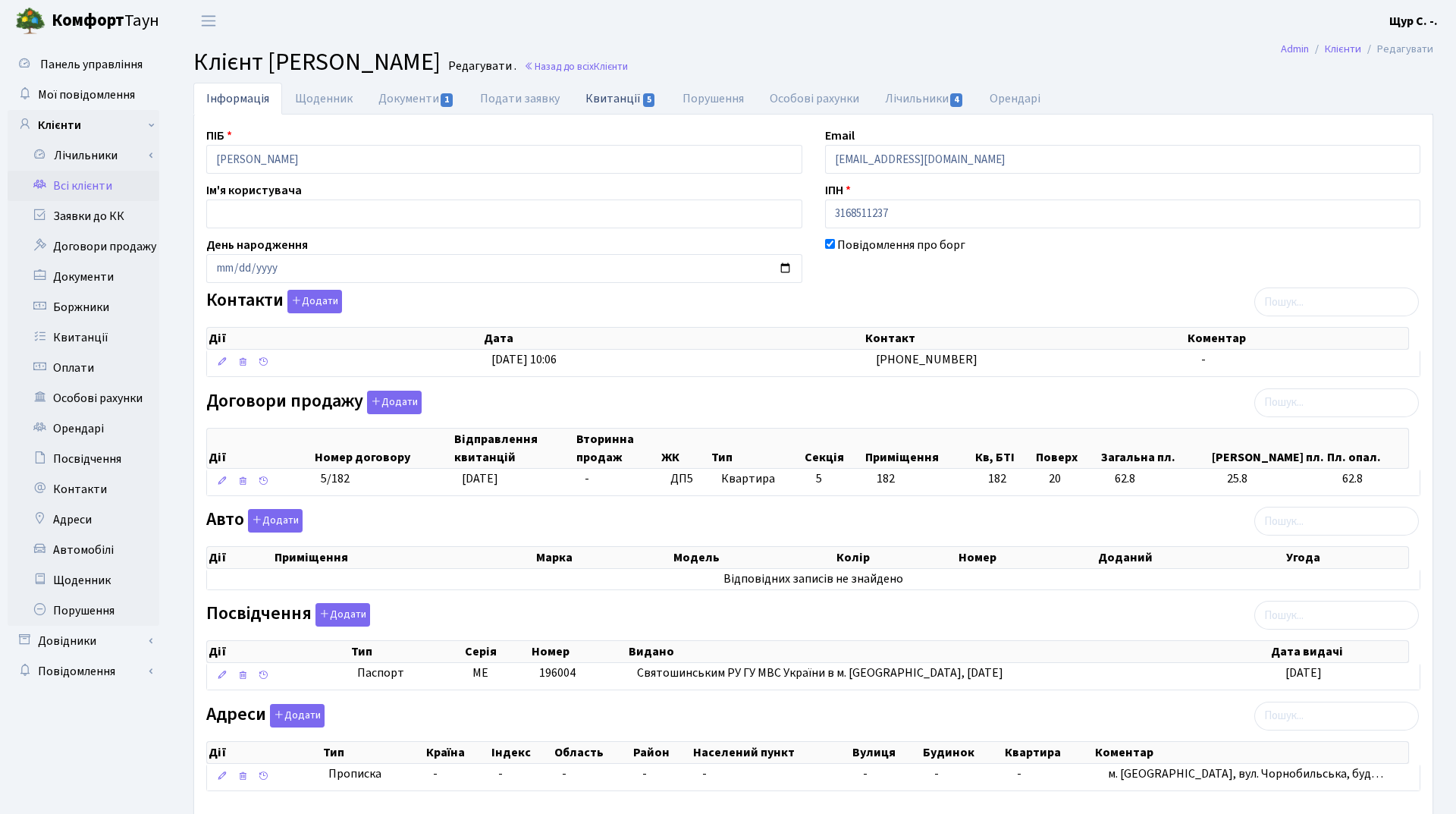
select select "25"
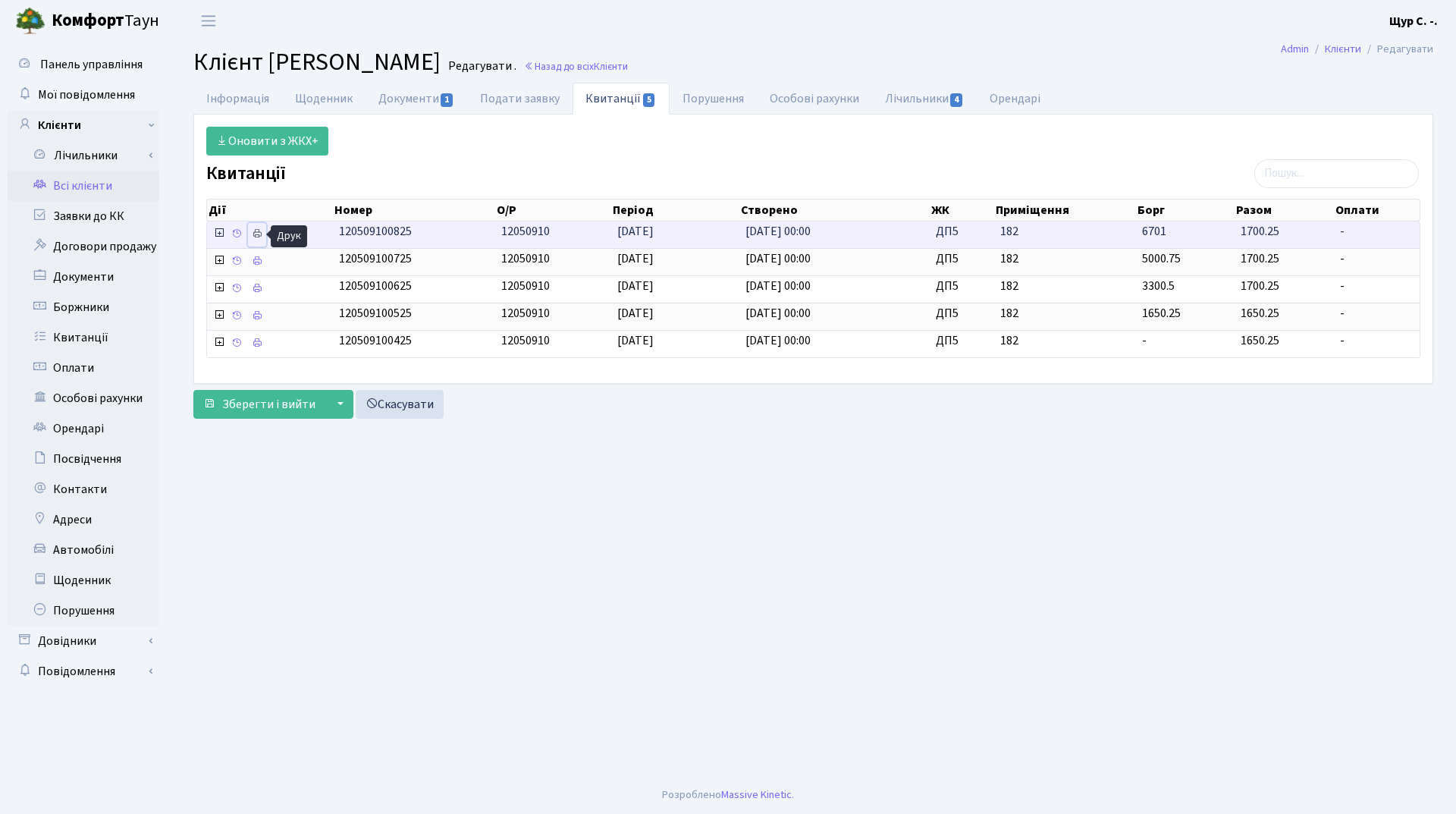
click at [263, 236] on icon at bounding box center [257, 233] width 10 height 10
click at [88, 191] on link "Всі клієнти" at bounding box center [83, 185] width 152 height 31
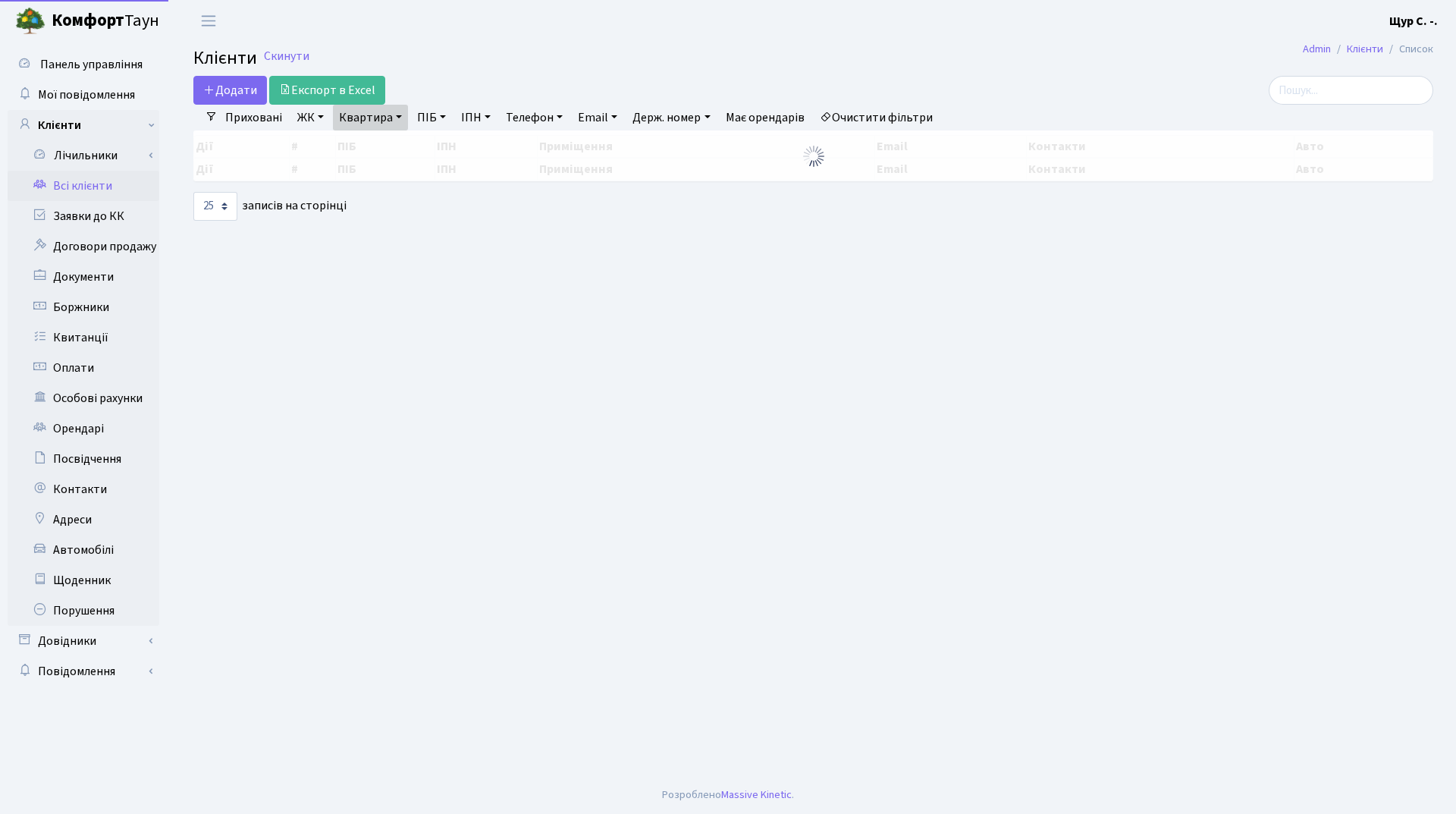
select select "25"
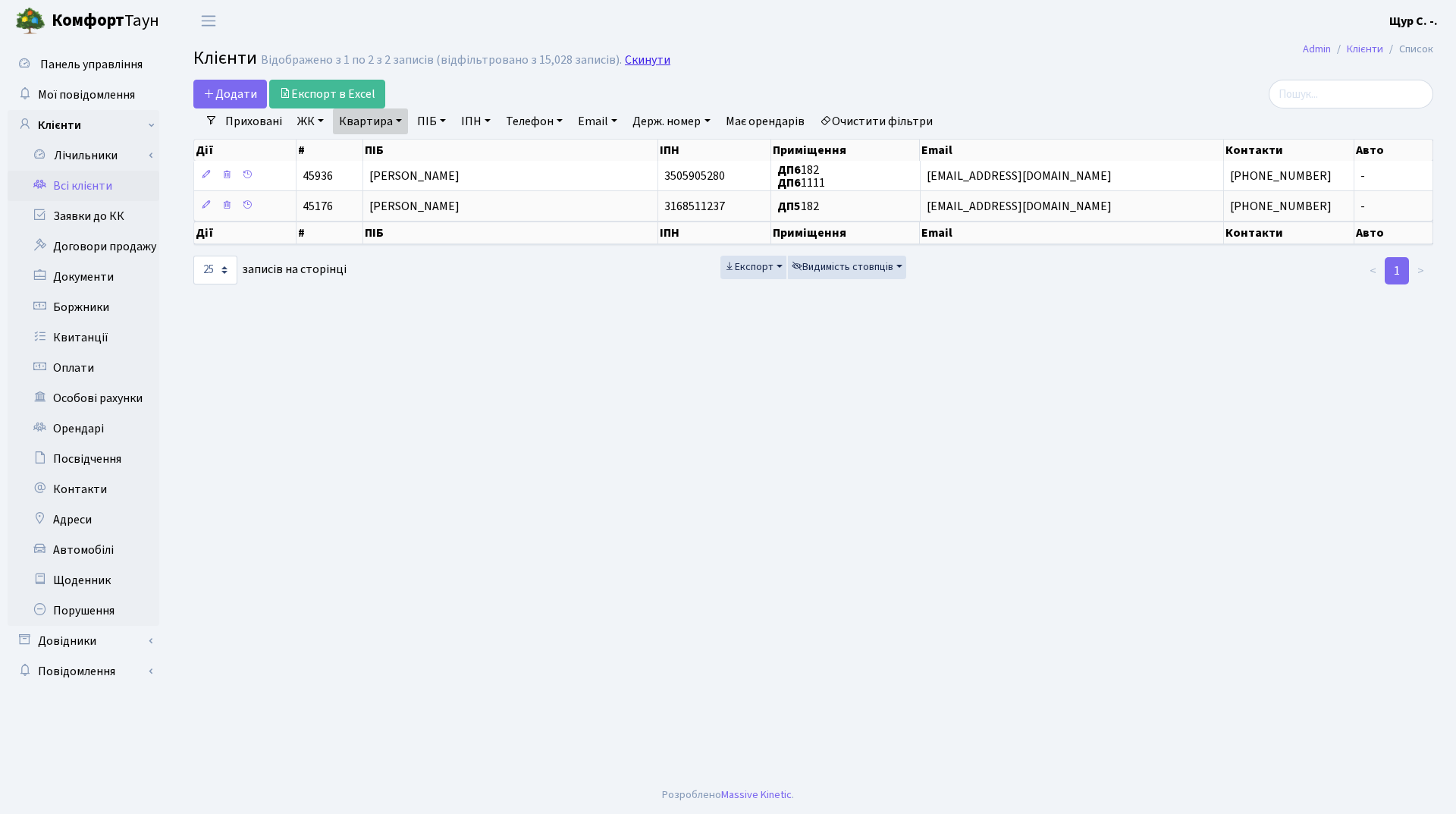
click at [656, 55] on link "Скинути" at bounding box center [647, 60] width 46 height 14
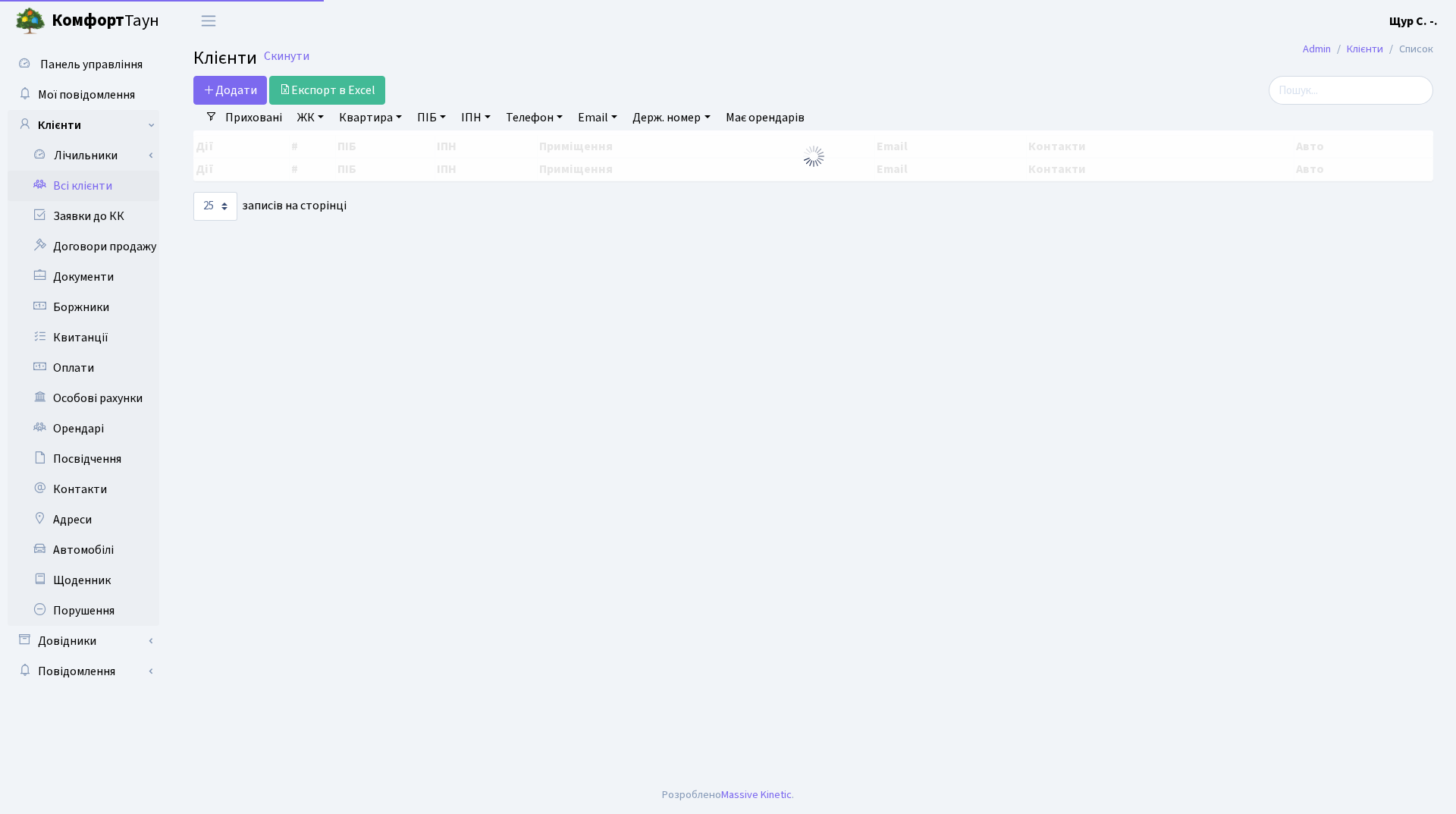
select select "25"
